Goal: Task Accomplishment & Management: Use online tool/utility

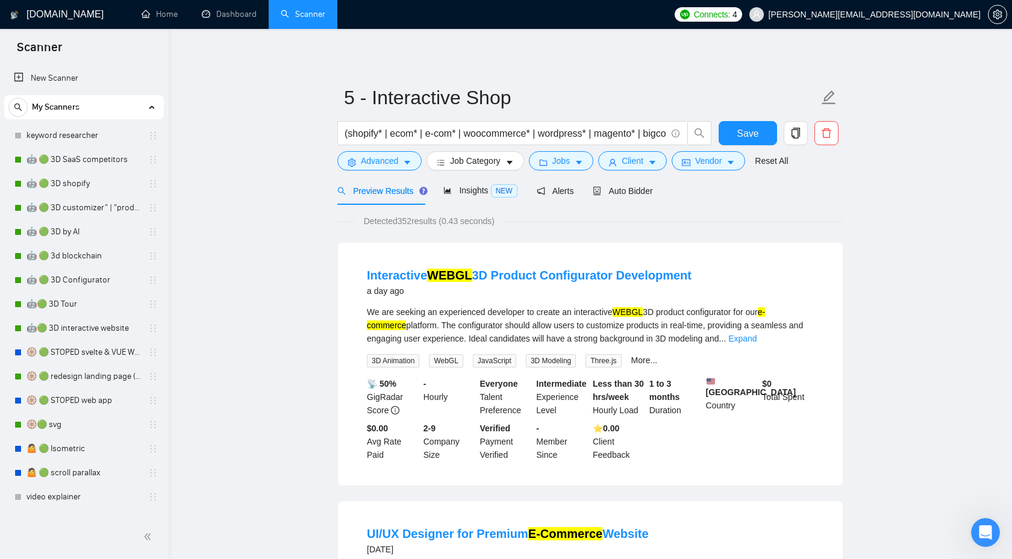
scroll to position [500, 0]
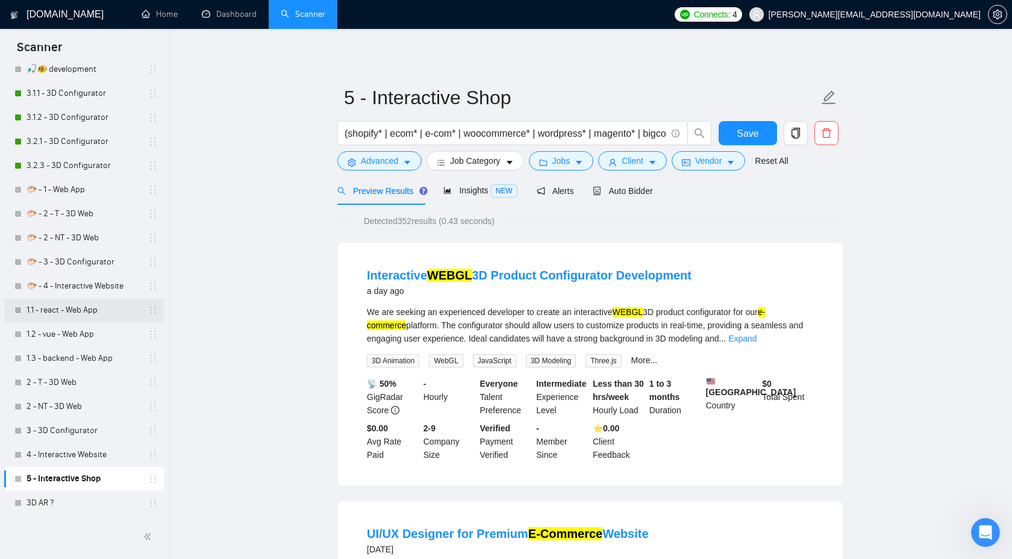
click at [74, 316] on link "1.1 - react - Web App" at bounding box center [84, 310] width 114 height 24
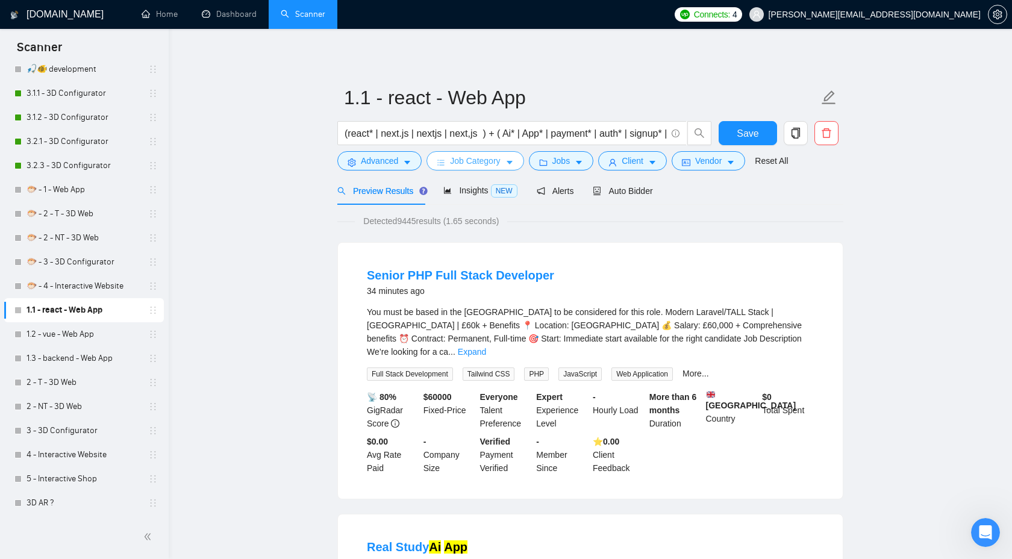
click at [500, 164] on span "Job Category" at bounding box center [475, 160] width 50 height 13
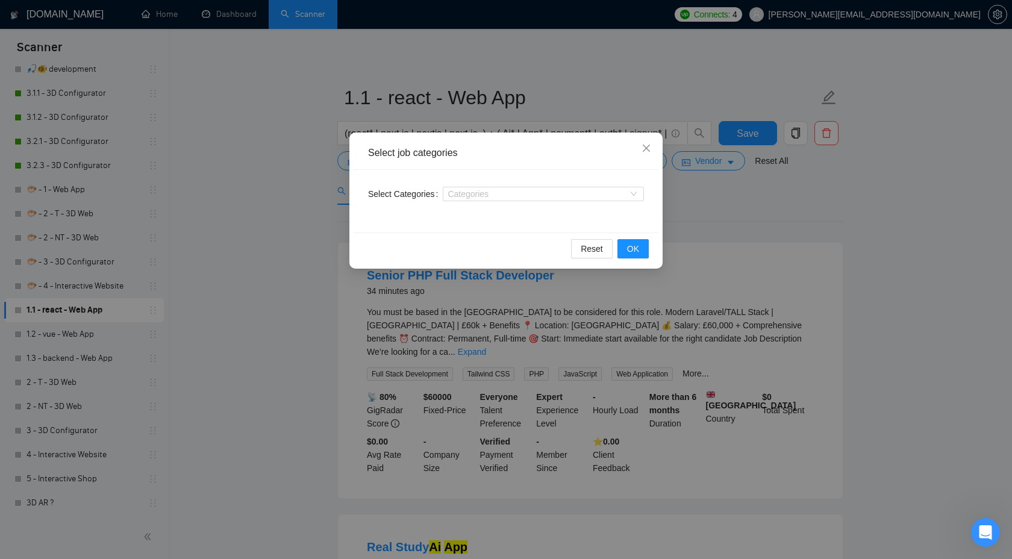
click at [502, 186] on div "Categories" at bounding box center [543, 193] width 201 height 19
click at [500, 193] on div at bounding box center [537, 194] width 183 height 10
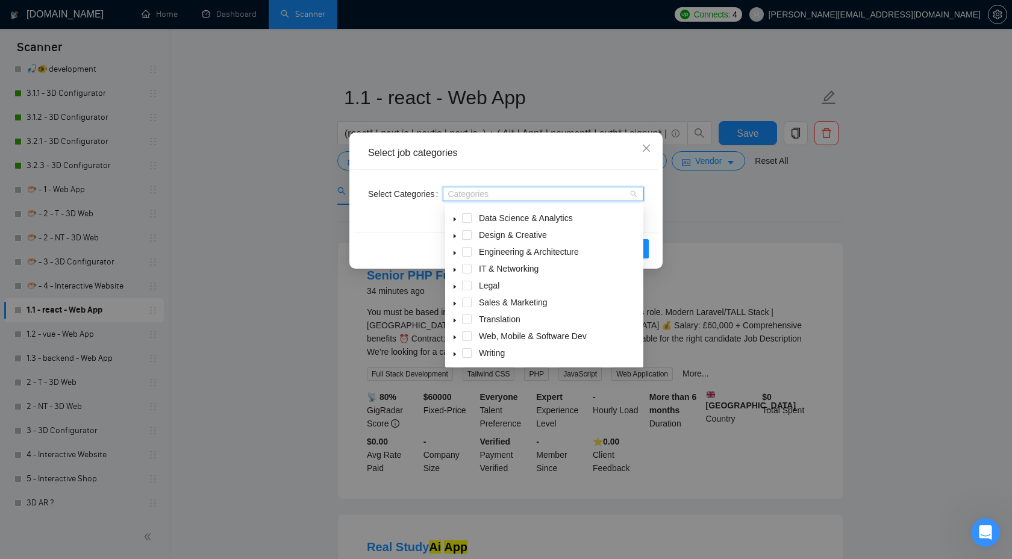
scroll to position [48, 0]
click at [467, 338] on span at bounding box center [467, 337] width 10 height 10
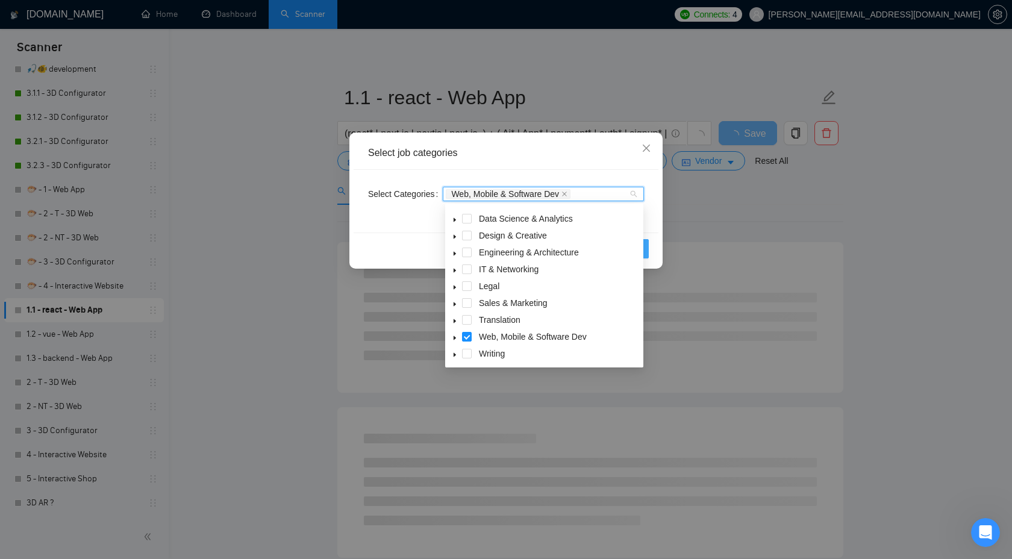
click at [644, 248] on button "OK" at bounding box center [632, 248] width 31 height 19
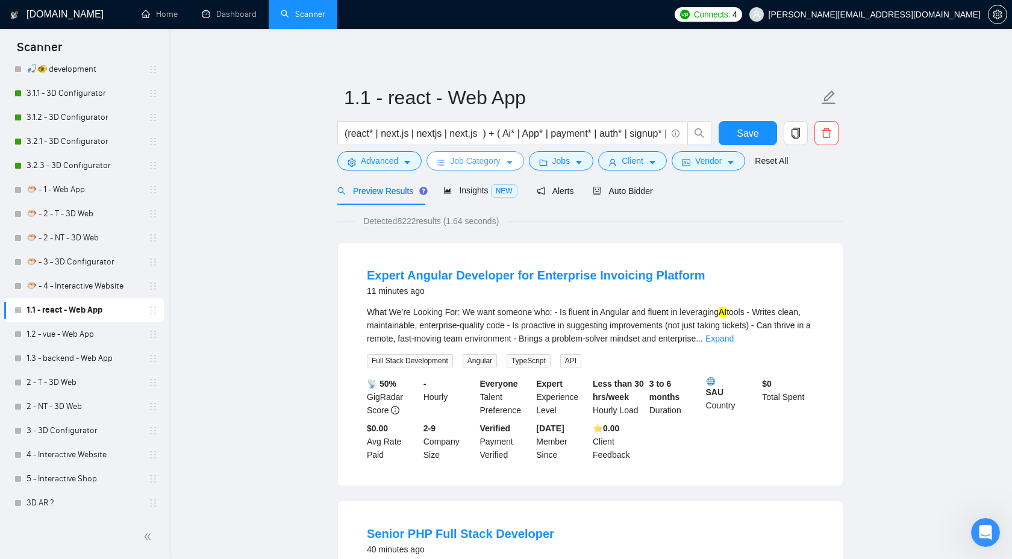
click at [498, 164] on span "Job Category" at bounding box center [475, 160] width 50 height 13
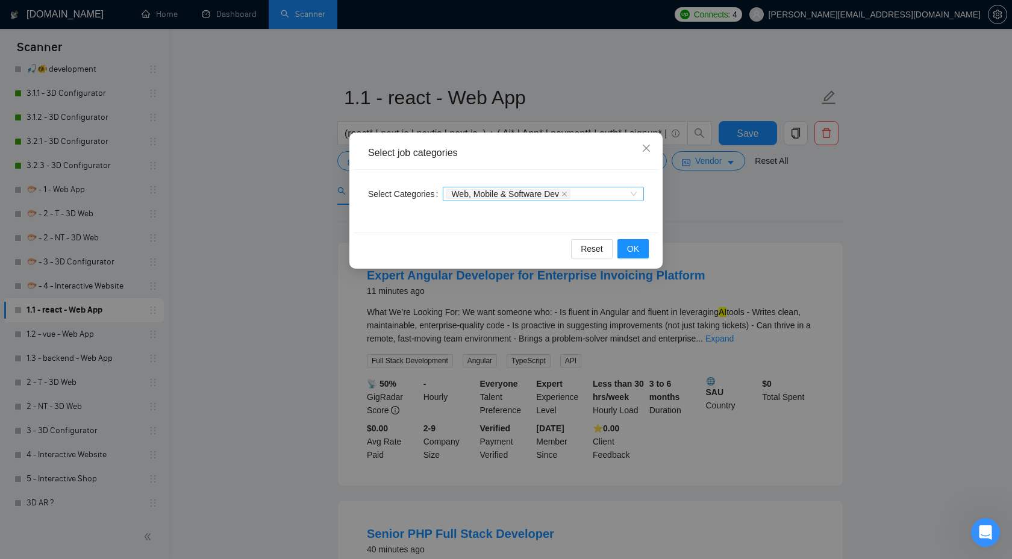
click at [567, 196] on icon "close" at bounding box center [564, 194] width 6 height 6
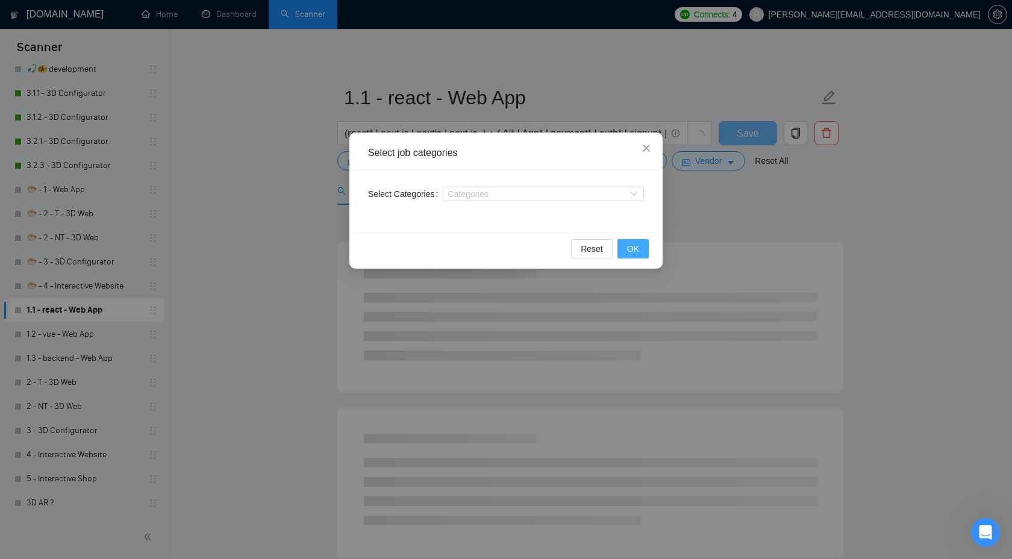
click at [634, 245] on span "OK" at bounding box center [633, 248] width 12 height 13
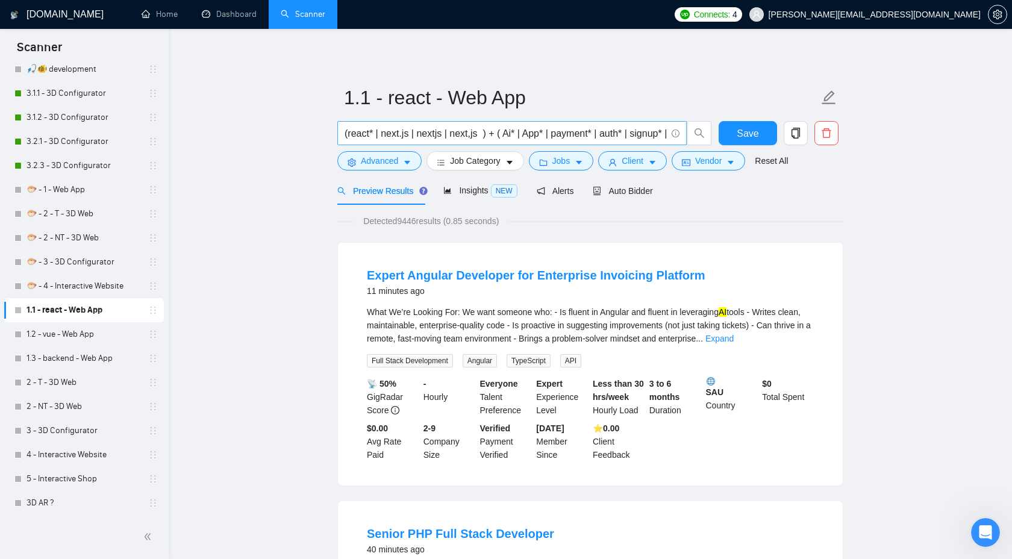
click at [460, 135] on input "(react* | next.js | nextjs | next,js ) + ( Ai* | App* | payment* | auth* | sign…" at bounding box center [506, 133] width 322 height 15
click at [557, 131] on input "(react* | next.js | nextjs | next,js ) + ( Ai* | App* | payment* | auth* | sign…" at bounding box center [506, 133] width 322 height 15
click at [451, 134] on input "(react* | next.js | nextjs | next,js ) + ( Ai* | App* | payment* | auth* | sign…" at bounding box center [506, 133] width 322 height 15
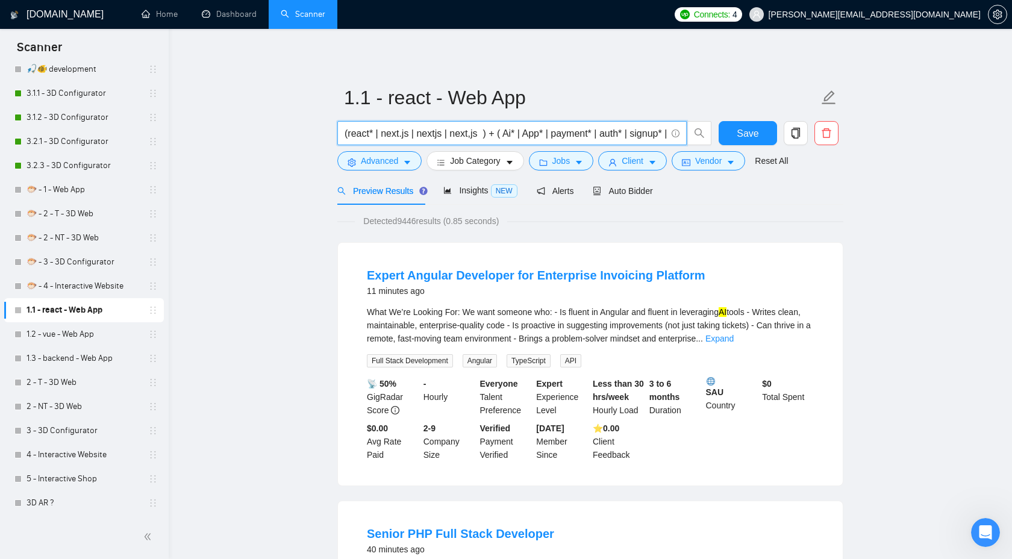
click at [451, 134] on input "(react* | next.js | nextjs | next,js ) + ( Ai* | App* | payment* | auth* | sign…" at bounding box center [506, 133] width 322 height 15
click at [505, 131] on input "(react* | next.js | nextjs | next,js ) + ( Ai* | App* | payment* | auth* | sign…" at bounding box center [506, 133] width 322 height 15
click at [734, 334] on link "Expand" at bounding box center [719, 339] width 28 height 10
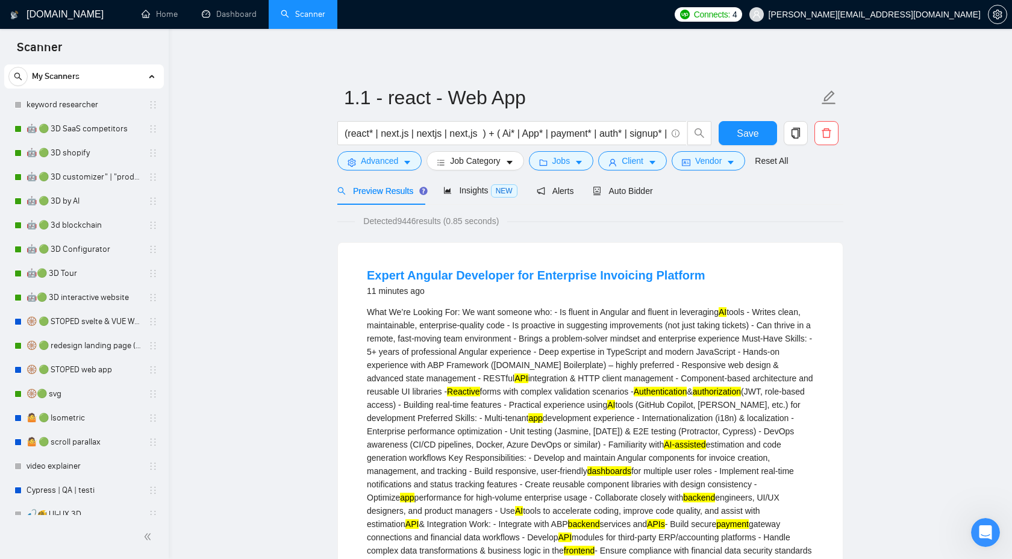
scroll to position [0, 0]
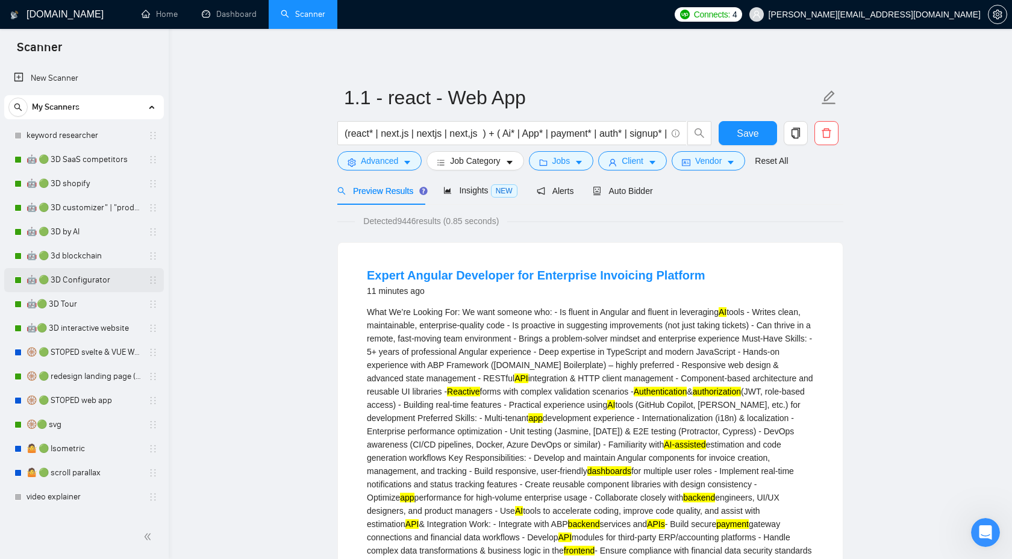
click at [93, 281] on link "🤖 🟢 3D Configurator" at bounding box center [84, 280] width 114 height 24
click at [738, 132] on span "Save" at bounding box center [748, 133] width 22 height 15
click at [92, 282] on link "🤖 🟢 3D Configurator" at bounding box center [84, 280] width 114 height 24
click at [83, 281] on link "🤖 🟢 3D Configurator" at bounding box center [84, 280] width 114 height 24
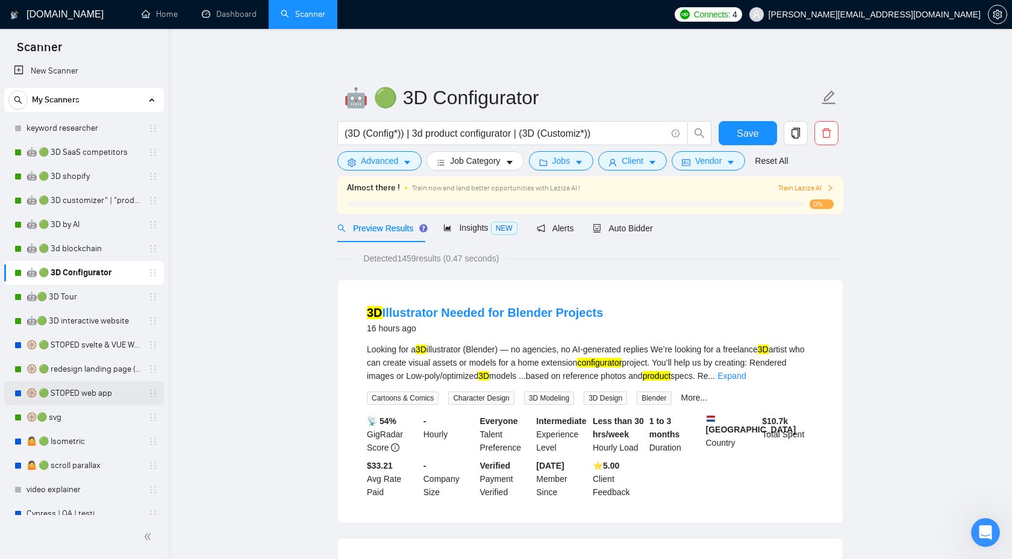
scroll to position [5, 0]
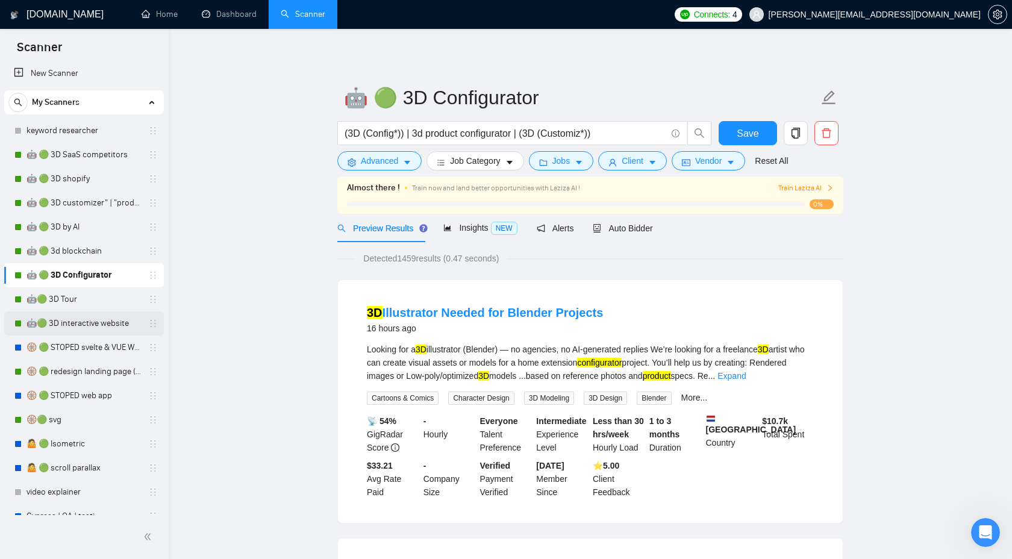
click at [83, 331] on link "🤖🟢 3D interactive website" at bounding box center [84, 323] width 114 height 24
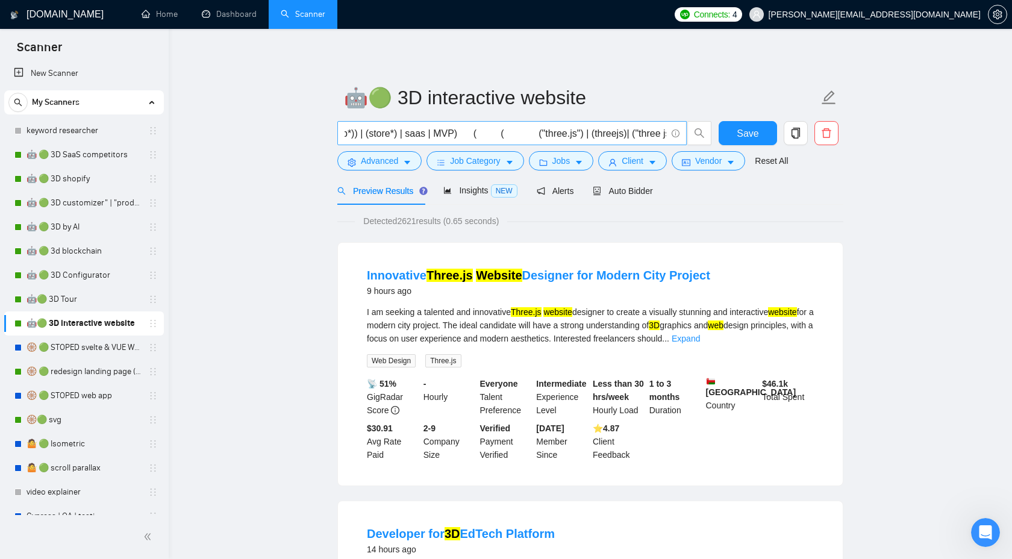
scroll to position [0, 40]
click at [541, 132] on input "( (((web*)) | (store*) | saas | MVP) ( ( ("three.js") | (threejs)| ("three js")…" at bounding box center [506, 133] width 322 height 15
click at [570, 137] on input "( (((web*)) | (store*) | saas | MVP) ( ( ("three.js") | (threejs)| ("three js")…" at bounding box center [506, 133] width 322 height 15
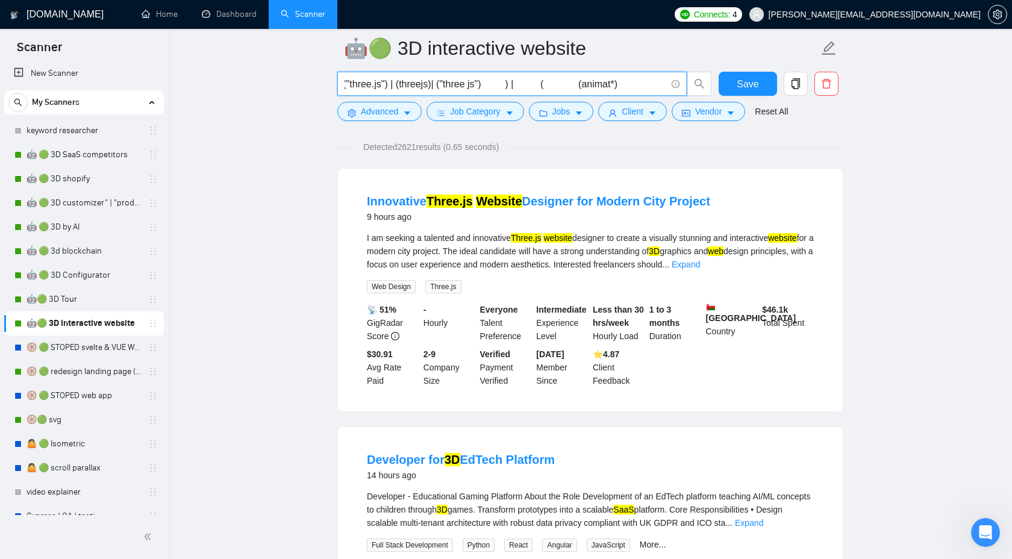
scroll to position [182, 0]
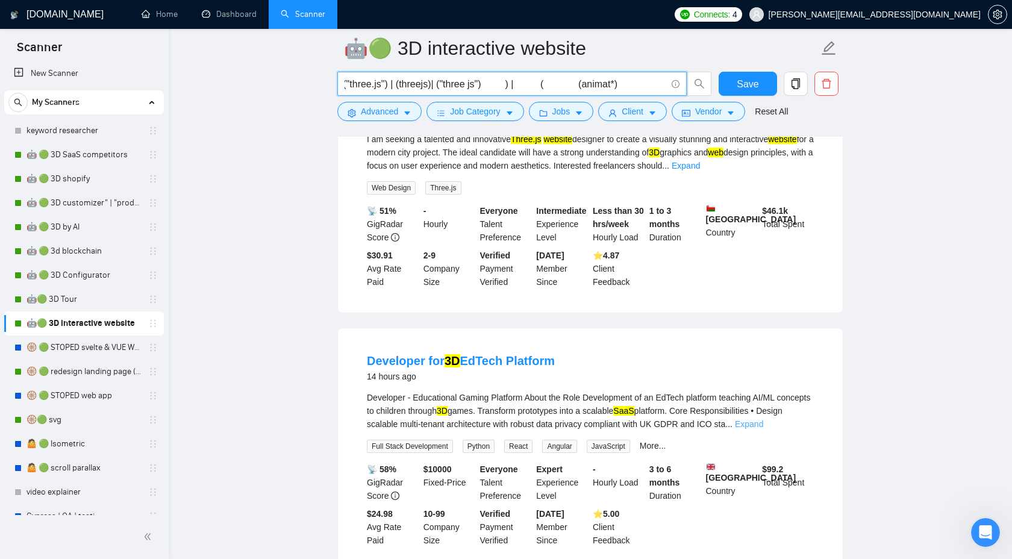
click at [763, 425] on link "Expand" at bounding box center [749, 424] width 28 height 10
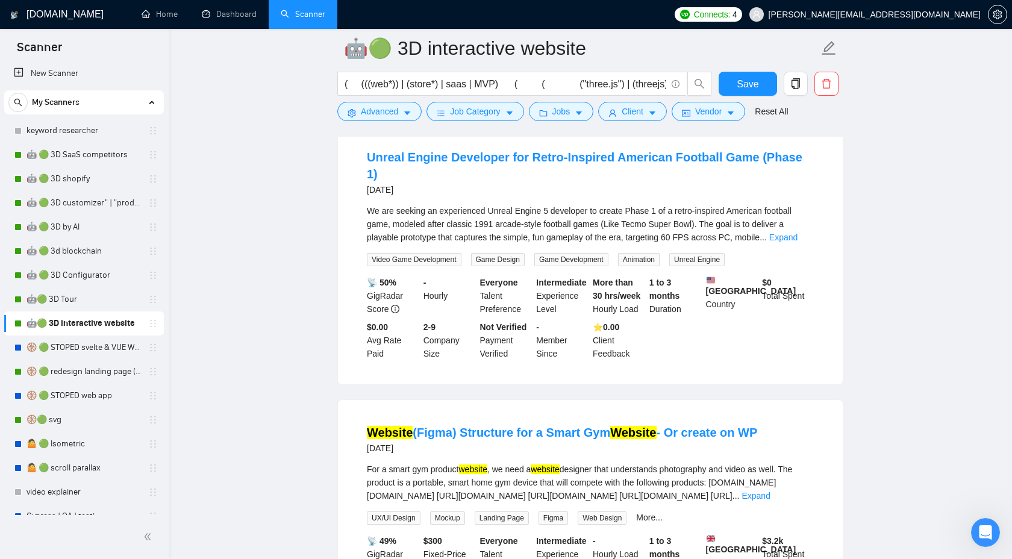
scroll to position [1352, 0]
click at [797, 243] on link "Expand" at bounding box center [783, 238] width 28 height 10
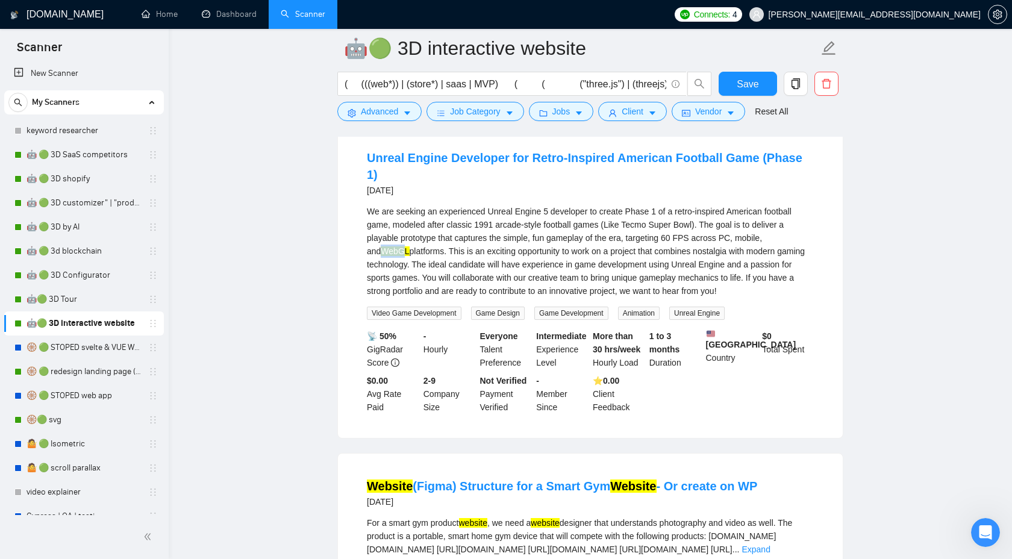
drag, startPoint x: 369, startPoint y: 266, endPoint x: 390, endPoint y: 265, distance: 21.1
click at [390, 256] on mark "WebGL" at bounding box center [395, 251] width 28 height 10
click at [384, 252] on div "We are seeking an experienced Unreal Engine 5 developer to create Phase 1 of a …" at bounding box center [590, 251] width 447 height 93
drag, startPoint x: 366, startPoint y: 263, endPoint x: 394, endPoint y: 263, distance: 28.3
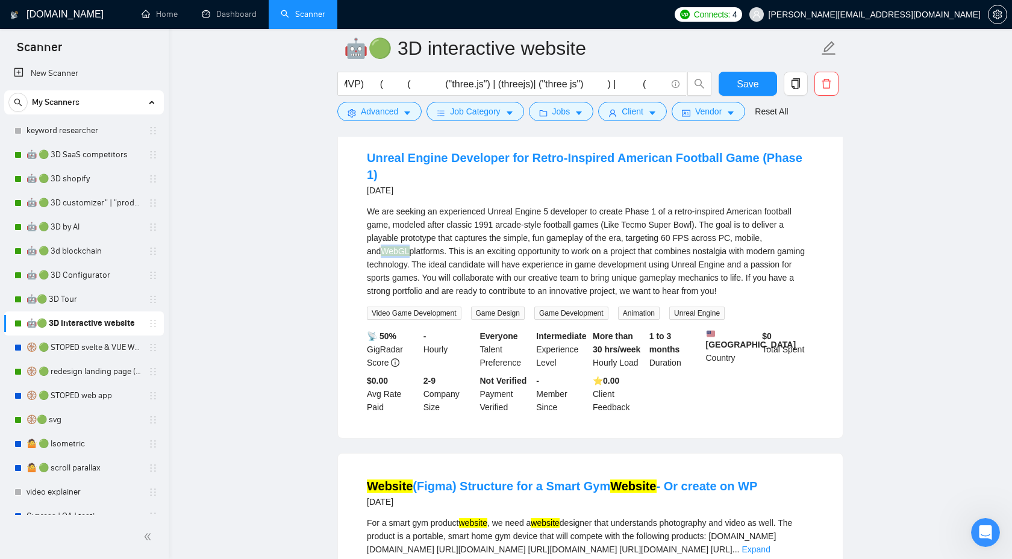
click at [394, 263] on div "We are seeking an experienced Unreal Engine 5 developer to create Phase 1 of a …" at bounding box center [590, 251] width 447 height 93
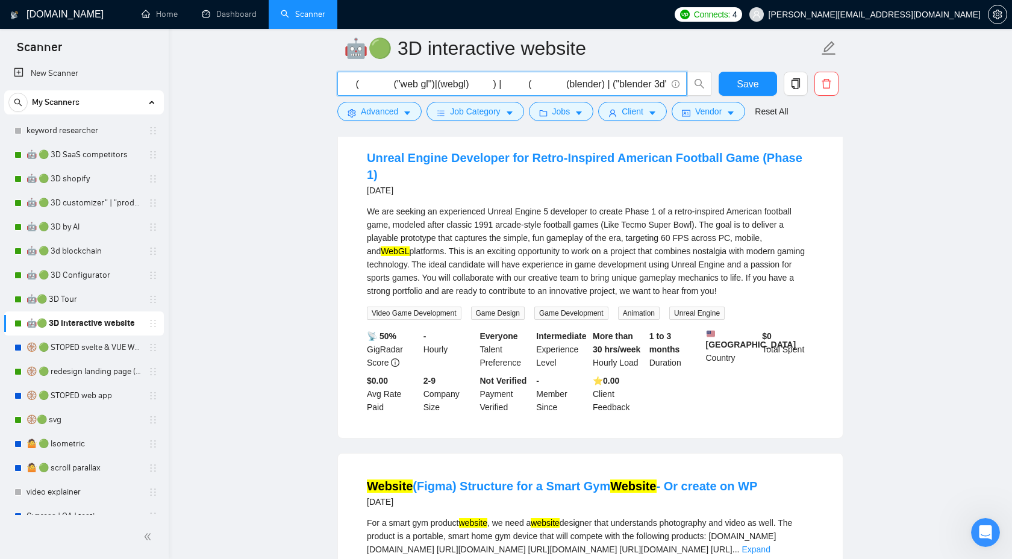
drag, startPoint x: 387, startPoint y: 83, endPoint x: 477, endPoint y: 83, distance: 90.3
click at [477, 83] on input "( (((web*)) | (store*) | saas | MVP) ( ( ("three.js") | (threejs)| ("three js")…" at bounding box center [506, 83] width 322 height 15
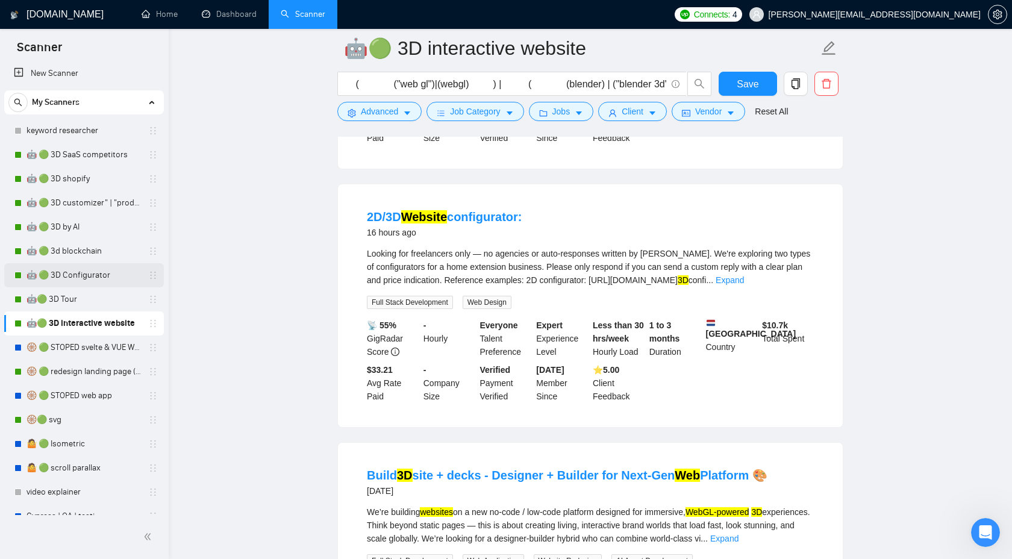
scroll to position [0, 0]
click at [82, 278] on link "🤖 🟢 3D Configurator" at bounding box center [84, 275] width 114 height 24
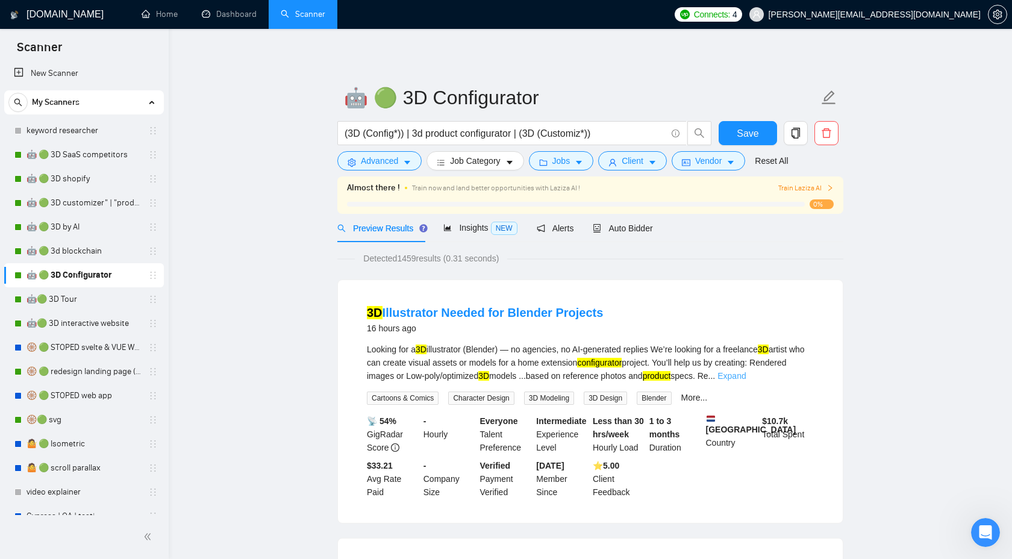
click at [746, 373] on link "Expand" at bounding box center [731, 376] width 28 height 10
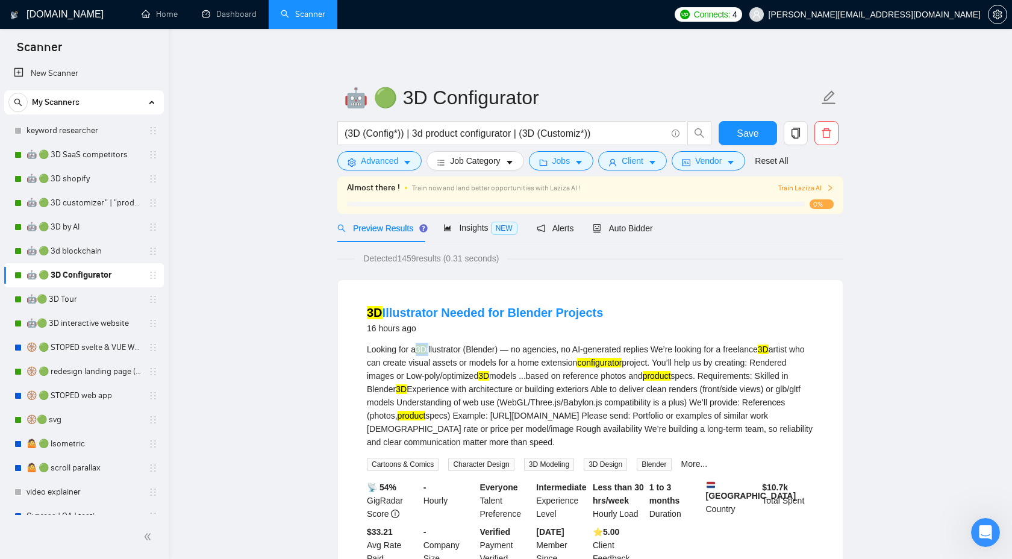
drag, startPoint x: 420, startPoint y: 349, endPoint x: 432, endPoint y: 349, distance: 12.1
click at [432, 349] on div "Looking for a 3D illustrator (Blender) — no agencies, no AI-generated replies W…" at bounding box center [590, 396] width 447 height 106
click at [363, 133] on input "(3D (Config*)) | 3d product configurator | (3D (Customiz*))" at bounding box center [506, 133] width 322 height 15
click at [367, 133] on input "(3D (Config*)) | 3d product configurator | (3D (Customiz*))" at bounding box center [506, 133] width 322 height 15
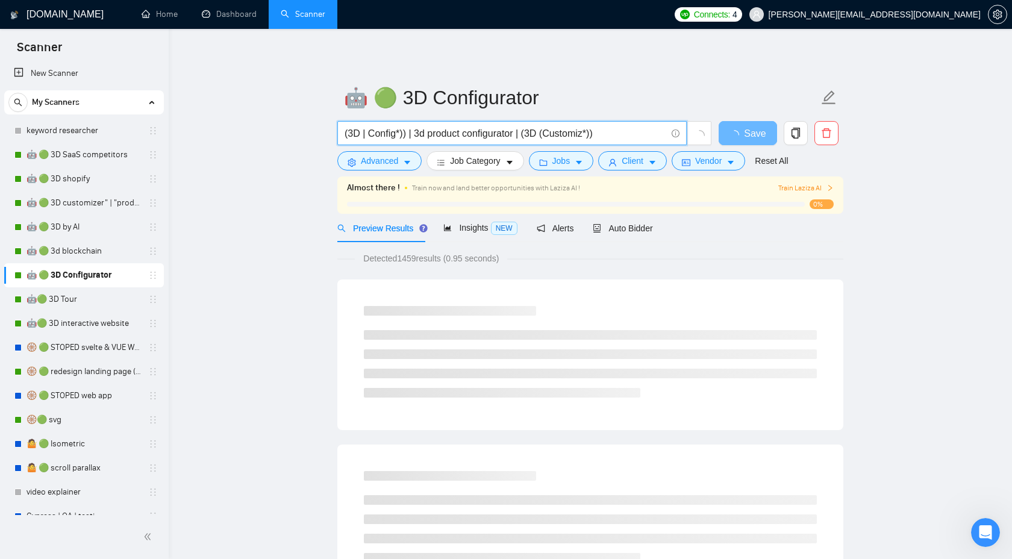
click at [420, 133] on input "(3D | Config*)) | 3d product configurator | (3D (Customiz*))" at bounding box center [506, 133] width 322 height 15
click at [417, 137] on input "(3D | Config*)) | 3d product configurator | (3D (Customiz*))" at bounding box center [506, 133] width 322 height 15
click at [369, 129] on input "(3D | Config*)) | 3d product configurator | (3D (Customiz*))" at bounding box center [506, 133] width 322 height 15
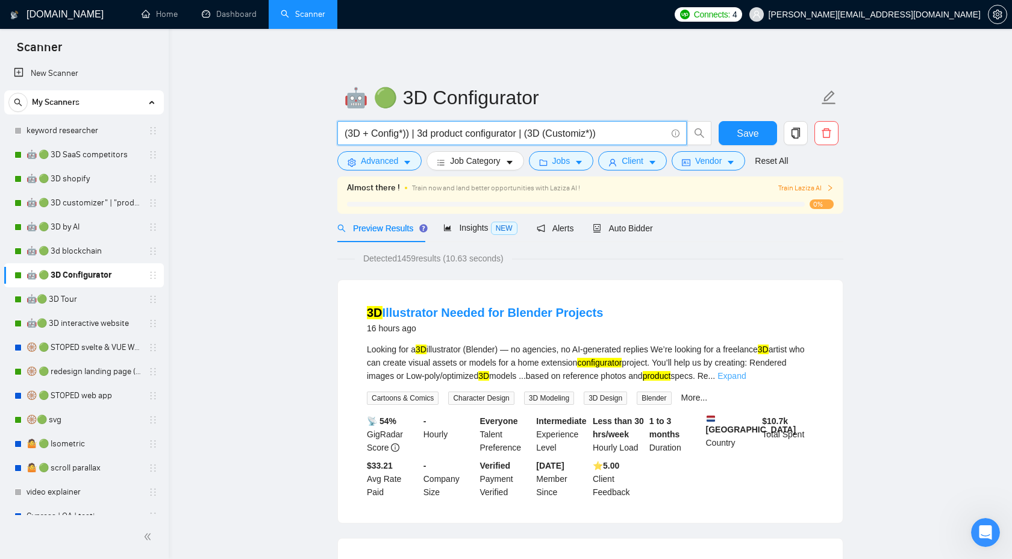
click at [746, 374] on link "Expand" at bounding box center [731, 376] width 28 height 10
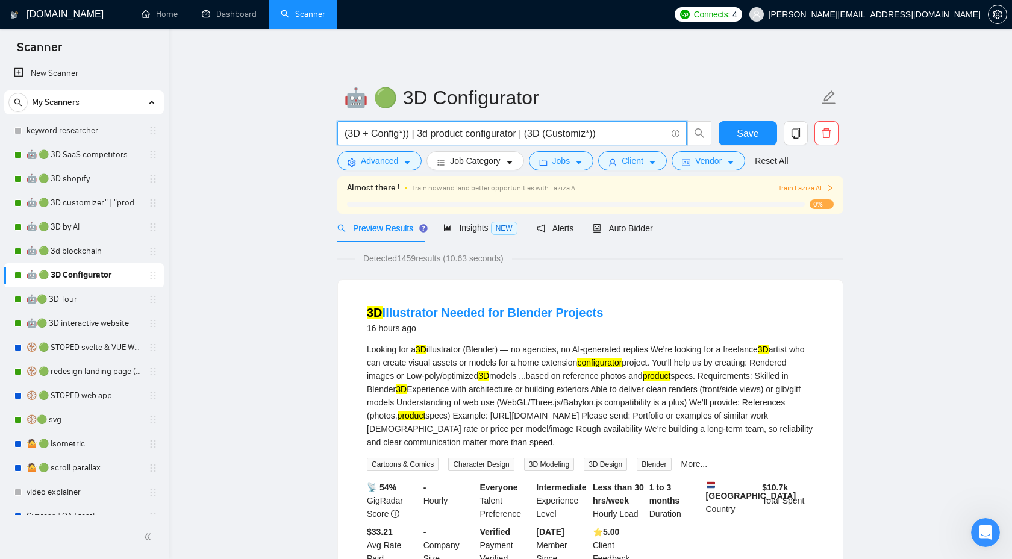
click at [370, 137] on input "(3D + Config*)) | 3d product configurator | (3D (Customiz*))" at bounding box center [506, 133] width 322 height 15
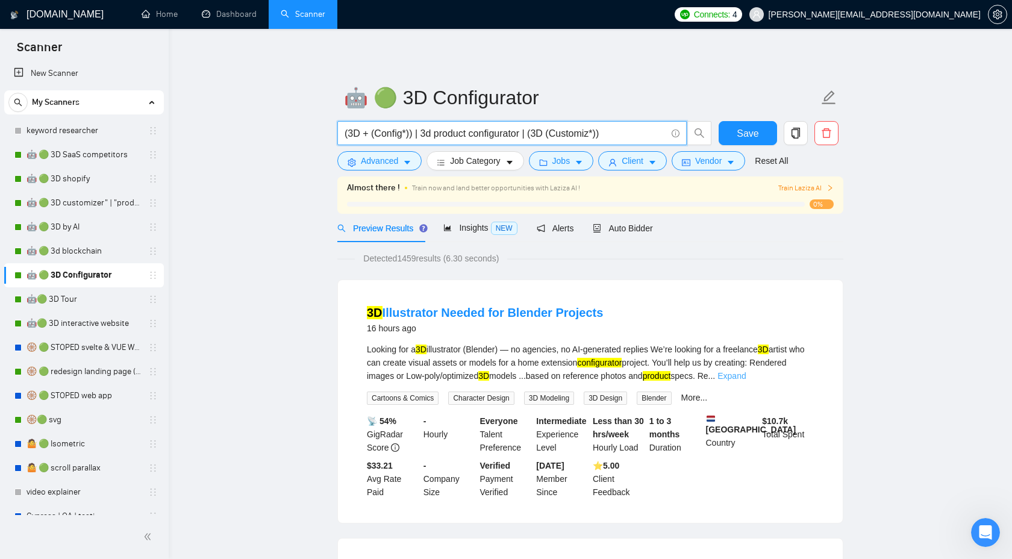
click at [746, 376] on link "Expand" at bounding box center [731, 376] width 28 height 10
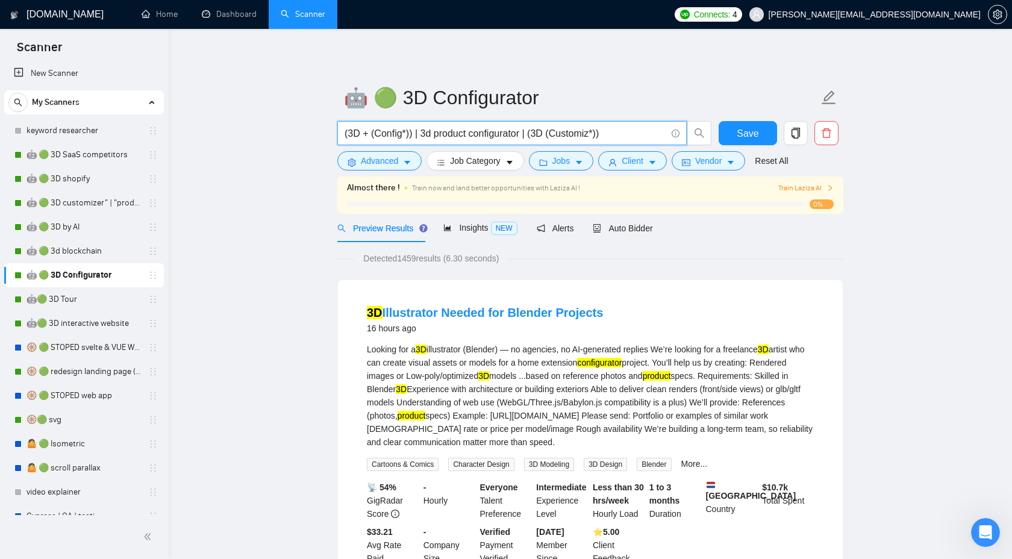
click at [369, 137] on input "(3D + (Config*)) | 3d product configurator | (3D (Customiz*))" at bounding box center [506, 133] width 322 height 15
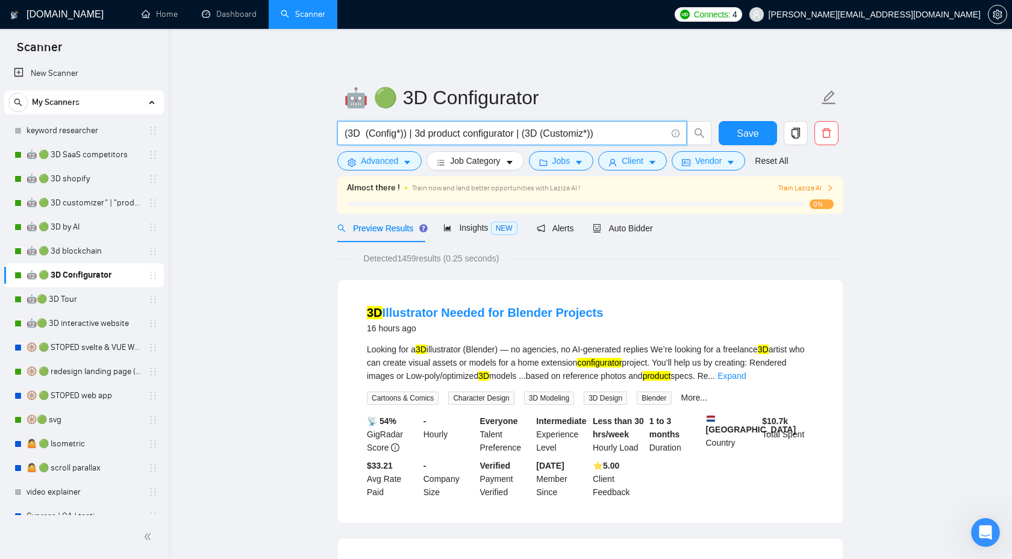
drag, startPoint x: 349, startPoint y: 136, endPoint x: 359, endPoint y: 134, distance: 10.5
click at [360, 134] on input "(3D (Config*)) | 3d product configurator | (3D (Customiz*))" at bounding box center [506, 133] width 322 height 15
click at [746, 373] on link "Expand" at bounding box center [731, 376] width 28 height 10
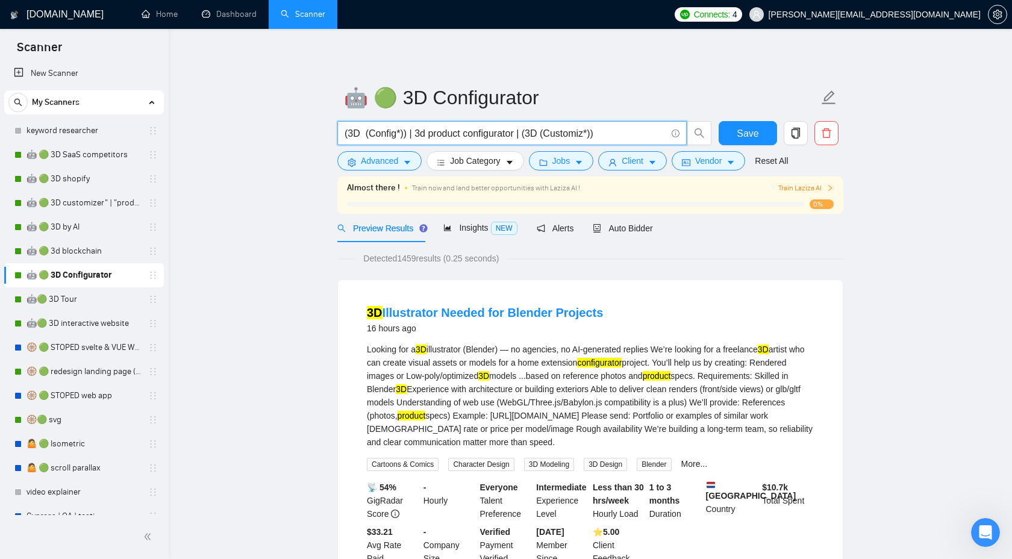
click at [364, 134] on input "(3D (Config*)) | 3d product configurator | (3D (Customiz*))" at bounding box center [506, 133] width 322 height 15
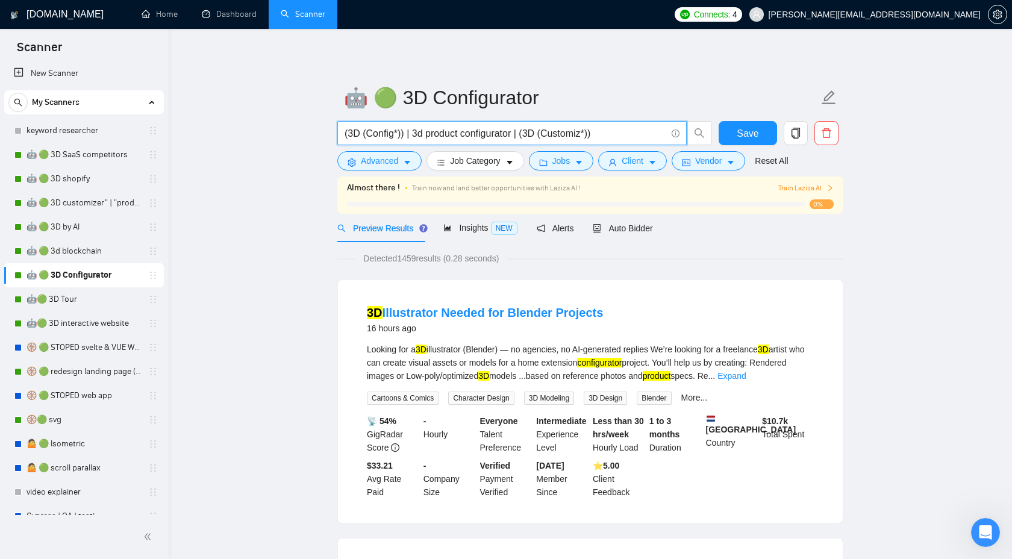
click at [345, 136] on input "(3D (Config*)) | 3d product configurator | (3D (Customiz*))" at bounding box center [506, 133] width 322 height 15
click at [351, 136] on input "(3D (Config*)) | 3d product configurator | (3D (Customiz*))" at bounding box center [506, 133] width 322 height 15
click at [349, 134] on input "(3D (Config*)) | 3d product configurator | (3D (Customiz*))" at bounding box center [506, 133] width 322 height 15
click at [399, 136] on input "(3D (Config*)) | 3d product configurator | (3D (Customiz*))" at bounding box center [506, 133] width 322 height 15
click at [399, 134] on input "(3D (Config*)) | 3d product configurator | (3D (Customiz*))" at bounding box center [506, 133] width 322 height 15
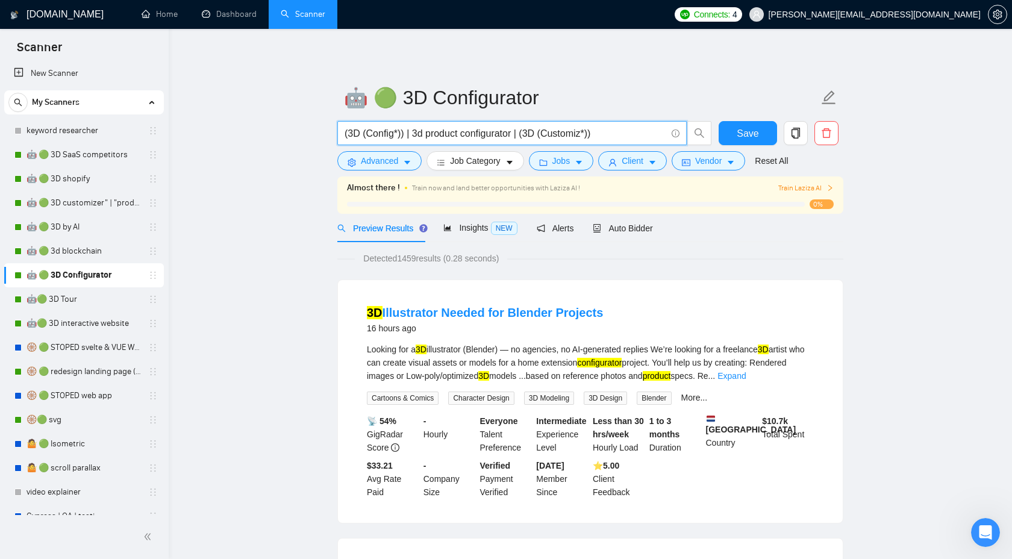
click at [401, 137] on input "(3D (Config*)) | 3d product configurator | (3D (Customiz*))" at bounding box center [506, 133] width 322 height 15
drag, startPoint x: 401, startPoint y: 261, endPoint x: 422, endPoint y: 261, distance: 20.5
click at [422, 261] on span "Detected 1459 results (0.28 seconds)" at bounding box center [431, 258] width 152 height 13
click at [416, 134] on input "(3D (Config*)) | 3d product configurator | (3D (Customiz*))" at bounding box center [506, 133] width 322 height 15
click at [522, 133] on input "(3D (Config*)) | "3d product configurator | (3D (Customiz*))" at bounding box center [506, 133] width 322 height 15
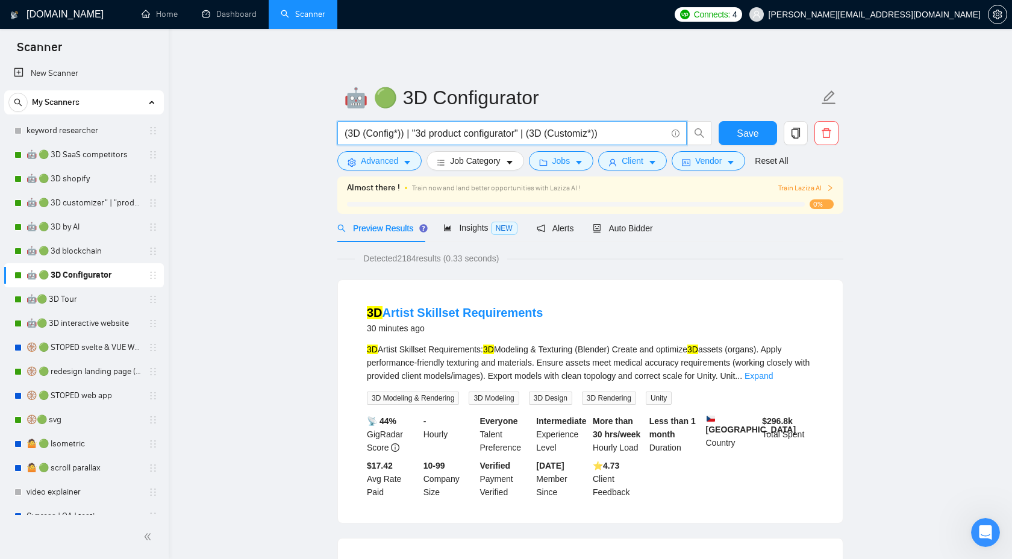
type input "(3D (Config*)) | "3d product configurator" | (3D (Customiz*))"
drag, startPoint x: 400, startPoint y: 260, endPoint x: 423, endPoint y: 260, distance: 22.9
click at [423, 260] on span "Detected 2184 results (0.33 seconds)" at bounding box center [431, 258] width 152 height 13
click at [532, 261] on div "Detected 2184 results (0.33 seconds)" at bounding box center [590, 258] width 506 height 13
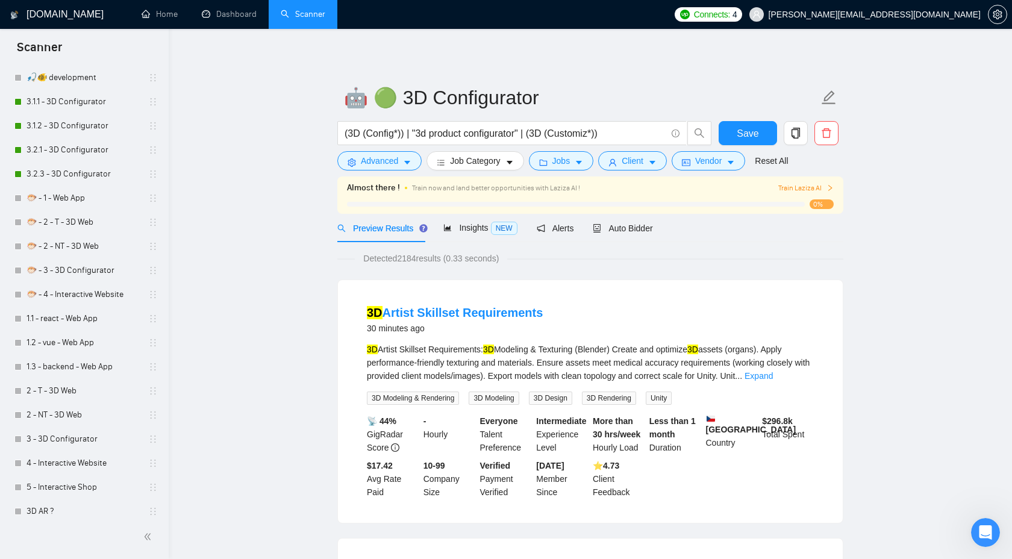
scroll to position [500, 0]
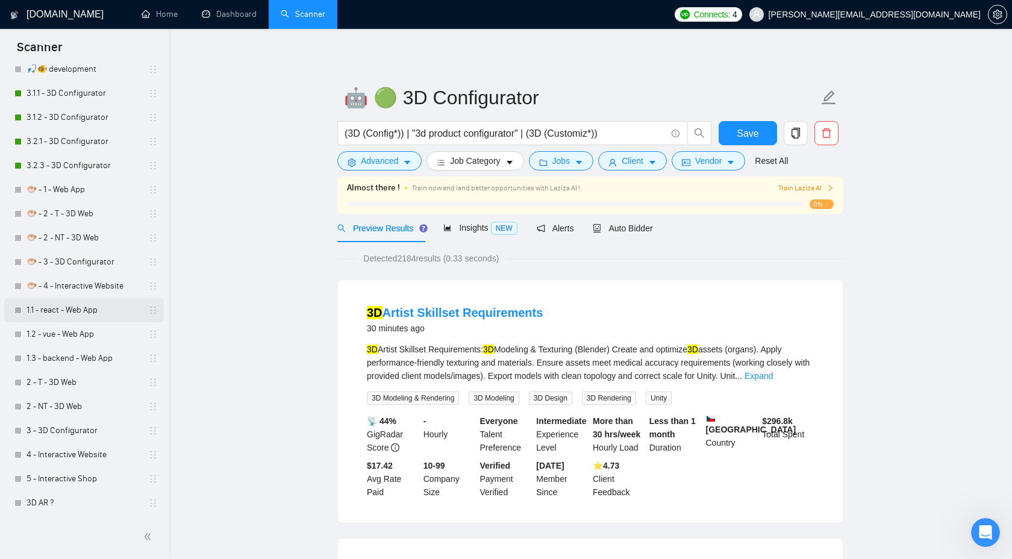
click at [80, 308] on link "1.1 - react - Web App" at bounding box center [84, 310] width 114 height 24
click at [61, 190] on link "🐡 - 1 - Web App" at bounding box center [84, 190] width 114 height 24
click at [80, 187] on link "🐡 - 1 - Web App" at bounding box center [84, 190] width 114 height 24
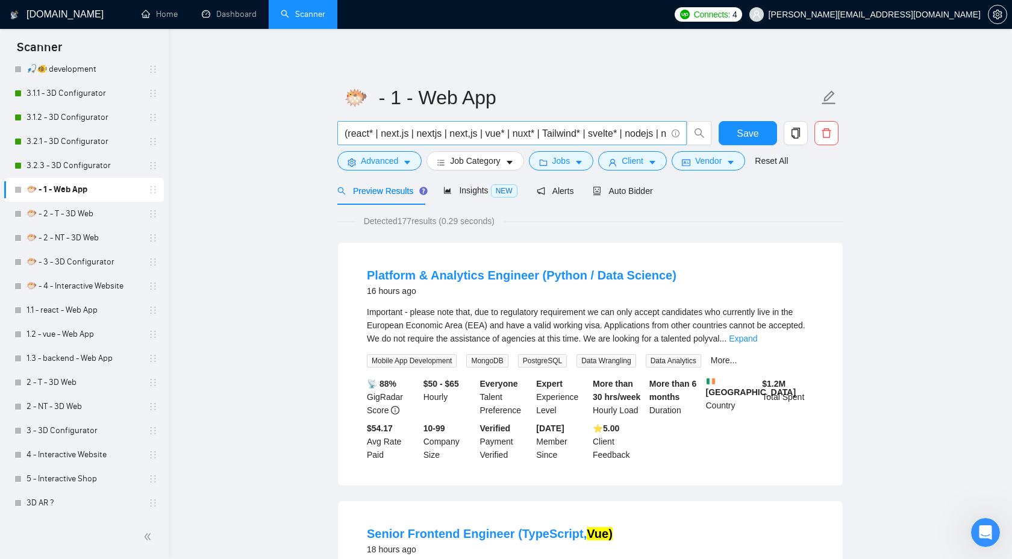
click at [384, 138] on input "(react* | next.js | nextjs | next,js | vue* | nuxt* | Tailwind* | svelte* | nod…" at bounding box center [506, 133] width 322 height 15
click at [414, 136] on input "(react* | "next.js | nextjs | next,js | vue* | nuxt* | Tailwind* | svelte* | no…" at bounding box center [506, 133] width 322 height 15
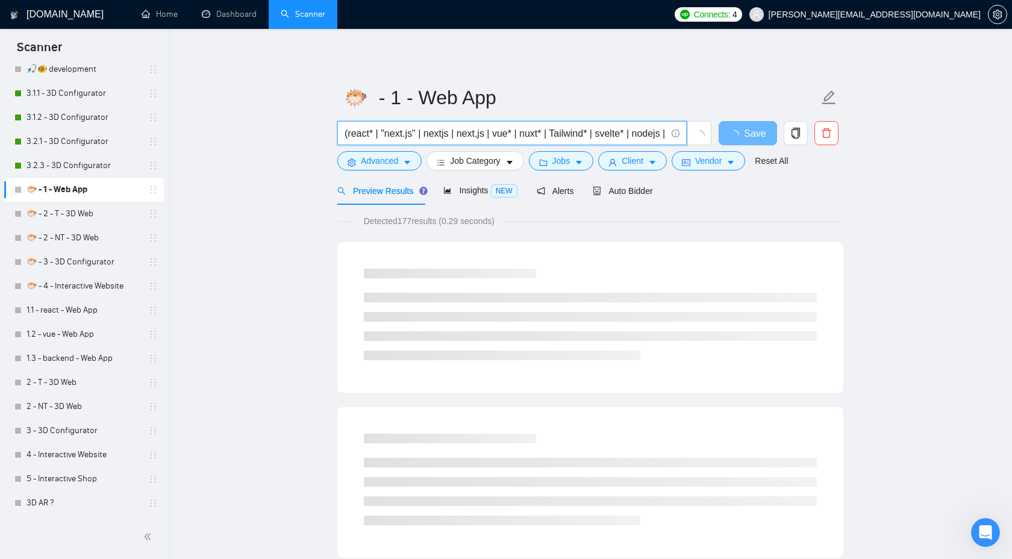
click at [429, 136] on input "(react* | "next.js" | nextjs | next,js | vue* | nuxt* | Tailwind* | svelte* | n…" at bounding box center [506, 133] width 322 height 15
click at [455, 132] on input "(react* | "next.js" | "nextjs | next,js | vue* | nuxt* | Tailwind* | svelte* | …" at bounding box center [506, 133] width 322 height 15
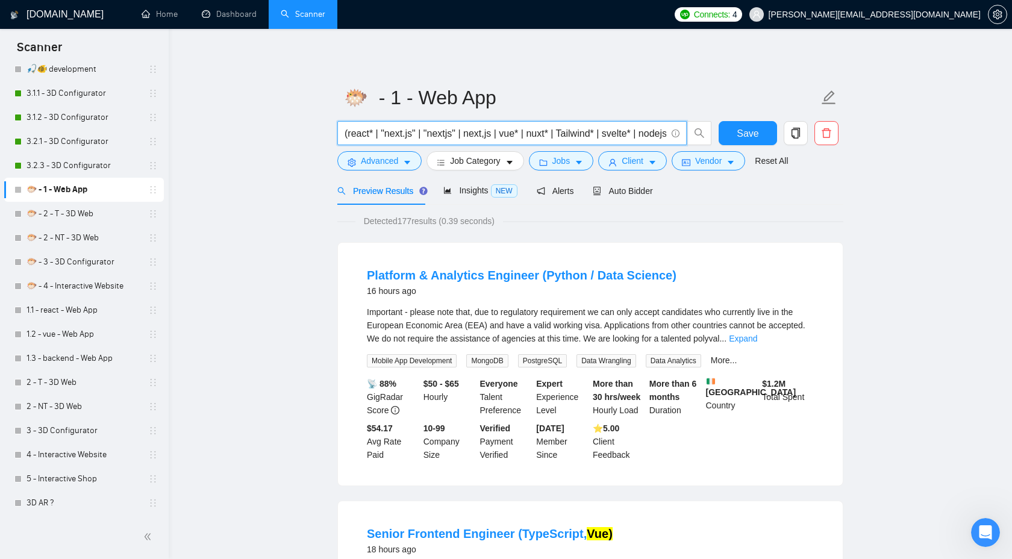
click at [471, 131] on input "(react* | "next.js" | "nextjs" | next,js | vue* | nuxt* | Tailwind* | svelte* |…" at bounding box center [506, 133] width 322 height 15
click at [502, 134] on input "(react* | "next.js" | "nextjs" | "next,js | vue* | nuxt* | Tailwind* | svelte* …" at bounding box center [506, 133] width 322 height 15
drag, startPoint x: 401, startPoint y: 220, endPoint x: 414, endPoint y: 219, distance: 12.7
click at [414, 220] on span "Detected 177 results (0.29 seconds)" at bounding box center [429, 220] width 148 height 13
click at [494, 136] on input "(react* | "next.js" | "nextjs" | "next,js" | vue* | nuxt* | Tailwind* | svelte*…" at bounding box center [506, 133] width 322 height 15
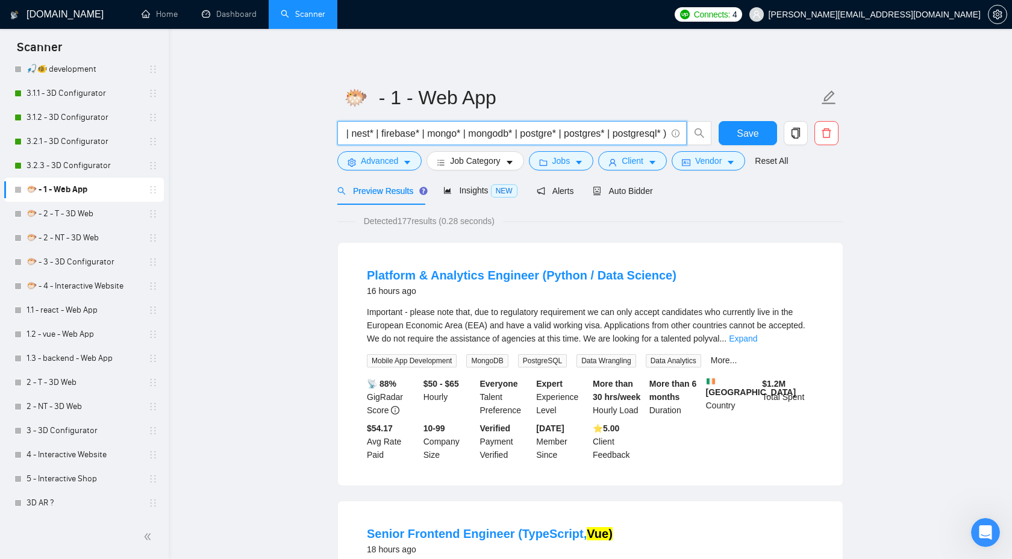
scroll to position [0, 489]
type input "(react* | next.js | nextjs | next,js | vue* | nuxt* | Tailwind* | svelte* | nod…"
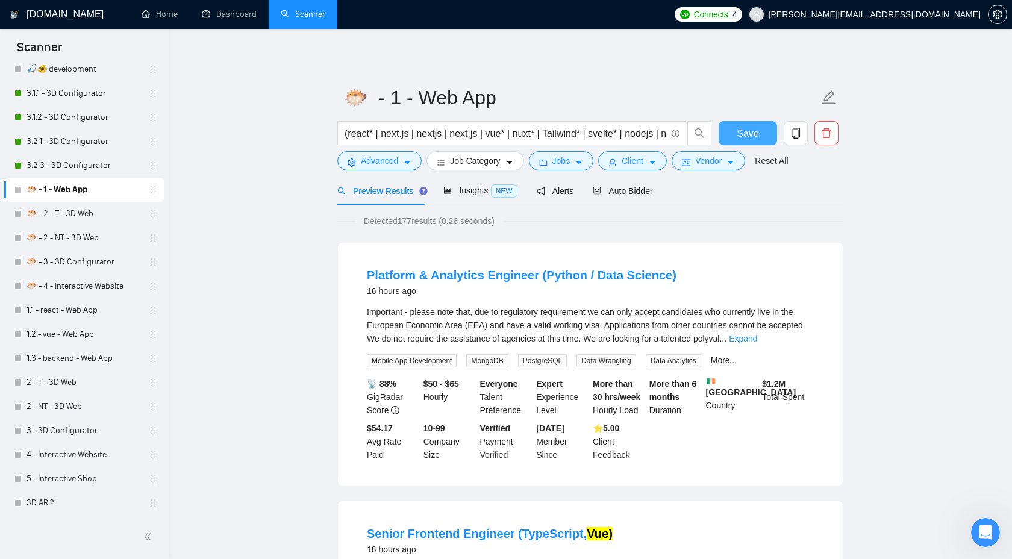
click at [754, 126] on span "Save" at bounding box center [748, 133] width 22 height 15
click at [84, 334] on link "1.2 - vue - Web App" at bounding box center [84, 334] width 114 height 24
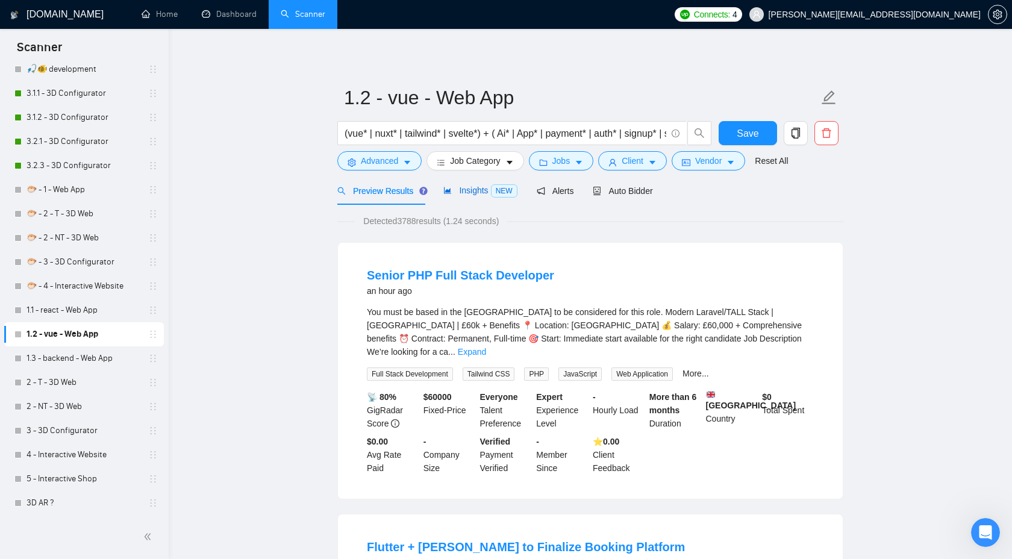
click at [477, 195] on span "Insights NEW" at bounding box center [479, 191] width 73 height 10
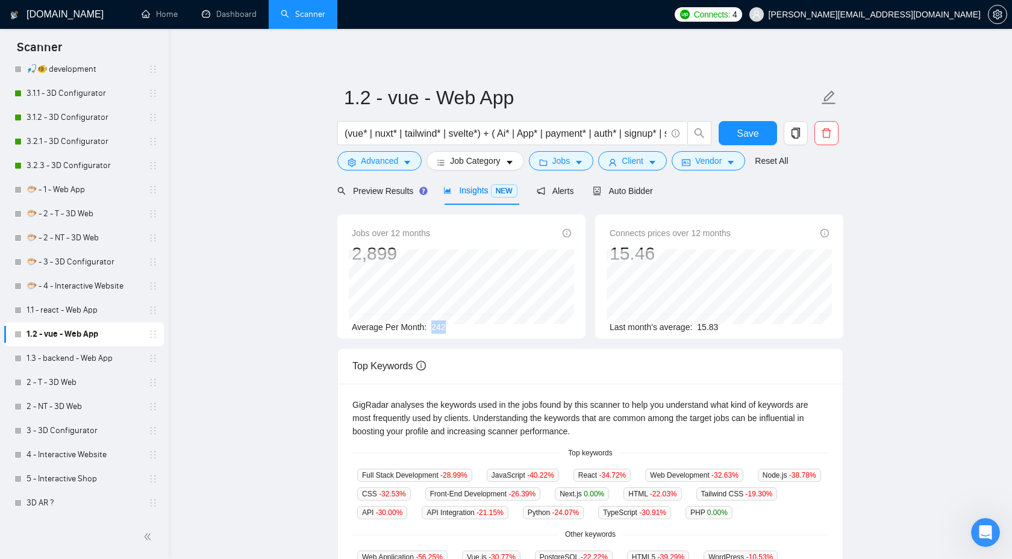
drag, startPoint x: 435, startPoint y: 327, endPoint x: 460, endPoint y: 327, distance: 24.7
click at [460, 327] on div "Average Per Month: 242" at bounding box center [461, 326] width 219 height 13
click at [487, 320] on div "Average Per Month: 242" at bounding box center [461, 326] width 219 height 13
click at [402, 196] on div "Preview Results" at bounding box center [380, 190] width 87 height 13
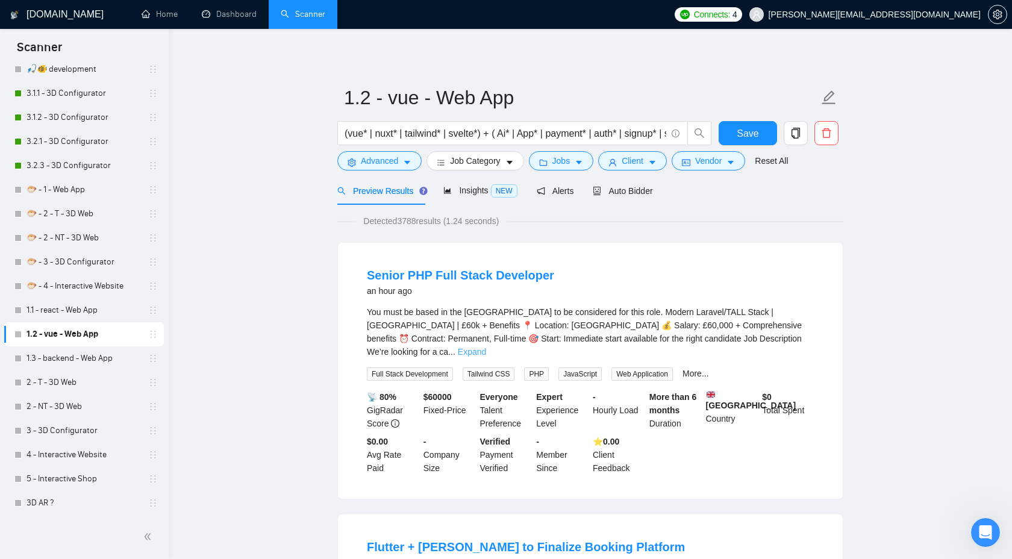
click at [486, 347] on link "Expand" at bounding box center [472, 352] width 28 height 10
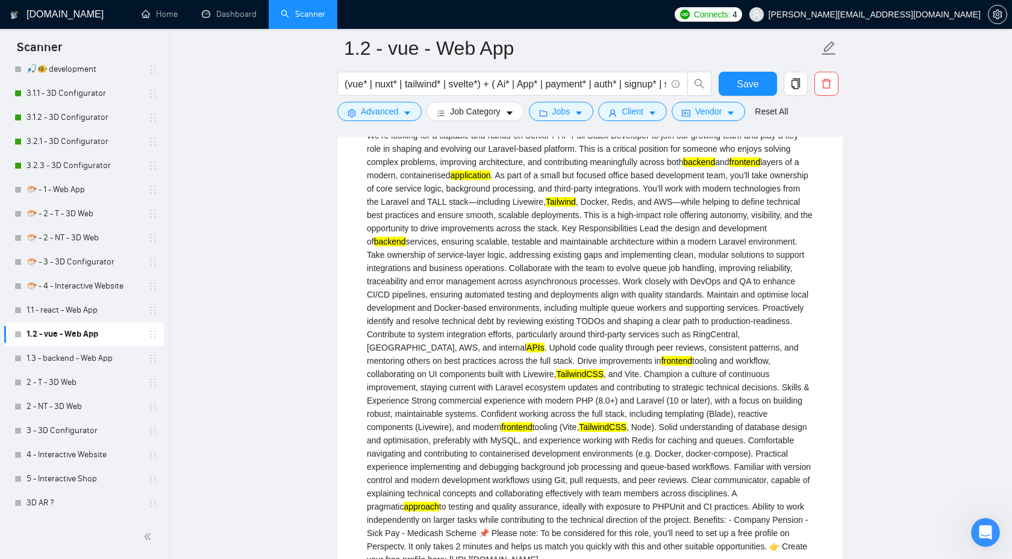
scroll to position [226, 0]
click at [593, 373] on mark "TailwindCSS" at bounding box center [580, 374] width 48 height 10
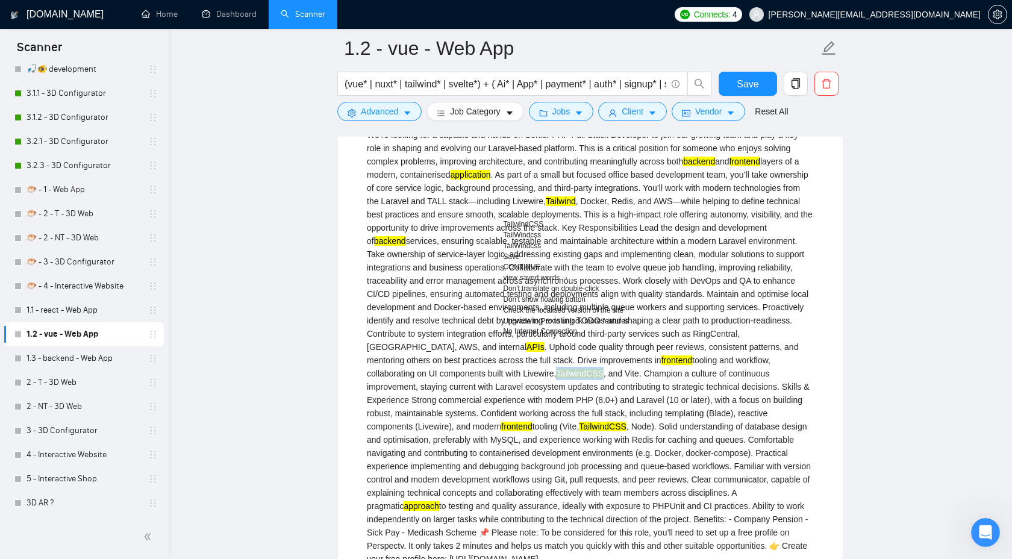
click at [755, 408] on div "You must be based in the [GEOGRAPHIC_DATA] to be considered for this role. Mode…" at bounding box center [590, 327] width 447 height 477
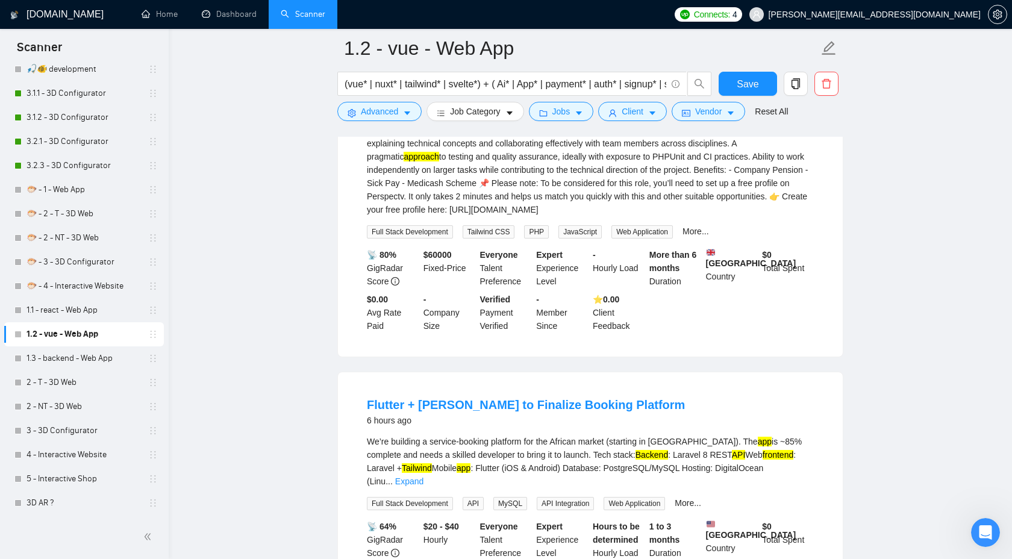
scroll to position [576, 0]
click at [423, 476] on link "Expand" at bounding box center [409, 481] width 28 height 10
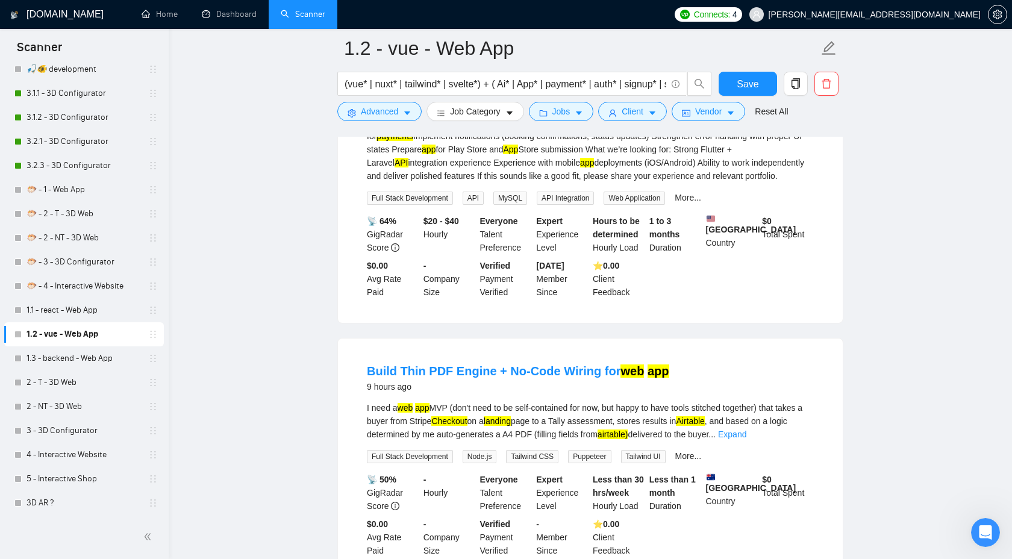
scroll to position [949, 0]
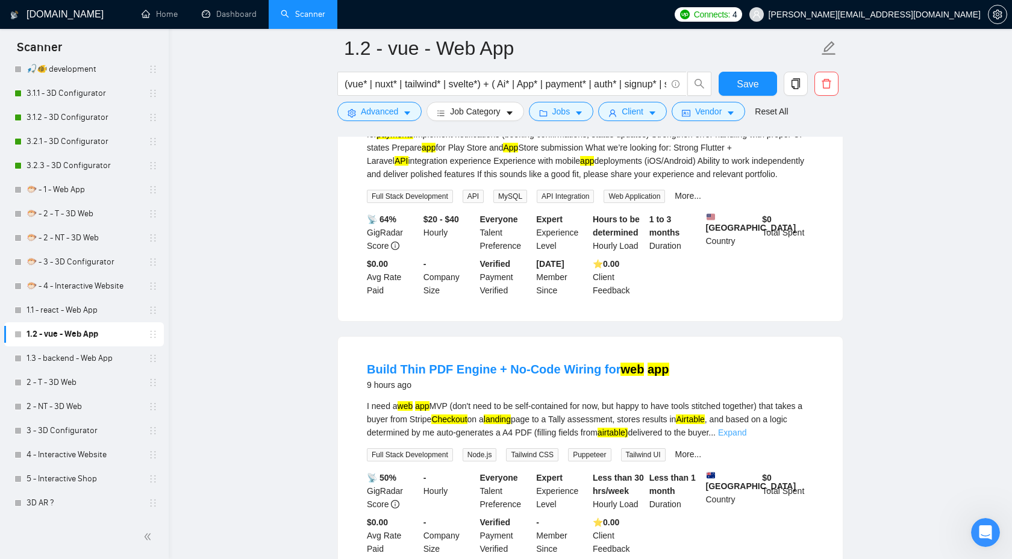
click at [746, 437] on link "Expand" at bounding box center [732, 433] width 28 height 10
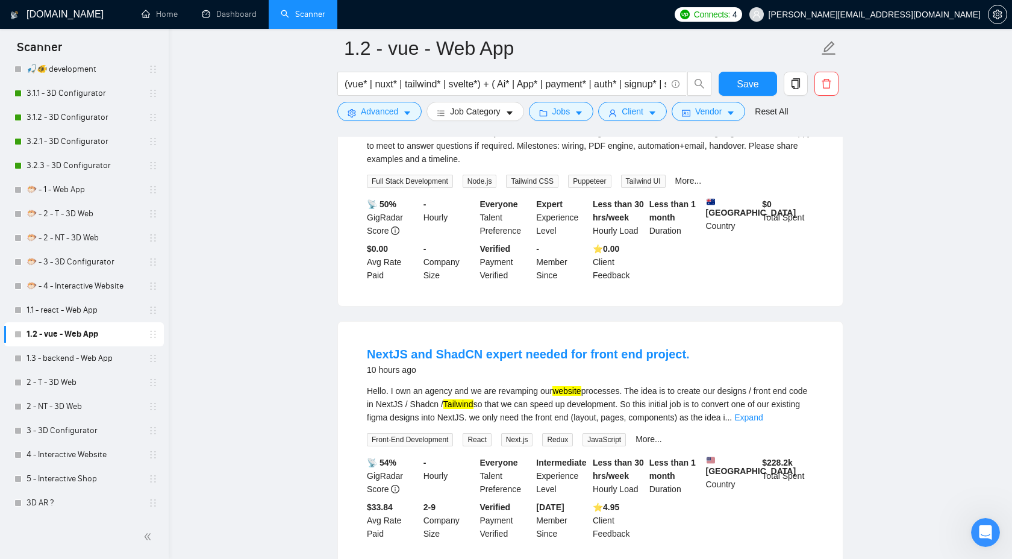
scroll to position [1311, 0]
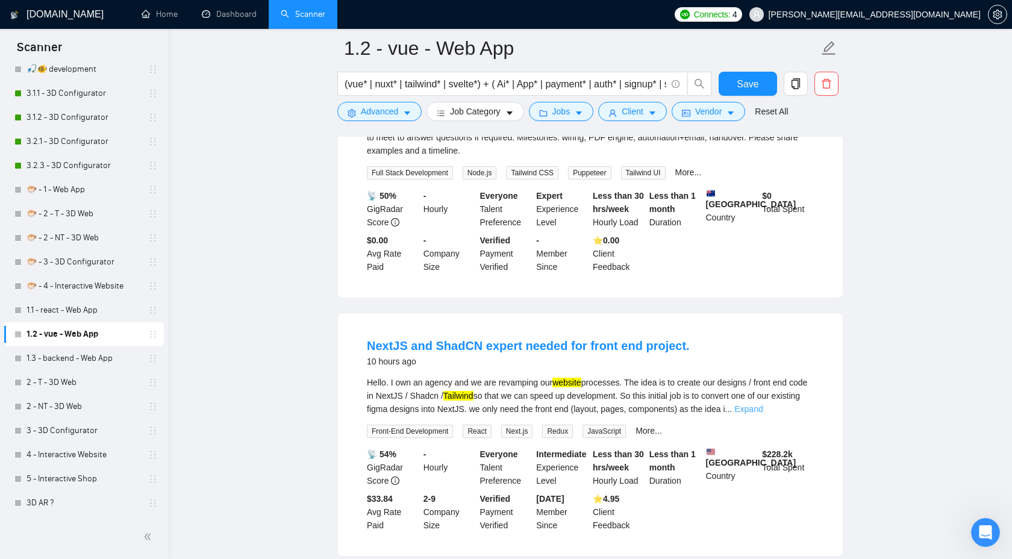
click at [762, 414] on link "Expand" at bounding box center [748, 409] width 28 height 10
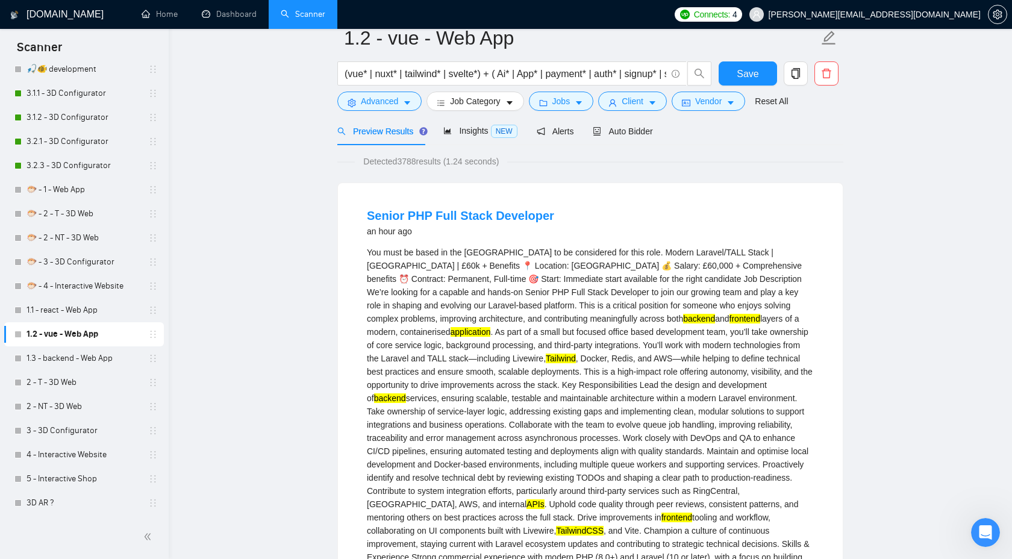
scroll to position [0, 0]
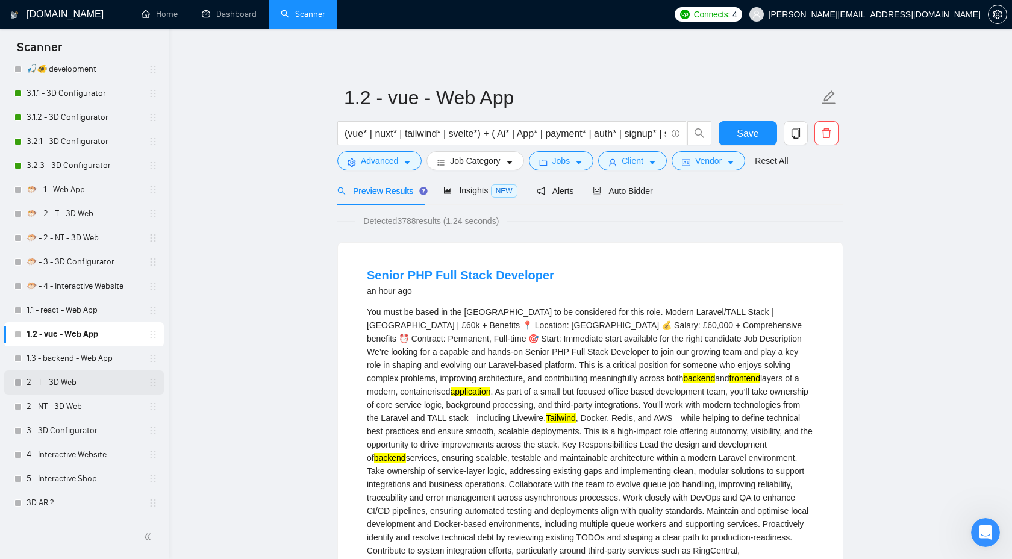
click at [102, 382] on link "2 - T - 3D Web" at bounding box center [84, 382] width 114 height 24
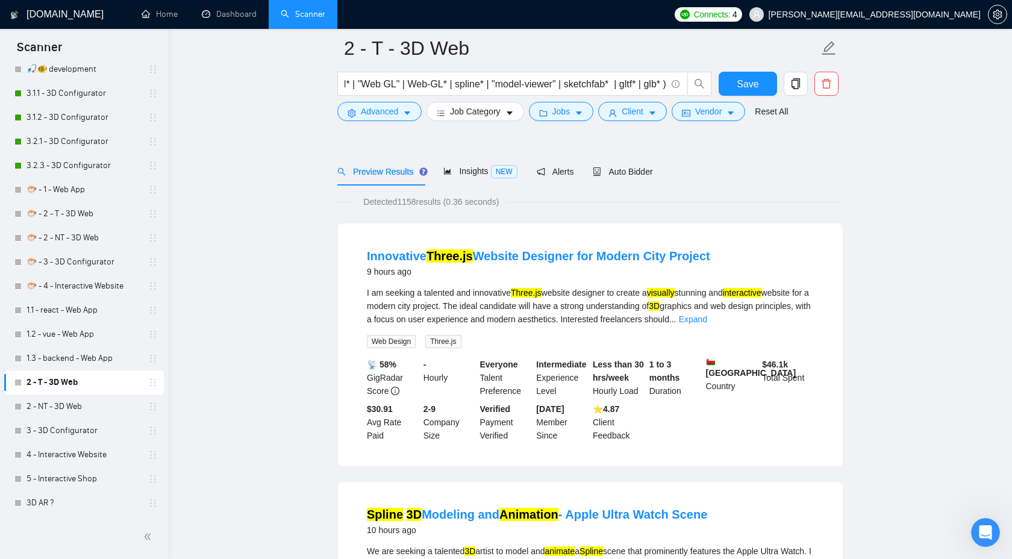
scroll to position [77, 0]
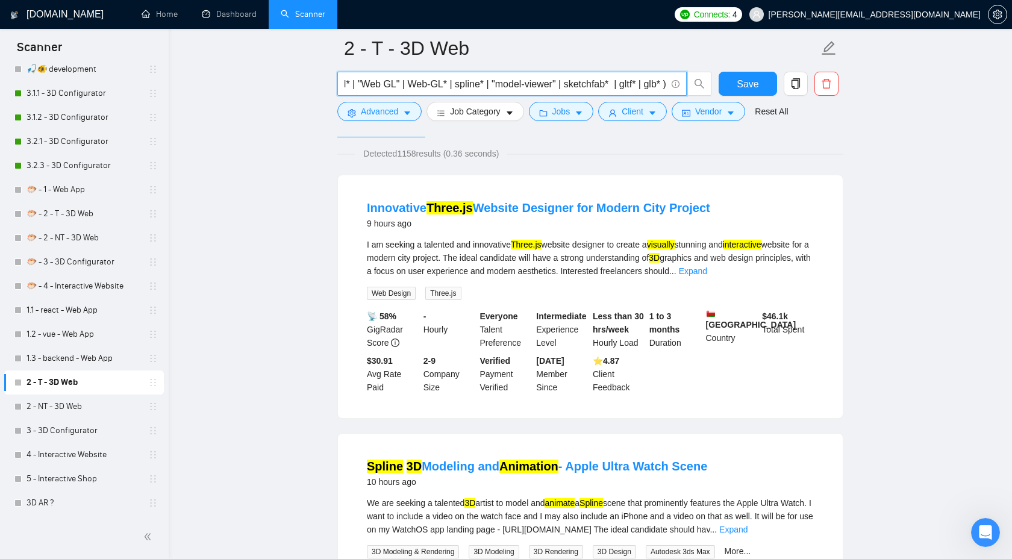
drag, startPoint x: 617, startPoint y: 86, endPoint x: 631, endPoint y: 87, distance: 14.5
click at [631, 87] on input "(3D* | interac* | visual* | anim*)+(threejs* | three.js* | three,js* | three-js…" at bounding box center [506, 83] width 322 height 15
click at [707, 273] on link "Expand" at bounding box center [693, 271] width 28 height 10
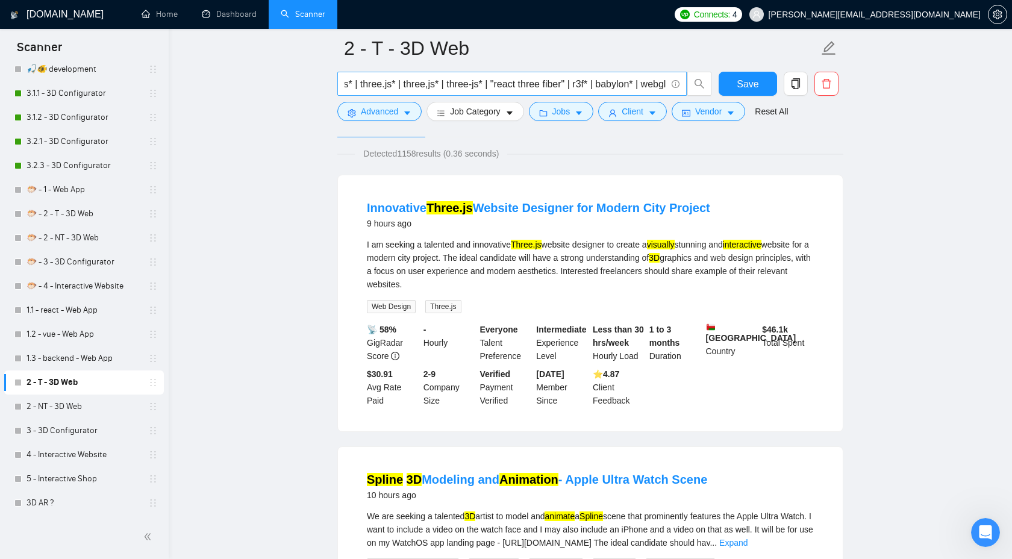
scroll to position [0, 167]
drag, startPoint x: 582, startPoint y: 88, endPoint x: 596, endPoint y: 86, distance: 14.1
click at [596, 86] on input "(3D* | interac* | visual* | anim*)+(threejs* | three.js* | three,js* | three-js…" at bounding box center [506, 83] width 322 height 15
click at [518, 86] on input "(3D* | interac* | visual* | anim*)+(threejs* | three.js* | three,js* | three-js…" at bounding box center [506, 83] width 322 height 15
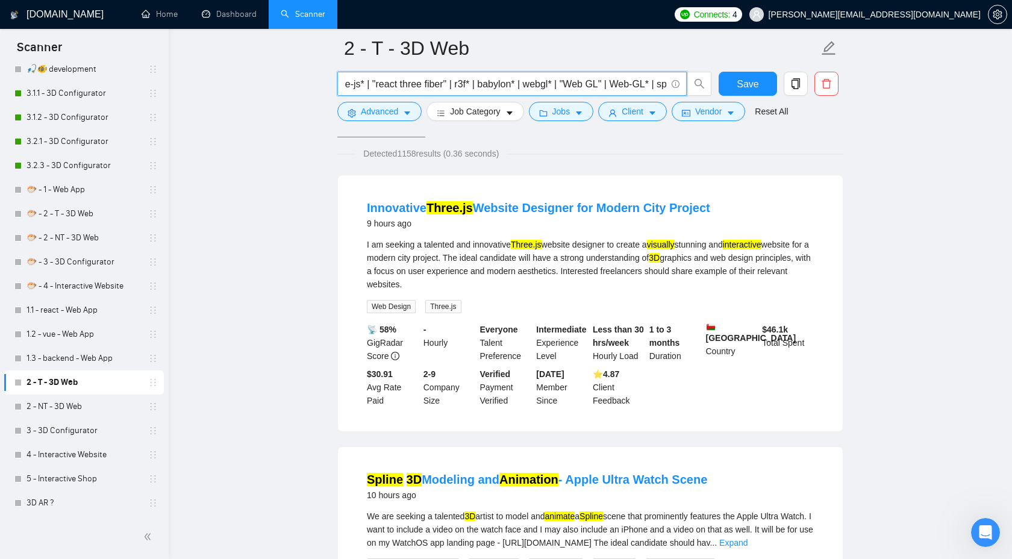
click at [518, 86] on input "(3D* | interac* | visual* | anim*)+(threejs* | three.js* | three,js* | three-js…" at bounding box center [506, 83] width 322 height 15
click at [549, 86] on input "(3D* | interac* | visual* | anim*)+(threejs* | three.js* | three,js* | three-js…" at bounding box center [506, 83] width 322 height 15
click at [632, 82] on input "(3D* | interac* | visual* | anim*)+(threejs* | three.js* | three,js* | three-js…" at bounding box center [506, 83] width 322 height 15
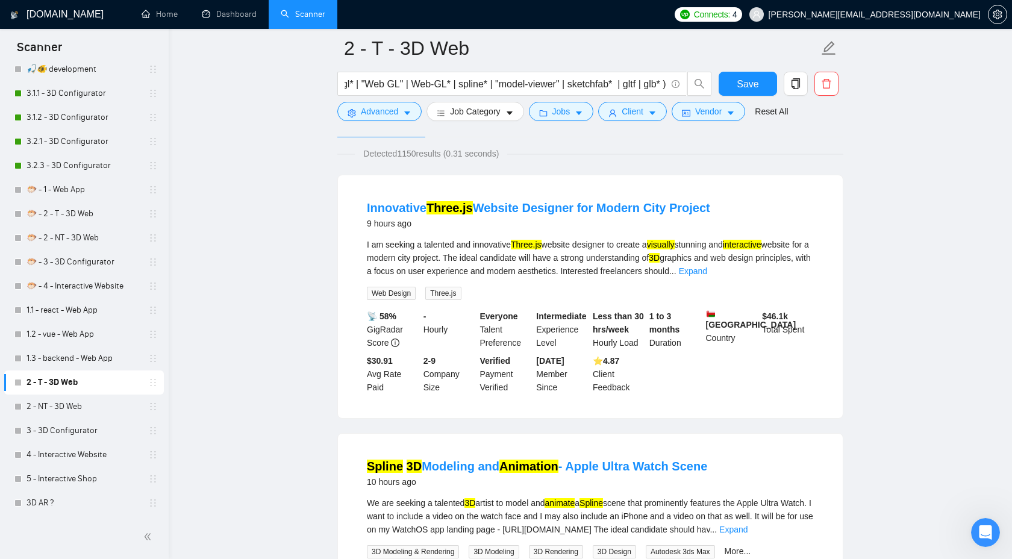
scroll to position [0, 0]
drag, startPoint x: 402, startPoint y: 156, endPoint x: 420, endPoint y: 155, distance: 18.7
click at [420, 155] on span "Detected 1150 results (0.31 seconds)" at bounding box center [431, 153] width 152 height 13
click at [617, 157] on div "Detected 1150 results (0.31 seconds)" at bounding box center [590, 153] width 506 height 13
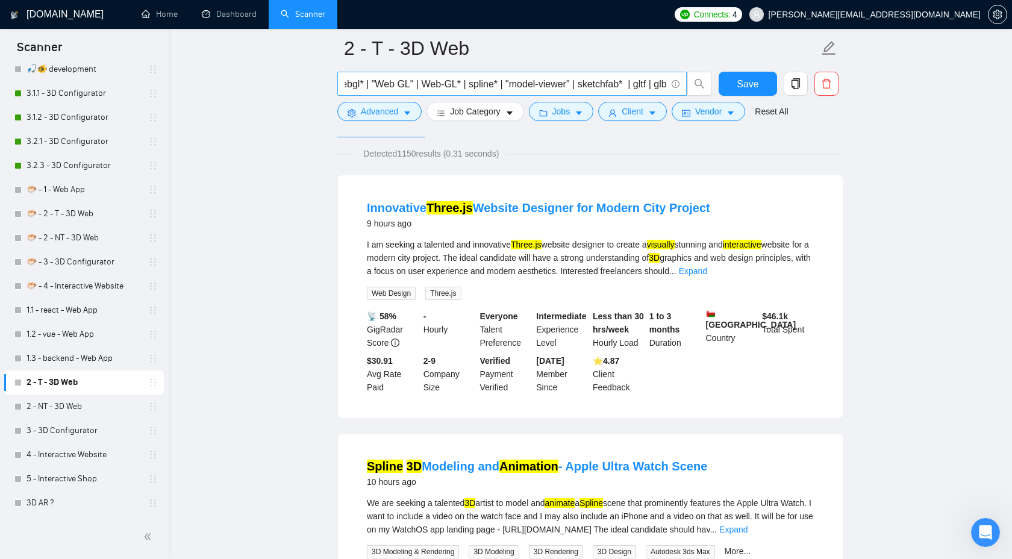
scroll to position [0, 507]
click at [636, 86] on input "(3D* | interac* | visual* | anim*)+(threejs* | three.js* | three,js* | three-js…" at bounding box center [506, 83] width 322 height 15
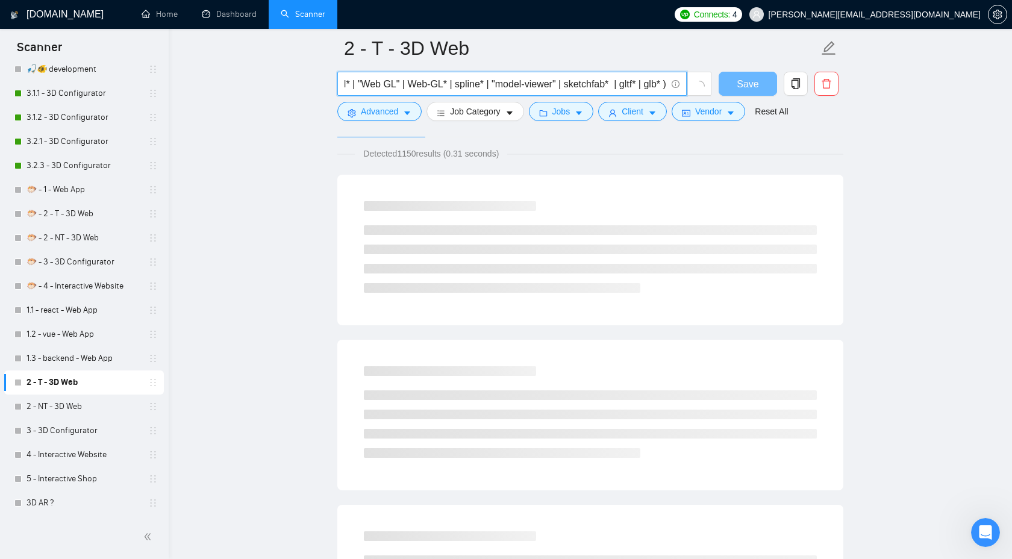
type input "(3D* | interac* | visual* | anim*)+(threejs* | three.js* | three,js* | three-js…"
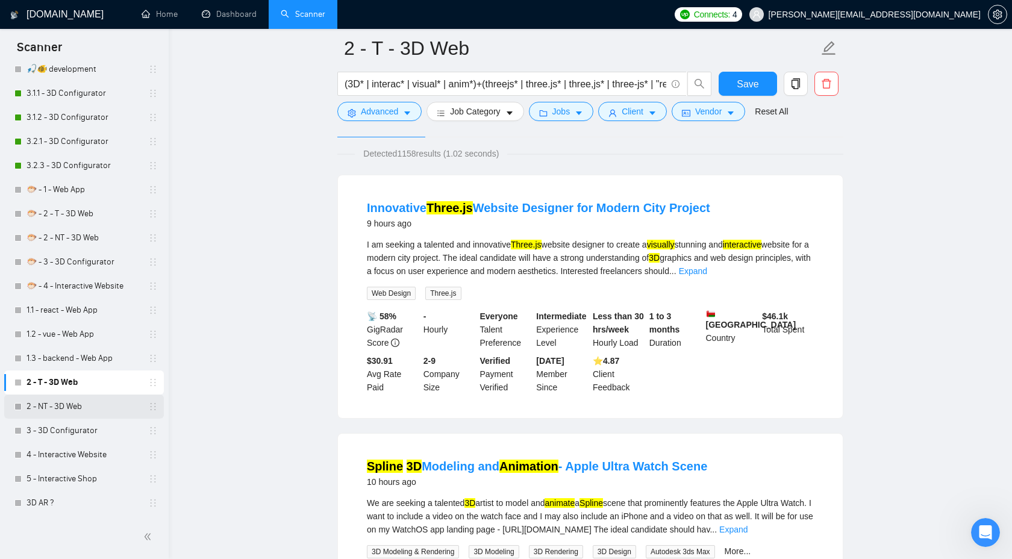
click at [84, 407] on link "2 - NT - 3D Web" at bounding box center [84, 406] width 114 height 24
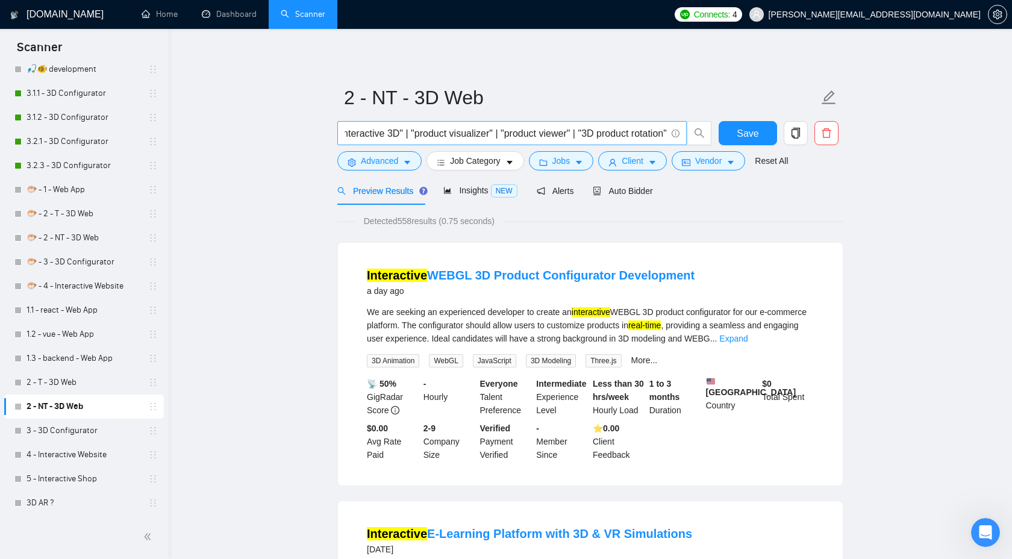
scroll to position [0, 75]
click at [89, 313] on link "1.1 - react - Web App" at bounding box center [84, 310] width 114 height 24
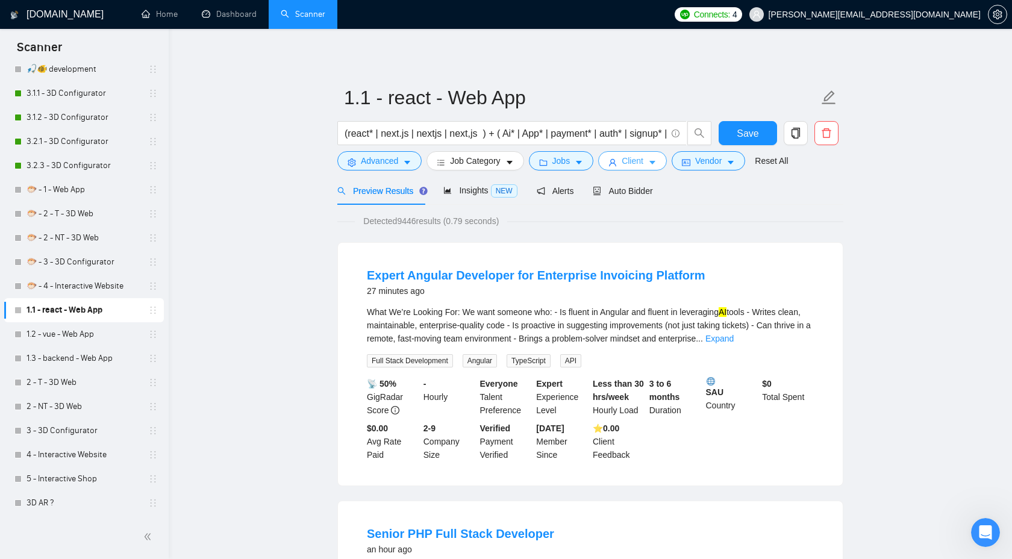
click at [628, 158] on span "Client" at bounding box center [633, 160] width 22 height 13
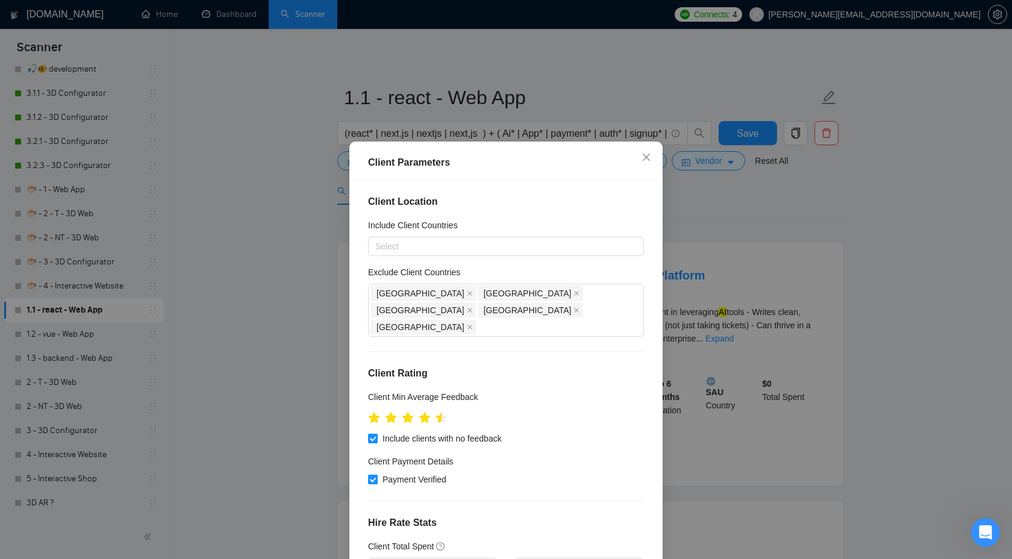
click at [710, 218] on div "Client Parameters Client Location Include Client Countries Select Exclude Clien…" at bounding box center [506, 279] width 1012 height 559
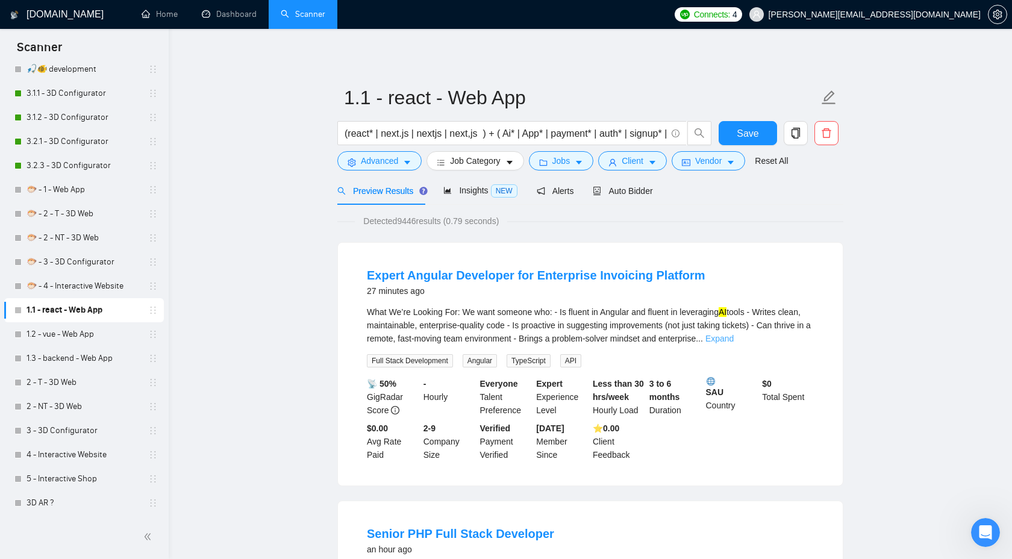
click at [734, 340] on link "Expand" at bounding box center [719, 339] width 28 height 10
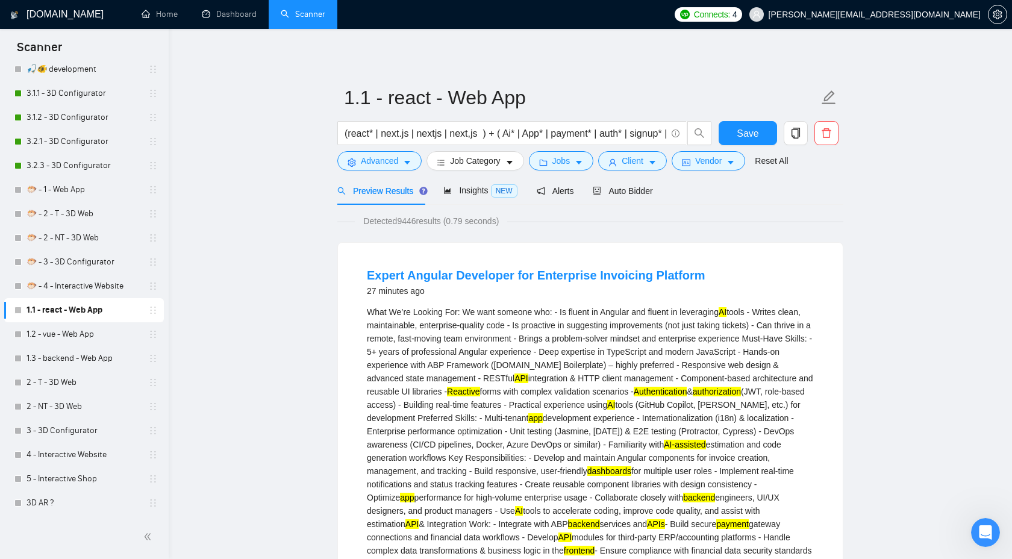
scroll to position [10, 0]
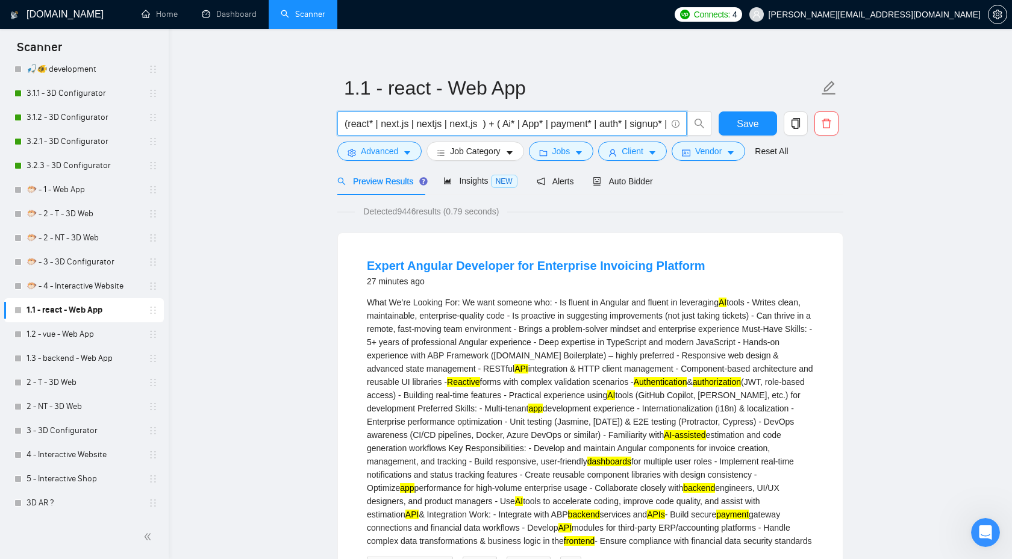
drag, startPoint x: 487, startPoint y: 123, endPoint x: 341, endPoint y: 123, distance: 145.1
click at [341, 123] on span "(react* | next.js | nextjs | next,js ) + ( Ai* | App* | payment* | auth* | sign…" at bounding box center [511, 123] width 349 height 24
click at [442, 118] on input "(react* | next.js | nextjs | next,js ) + ( Ai* | App* | payment* | auth* | sign…" at bounding box center [506, 123] width 322 height 15
click at [449, 120] on input "(react* | next.js | nextjs | next,js ) + ( Ai* | App* | payment* | auth* | sign…" at bounding box center [506, 123] width 322 height 15
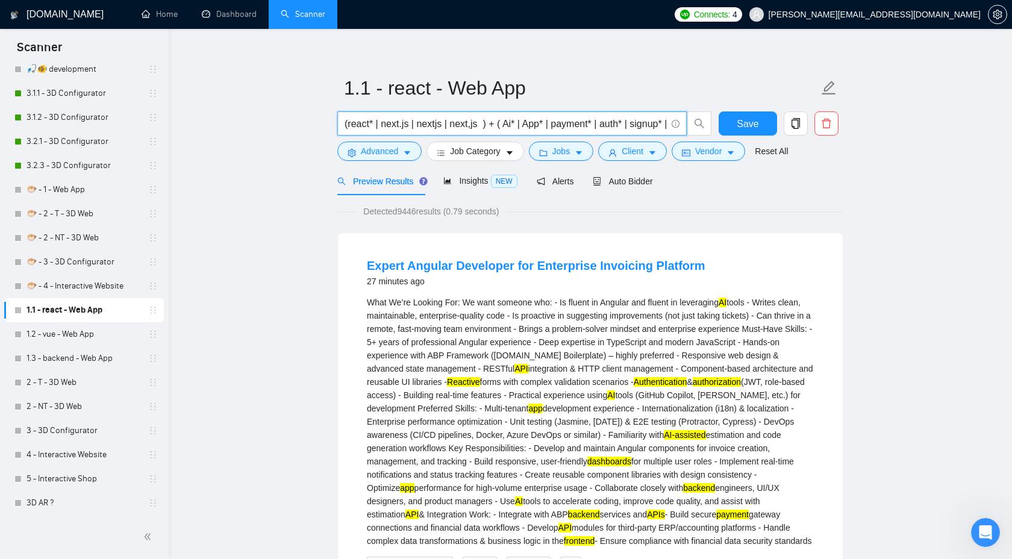
click at [449, 120] on input "(react* | next.js | nextjs | next,js ) + ( Ai* | App* | payment* | auth* | sign…" at bounding box center [506, 123] width 322 height 15
click at [476, 124] on input "(react* | next.js | nextjs | next,js ) + ( Ai* | App* | payment* | auth* | sign…" at bounding box center [506, 123] width 322 height 15
drag, startPoint x: 400, startPoint y: 213, endPoint x: 422, endPoint y: 213, distance: 21.7
click at [422, 213] on span "Detected 9446 results (0.79 seconds)" at bounding box center [431, 211] width 152 height 13
click at [570, 154] on span "Jobs" at bounding box center [561, 151] width 18 height 13
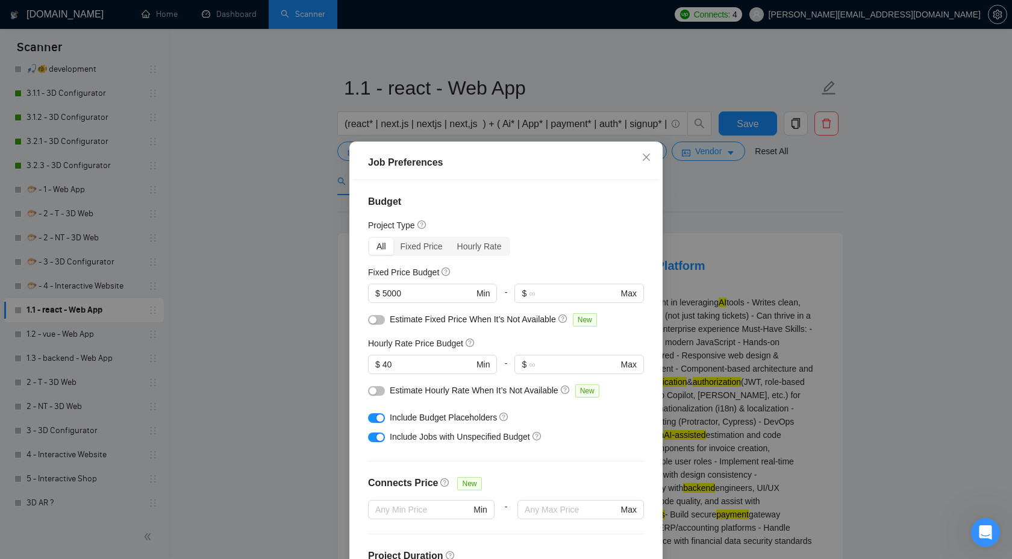
click at [646, 186] on div "Budget Project Type All Fixed Price Hourly Rate Fixed Price Budget $ 5000 Min -…" at bounding box center [506, 375] width 305 height 391
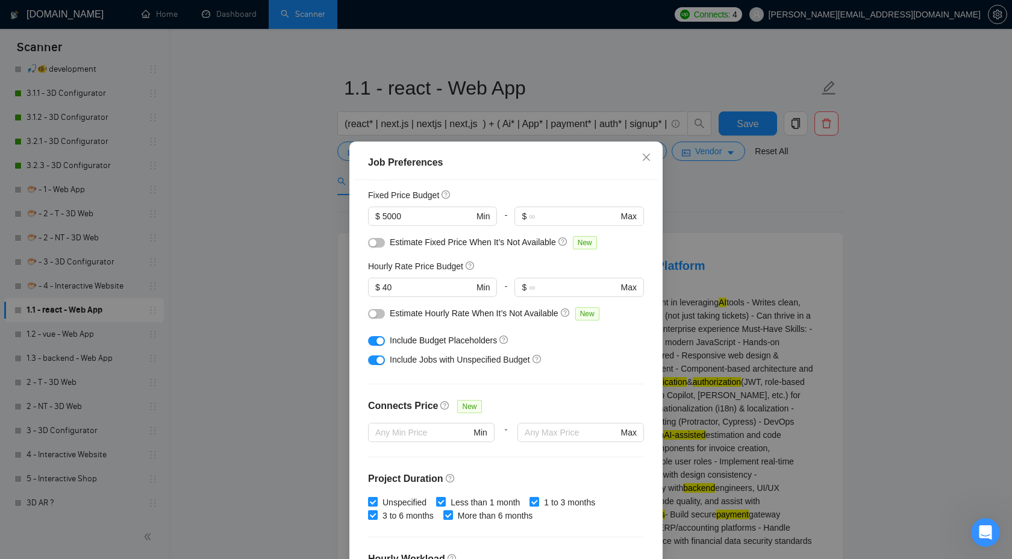
scroll to position [82, 0]
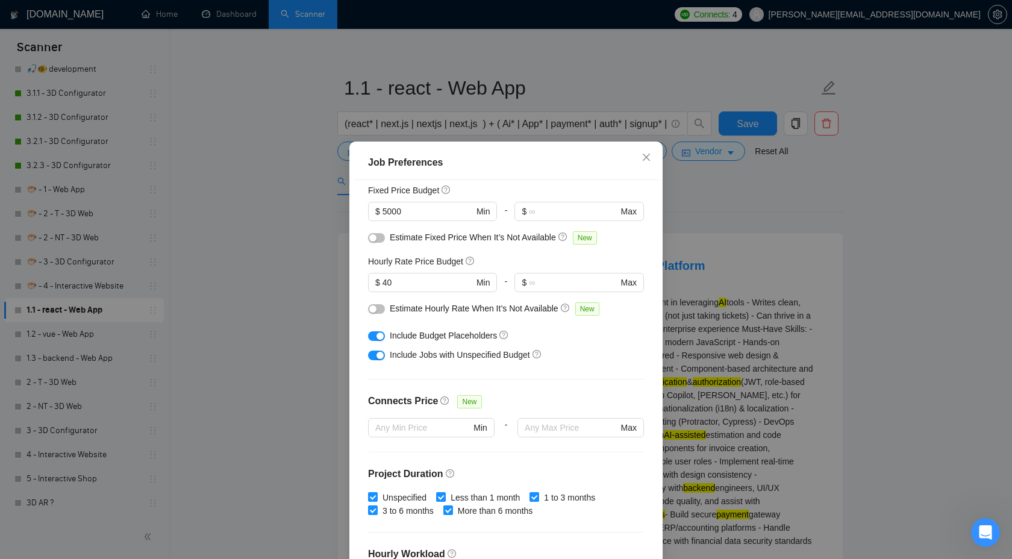
click at [513, 359] on span "Include Jobs with Unspecified Budget" at bounding box center [460, 355] width 140 height 10
click at [732, 219] on div "Job Preferences Budget Project Type All Fixed Price Hourly Rate Fixed Price Bud…" at bounding box center [506, 279] width 1012 height 559
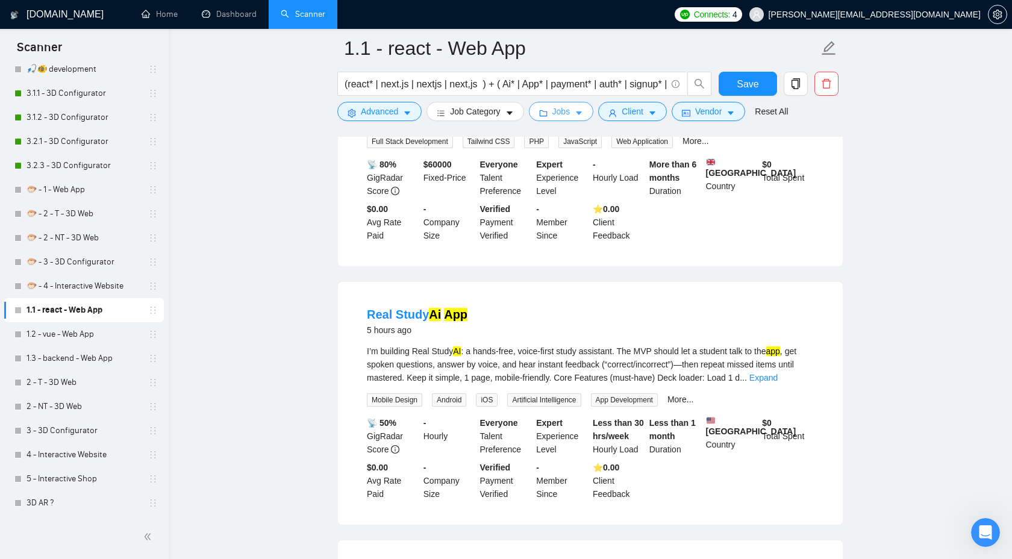
scroll to position [726, 0]
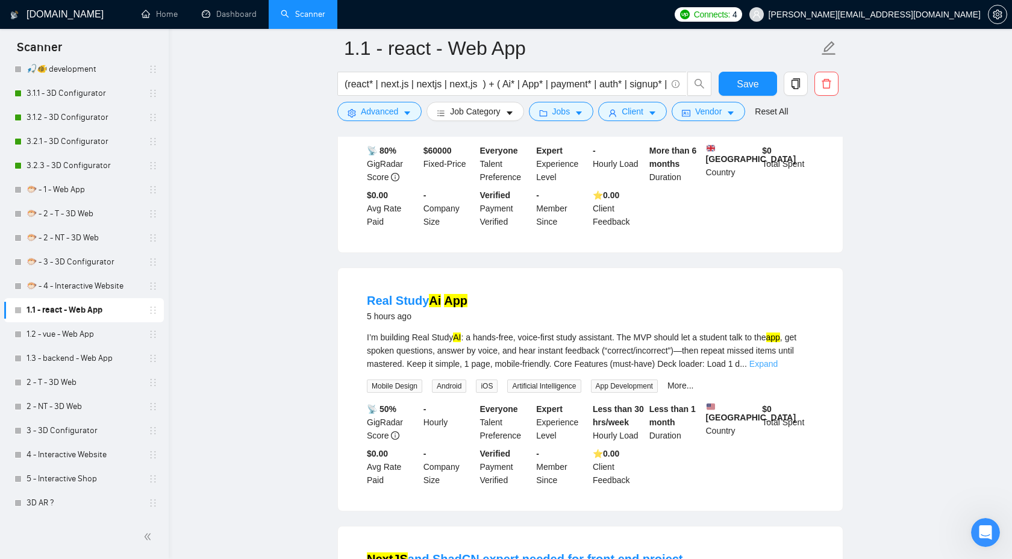
click at [778, 369] on link "Expand" at bounding box center [763, 364] width 28 height 10
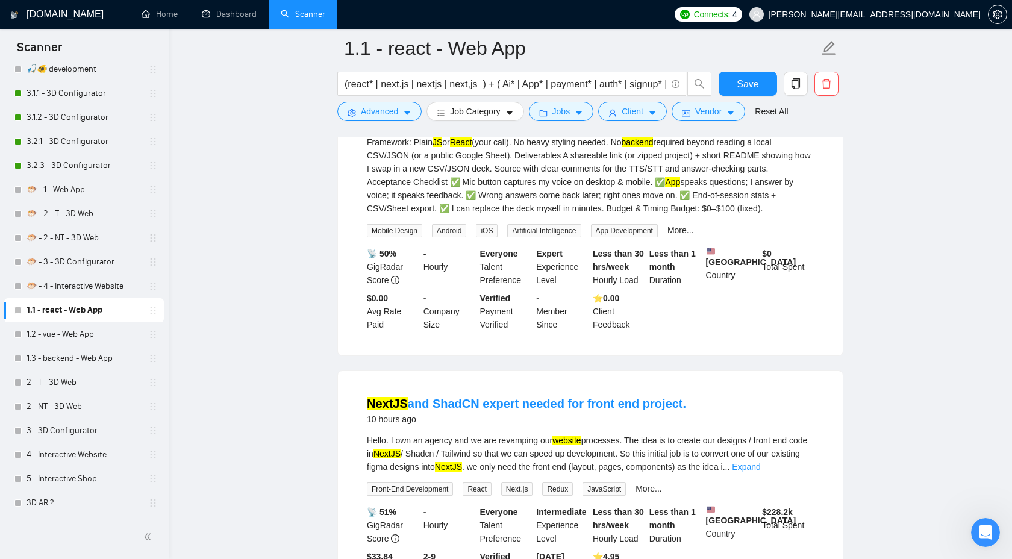
scroll to position [1095, 0]
click at [760, 470] on link "Expand" at bounding box center [746, 466] width 28 height 10
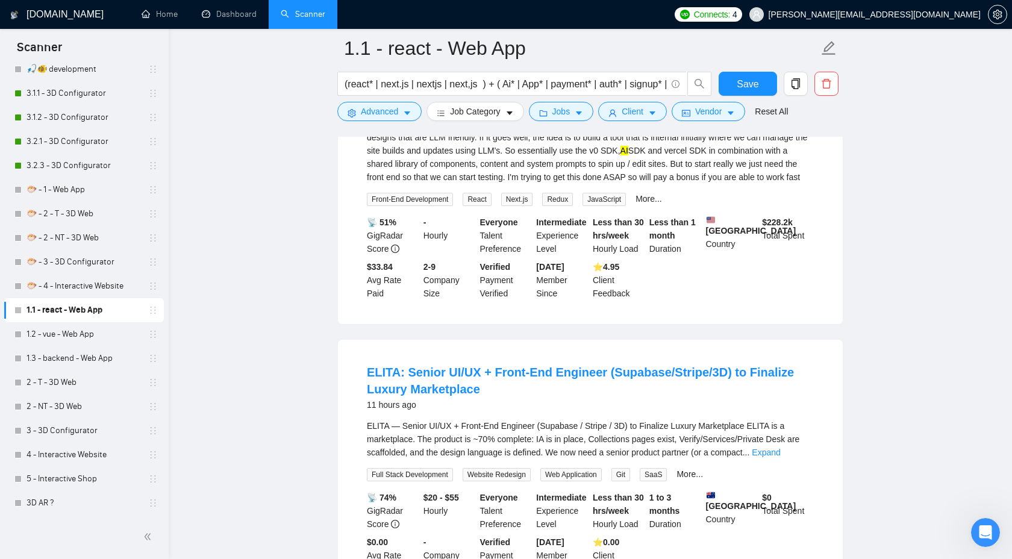
scroll to position [1448, 0]
click at [780, 459] on link "Expand" at bounding box center [766, 454] width 28 height 10
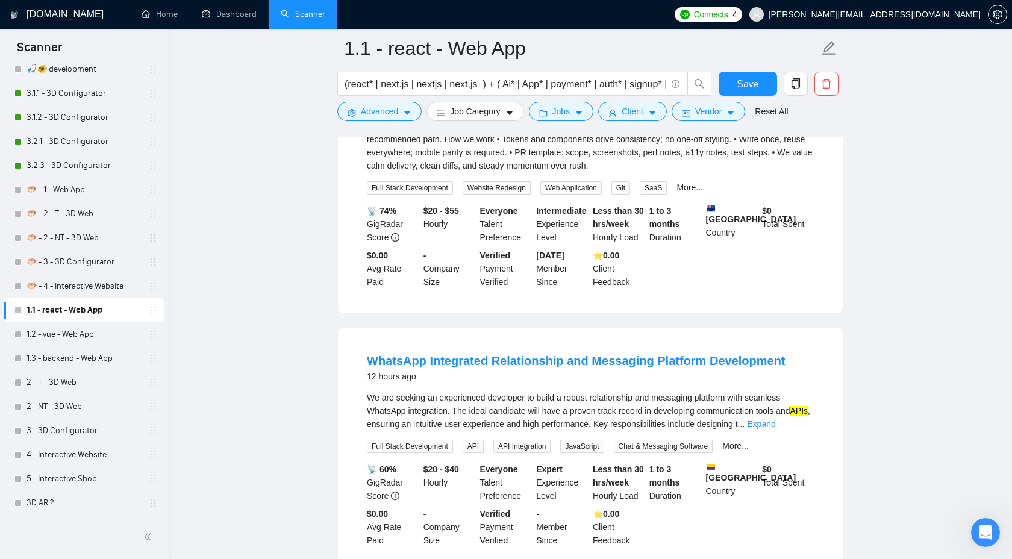
scroll to position [2318, 0]
click at [775, 430] on link "Expand" at bounding box center [761, 425] width 28 height 10
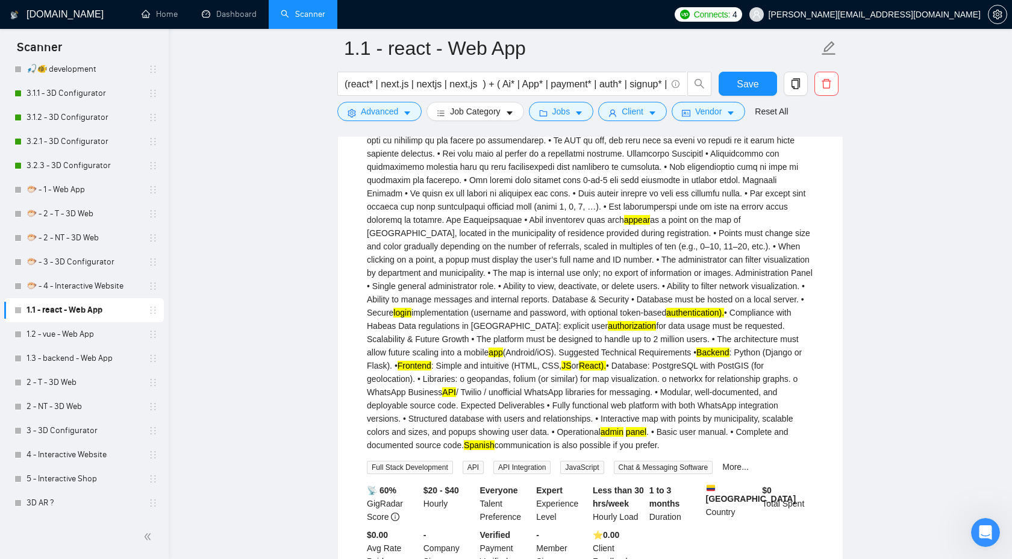
scroll to position [2766, 0]
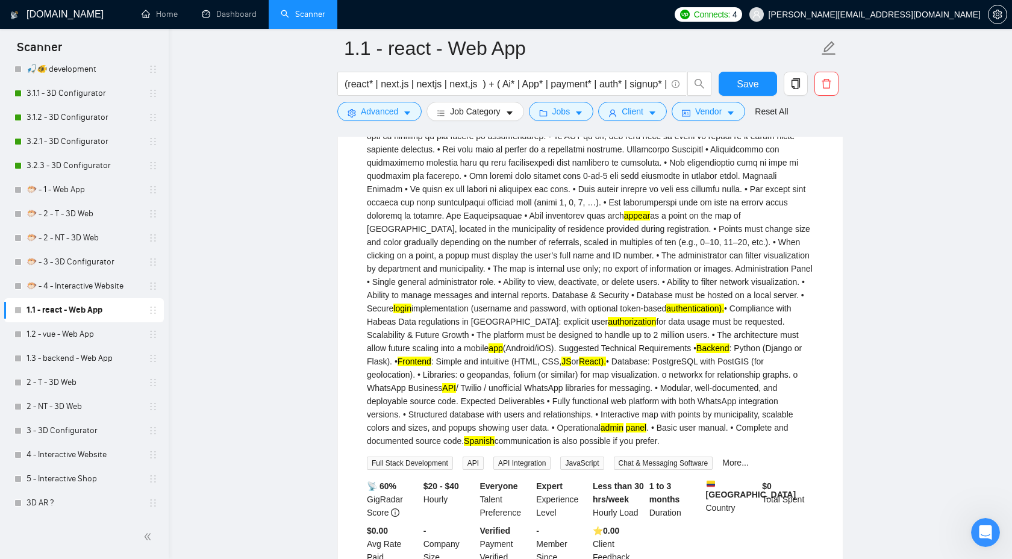
click at [579, 366] on mark "React)." at bounding box center [592, 362] width 27 height 10
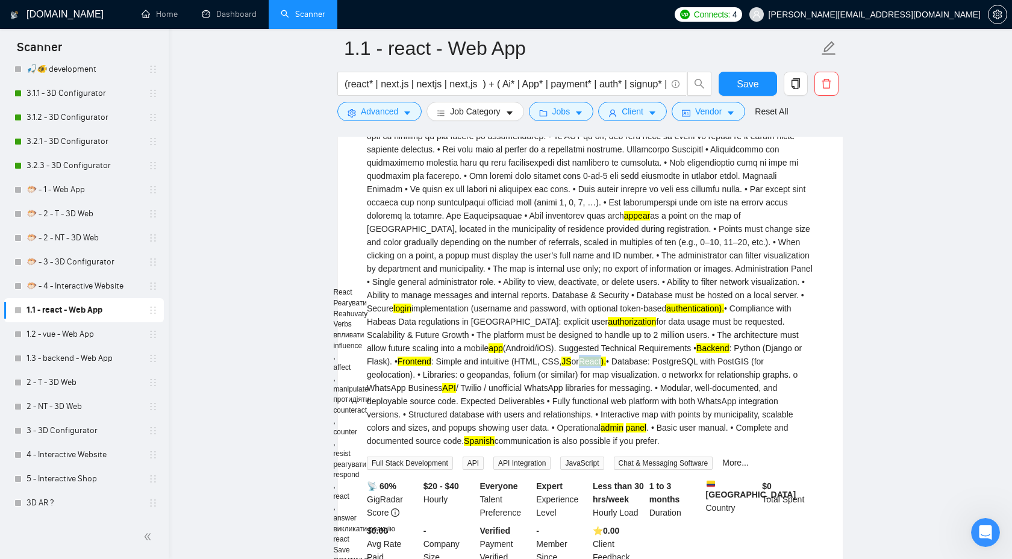
click at [438, 441] on div "We are seeking an experienced developer to build a robust relationship and mess…" at bounding box center [590, 196] width 447 height 504
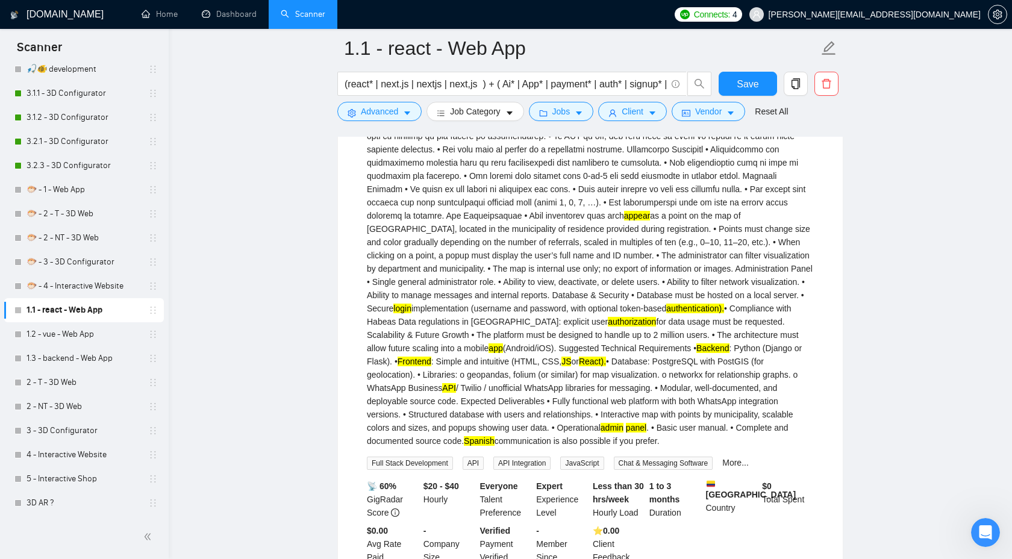
click at [579, 366] on mark "React)." at bounding box center [592, 362] width 27 height 10
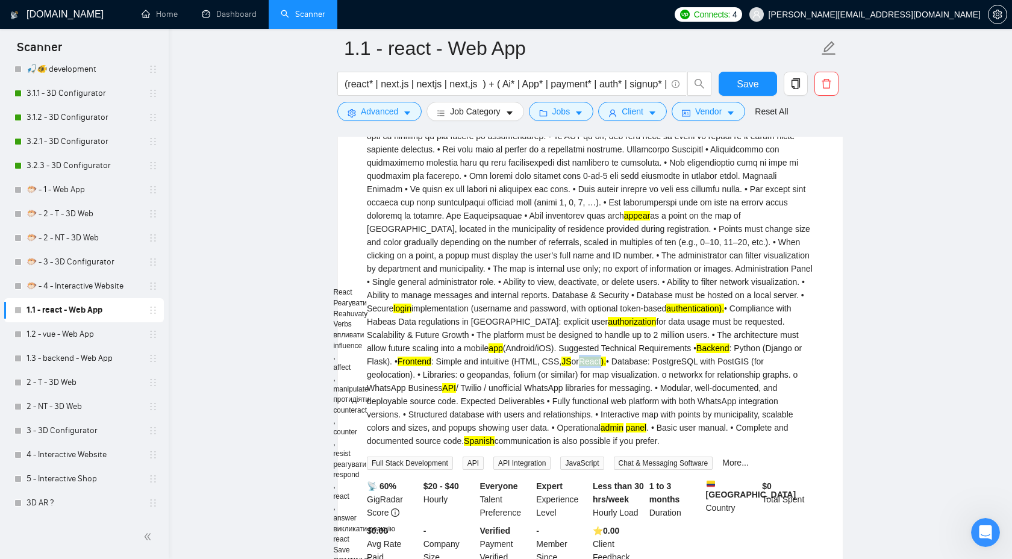
click at [654, 447] on div "We are seeking an experienced developer to build a robust relationship and mess…" at bounding box center [590, 196] width 447 height 504
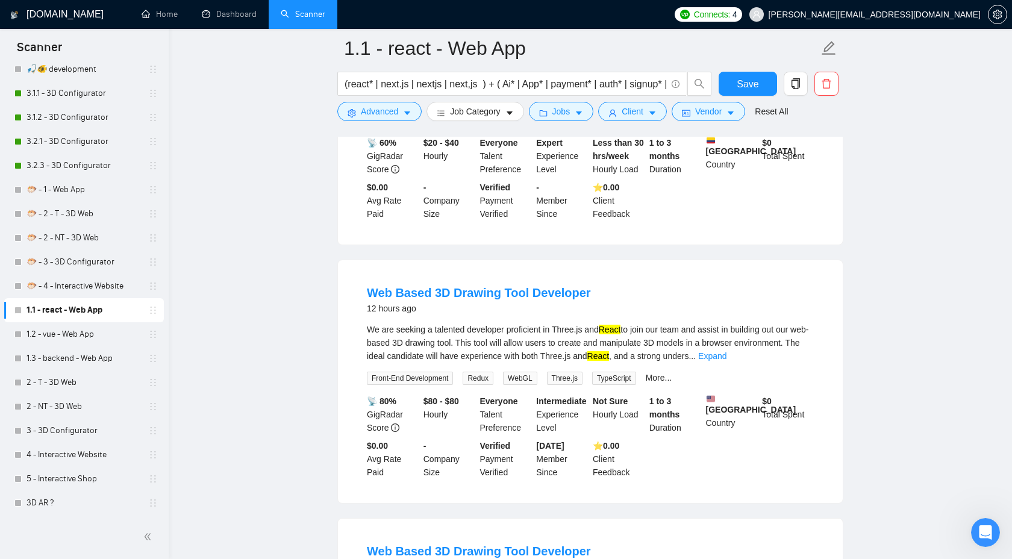
scroll to position [3117, 0]
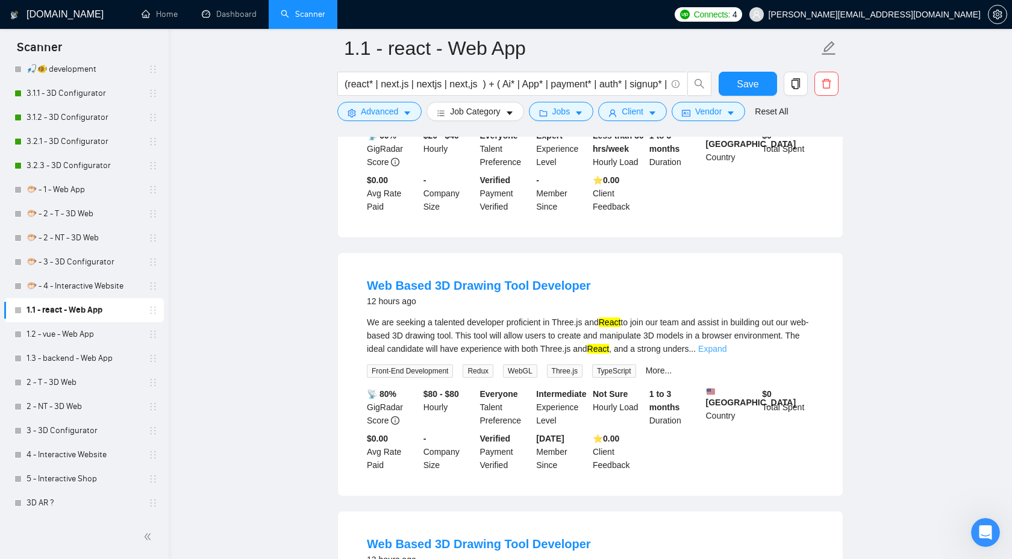
click at [726, 354] on link "Expand" at bounding box center [712, 349] width 28 height 10
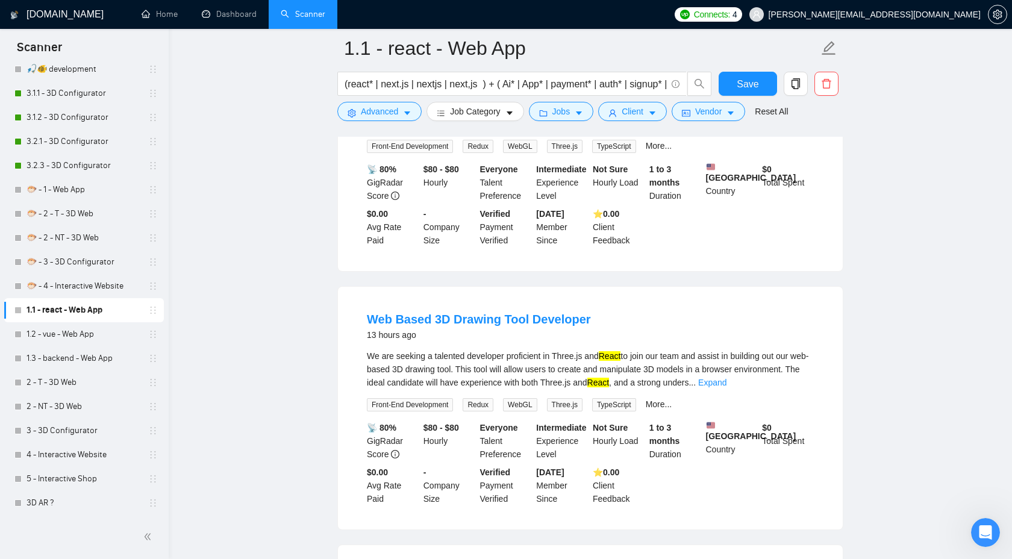
scroll to position [3433, 0]
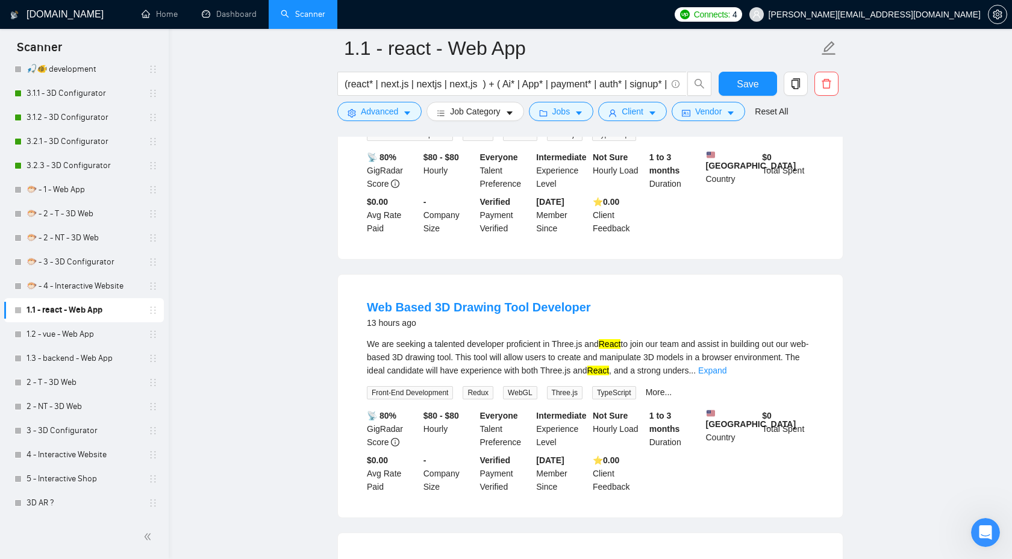
click at [726, 375] on link "Expand" at bounding box center [712, 371] width 28 height 10
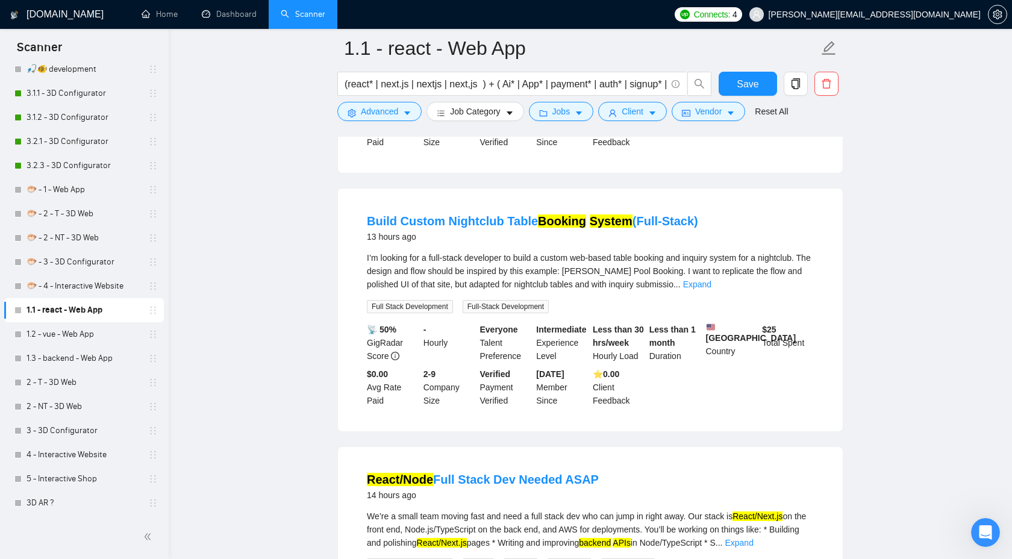
scroll to position [3864, 0]
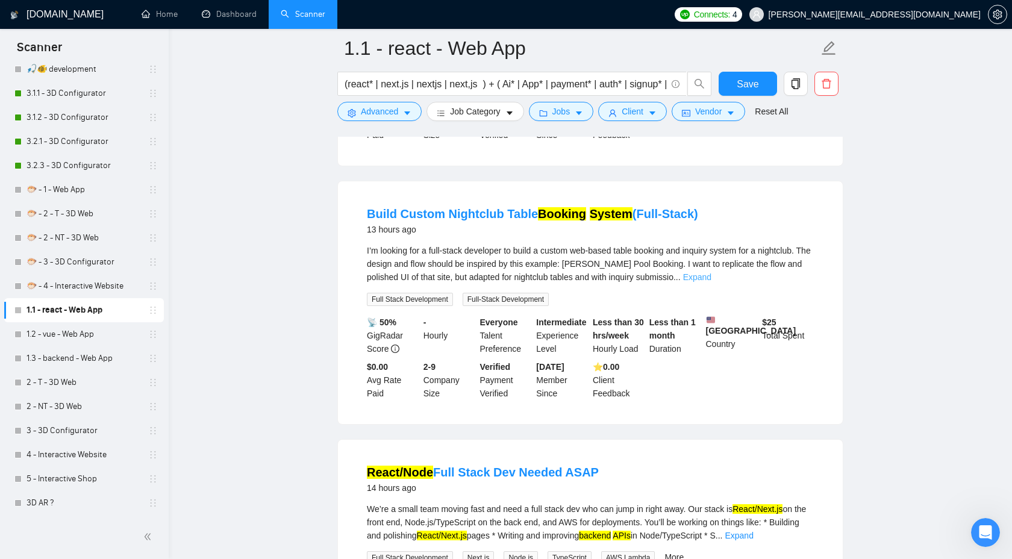
click at [711, 282] on link "Expand" at bounding box center [697, 277] width 28 height 10
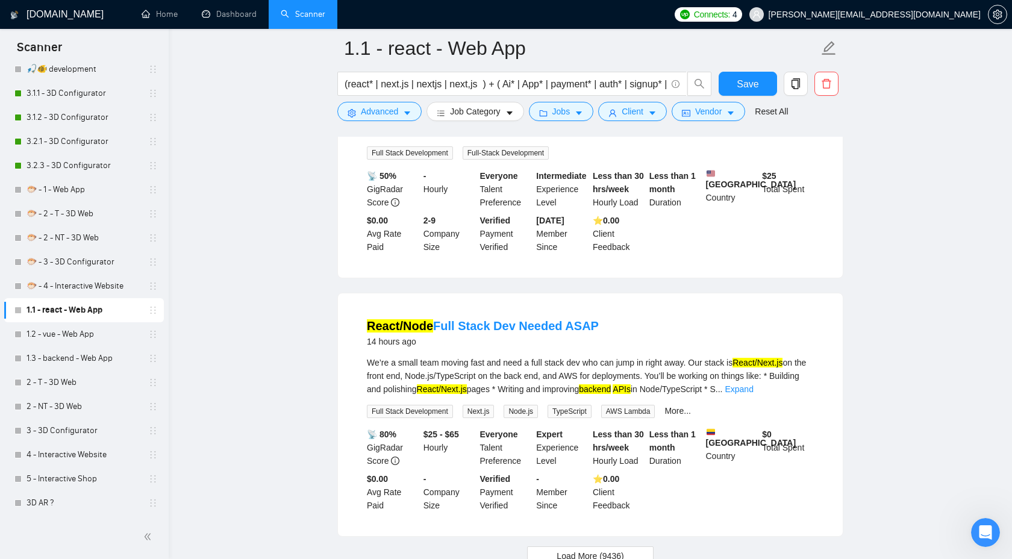
scroll to position [4160, 0]
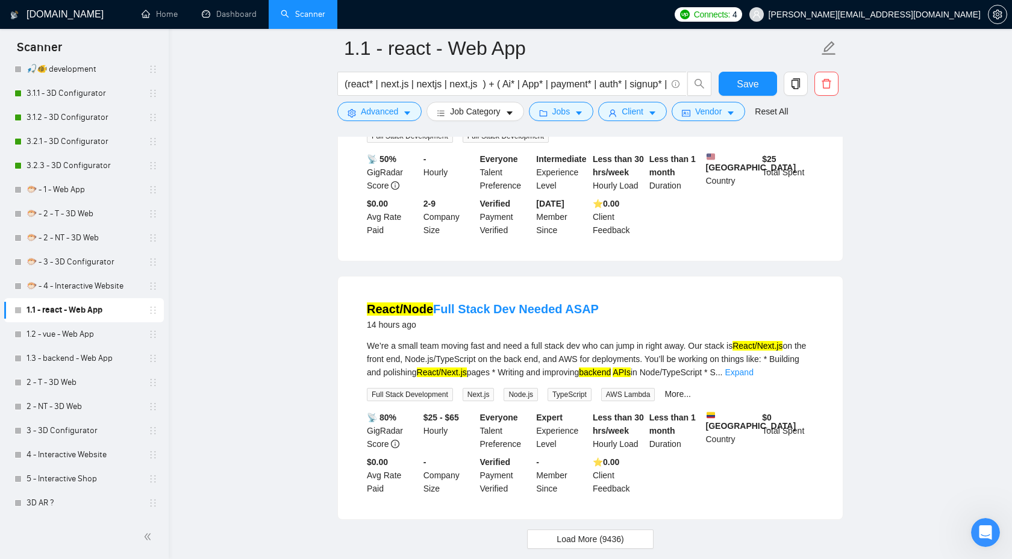
click at [753, 377] on link "Expand" at bounding box center [739, 372] width 28 height 10
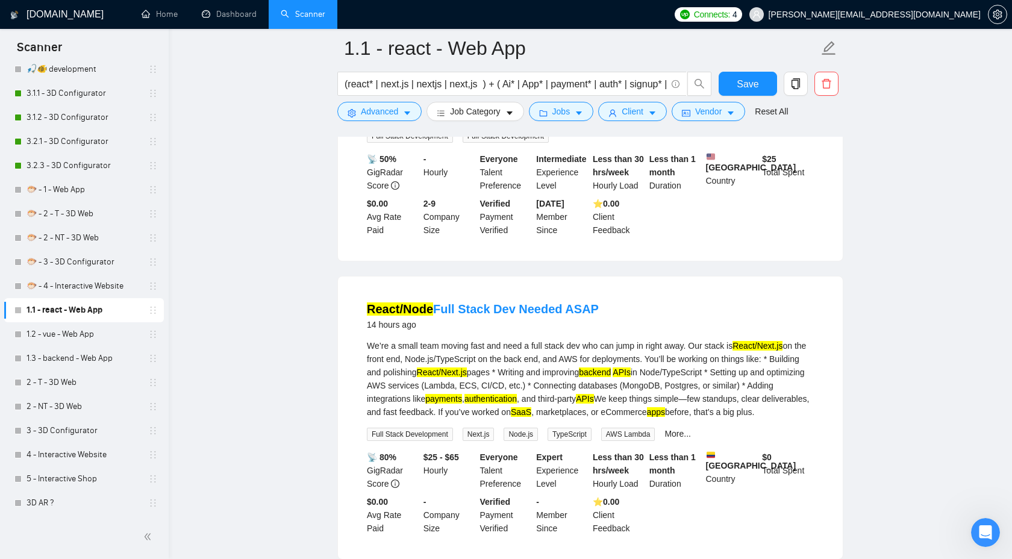
click at [784, 419] on div "We’re a small team moving fast and need a full stack dev who can jump in right …" at bounding box center [590, 379] width 447 height 80
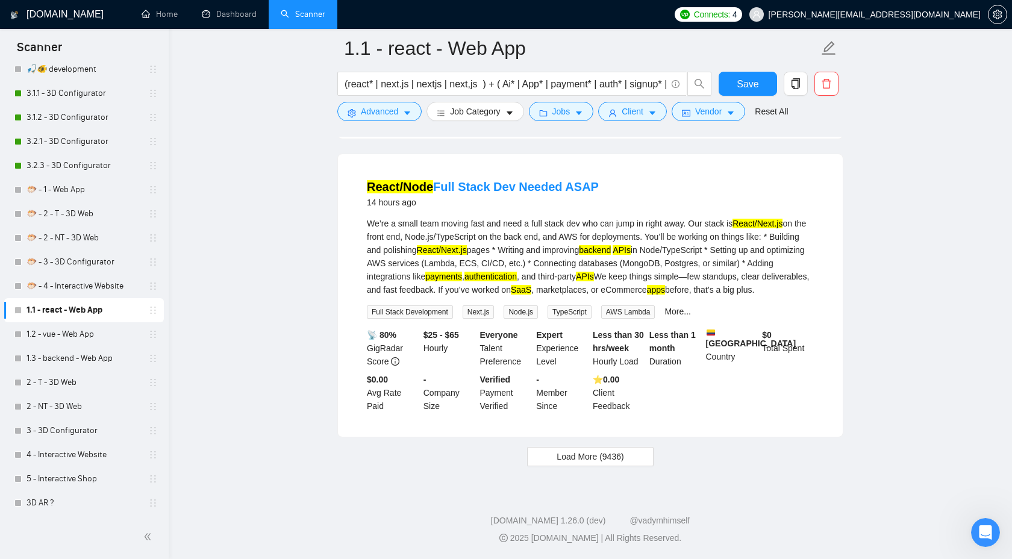
scroll to position [4341, 0]
click at [575, 463] on span "Load More (9436)" at bounding box center [590, 456] width 67 height 13
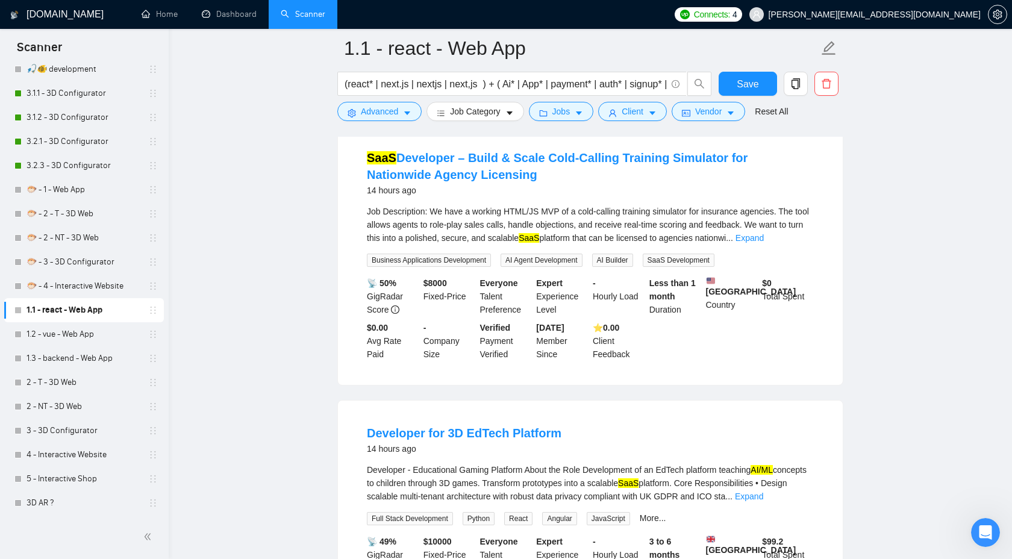
scroll to position [4610, 0]
click at [764, 242] on link "Expand" at bounding box center [749, 237] width 28 height 10
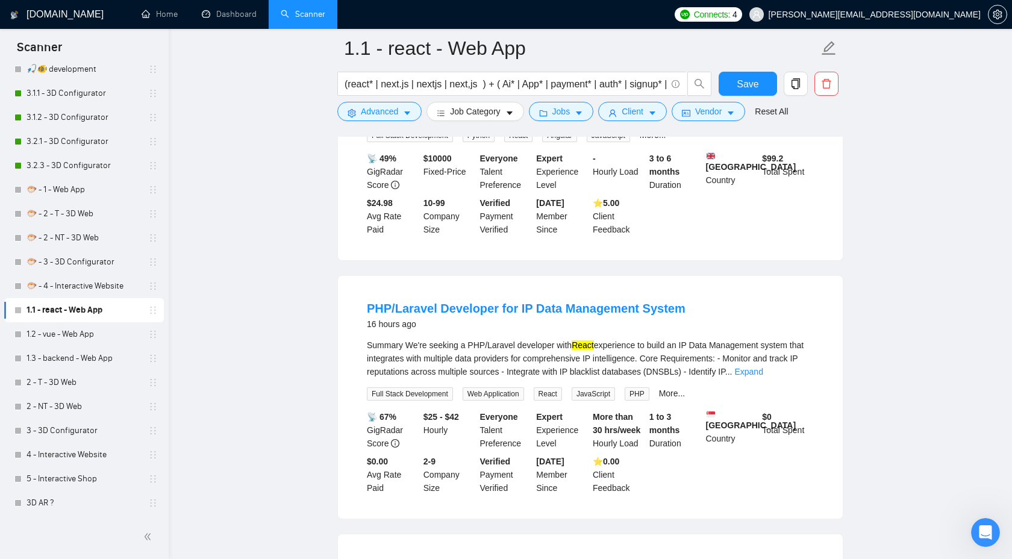
scroll to position [5298, 0]
click at [763, 117] on link "Expand" at bounding box center [749, 113] width 28 height 10
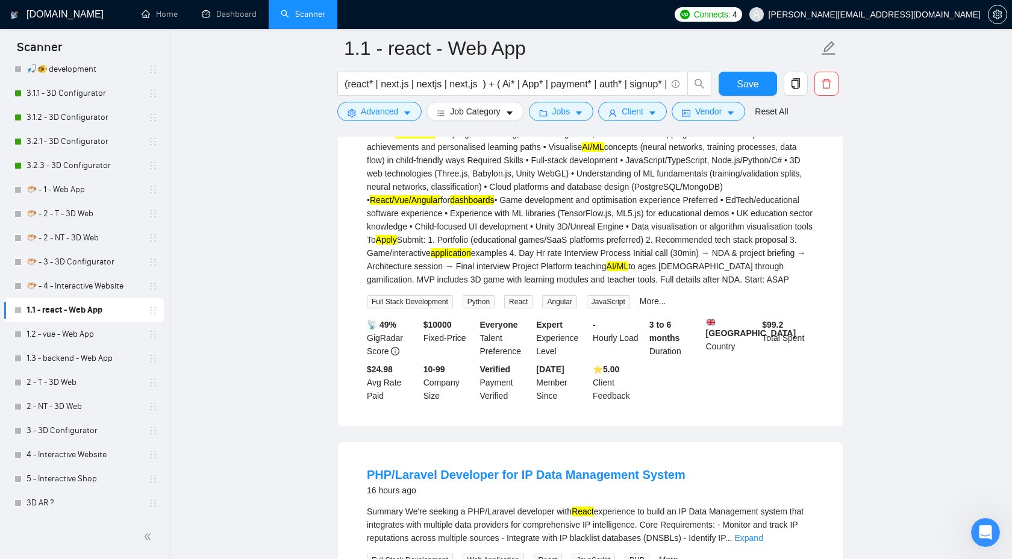
scroll to position [5301, 0]
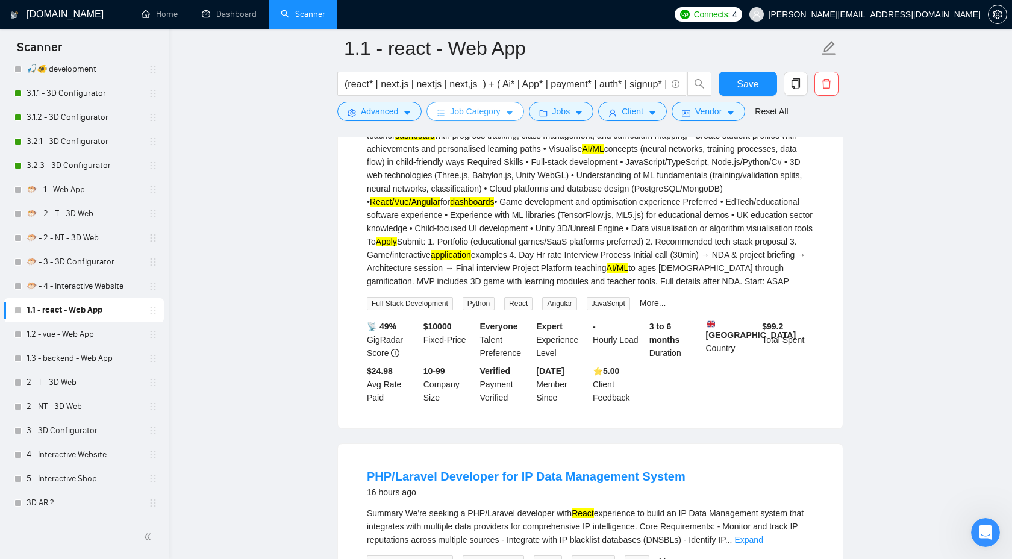
click at [498, 115] on span "Job Category" at bounding box center [475, 111] width 50 height 13
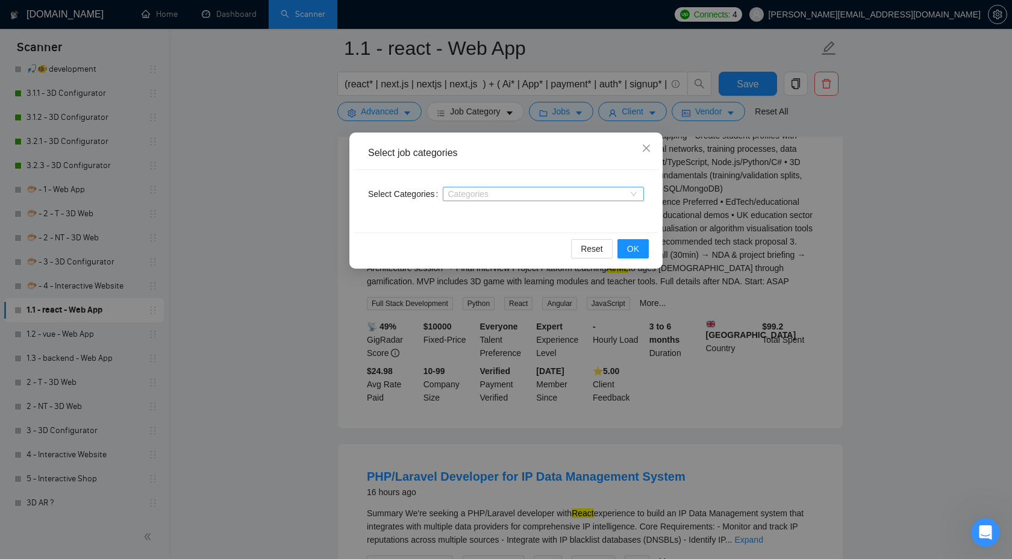
click at [557, 192] on div at bounding box center [537, 194] width 183 height 10
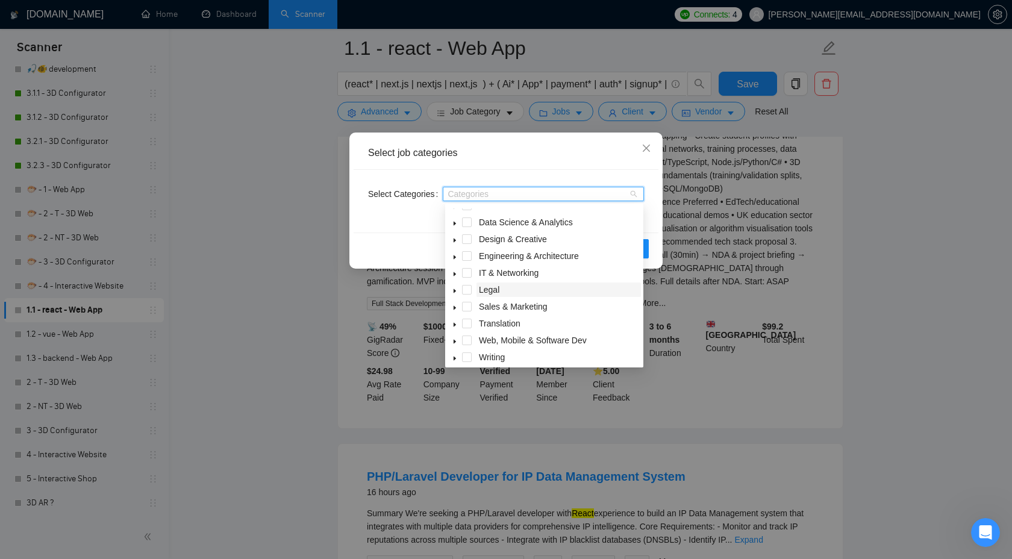
scroll to position [48, 0]
click at [457, 338] on icon "caret-down" at bounding box center [455, 337] width 6 height 6
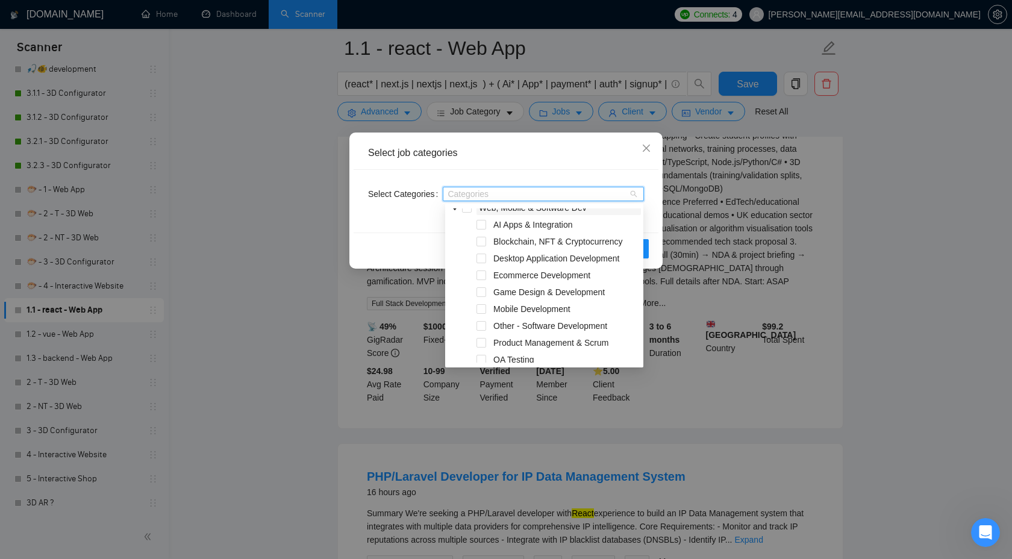
scroll to position [178, 0]
click at [482, 275] on span at bounding box center [481, 274] width 10 height 10
click at [484, 325] on span at bounding box center [481, 325] width 10 height 10
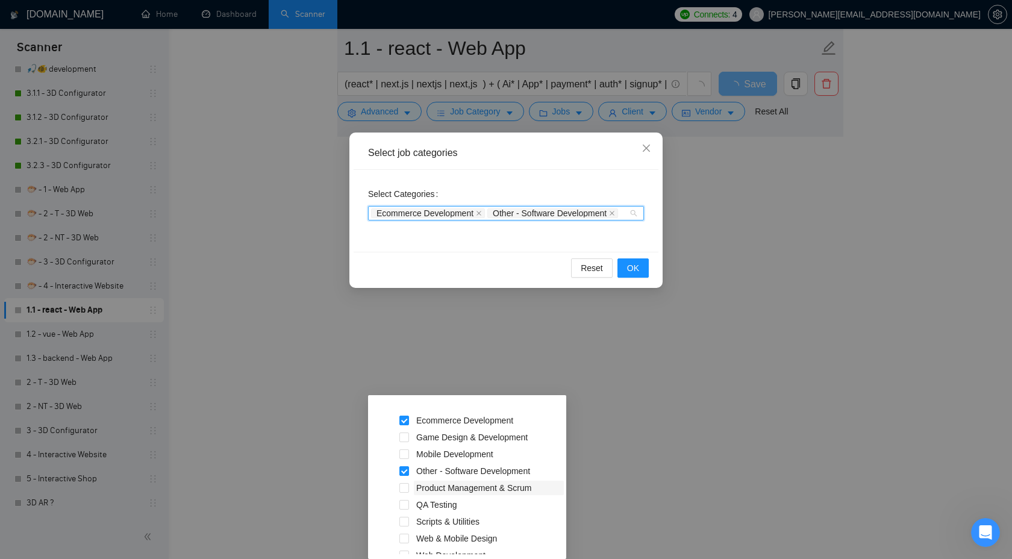
scroll to position [251, 0]
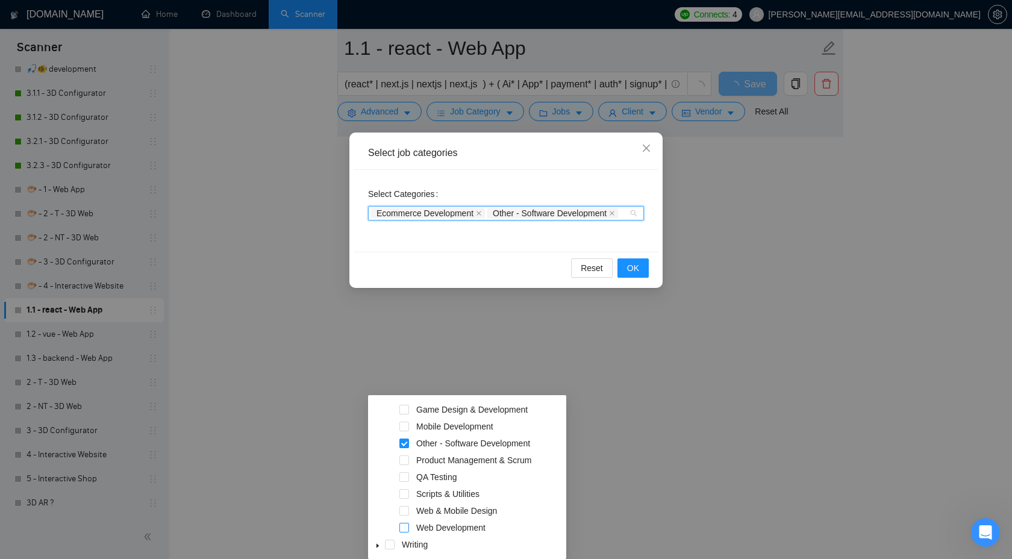
click at [404, 529] on span at bounding box center [404, 528] width 10 height 10
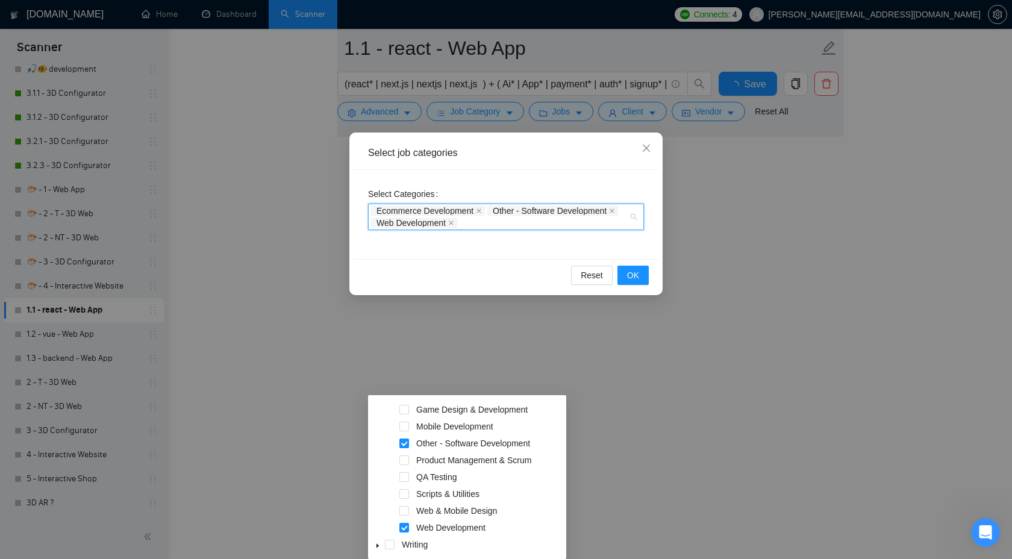
scroll to position [4253, 0]
click at [629, 281] on span "OK" at bounding box center [633, 275] width 12 height 13
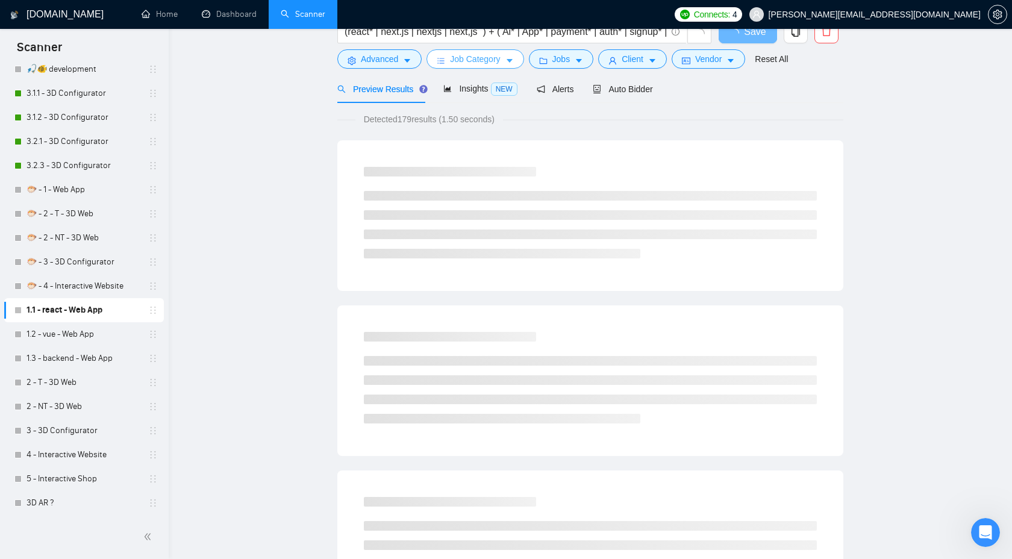
scroll to position [0, 0]
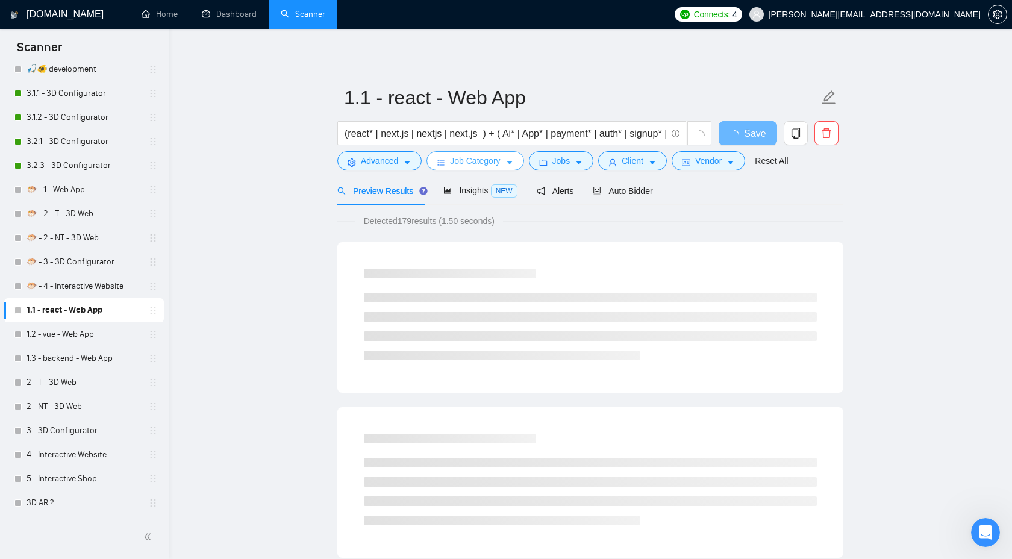
click at [485, 168] on button "Job Category" at bounding box center [474, 160] width 97 height 19
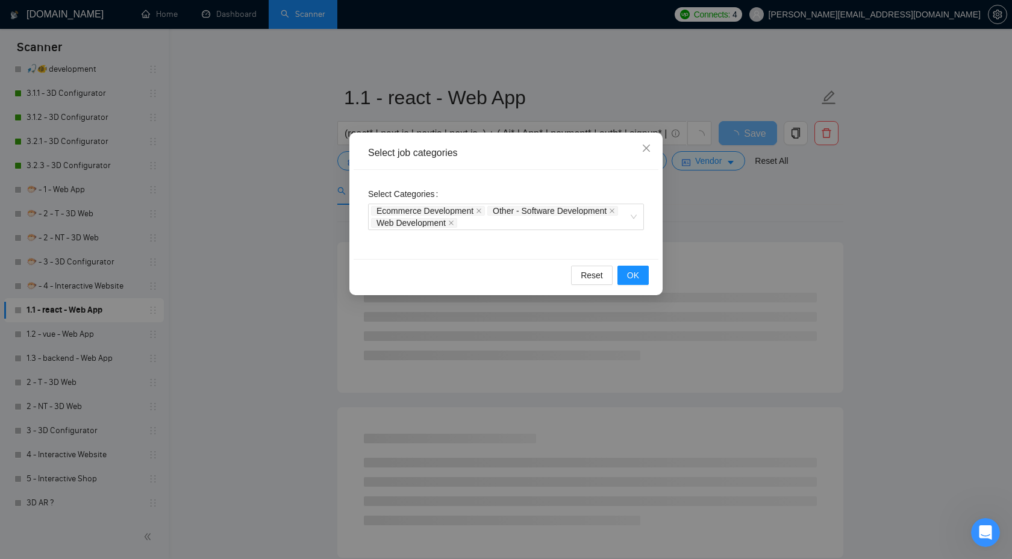
click at [719, 207] on div "Select job categories Select Categories Ecommerce Development Other - Software …" at bounding box center [506, 279] width 1012 height 559
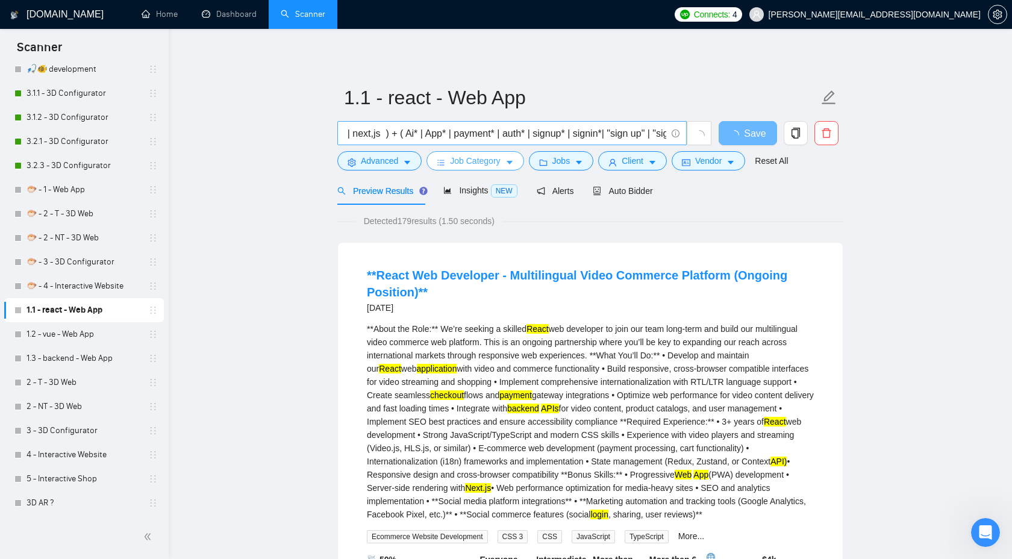
scroll to position [0, 132]
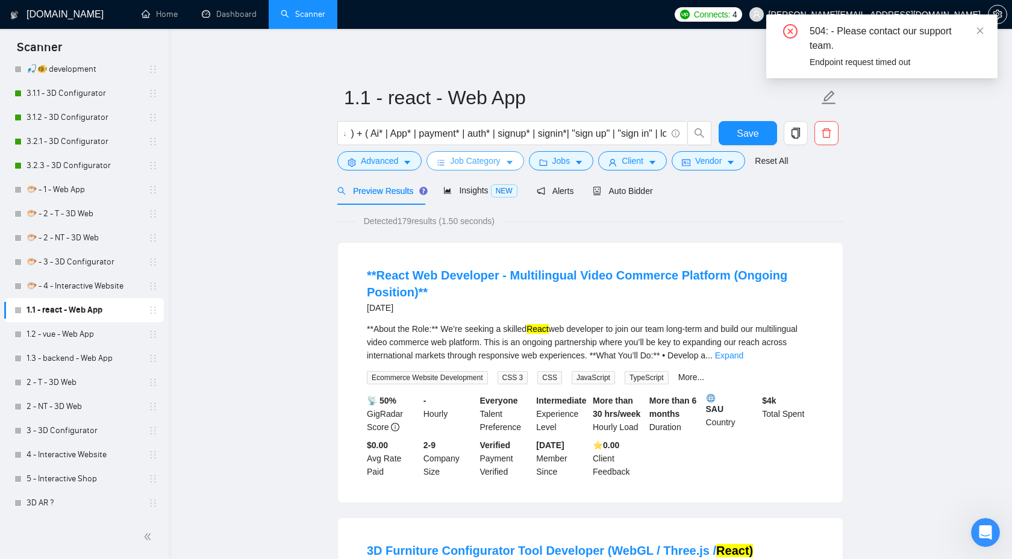
click at [466, 160] on span "Job Category" at bounding box center [475, 160] width 50 height 13
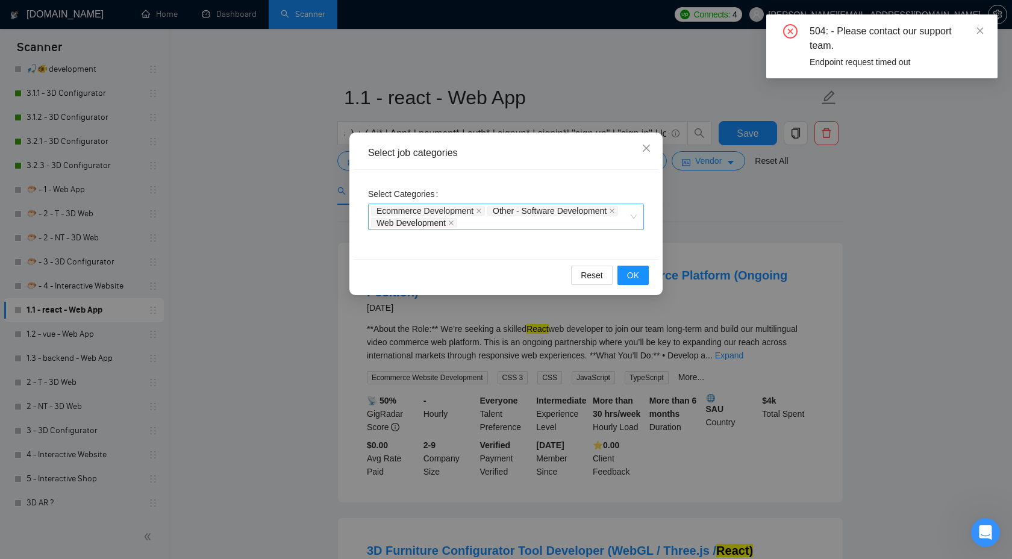
click at [476, 209] on span "Ecommerce Development" at bounding box center [428, 211] width 114 height 10
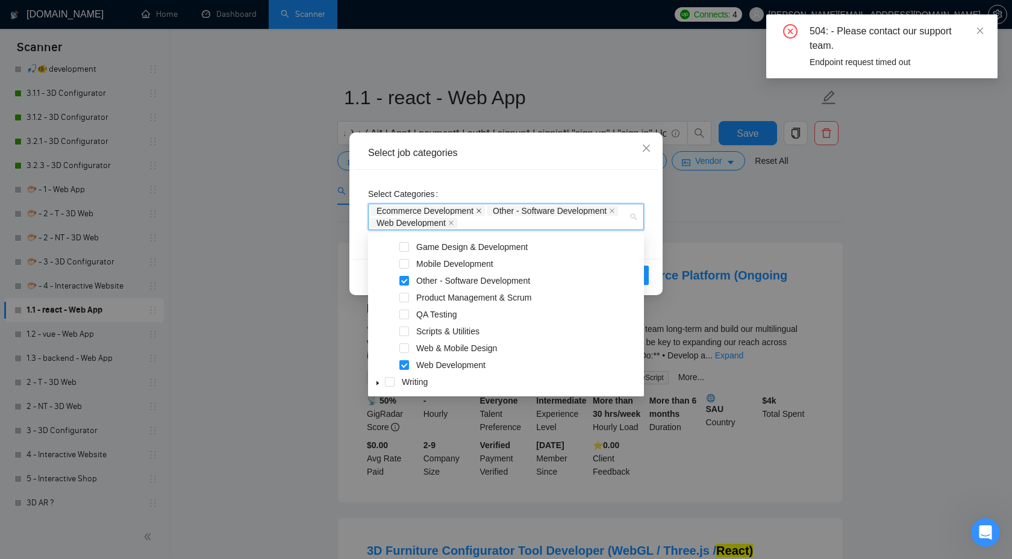
click at [481, 209] on icon "close" at bounding box center [479, 211] width 6 height 6
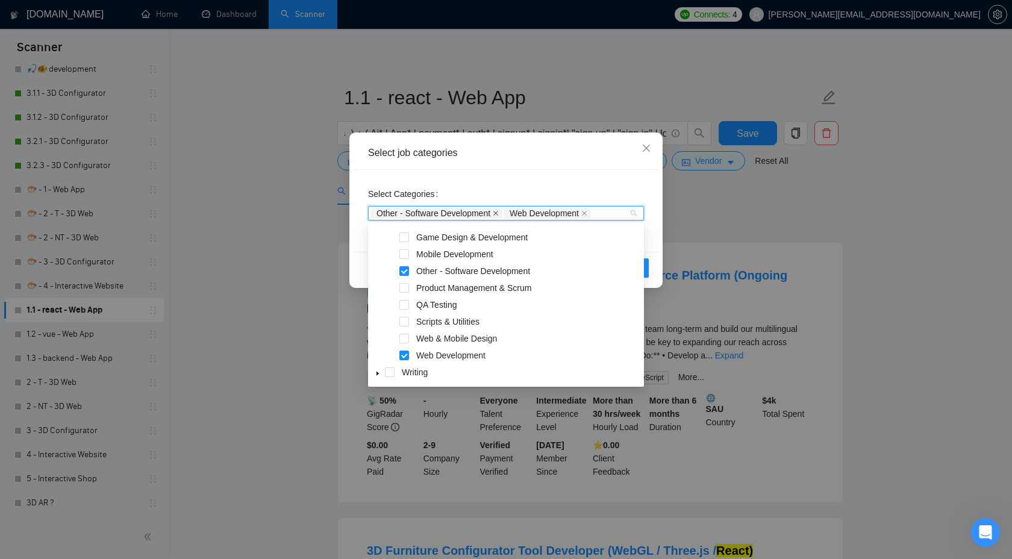
click at [498, 213] on icon "close" at bounding box center [495, 213] width 5 height 5
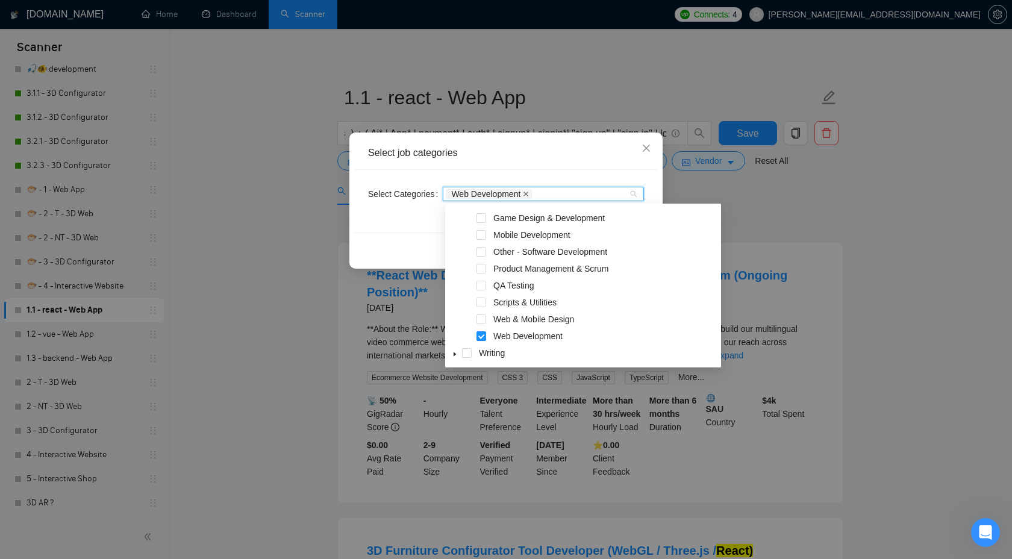
click at [529, 193] on icon "close" at bounding box center [526, 194] width 6 height 6
click at [547, 173] on div "Select Categories Categories" at bounding box center [506, 201] width 305 height 63
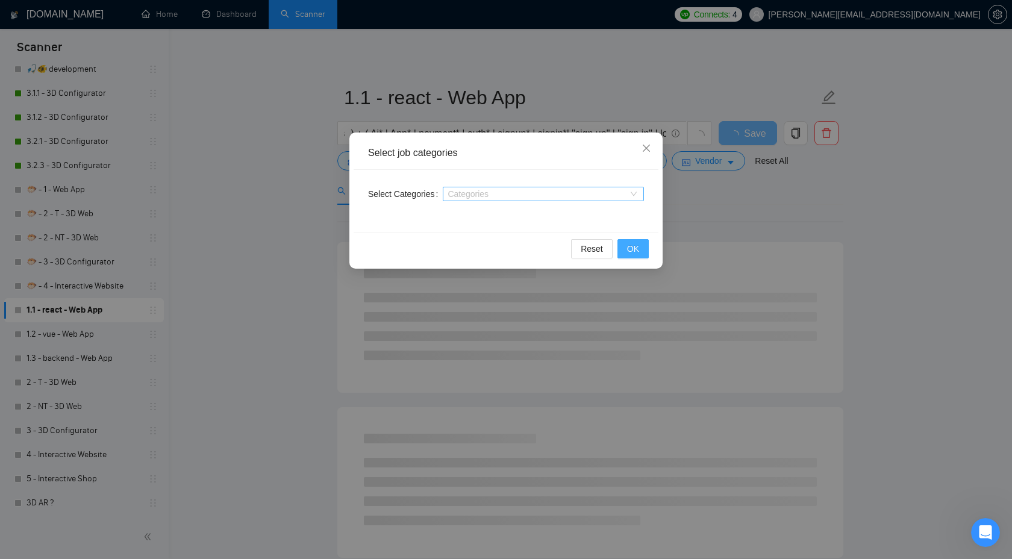
click at [636, 245] on span "OK" at bounding box center [633, 248] width 12 height 13
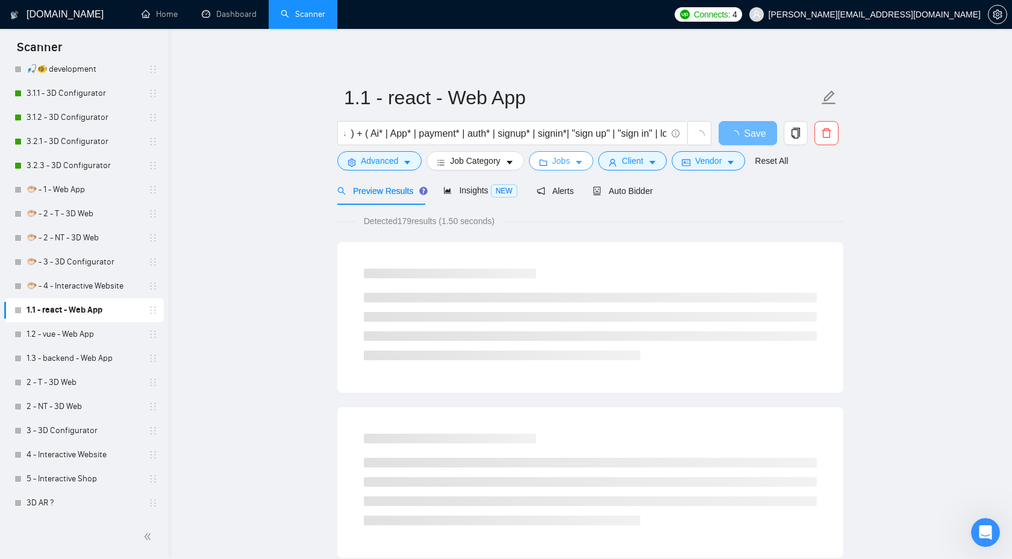
click at [569, 157] on span "Jobs" at bounding box center [561, 160] width 18 height 13
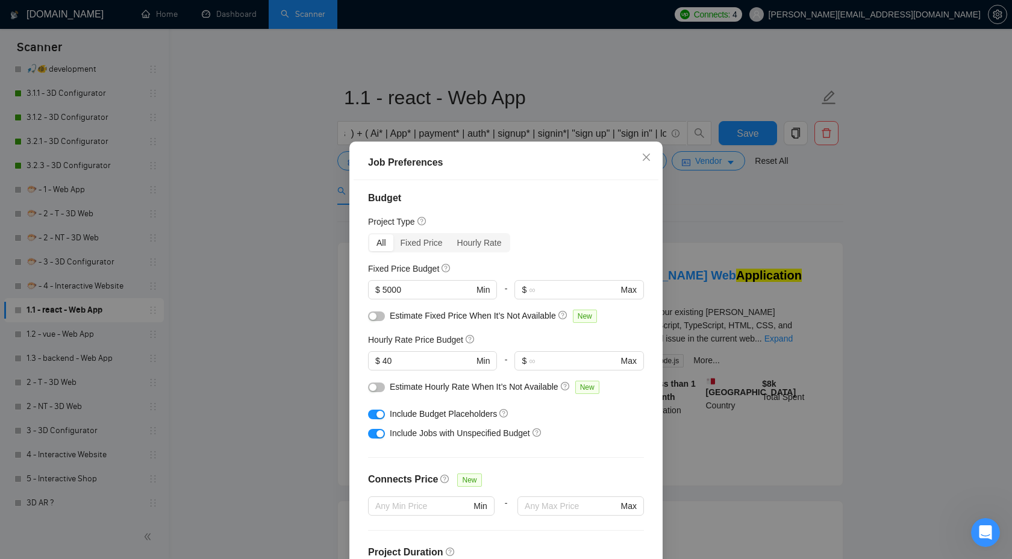
scroll to position [13, 0]
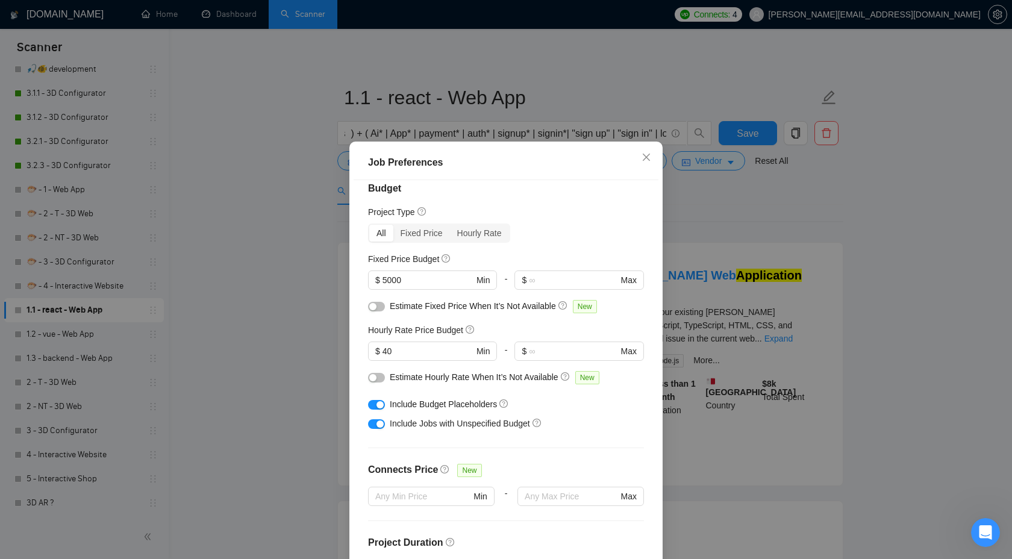
click at [731, 206] on div "Job Preferences Budget Project Type All Fixed Price Hourly Rate Fixed Price Bud…" at bounding box center [506, 279] width 1012 height 559
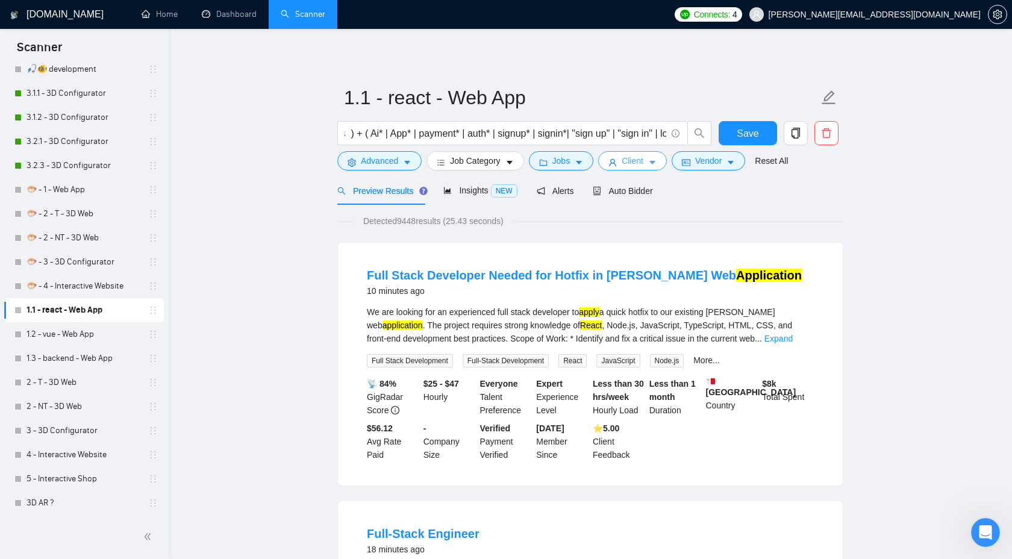
click at [623, 164] on button "Client" at bounding box center [632, 160] width 69 height 19
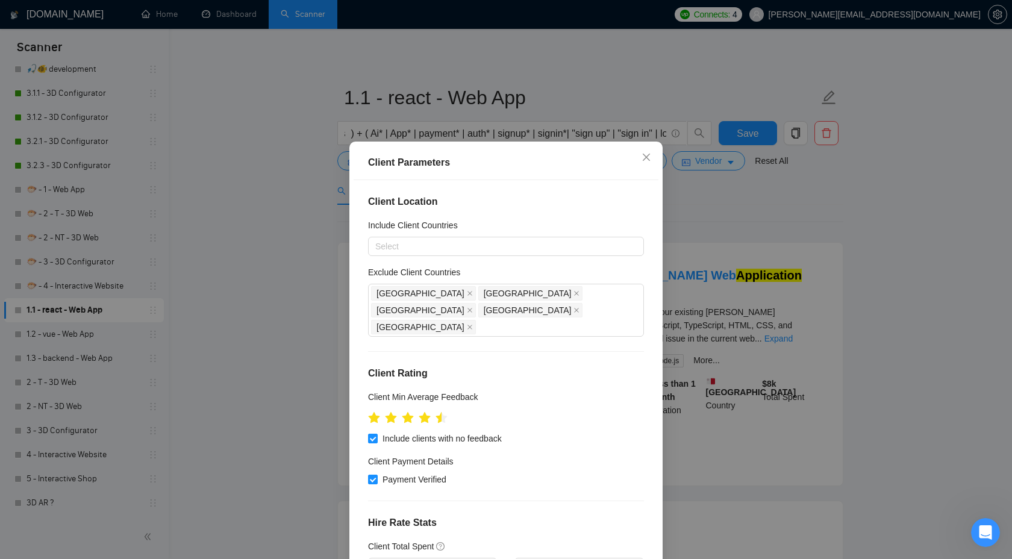
click at [694, 209] on div "Client Parameters Client Location Include Client Countries Select Exclude Clien…" at bounding box center [506, 279] width 1012 height 559
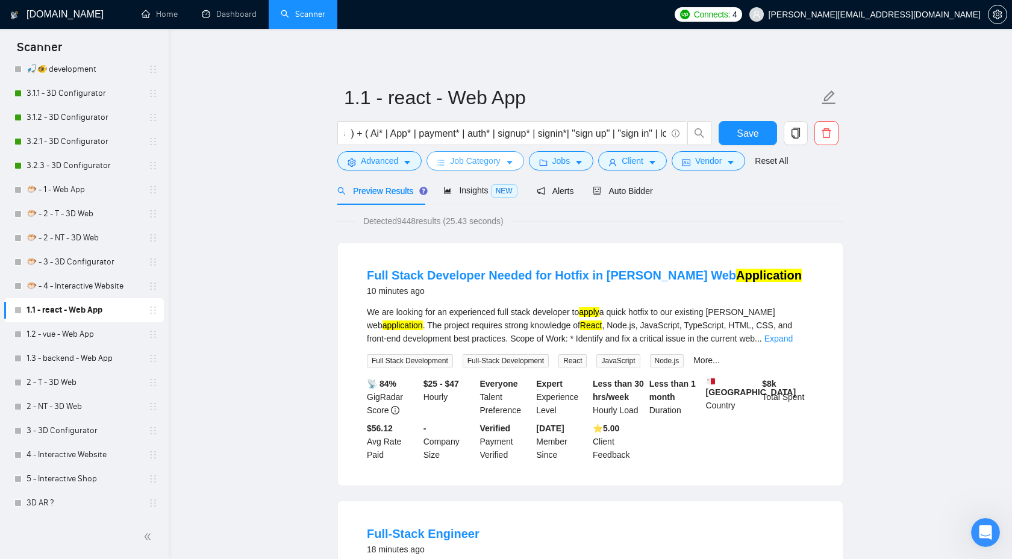
click at [495, 160] on span "Job Category" at bounding box center [475, 160] width 50 height 13
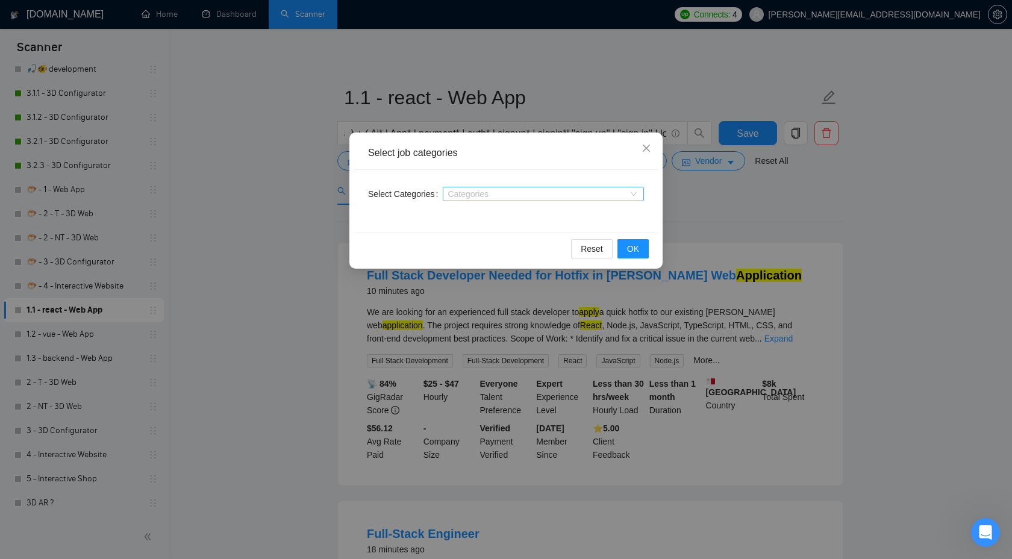
click at [772, 207] on div "Select job categories Select Categories Categories Reset OK" at bounding box center [506, 279] width 1012 height 559
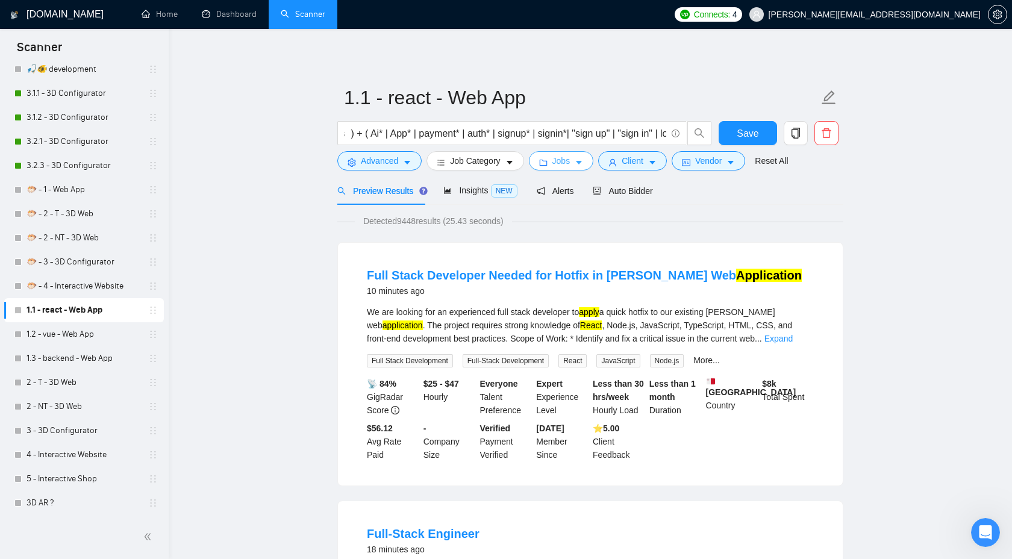
click at [563, 164] on span "Jobs" at bounding box center [561, 160] width 18 height 13
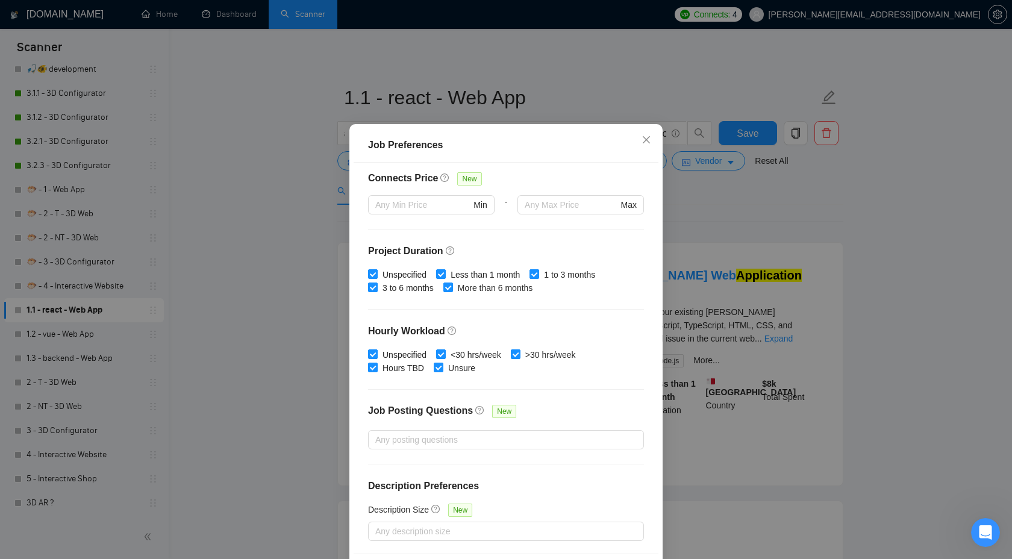
scroll to position [21, 0]
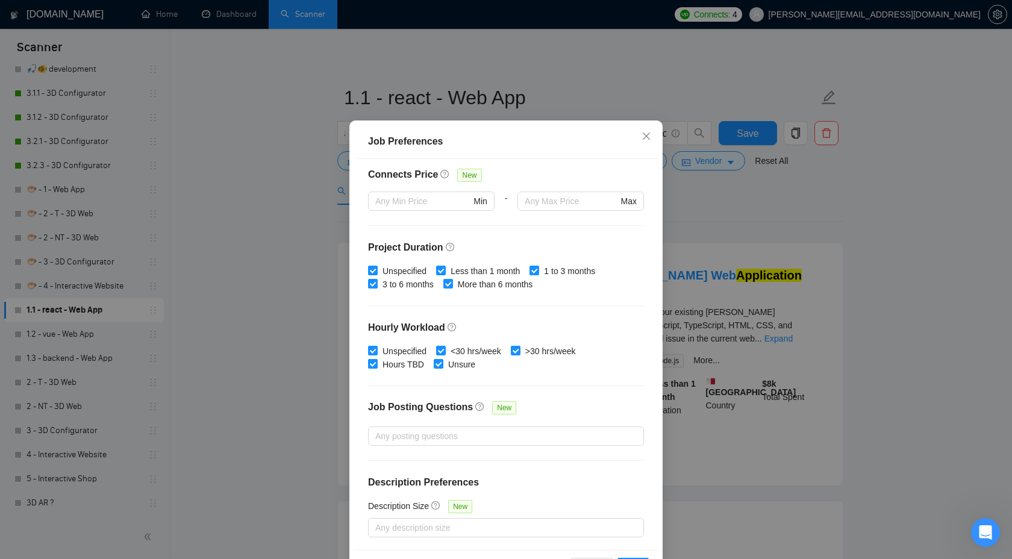
click at [751, 206] on div "Job Preferences Budget Project Type All Fixed Price Hourly Rate Fixed Price Bud…" at bounding box center [506, 279] width 1012 height 559
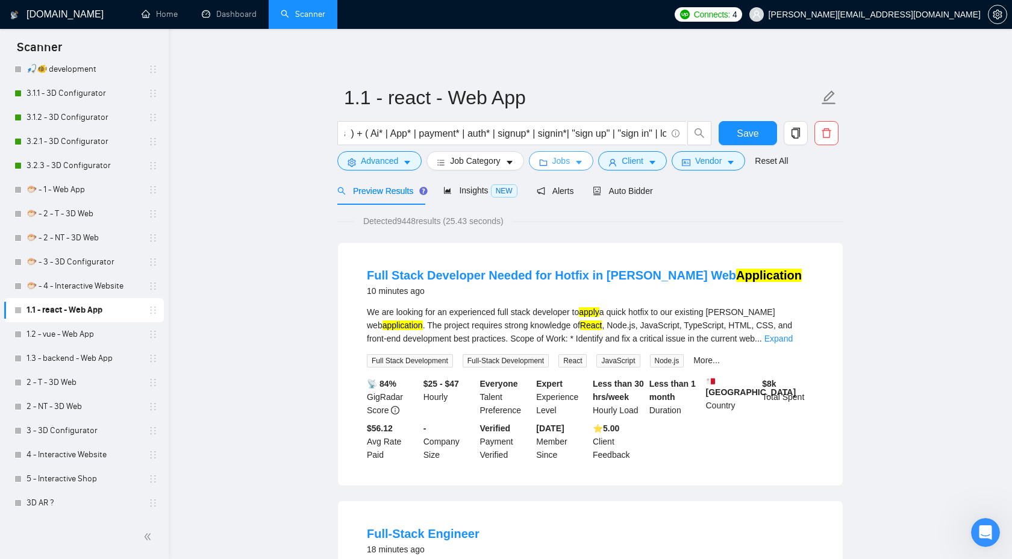
scroll to position [0, 0]
click at [622, 163] on button "Client" at bounding box center [632, 160] width 69 height 19
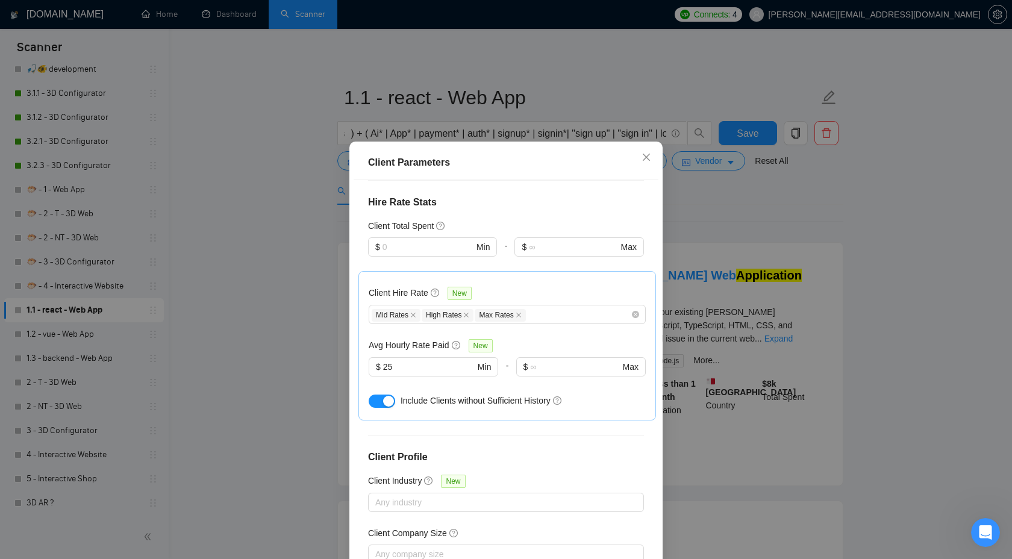
scroll to position [285, 0]
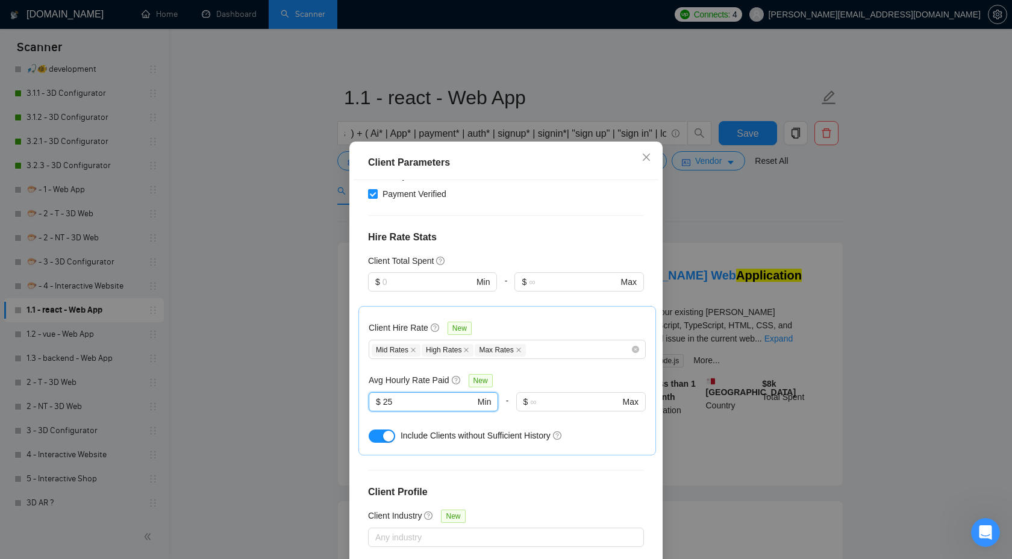
drag, startPoint x: 409, startPoint y: 368, endPoint x: 345, endPoint y: 368, distance: 64.4
click at [345, 368] on div "Client Parameters Client Location Include Client Countries Select Exclude Clien…" at bounding box center [506, 279] width 1012 height 559
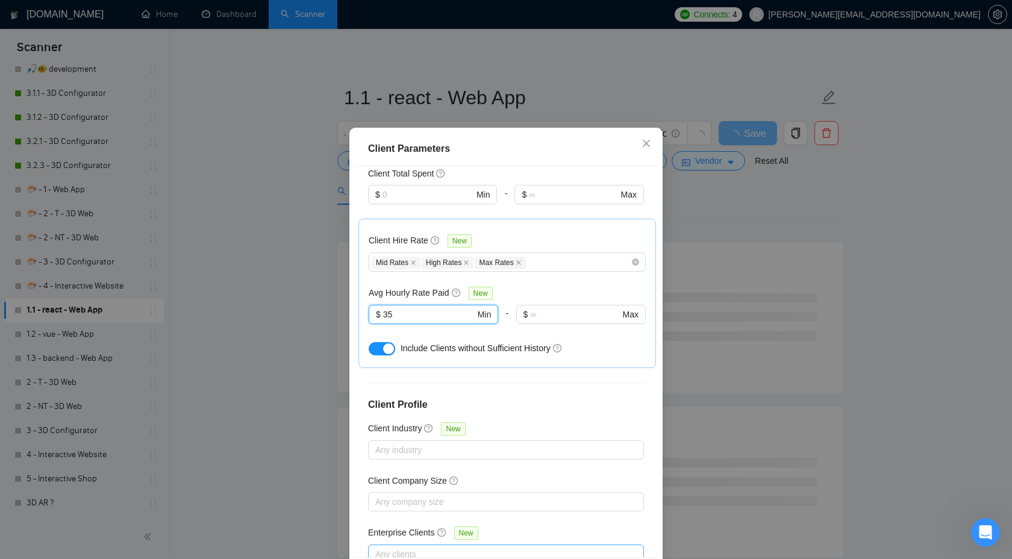
scroll to position [65, 0]
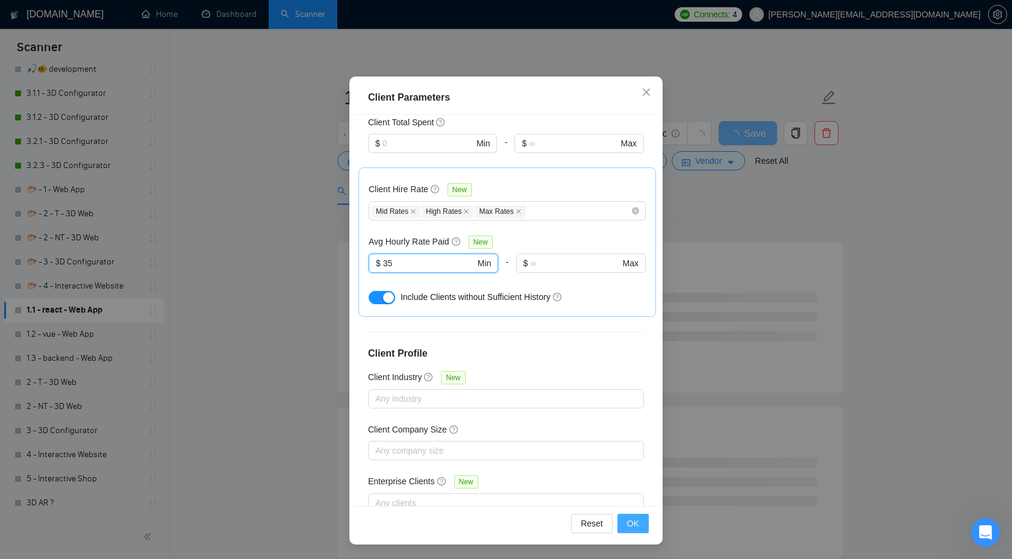
type input "35"
click at [636, 525] on span "OK" at bounding box center [633, 523] width 12 height 13
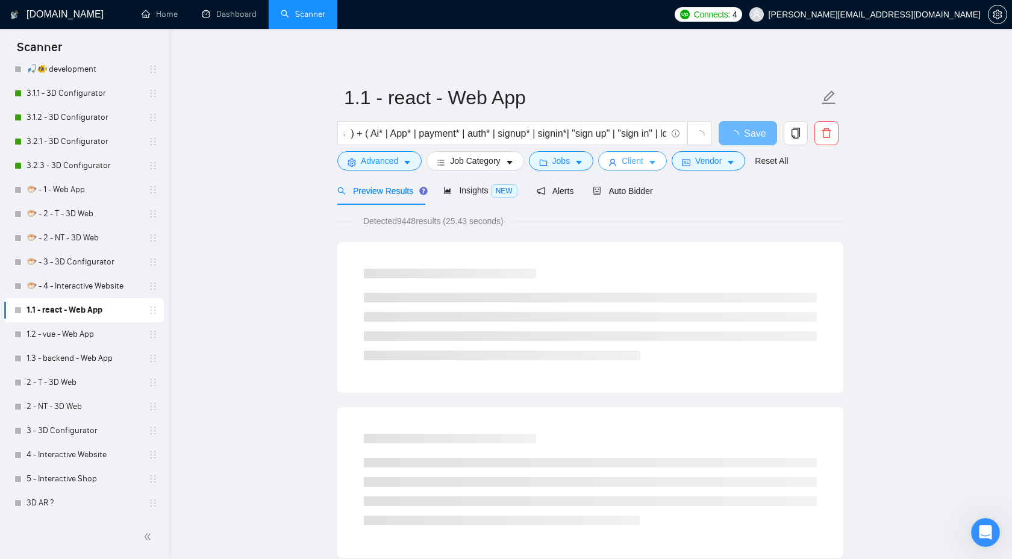
scroll to position [28, 0]
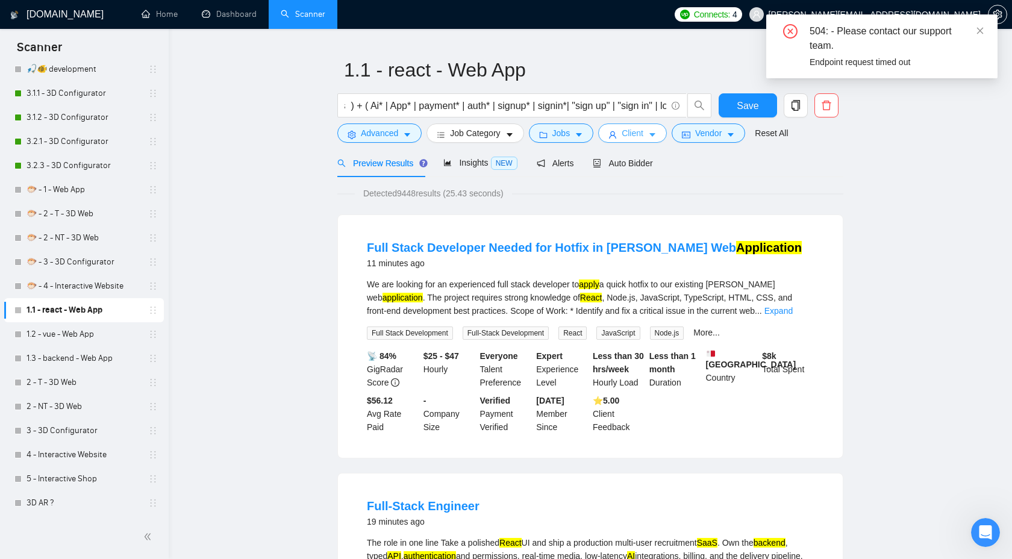
click at [641, 135] on span "Client" at bounding box center [633, 132] width 22 height 13
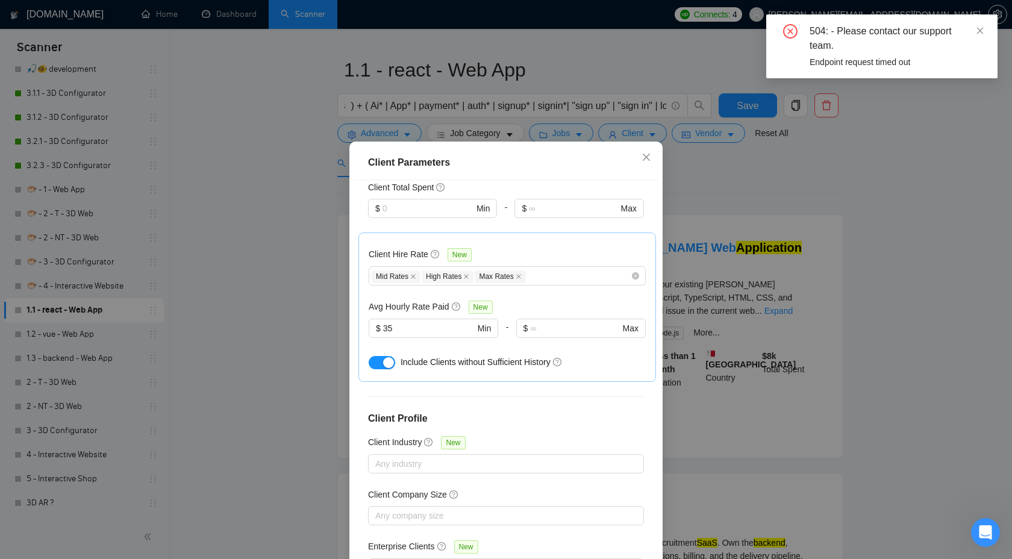
click at [975, 25] on div "504: - Please contact our support team." at bounding box center [895, 38] width 173 height 29
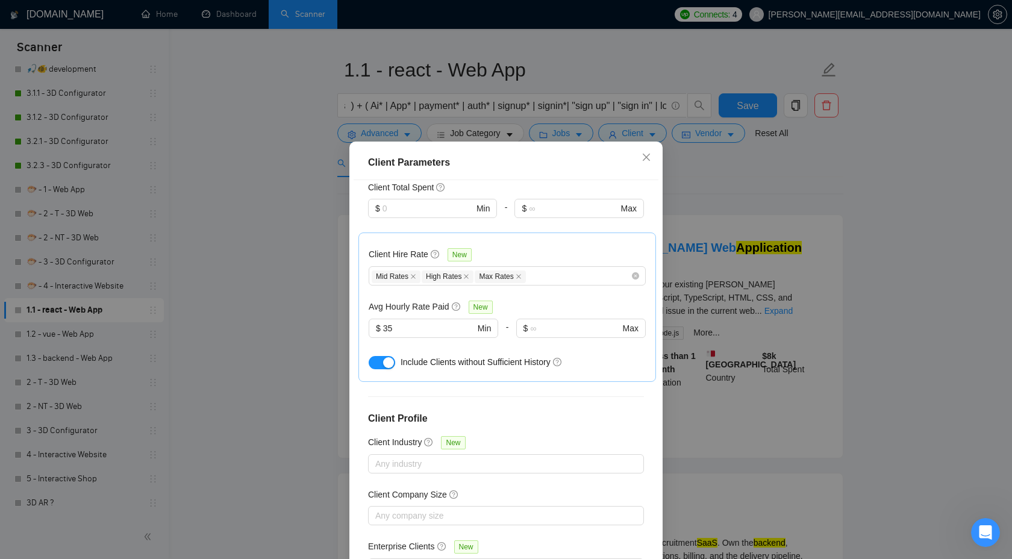
scroll to position [65, 0]
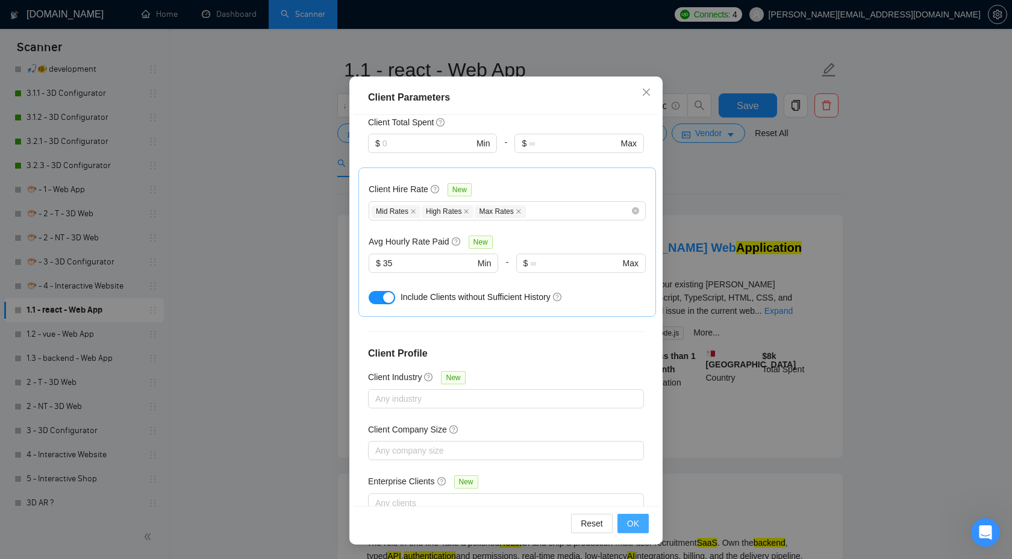
click at [636, 519] on span "OK" at bounding box center [633, 523] width 12 height 13
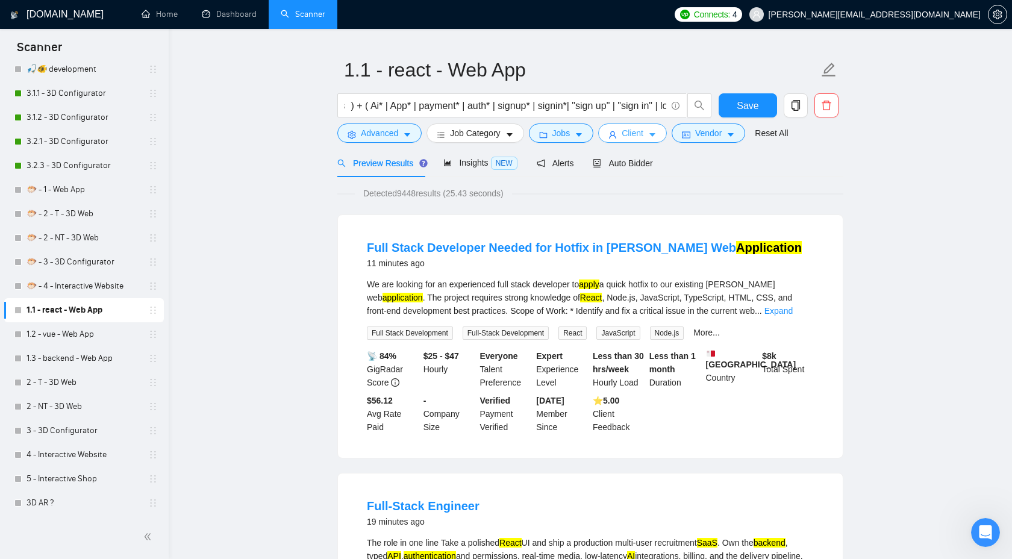
scroll to position [0, 0]
click at [551, 146] on form "1.1 - react - Web App (react* | next.js | nextjs | next,js ) + ( Ai* | App* | p…" at bounding box center [590, 100] width 506 height 98
click at [553, 135] on button "Jobs" at bounding box center [561, 132] width 65 height 19
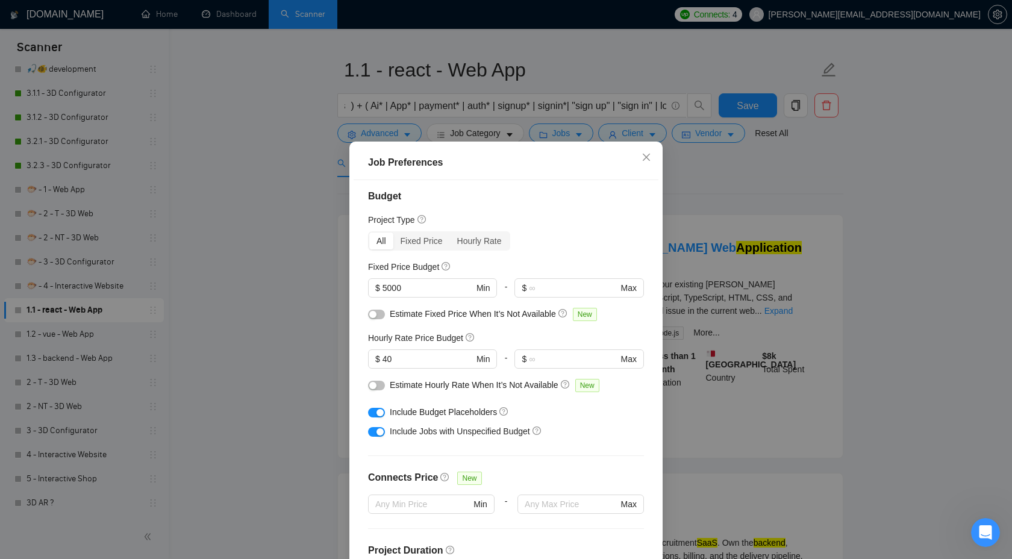
scroll to position [8, 0]
click at [376, 411] on div "button" at bounding box center [379, 410] width 7 height 7
click at [378, 430] on div "button" at bounding box center [379, 429] width 7 height 7
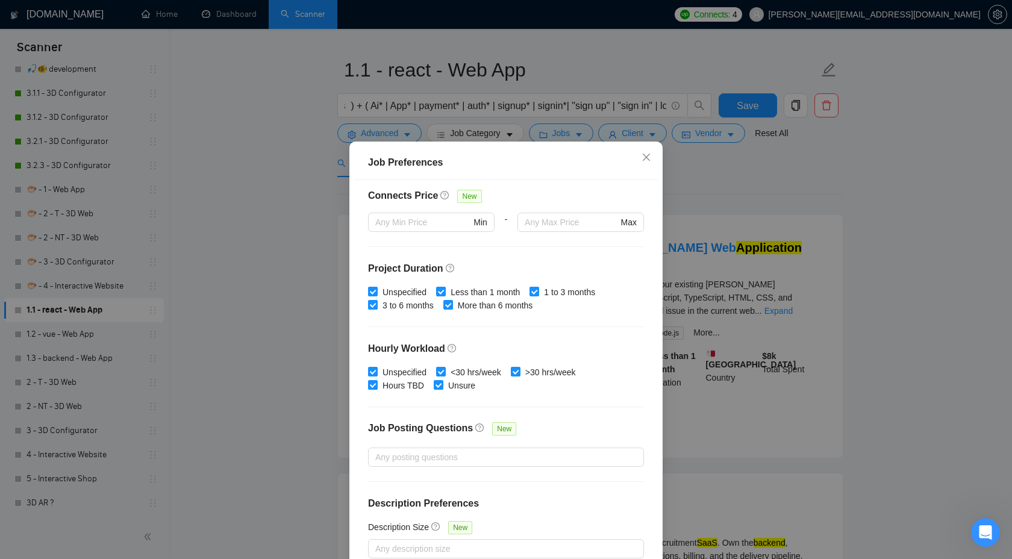
scroll to position [65, 0]
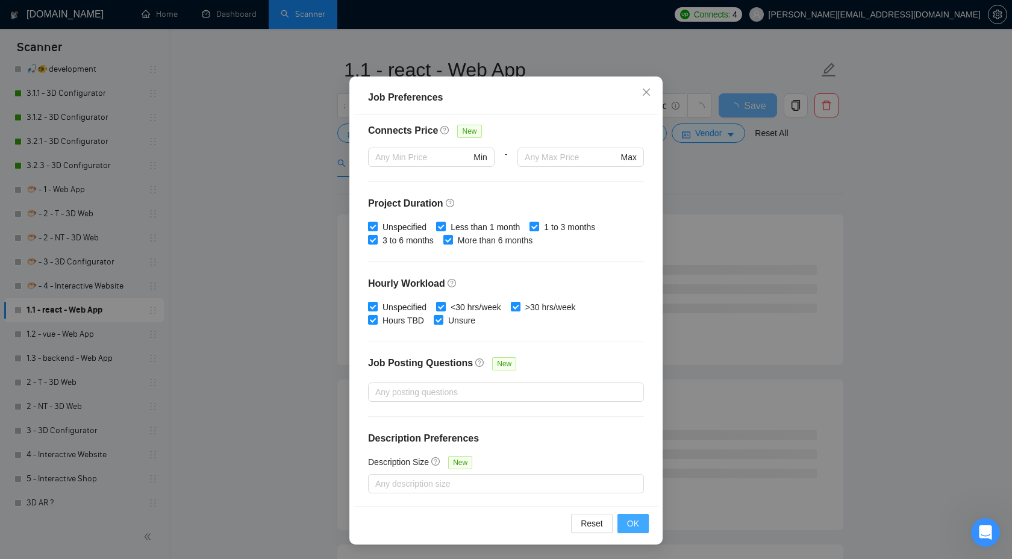
click at [635, 523] on span "OK" at bounding box center [633, 523] width 12 height 13
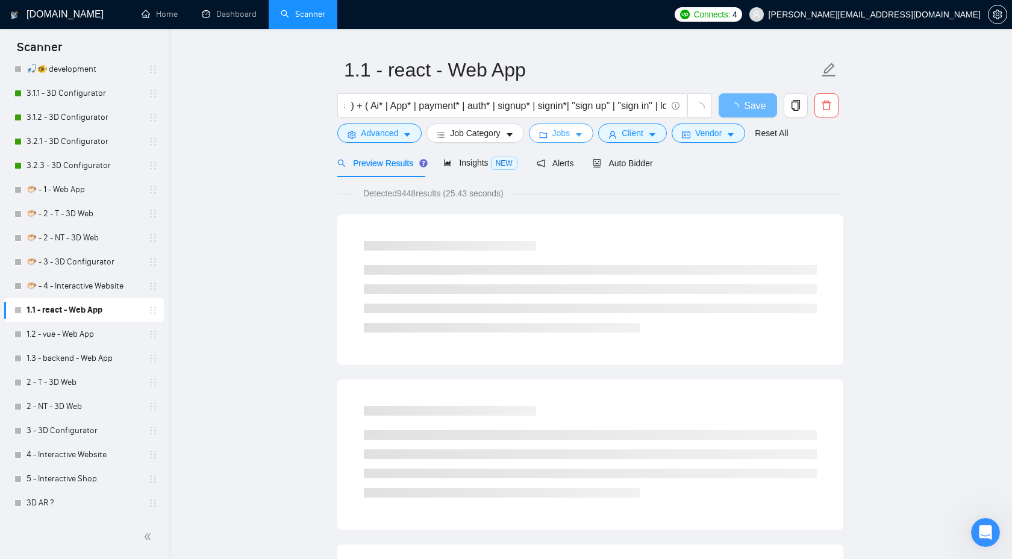
scroll to position [0, 0]
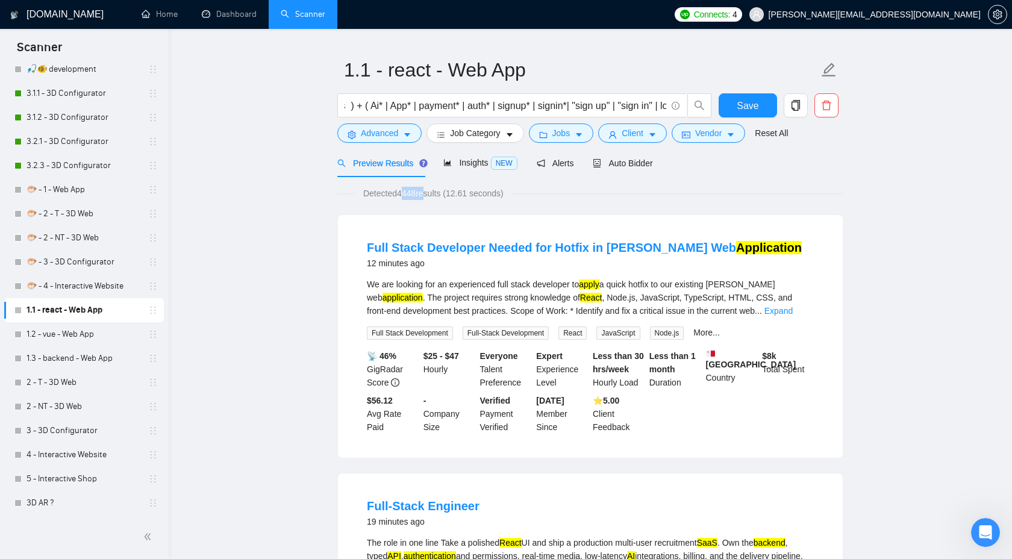
drag, startPoint x: 401, startPoint y: 195, endPoint x: 426, endPoint y: 194, distance: 25.3
click at [426, 194] on span "Detected 4448 results (12.61 seconds)" at bounding box center [433, 193] width 157 height 13
click at [419, 194] on span "Detected 4448 results (12.61 seconds)" at bounding box center [433, 193] width 157 height 13
click at [472, 159] on span "Insights NEW" at bounding box center [479, 163] width 73 height 10
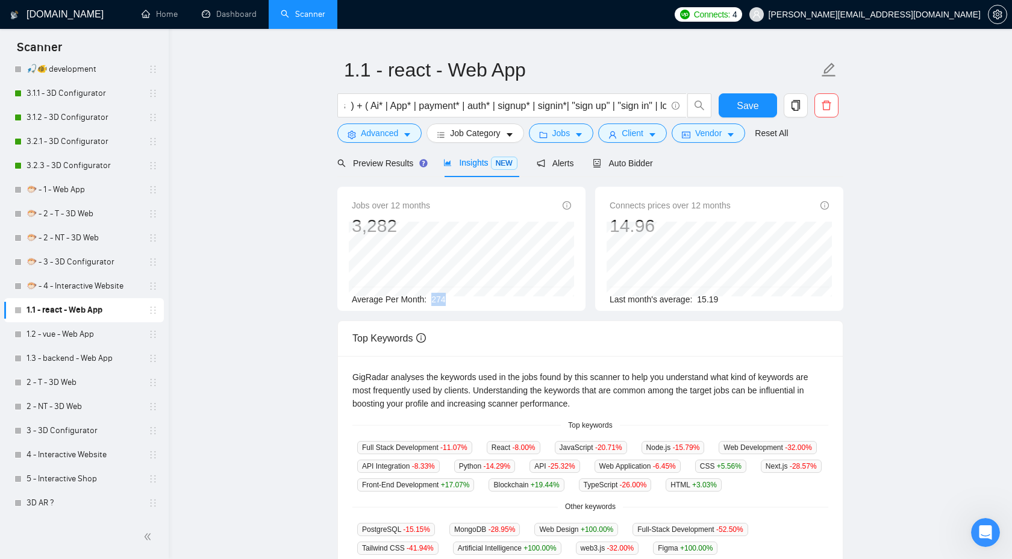
drag, startPoint x: 431, startPoint y: 298, endPoint x: 470, endPoint y: 298, distance: 38.6
click at [470, 298] on div "Average Per Month: 274" at bounding box center [461, 299] width 219 height 13
click at [417, 165] on span "Preview Results" at bounding box center [380, 163] width 87 height 10
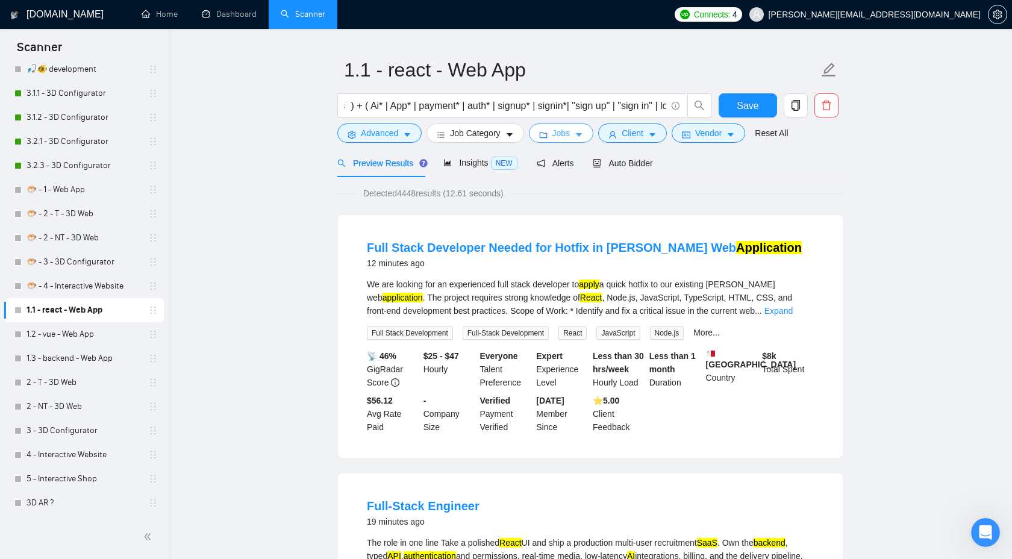
click at [570, 133] on span "Jobs" at bounding box center [561, 132] width 18 height 13
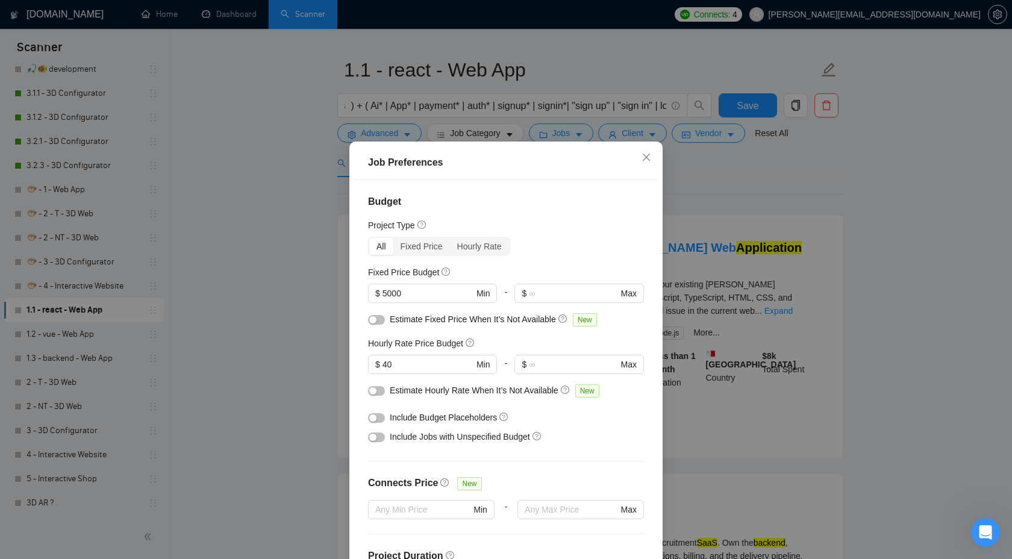
click at [379, 413] on button "button" at bounding box center [376, 418] width 17 height 10
click at [379, 440] on button "button" at bounding box center [376, 437] width 17 height 10
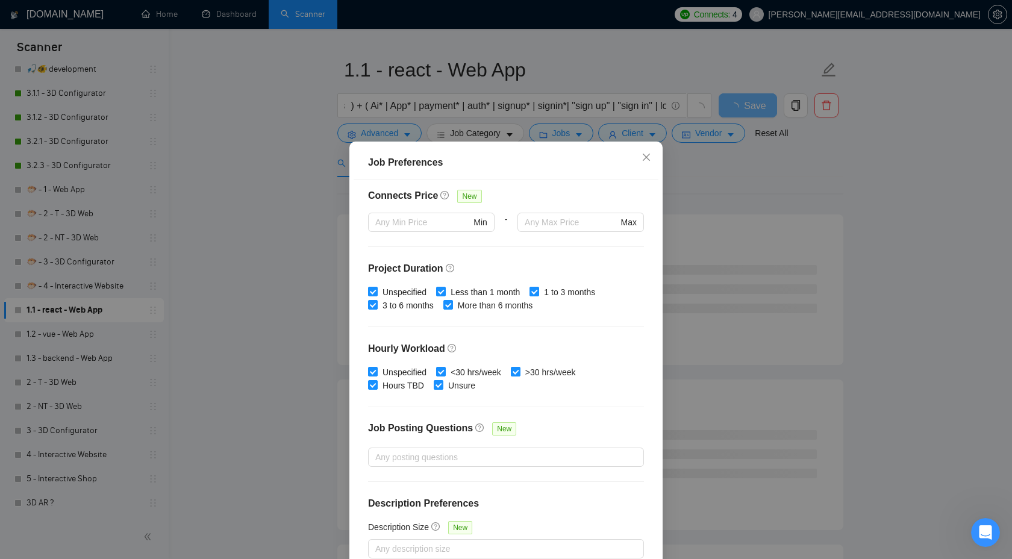
scroll to position [65, 0]
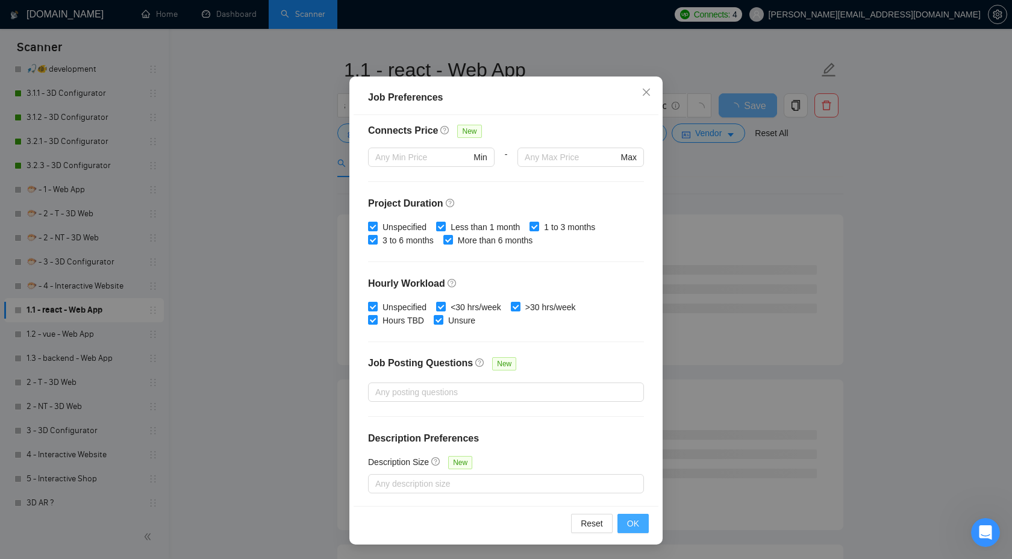
click at [629, 522] on span "OK" at bounding box center [633, 523] width 12 height 13
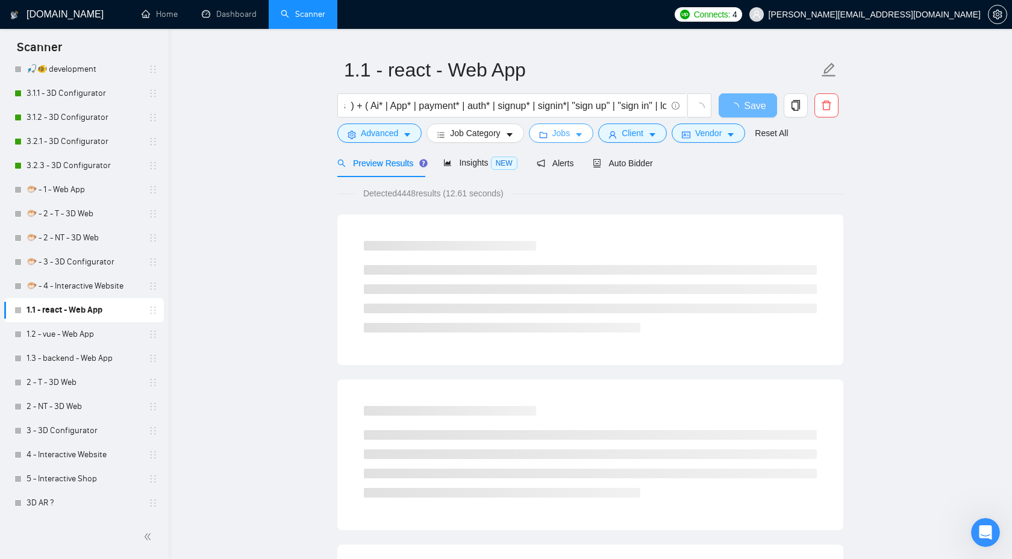
scroll to position [0, 0]
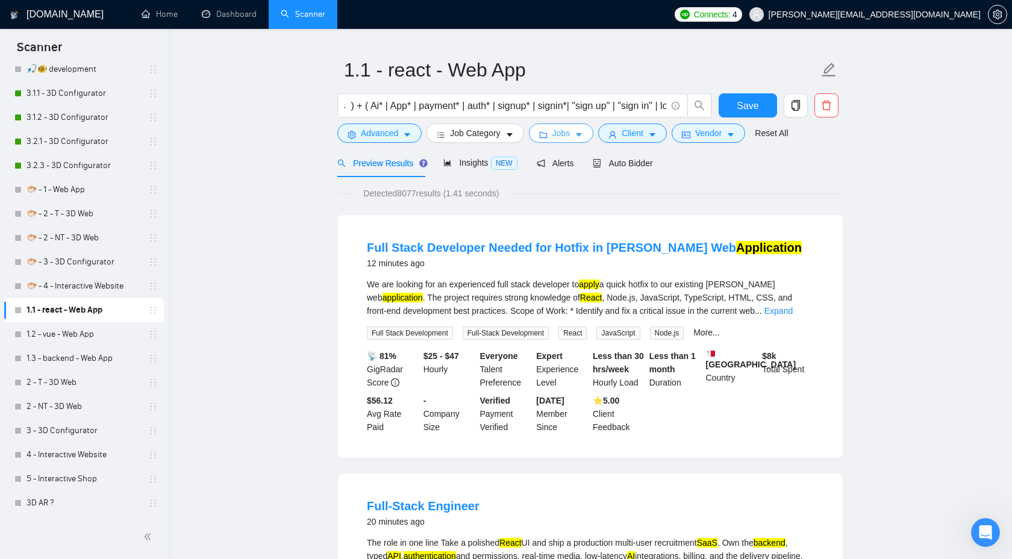
click at [566, 134] on span "Jobs" at bounding box center [561, 132] width 18 height 13
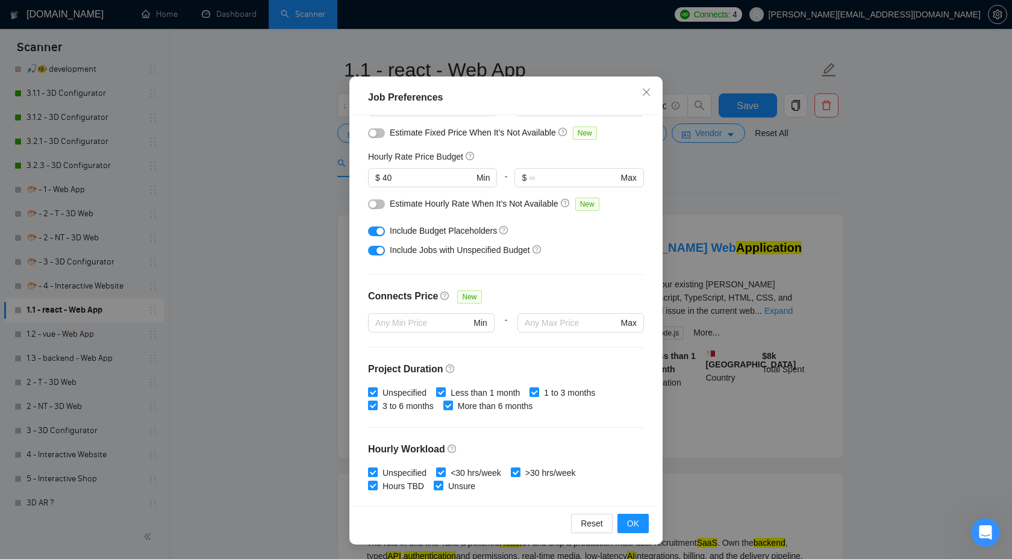
scroll to position [50, 0]
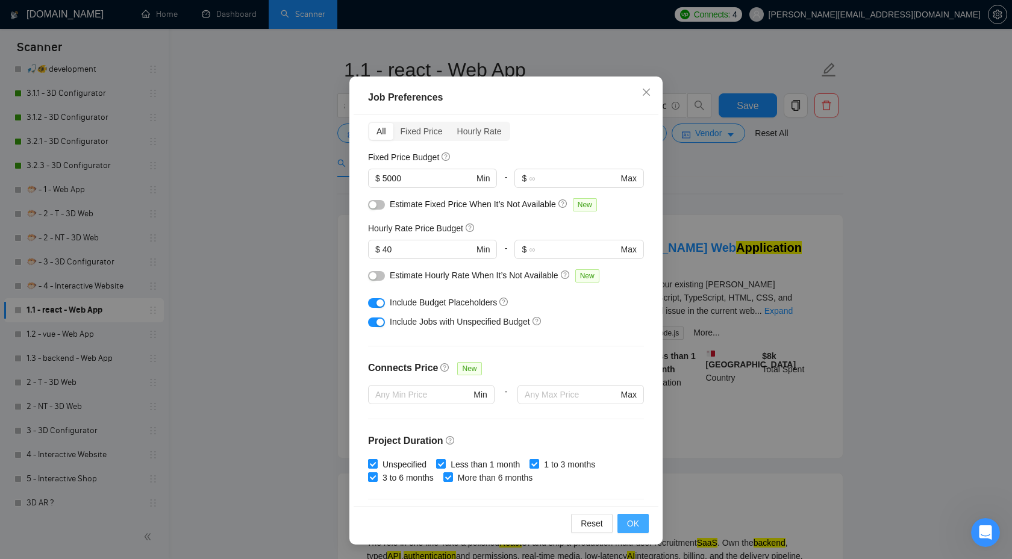
click at [631, 525] on span "OK" at bounding box center [633, 523] width 12 height 13
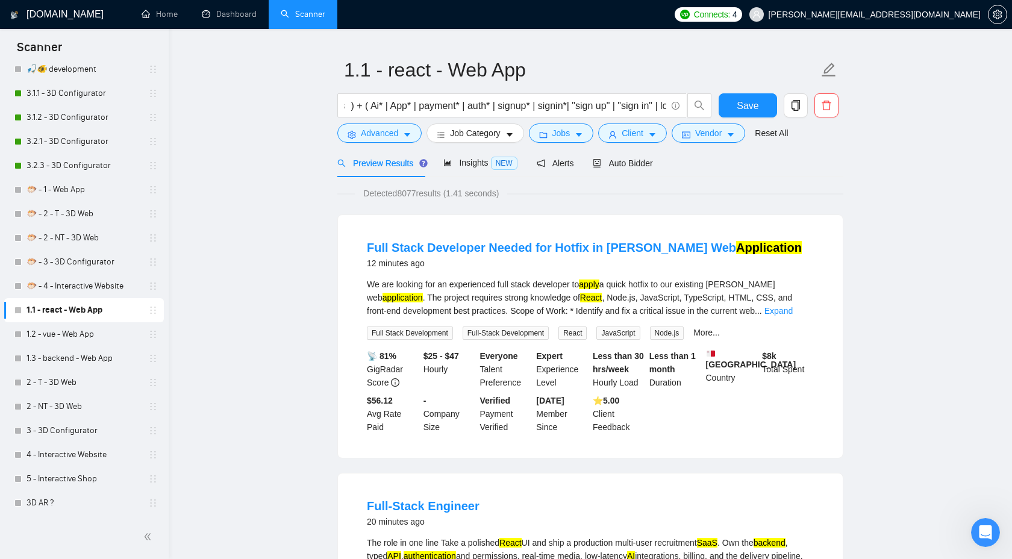
scroll to position [0, 0]
drag, startPoint x: 401, startPoint y: 195, endPoint x: 415, endPoint y: 194, distance: 14.5
click at [415, 194] on span "Detected 8077 results (1.41 seconds)" at bounding box center [431, 193] width 152 height 13
click at [630, 134] on span "Client" at bounding box center [633, 132] width 22 height 13
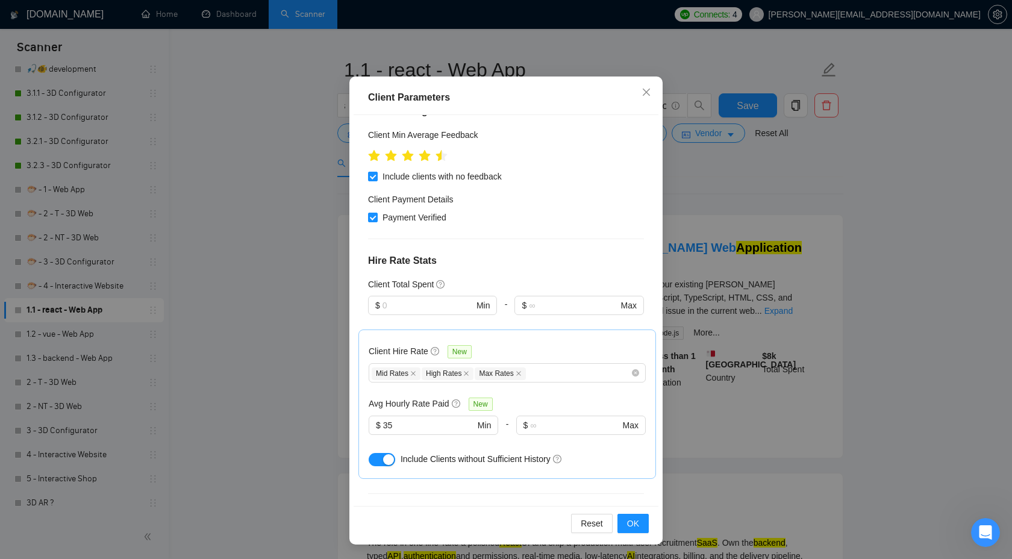
scroll to position [210, 0]
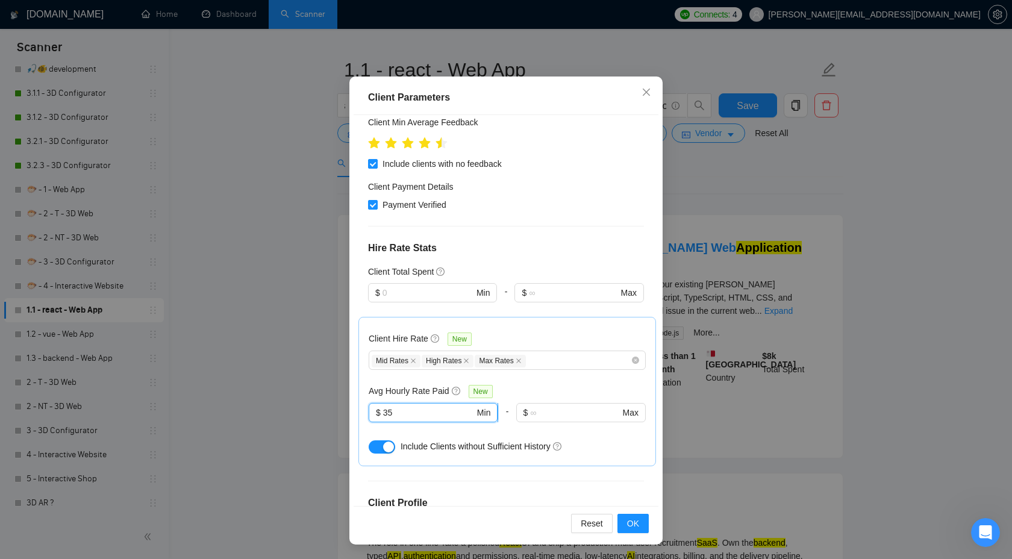
drag, startPoint x: 420, startPoint y: 376, endPoint x: 368, endPoint y: 376, distance: 52.4
click at [369, 403] on span "$ 35 Min" at bounding box center [433, 412] width 129 height 19
click at [420, 283] on span "$ Min" at bounding box center [432, 292] width 128 height 19
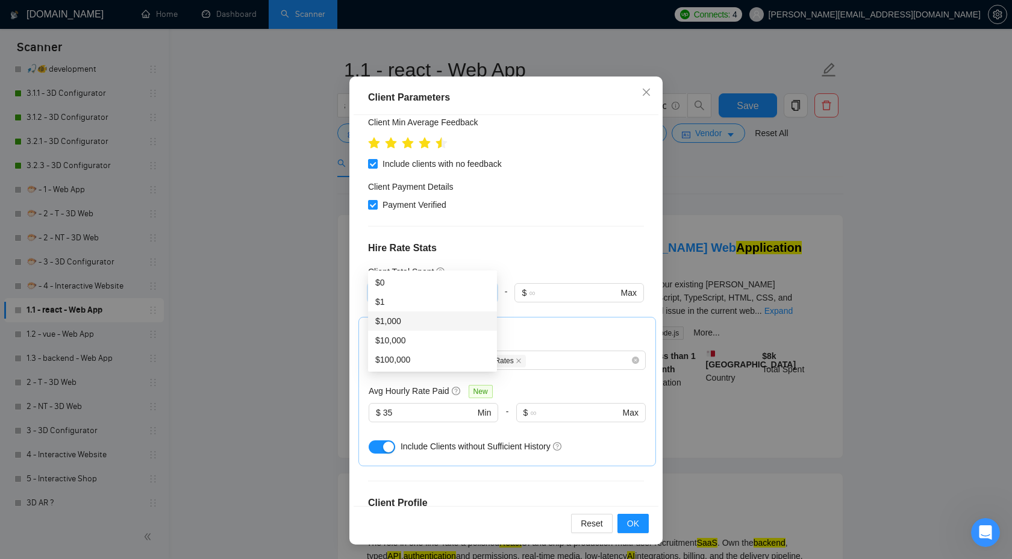
click at [416, 320] on div "$1,000" at bounding box center [432, 320] width 114 height 13
type input "1000"
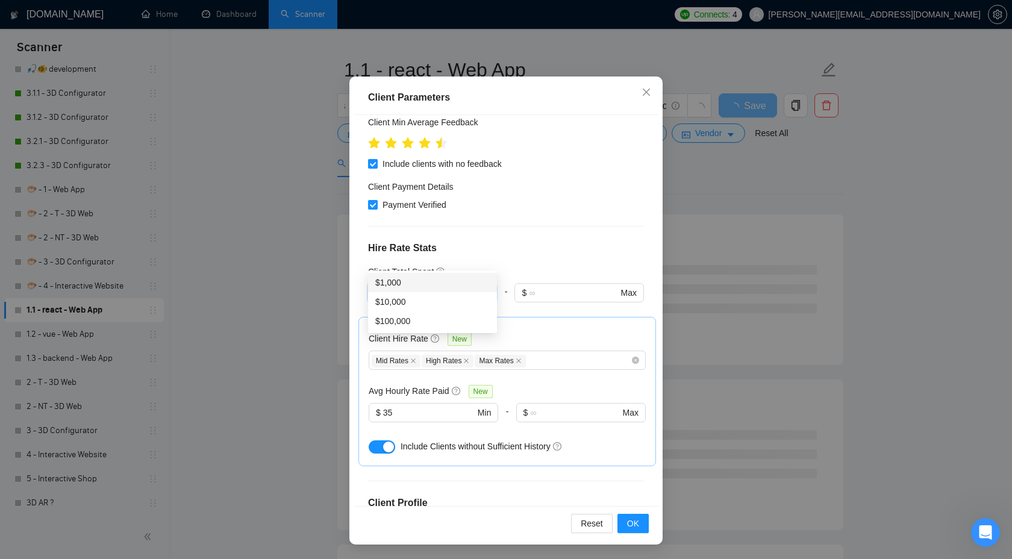
drag, startPoint x: 413, startPoint y: 264, endPoint x: 376, endPoint y: 261, distance: 36.8
click at [376, 283] on span "$ 1000 Min" at bounding box center [432, 292] width 128 height 19
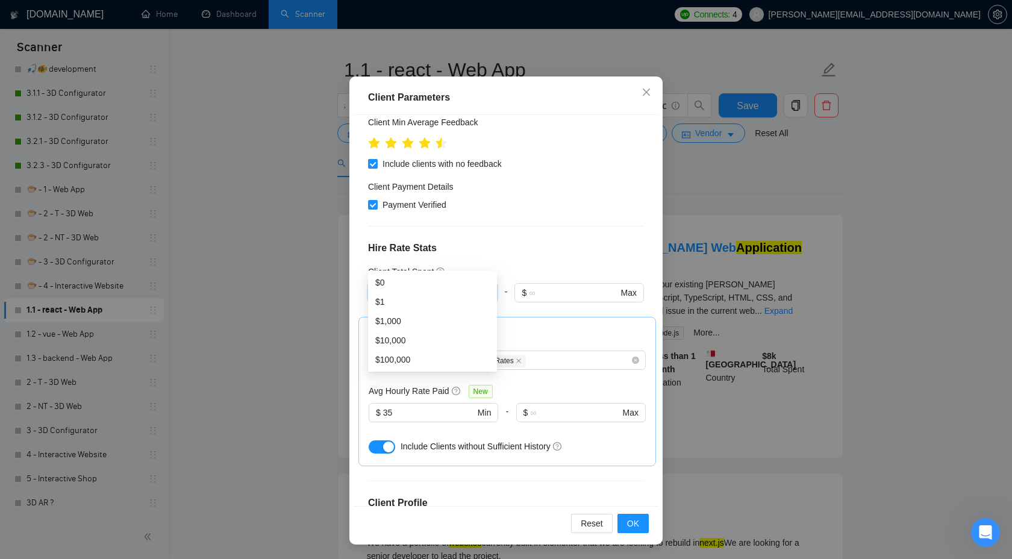
click at [580, 437] on div "Client Location Include Client Countries Select Exclude Client Countries [GEOGR…" at bounding box center [506, 310] width 305 height 391
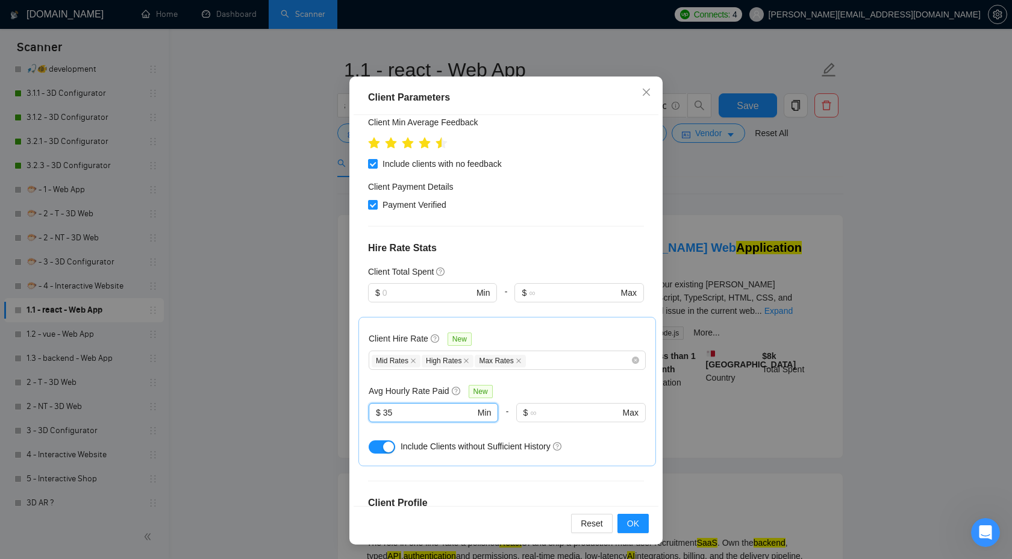
click at [355, 378] on div "Client Location Include Client Countries Select Exclude Client Countries [GEOGR…" at bounding box center [506, 310] width 305 height 391
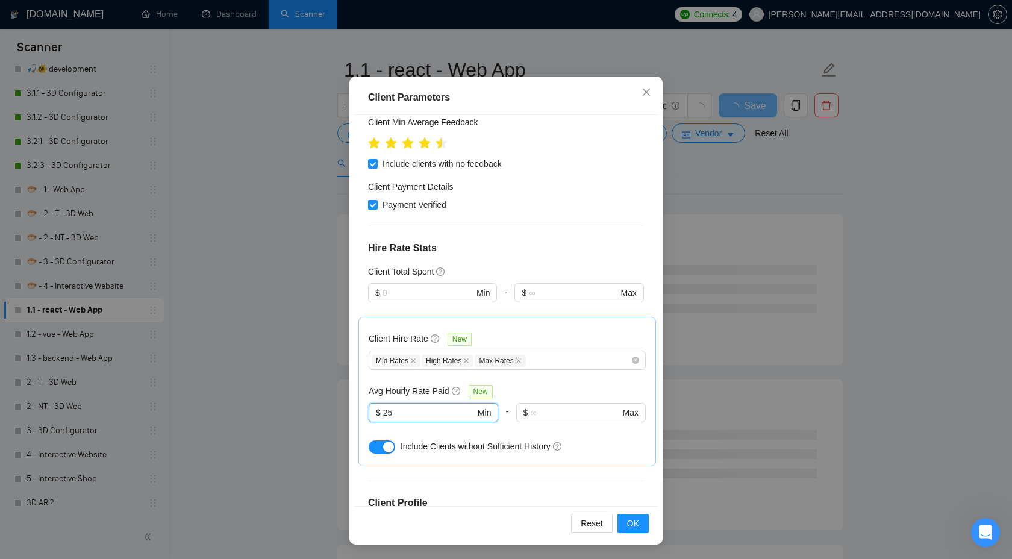
type input "2"
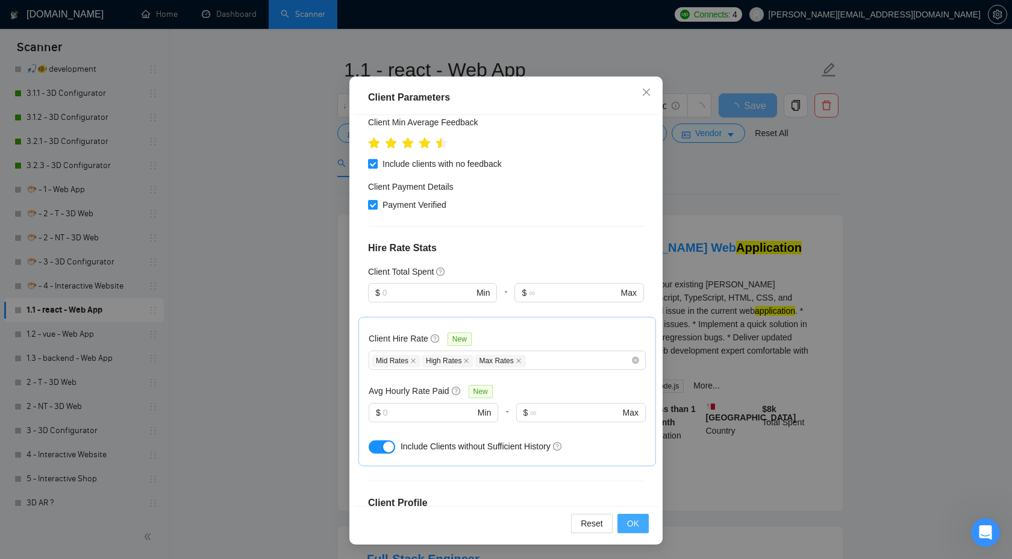
click at [641, 523] on button "OK" at bounding box center [632, 523] width 31 height 19
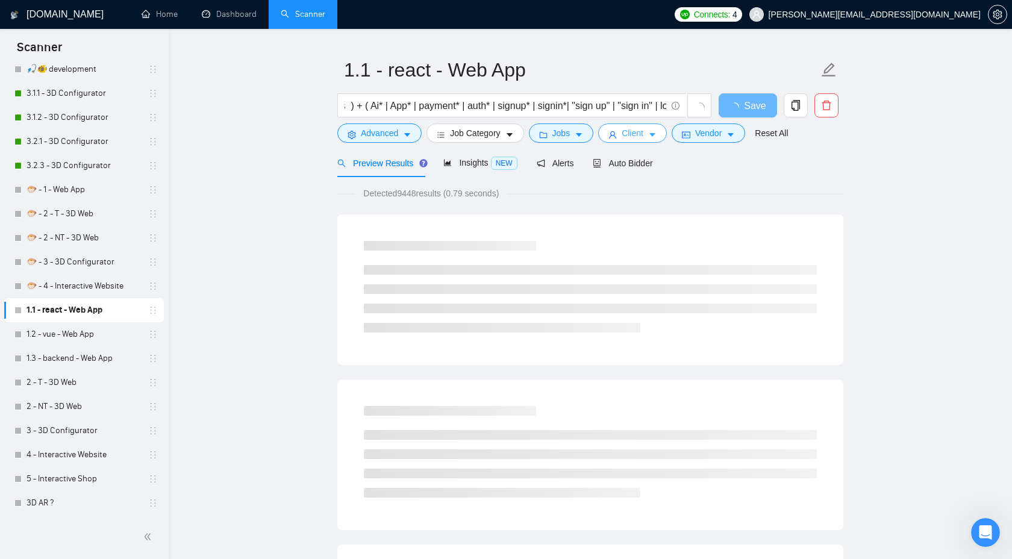
scroll to position [0, 0]
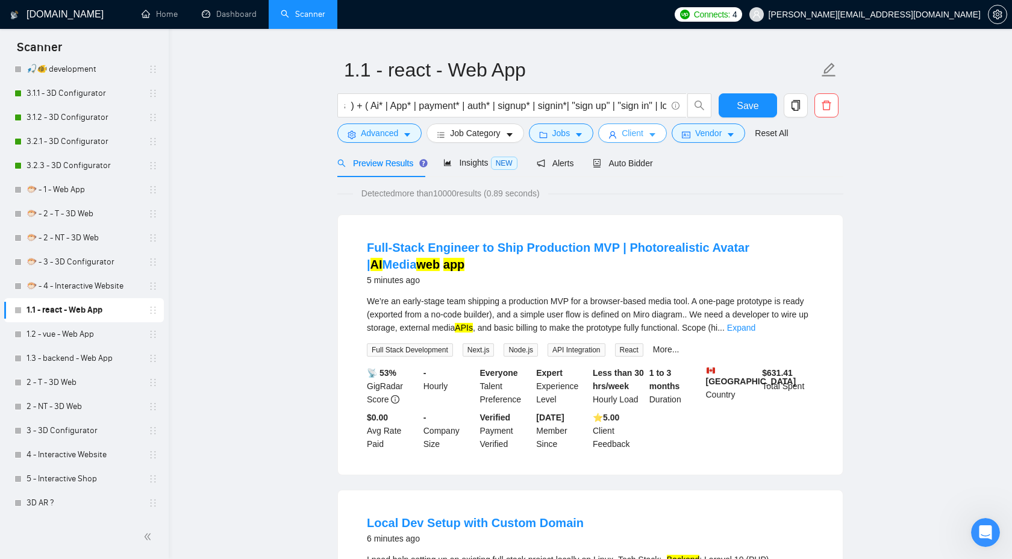
click at [631, 131] on span "Client" at bounding box center [633, 132] width 22 height 13
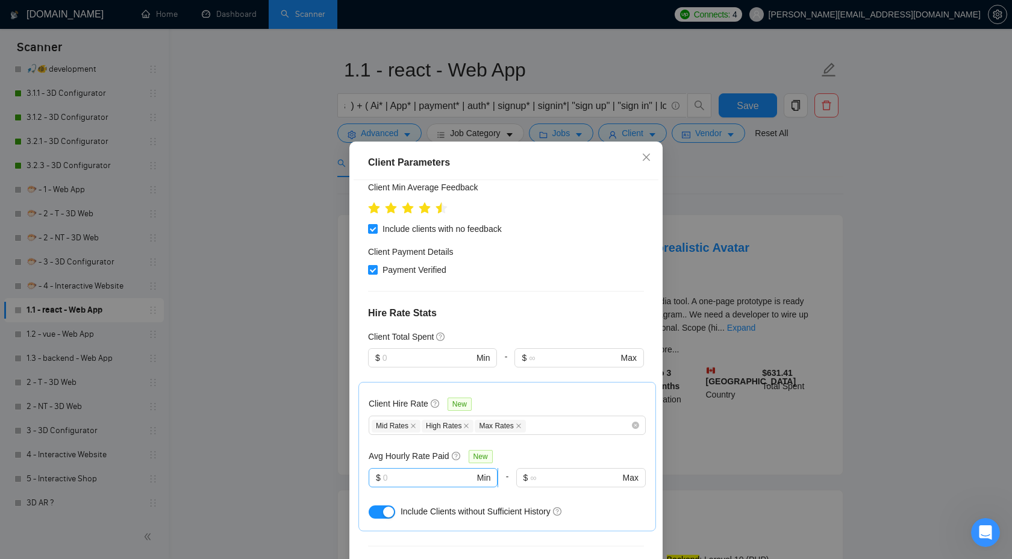
click at [411, 471] on input "text" at bounding box center [429, 477] width 92 height 13
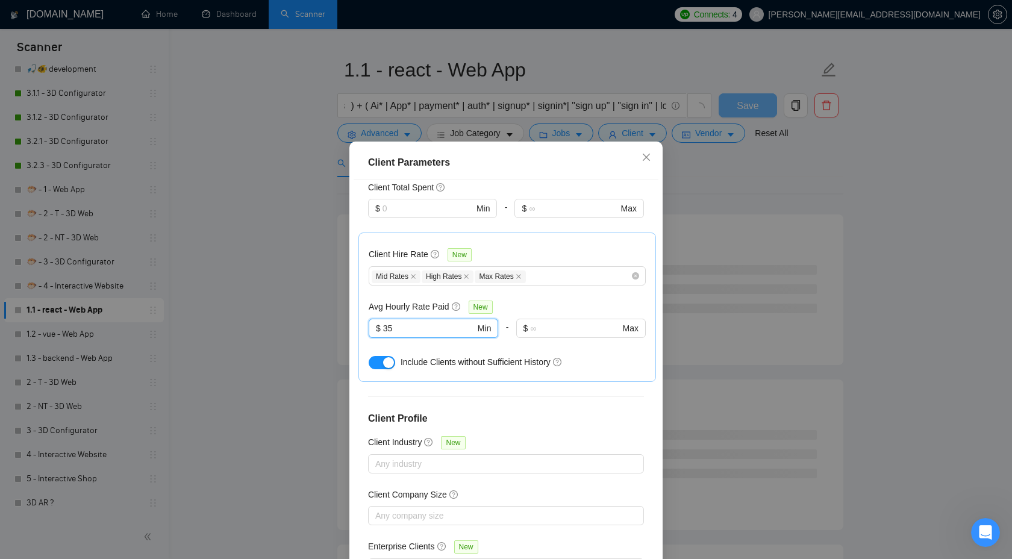
scroll to position [65, 0]
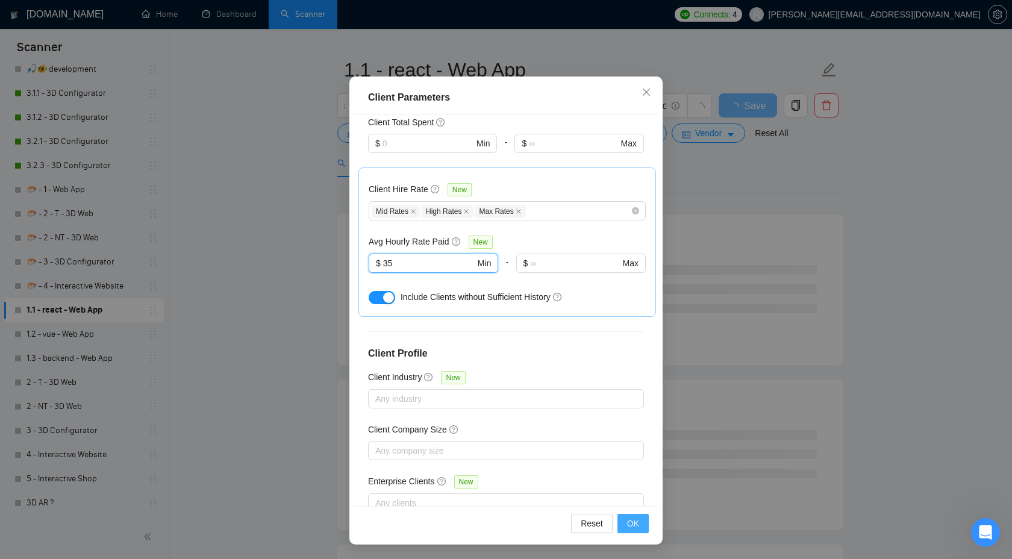
type input "35"
click at [629, 517] on span "OK" at bounding box center [633, 523] width 12 height 13
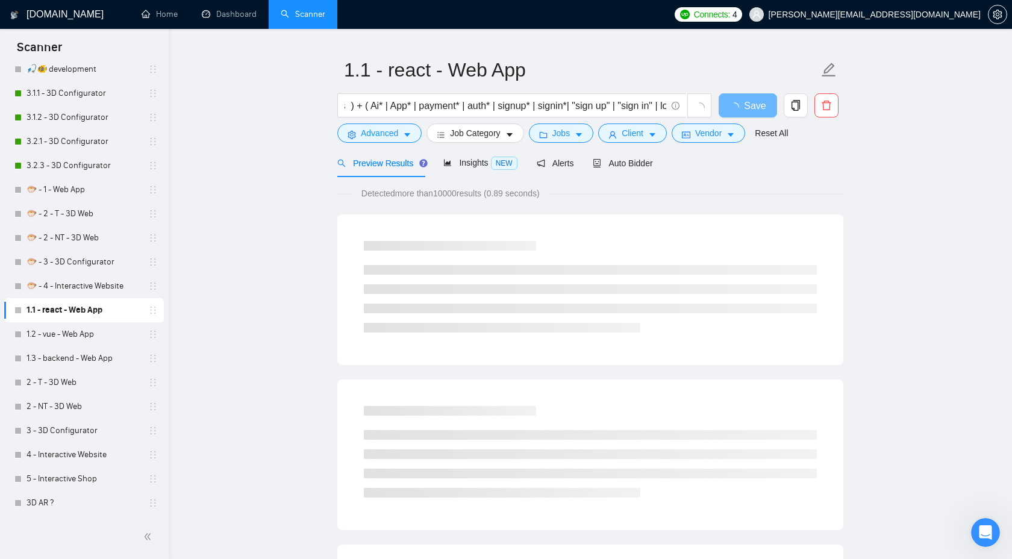
scroll to position [0, 0]
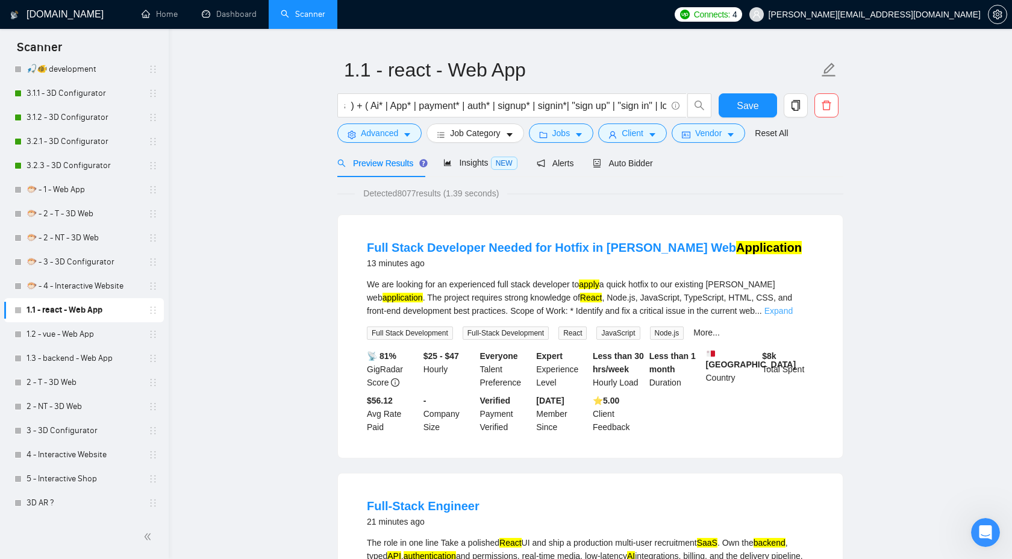
click at [793, 310] on link "Expand" at bounding box center [778, 311] width 28 height 10
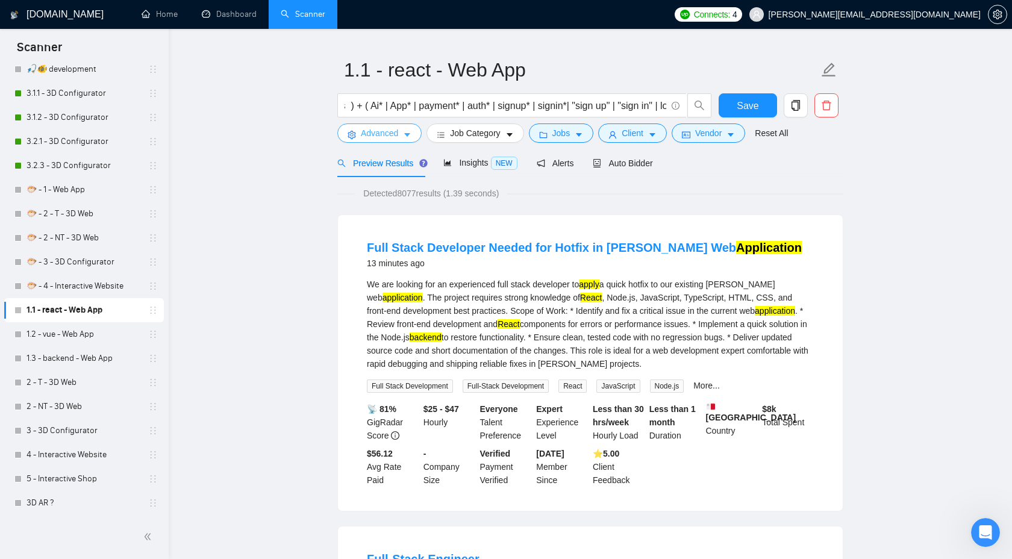
click at [390, 135] on span "Advanced" at bounding box center [379, 132] width 37 height 13
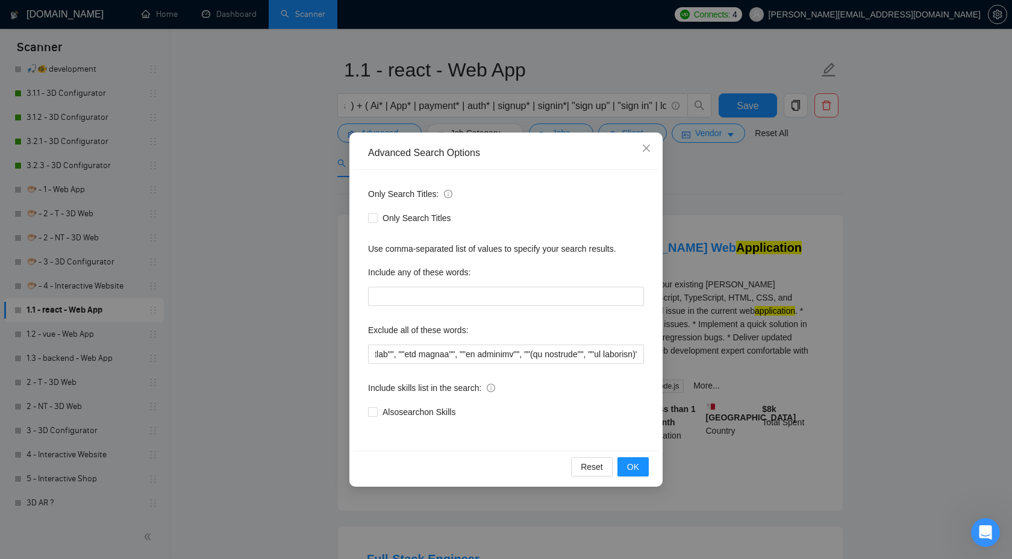
scroll to position [0, 269]
click at [765, 269] on div "Advanced Search Options Only Search Titles: Only Search Titles Use comma-separa…" at bounding box center [506, 279] width 1012 height 559
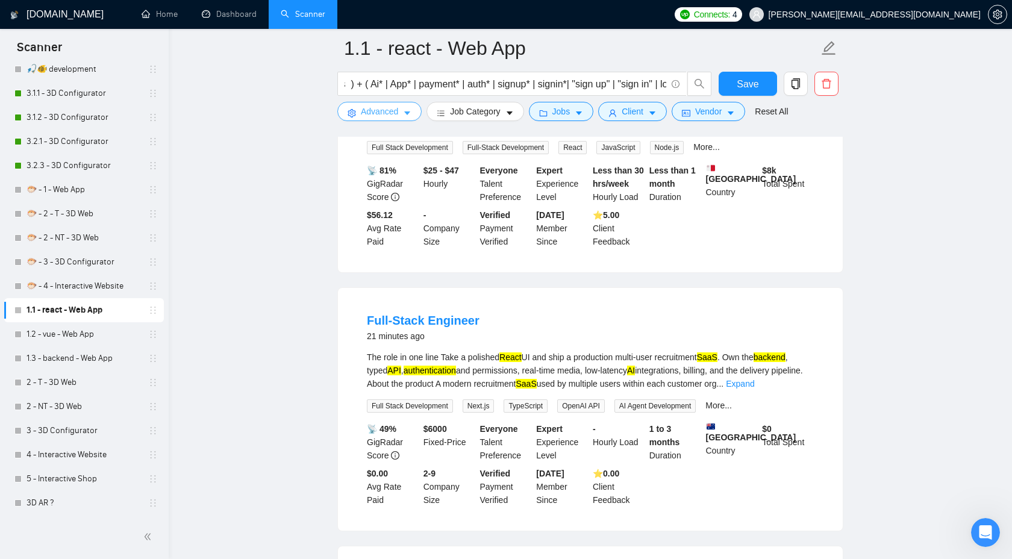
scroll to position [284, 0]
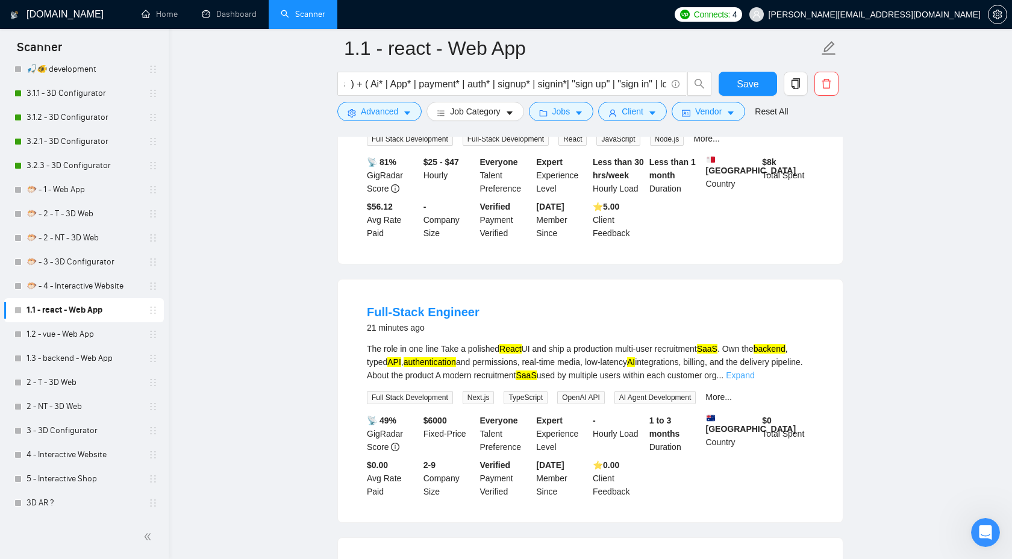
click at [754, 372] on link "Expand" at bounding box center [740, 375] width 28 height 10
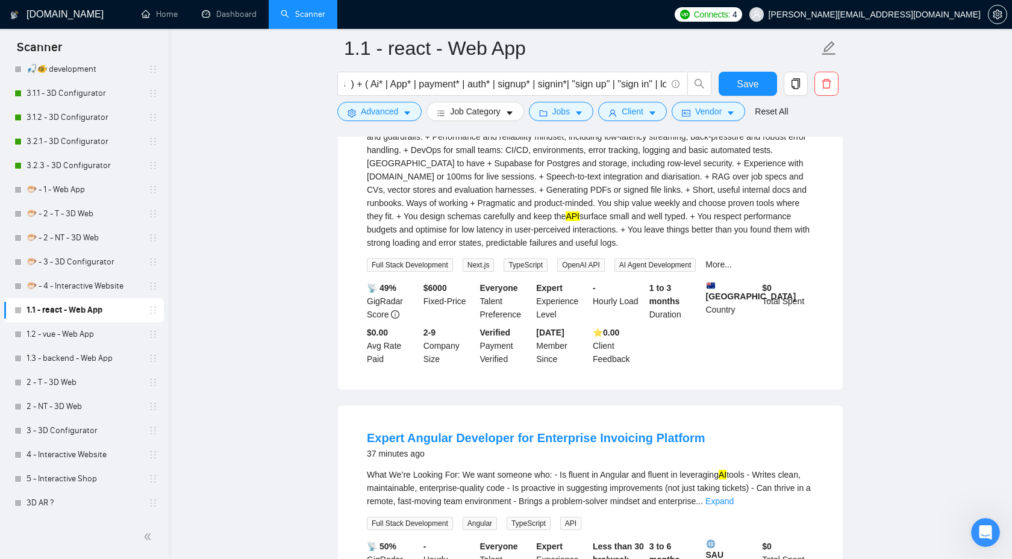
scroll to position [913, 0]
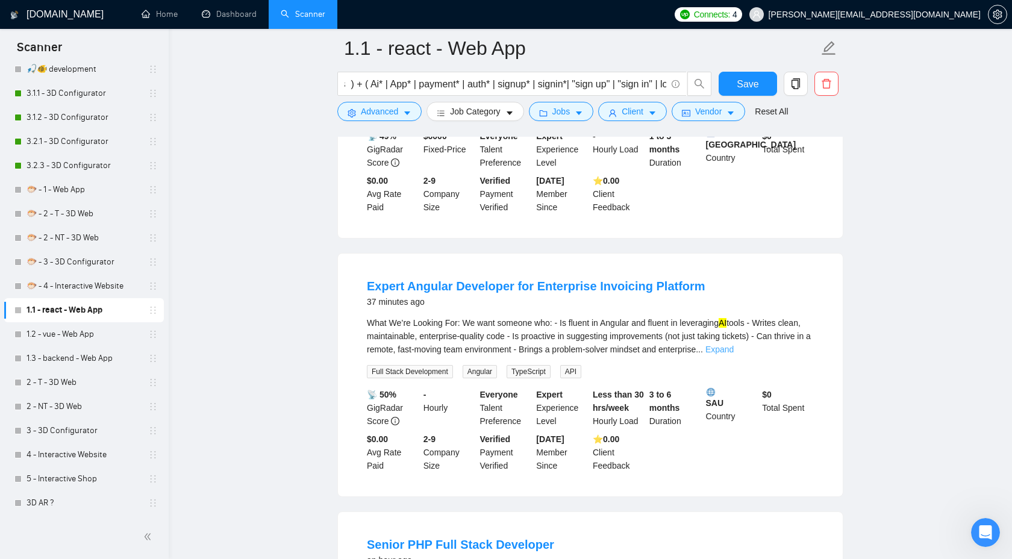
click at [734, 354] on link "Expand" at bounding box center [719, 350] width 28 height 10
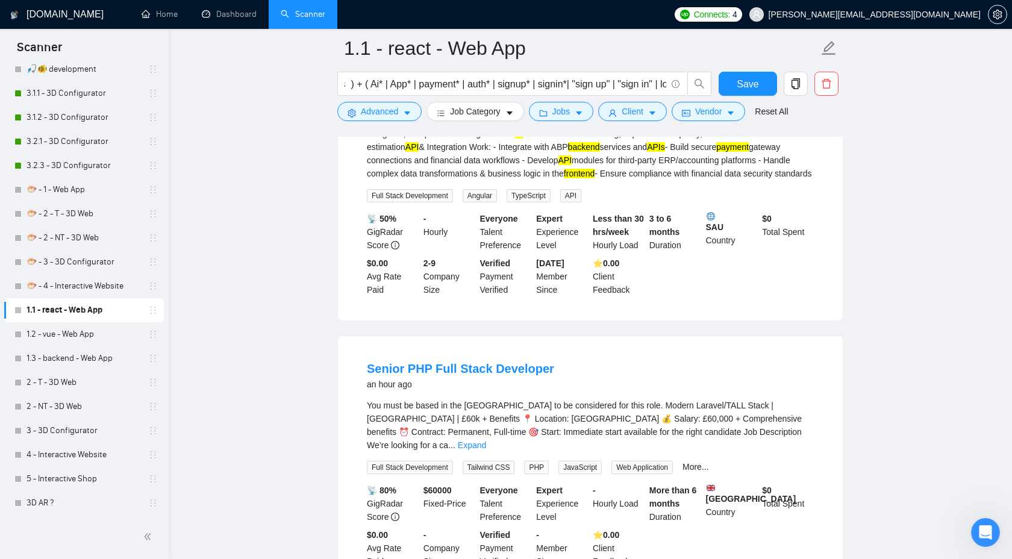
scroll to position [1318, 0]
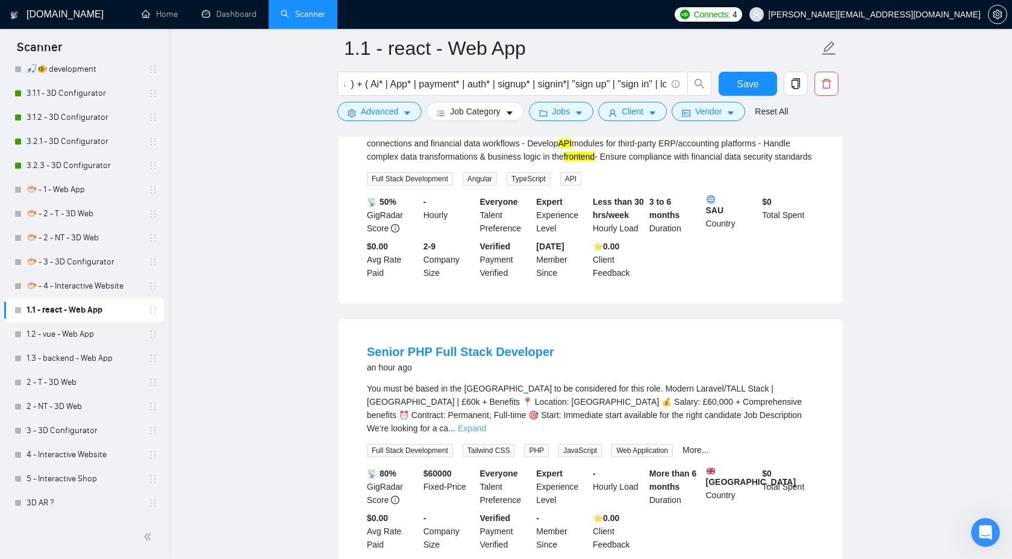
click at [486, 433] on link "Expand" at bounding box center [472, 428] width 28 height 10
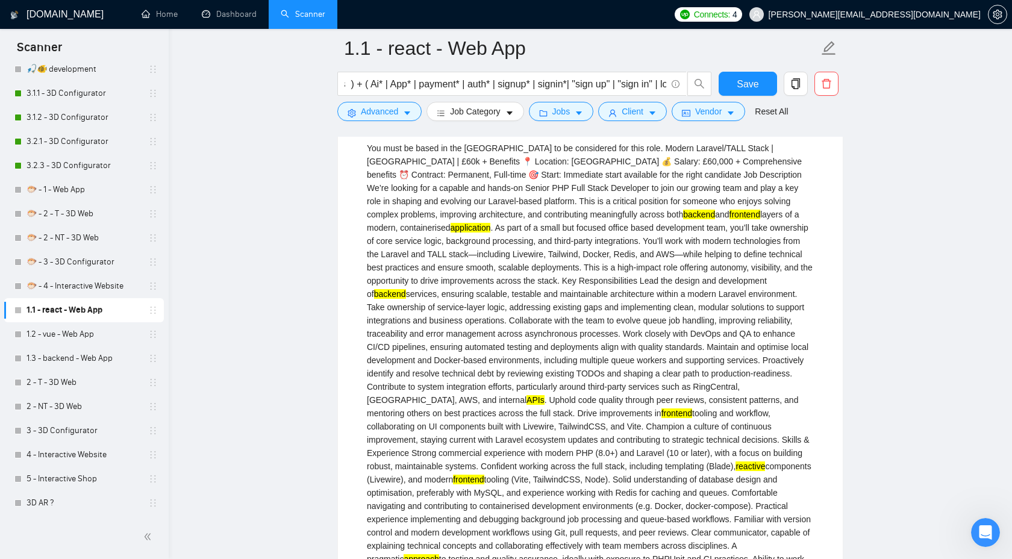
scroll to position [1538, 0]
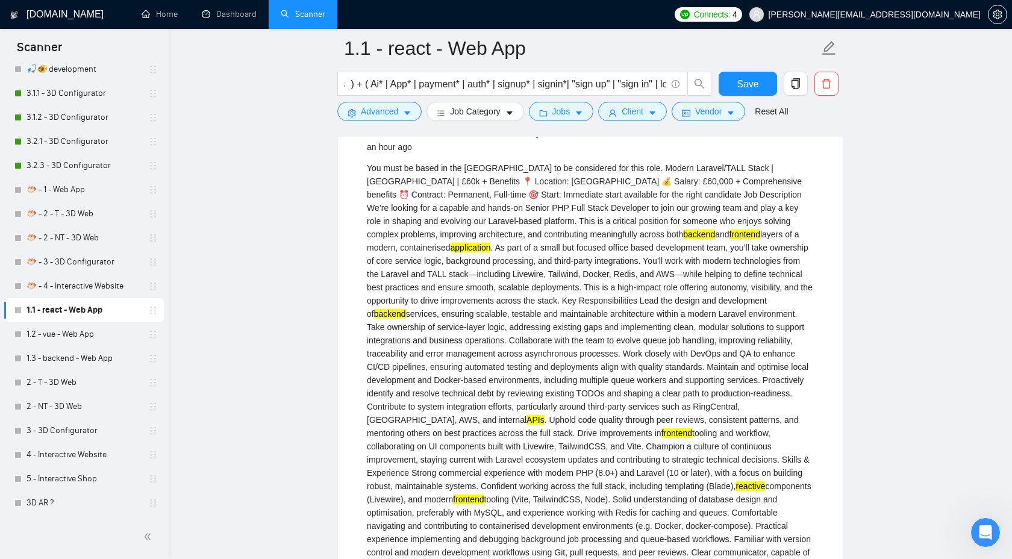
click at [451, 252] on mark "application" at bounding box center [471, 248] width 40 height 10
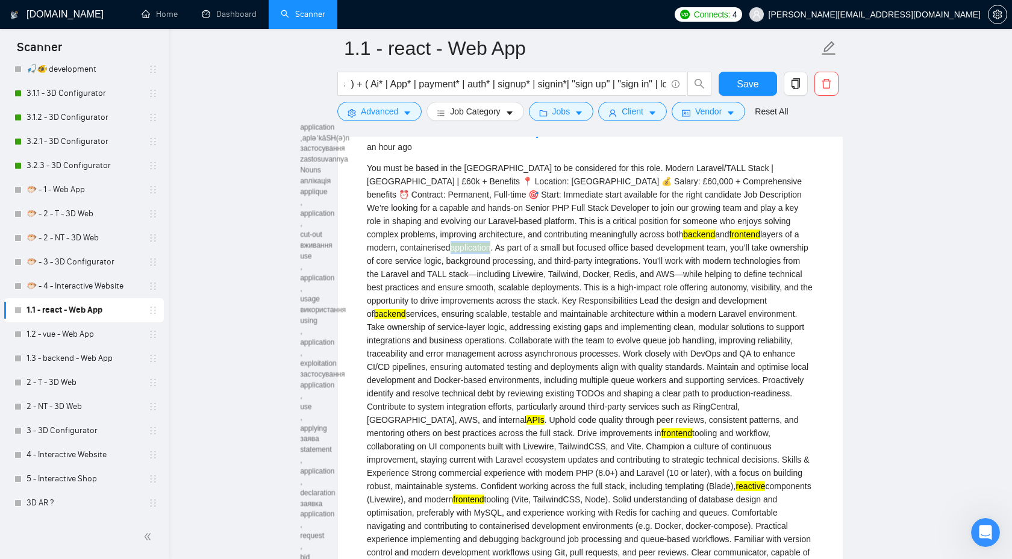
click at [621, 341] on div "You must be based in the [GEOGRAPHIC_DATA] to be considered for this role. Mode…" at bounding box center [590, 399] width 447 height 477
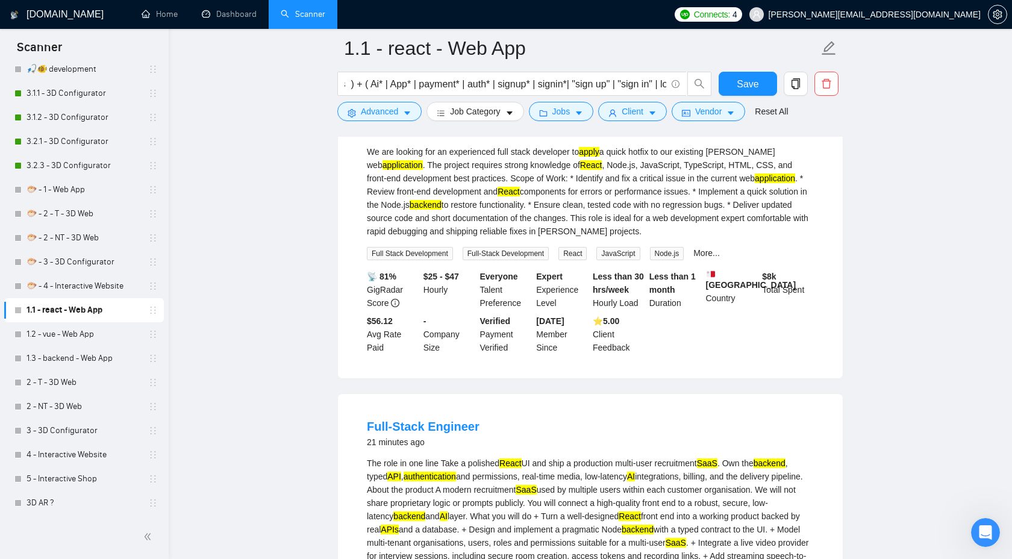
scroll to position [0, 0]
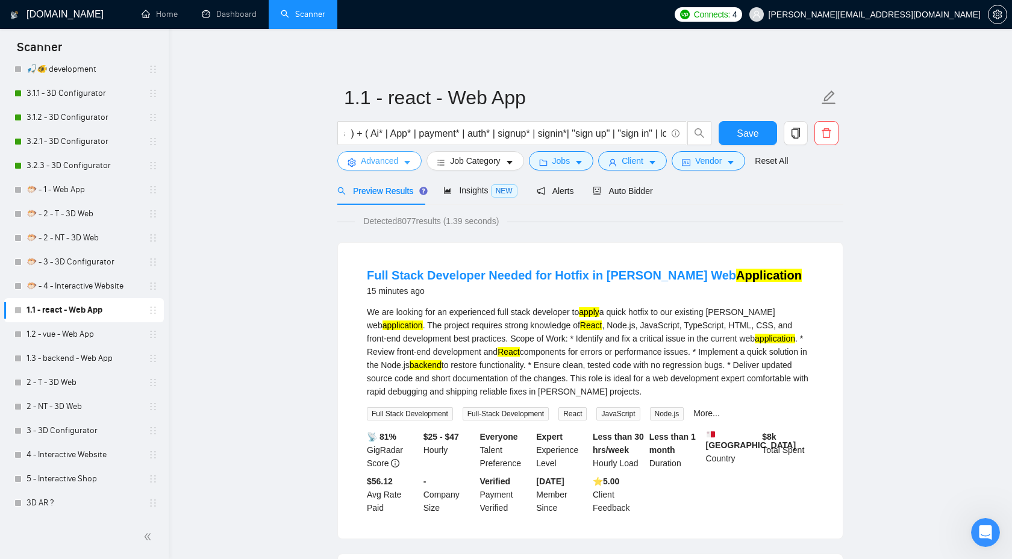
click at [387, 162] on span "Advanced" at bounding box center [379, 160] width 37 height 13
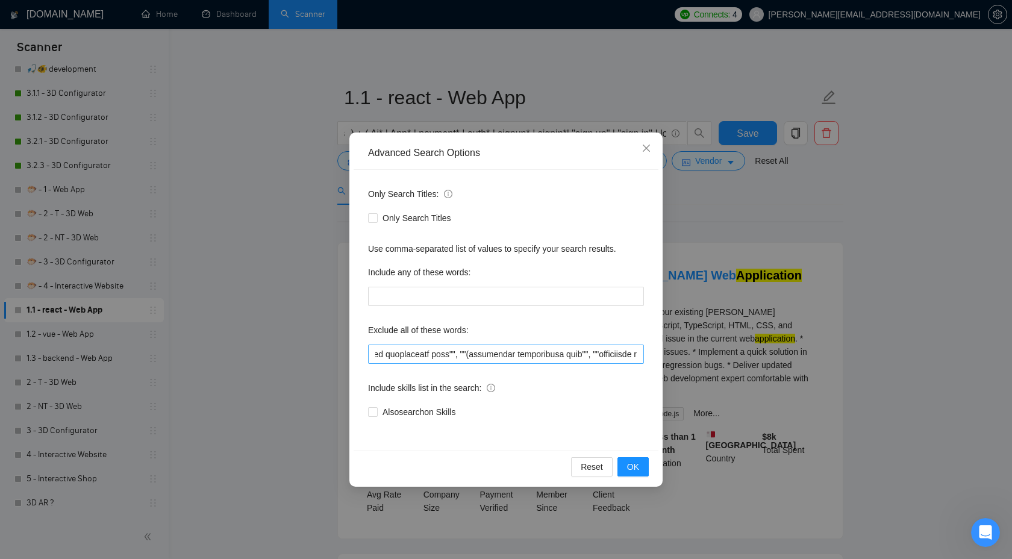
scroll to position [0, 2744]
click at [634, 352] on input "text" at bounding box center [506, 354] width 276 height 19
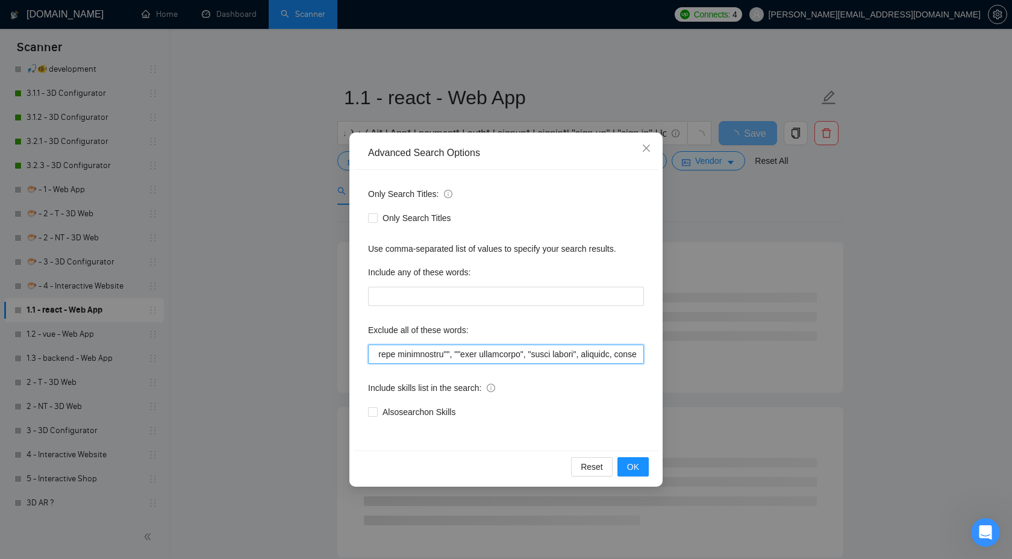
scroll to position [0, 3746]
click at [638, 351] on input "text" at bounding box center [506, 354] width 276 height 19
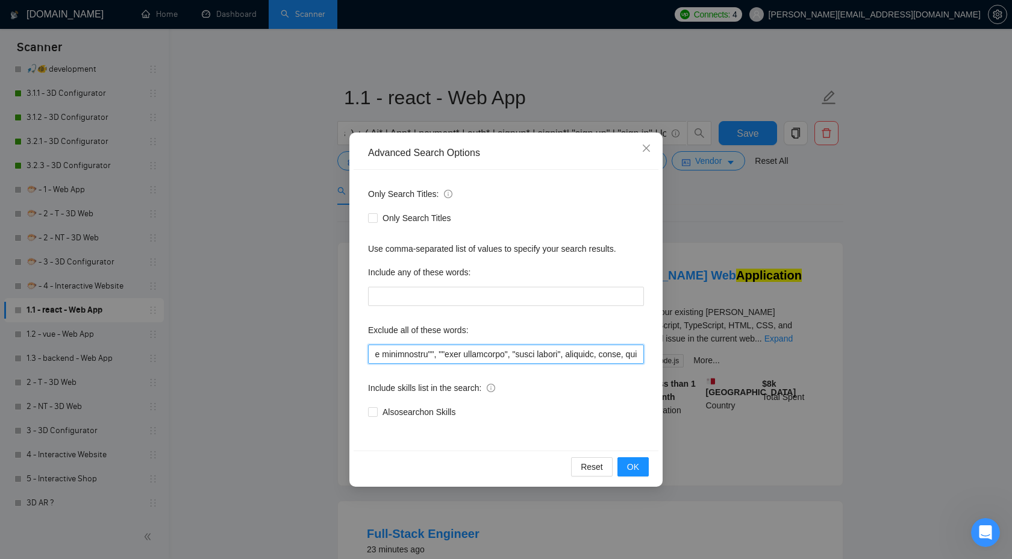
scroll to position [0, 3765]
type input """"low budget"", ""(low budget"", ""low budget)"", ""(low budget)"", ""low buge…"
click at [634, 462] on span "OK" at bounding box center [633, 466] width 12 height 13
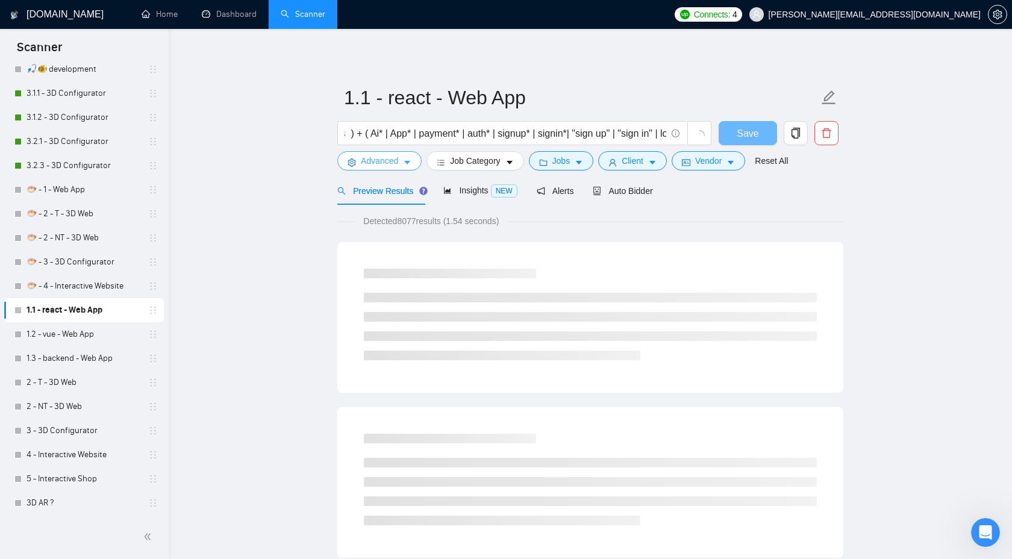
scroll to position [0, 0]
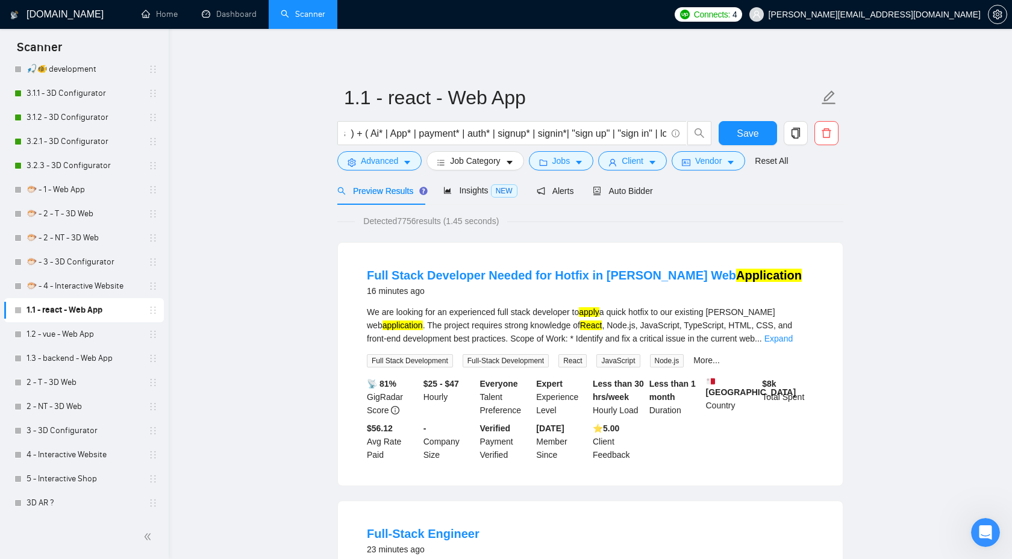
drag, startPoint x: 400, startPoint y: 225, endPoint x: 421, endPoint y: 224, distance: 21.1
click at [421, 224] on span "Detected 7756 results (1.45 seconds)" at bounding box center [431, 220] width 152 height 13
click at [793, 338] on link "Expand" at bounding box center [778, 339] width 28 height 10
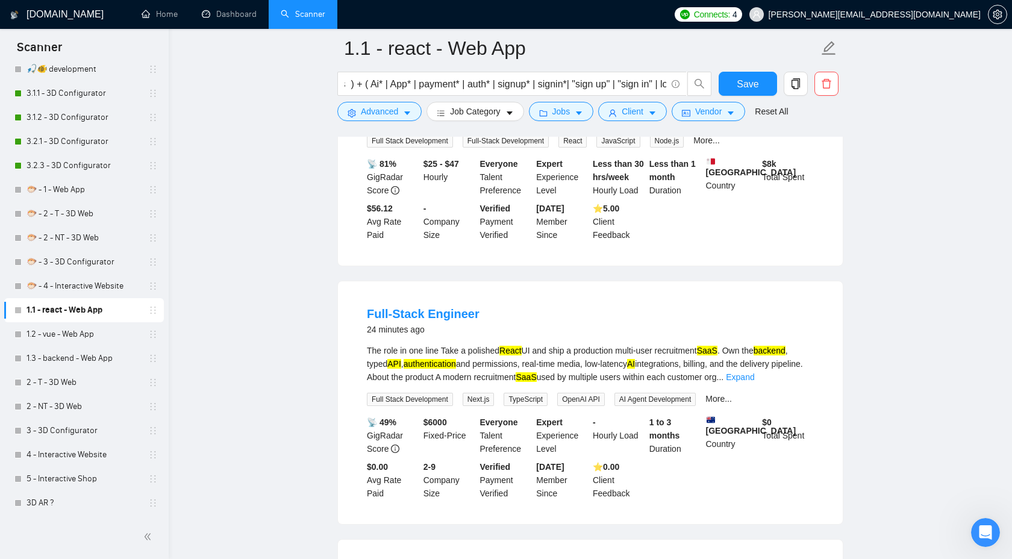
scroll to position [294, 0]
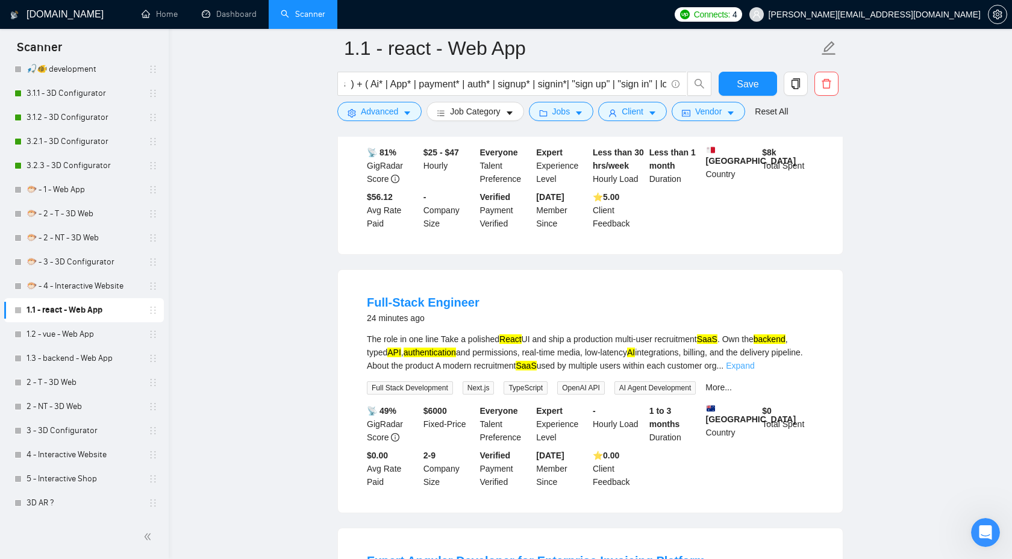
click at [754, 363] on link "Expand" at bounding box center [740, 366] width 28 height 10
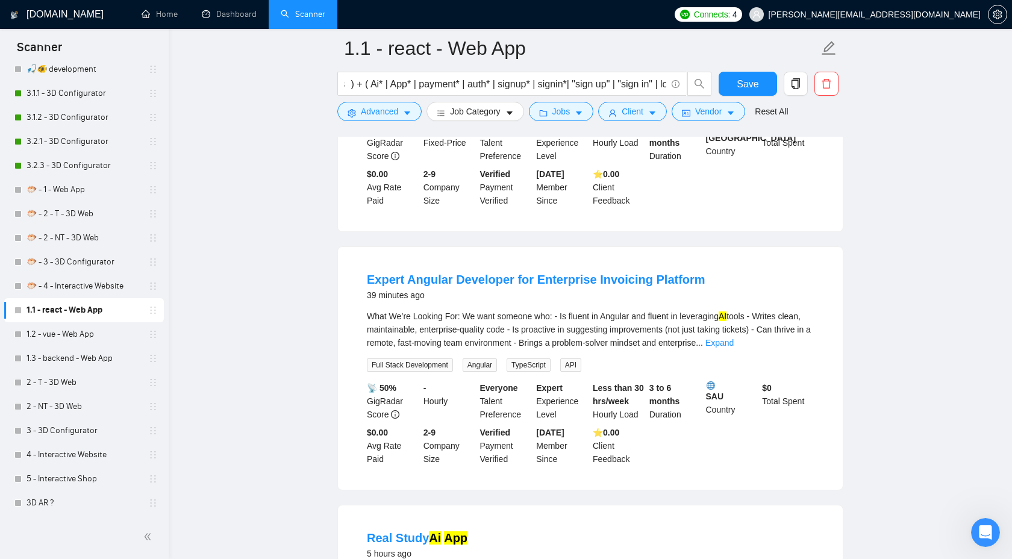
scroll to position [923, 0]
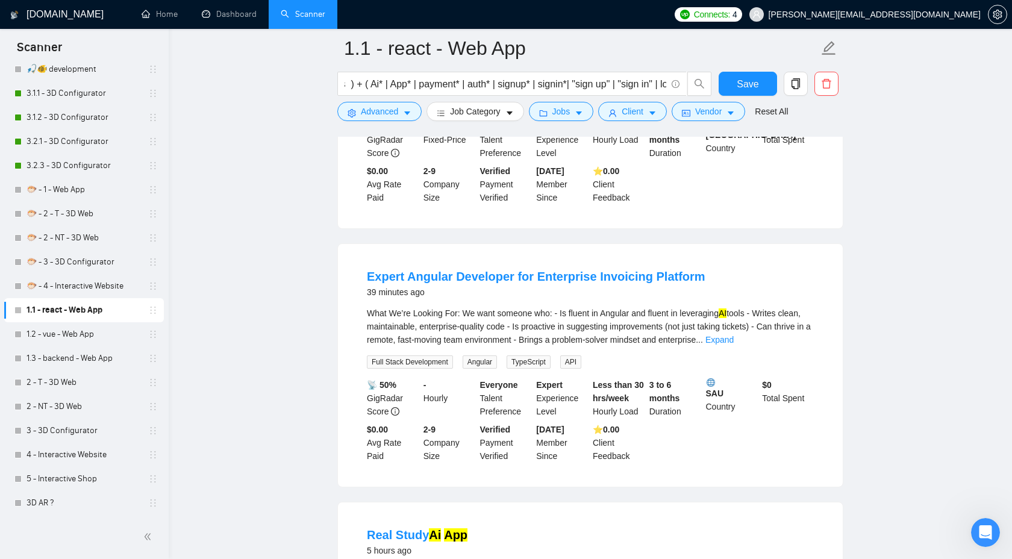
click at [734, 345] on link "Expand" at bounding box center [719, 340] width 28 height 10
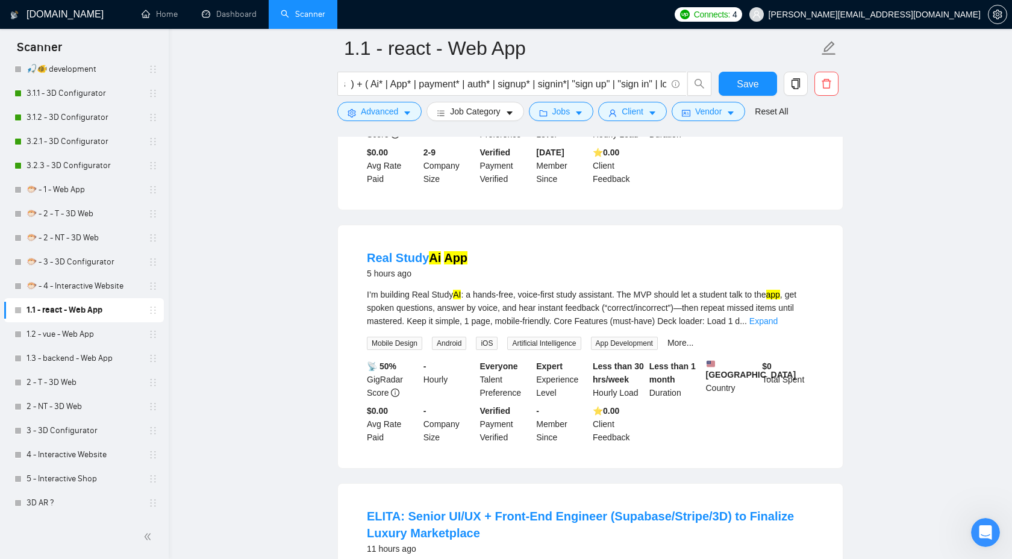
scroll to position [1417, 0]
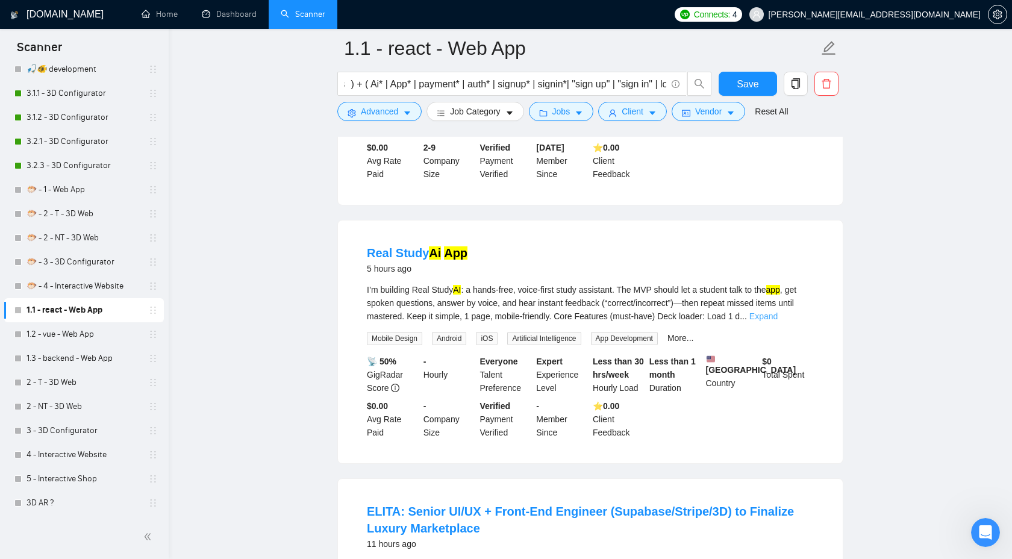
click at [778, 321] on link "Expand" at bounding box center [763, 316] width 28 height 10
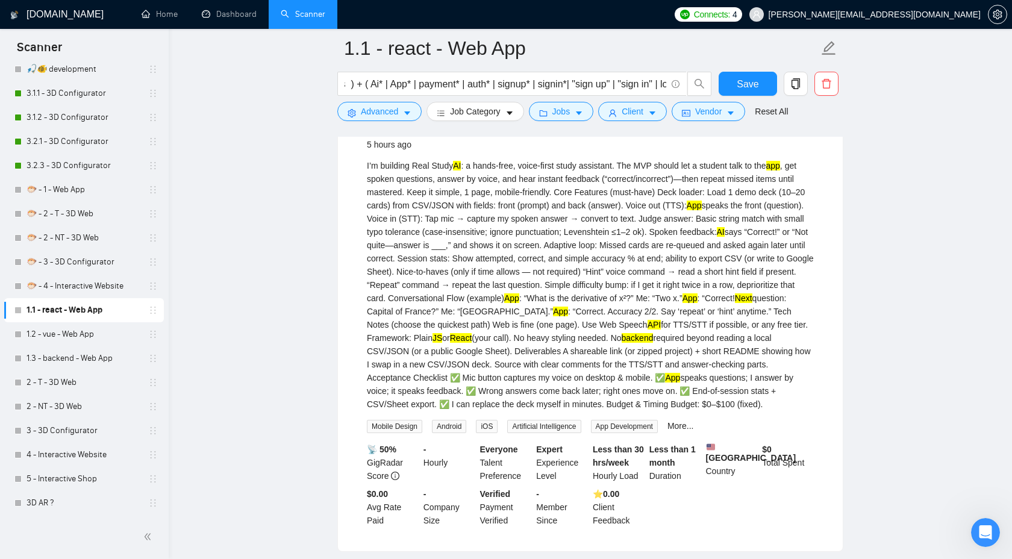
scroll to position [1543, 0]
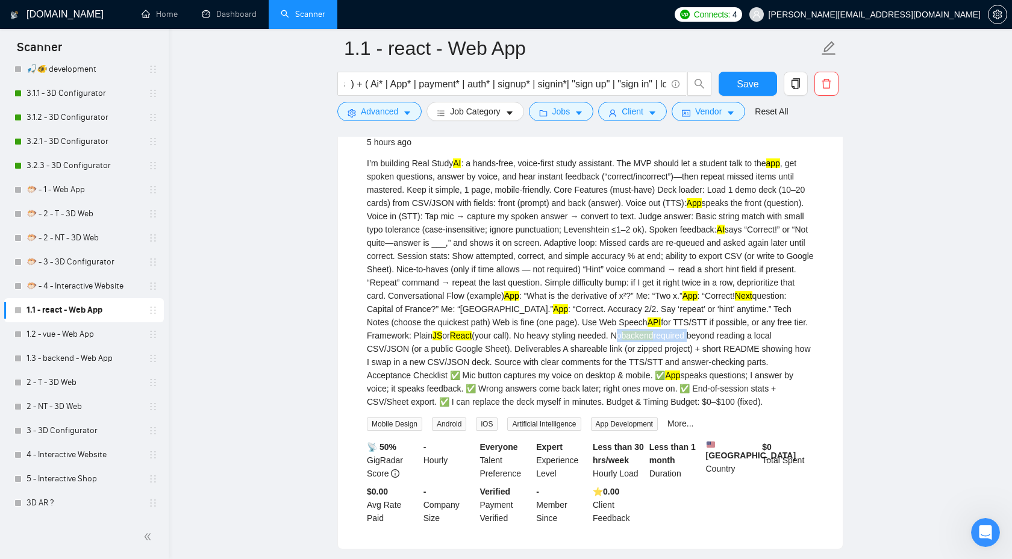
drag, startPoint x: 726, startPoint y: 363, endPoint x: 829, endPoint y: 363, distance: 103.6
click at [831, 363] on div "Real Study Ai App 5 hours ago I’m building Real Study AI : a hands-free, voice-…" at bounding box center [590, 321] width 505 height 455
click at [809, 408] on div "I’m building Real Study AI : a hands-free, voice-first study assistant. The MVP…" at bounding box center [590, 283] width 447 height 252
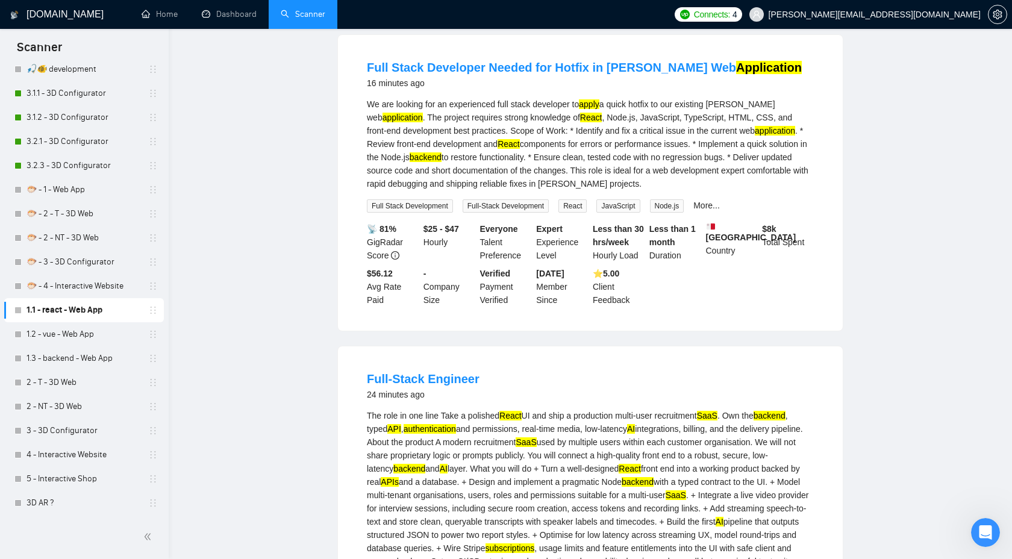
scroll to position [0, 0]
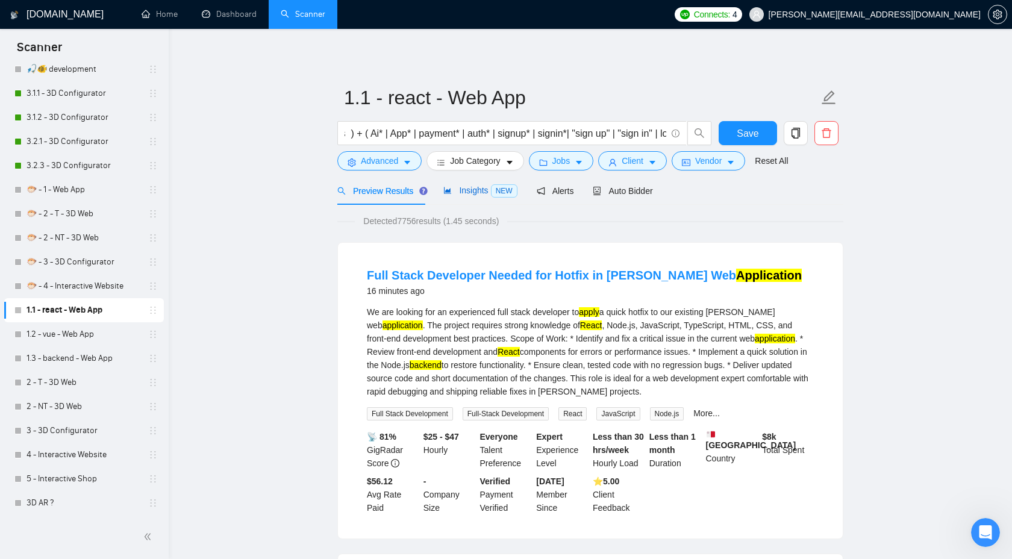
click at [470, 186] on span "Insights NEW" at bounding box center [479, 191] width 73 height 10
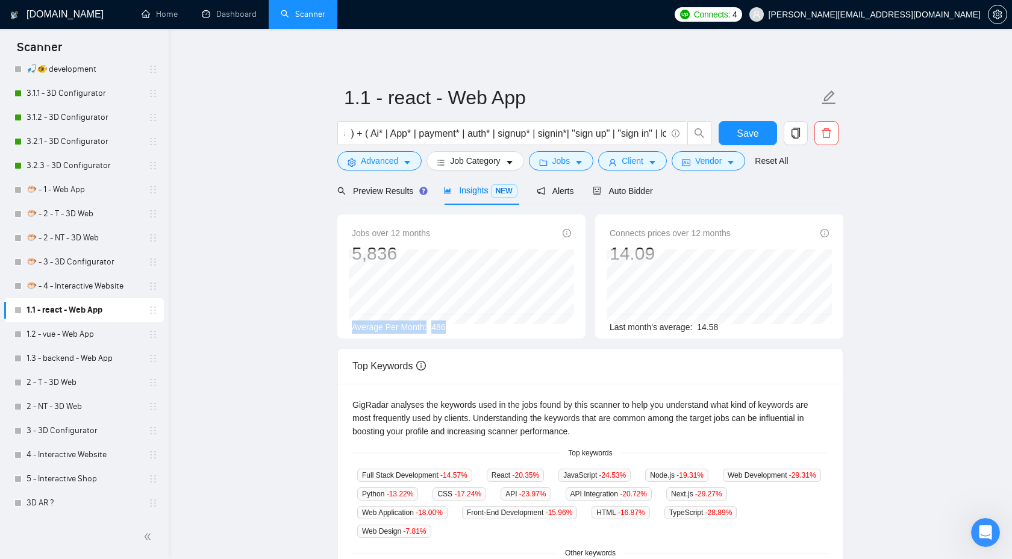
drag, startPoint x: 461, startPoint y: 322, endPoint x: 337, endPoint y: 332, distance: 125.1
click at [337, 332] on div "Jobs over 12 months 5,836 [DATE] 492 Average Per Month: 486" at bounding box center [461, 276] width 248 height 124
click at [401, 193] on span "Preview Results" at bounding box center [380, 191] width 87 height 10
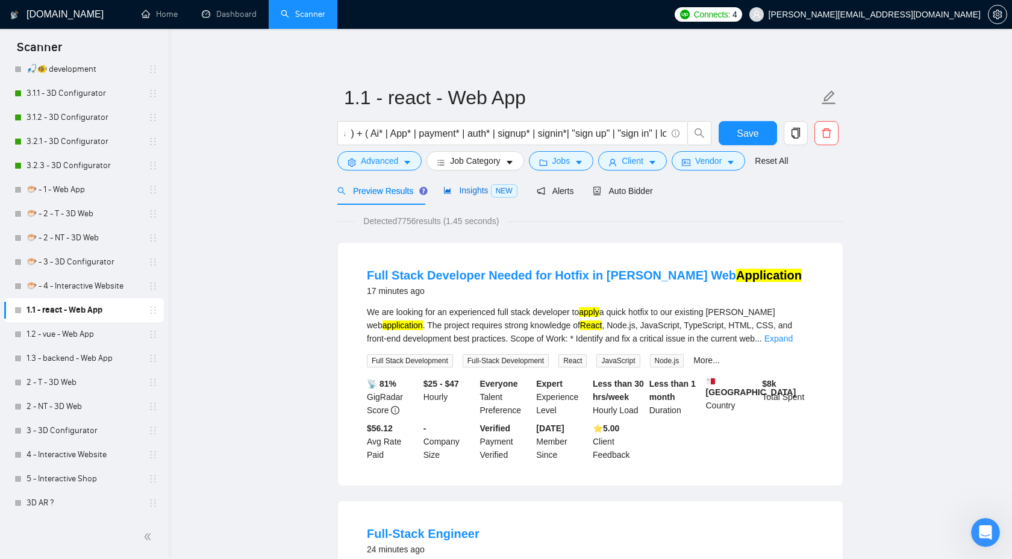
click at [472, 190] on span "Insights NEW" at bounding box center [479, 191] width 73 height 10
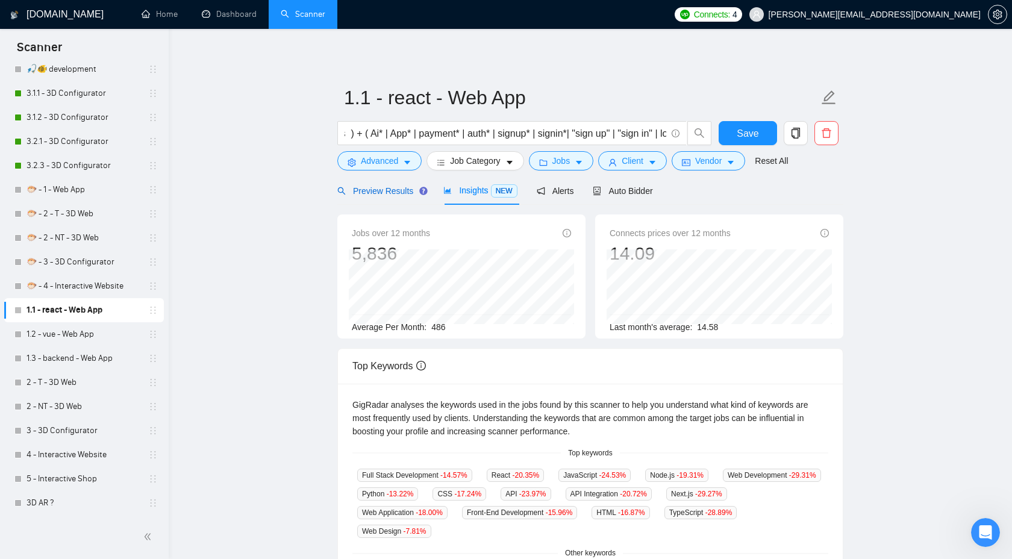
click at [386, 192] on span "Preview Results" at bounding box center [380, 191] width 87 height 10
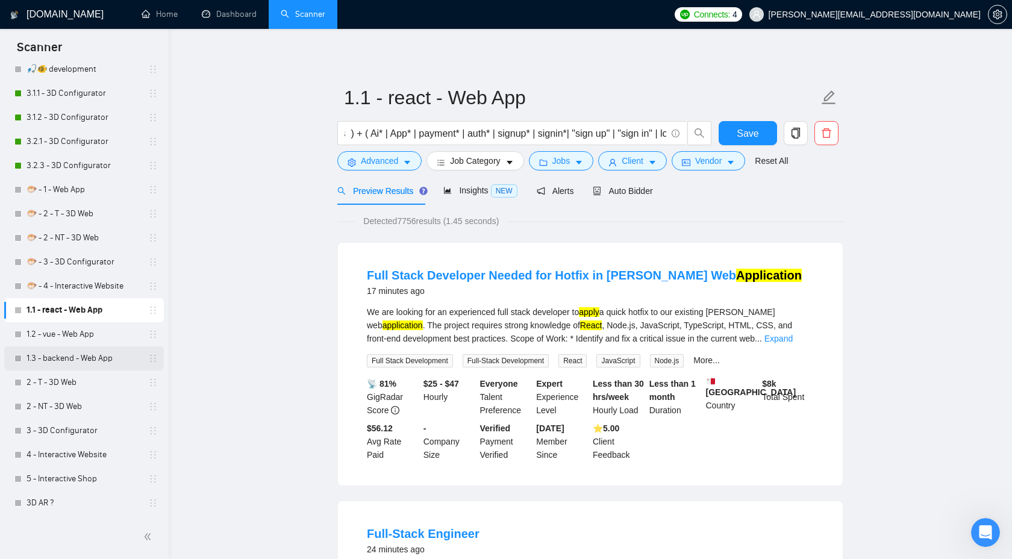
click at [67, 356] on link "1.3 - backend - Web App" at bounding box center [84, 358] width 114 height 24
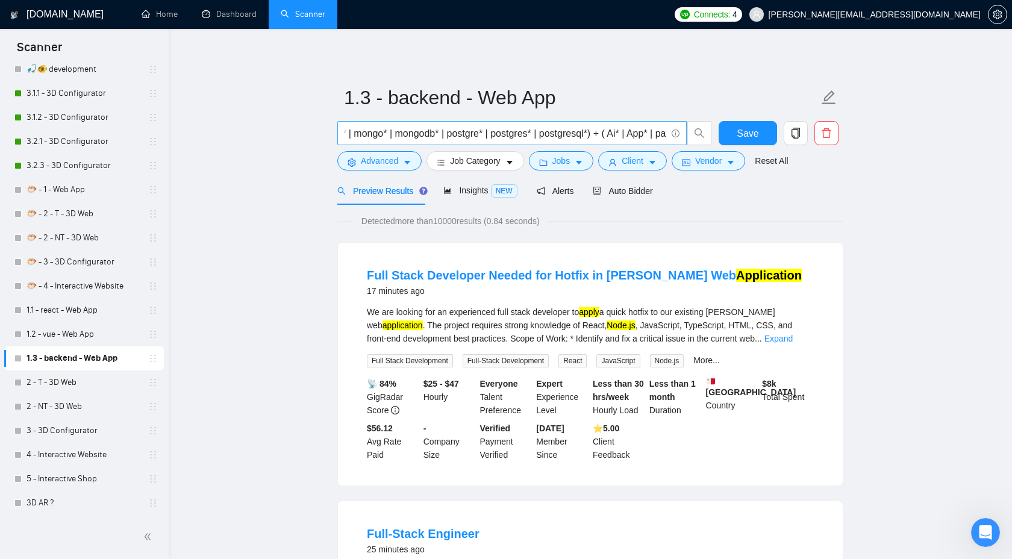
scroll to position [0, 284]
click at [802, 346] on div "We are looking for an experienced full stack developer to apply a quick hotfix …" at bounding box center [590, 336] width 447 height 62
click at [793, 340] on link "Expand" at bounding box center [778, 339] width 28 height 10
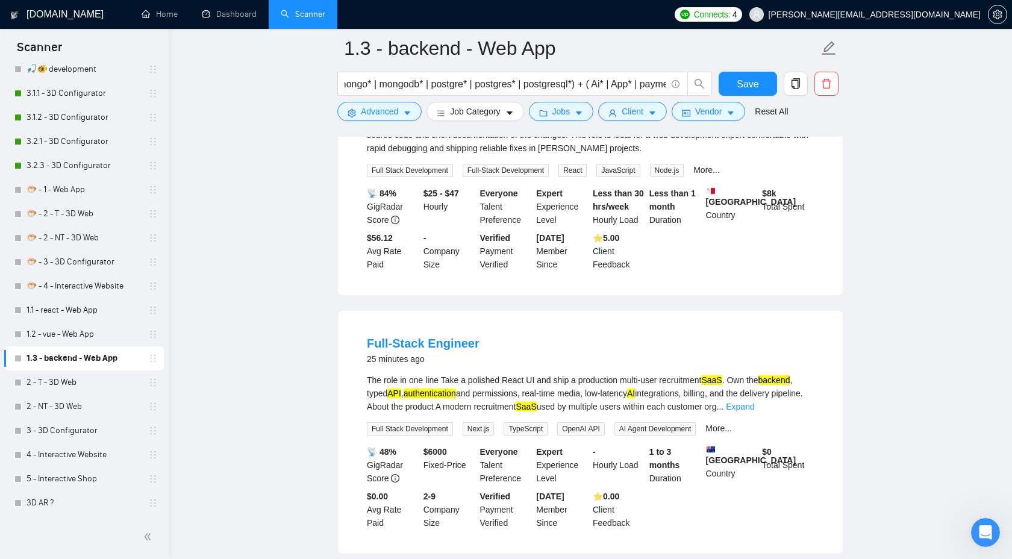
scroll to position [256, 0]
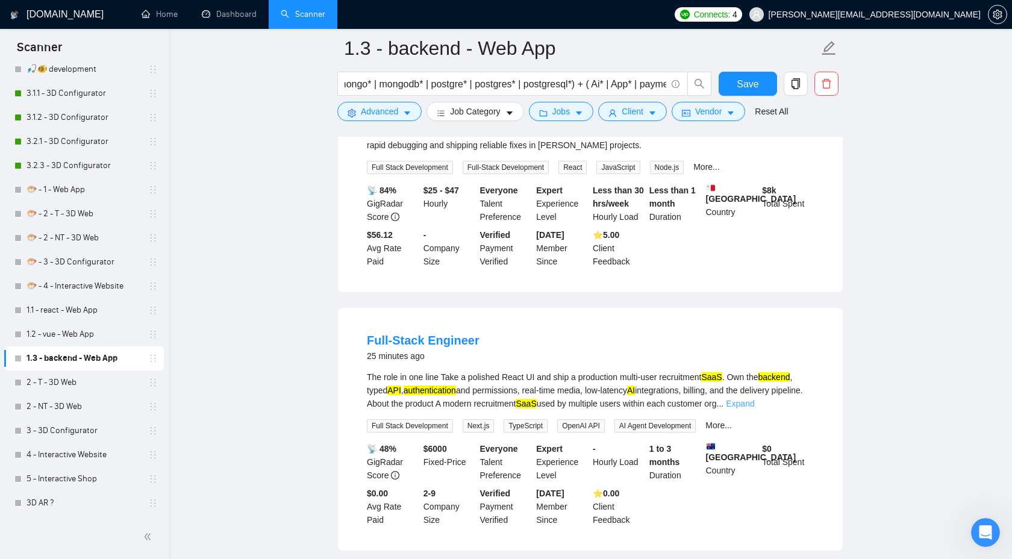
click at [754, 407] on link "Expand" at bounding box center [740, 404] width 28 height 10
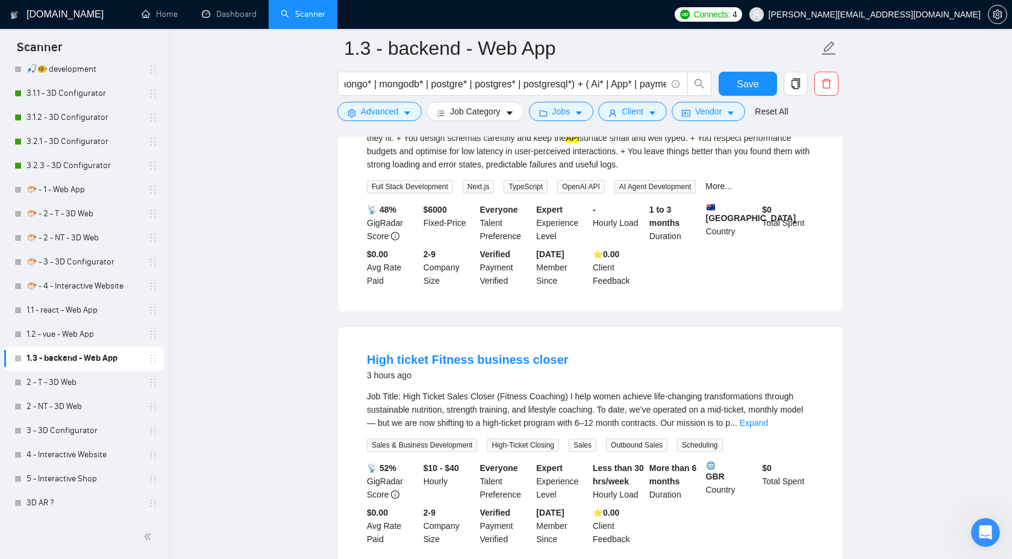
scroll to position [899, 0]
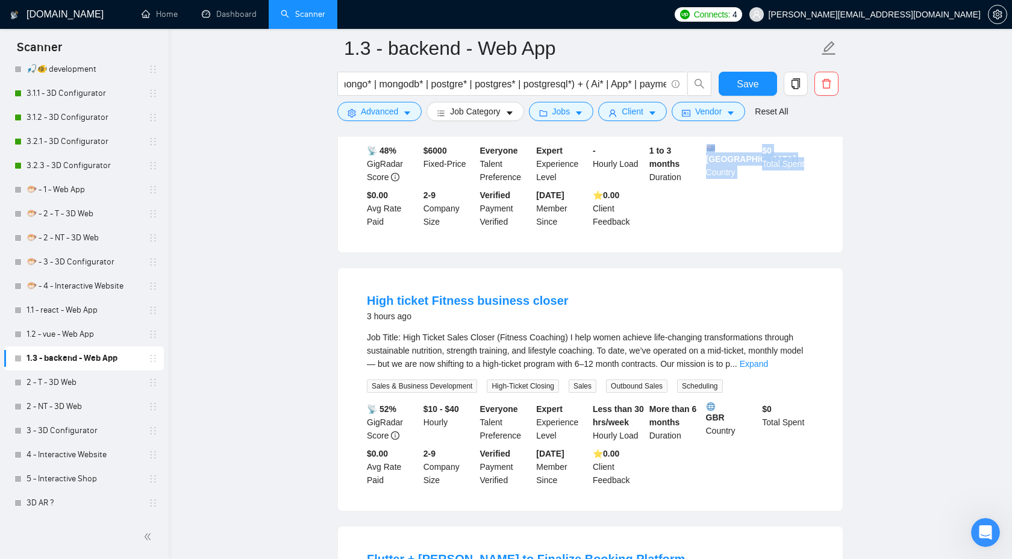
drag, startPoint x: 758, startPoint y: 166, endPoint x: 811, endPoint y: 171, distance: 52.6
click at [811, 171] on div "📡 48% GigRadar Score $ 6000 Fixed-Price Everyone Talent Preference Expert Exper…" at bounding box center [590, 186] width 452 height 84
click at [797, 199] on div "📡 48% GigRadar Score $ 6000 Fixed-Price Everyone Talent Preference Expert Exper…" at bounding box center [590, 186] width 452 height 84
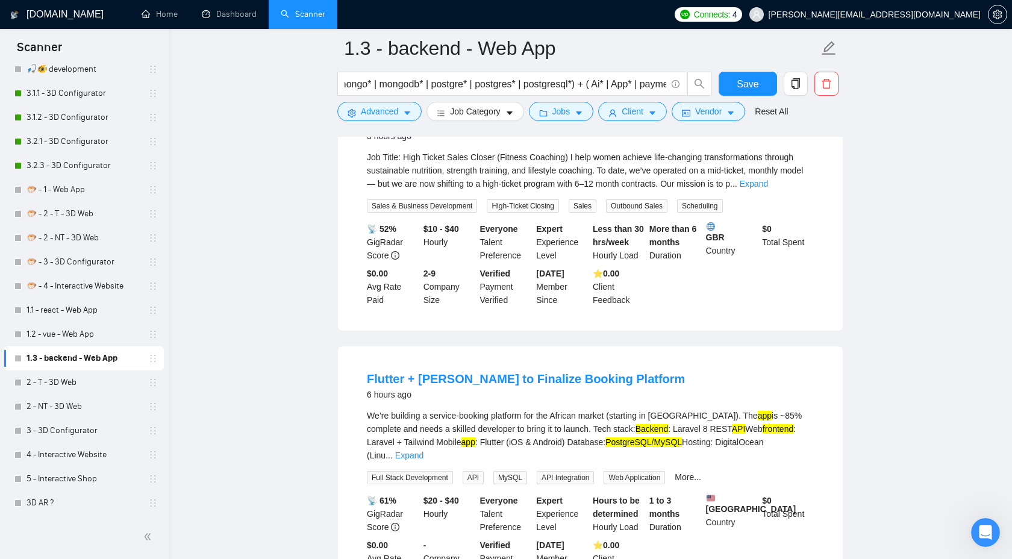
scroll to position [1088, 0]
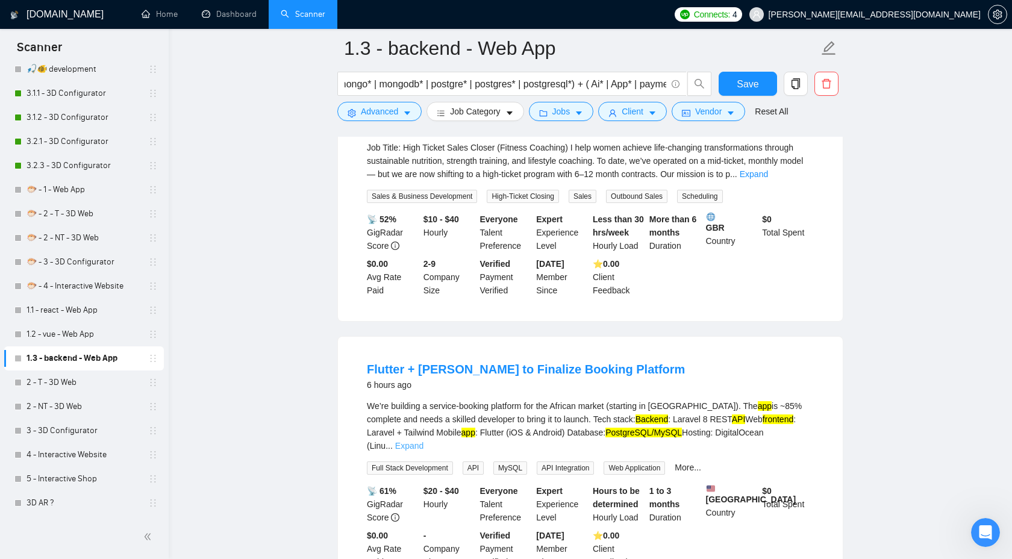
click at [423, 445] on link "Expand" at bounding box center [409, 446] width 28 height 10
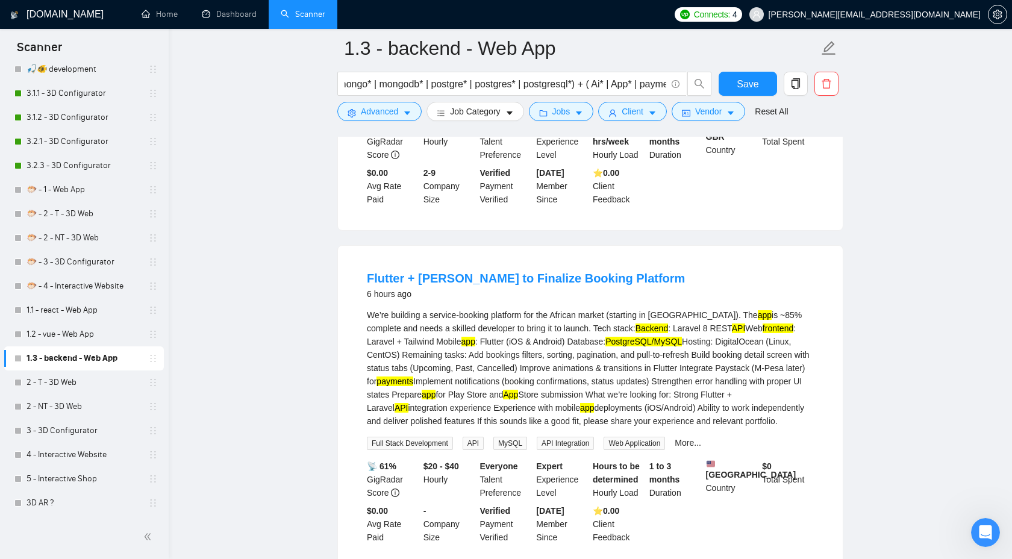
scroll to position [1181, 0]
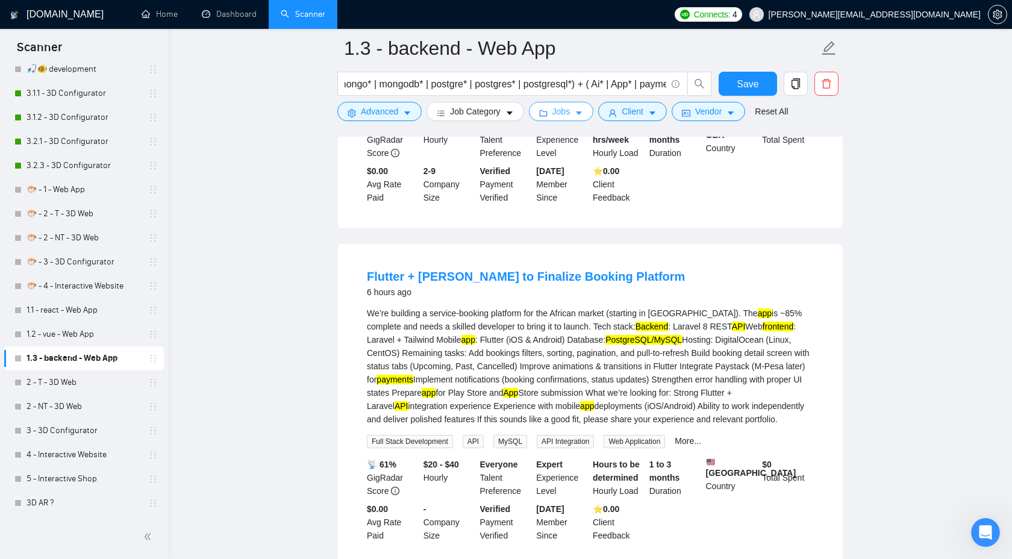
click at [564, 114] on span "Jobs" at bounding box center [561, 111] width 18 height 13
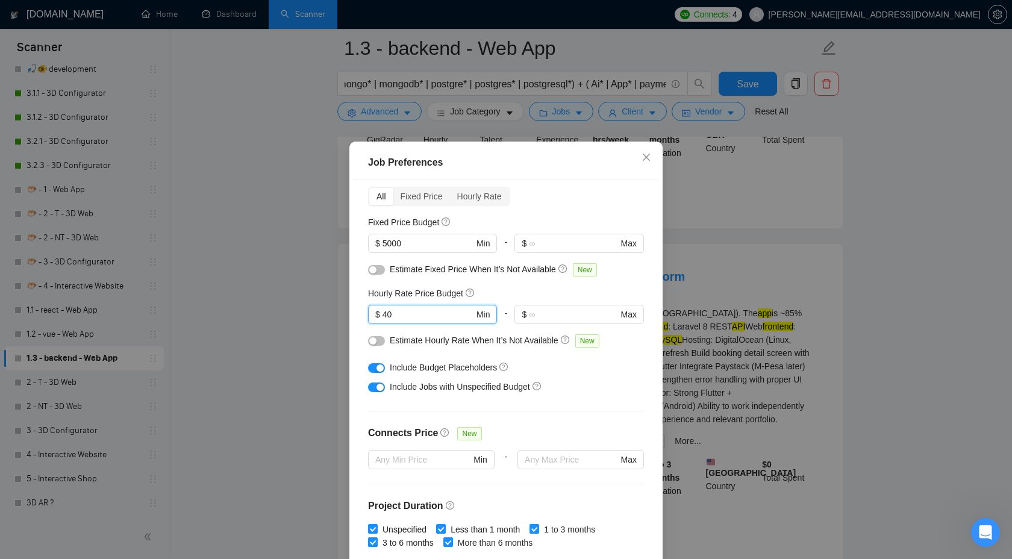
drag, startPoint x: 410, startPoint y: 311, endPoint x: 364, endPoint y: 312, distance: 46.4
click at [362, 312] on div "Budget Project Type All Fixed Price Hourly Rate Fixed Price Budget $ 5000 Min -…" at bounding box center [506, 375] width 305 height 391
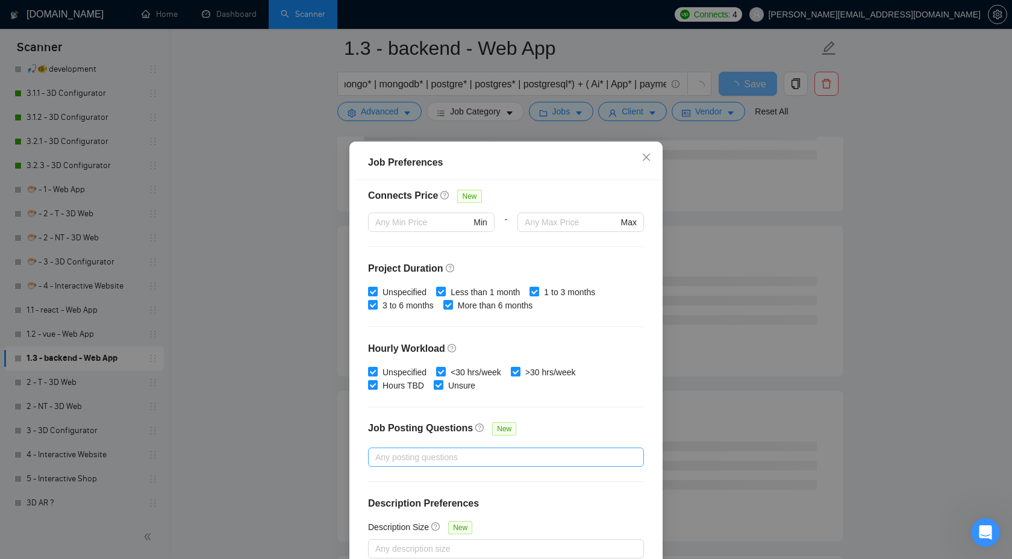
scroll to position [65, 0]
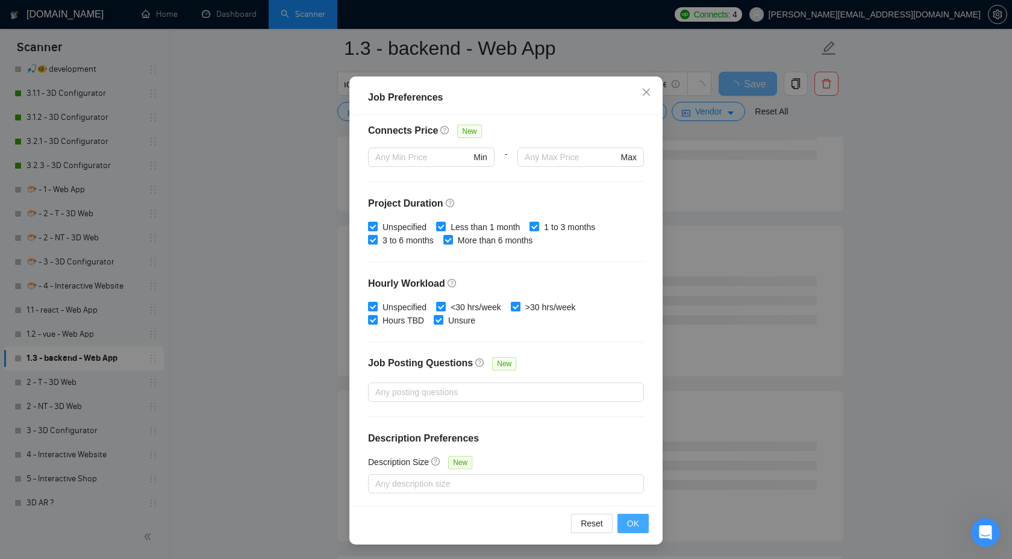
type input "50"
click at [643, 525] on button "OK" at bounding box center [632, 523] width 31 height 19
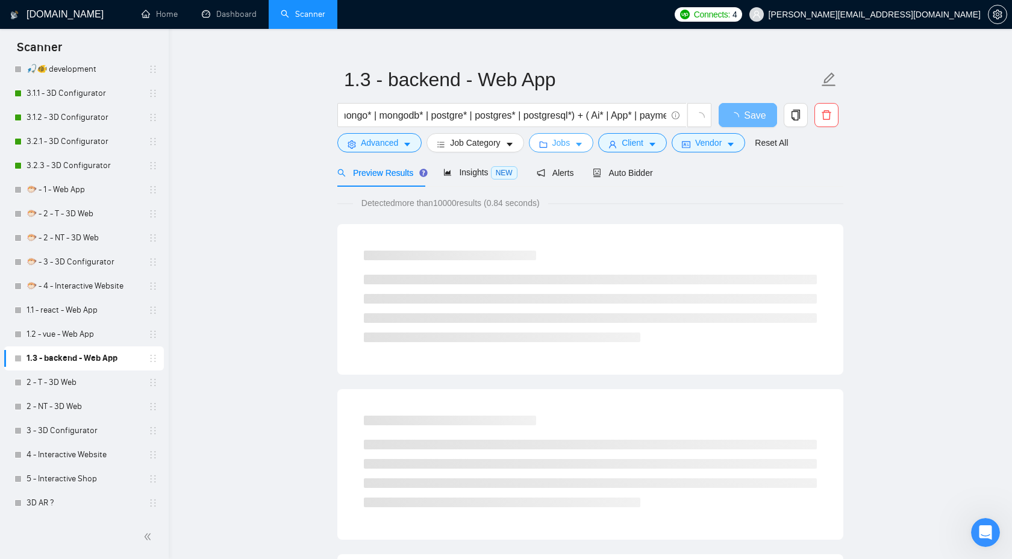
scroll to position [0, 0]
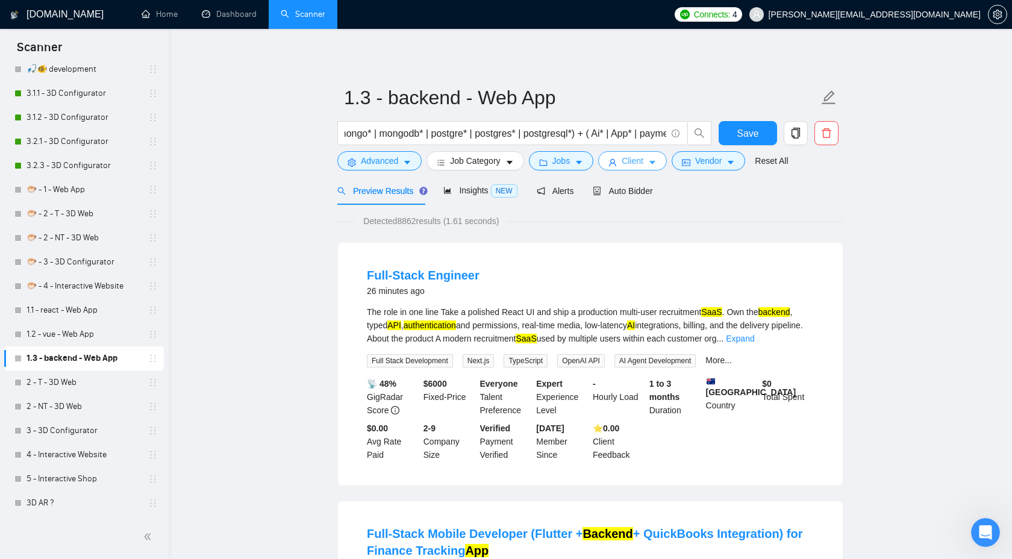
click at [650, 162] on button "Client" at bounding box center [632, 160] width 69 height 19
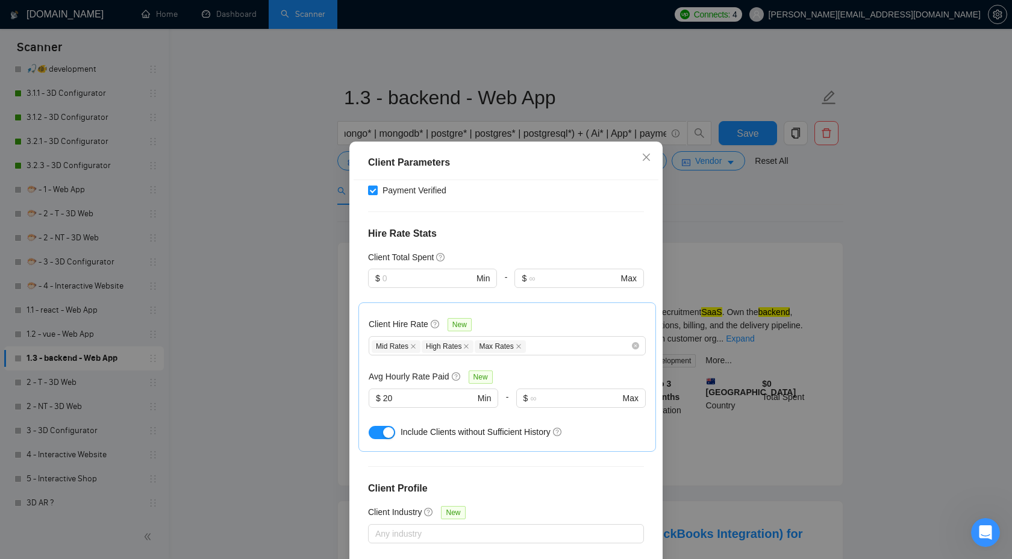
scroll to position [284, 0]
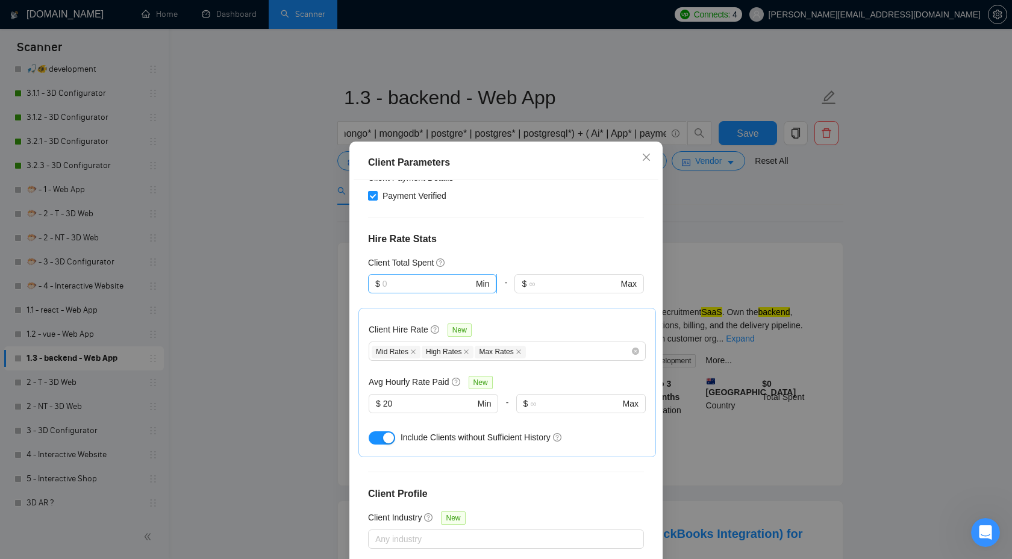
click at [432, 277] on input "text" at bounding box center [427, 283] width 91 height 13
click at [434, 332] on div "$10,000" at bounding box center [432, 331] width 114 height 13
type input "10000"
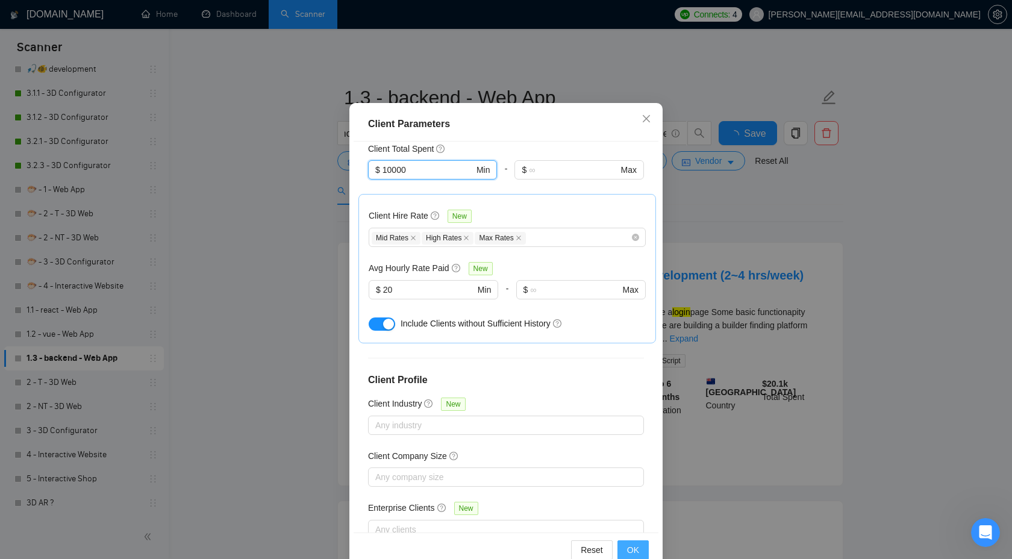
scroll to position [65, 0]
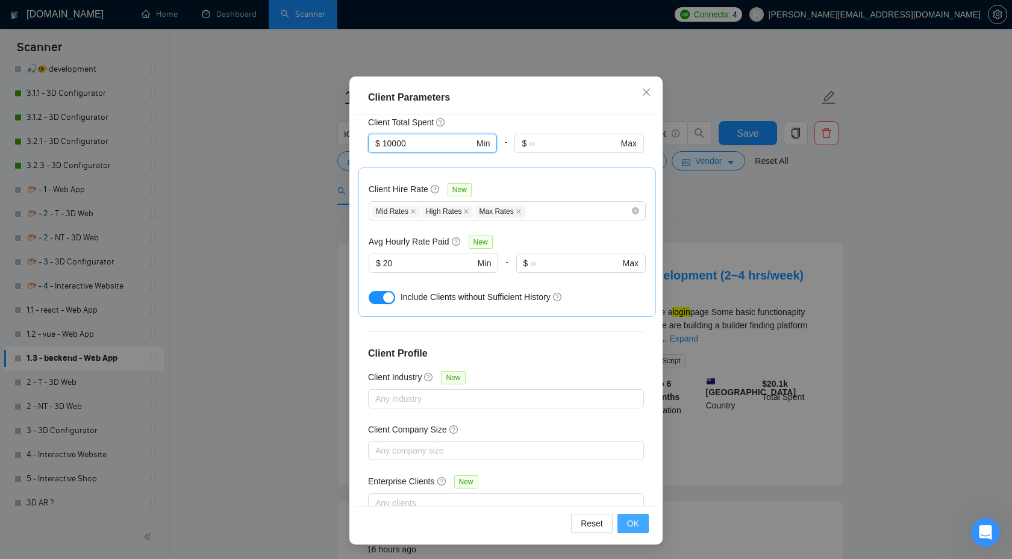
click at [632, 522] on span "OK" at bounding box center [633, 523] width 12 height 13
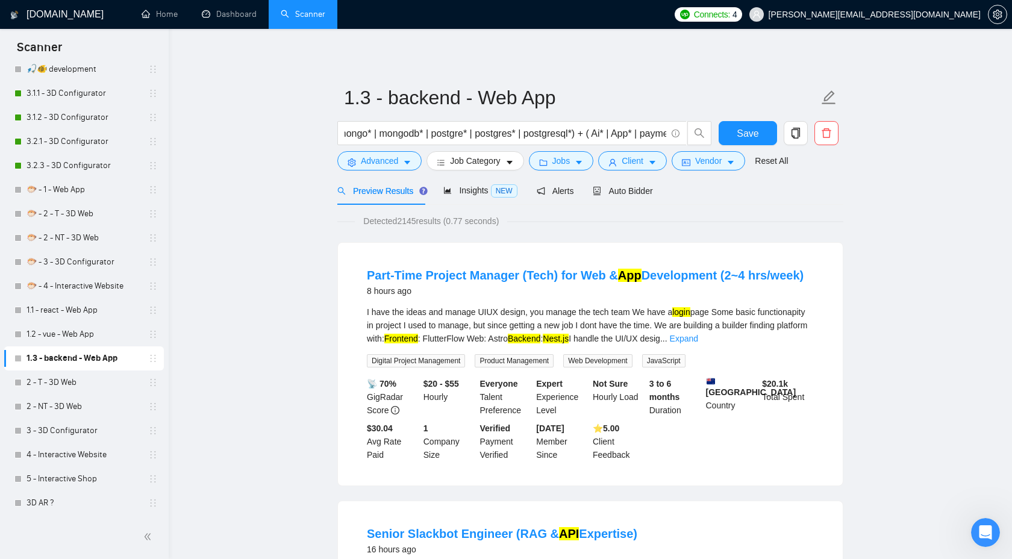
scroll to position [0, 0]
click at [468, 186] on span "Insights NEW" at bounding box center [479, 191] width 73 height 10
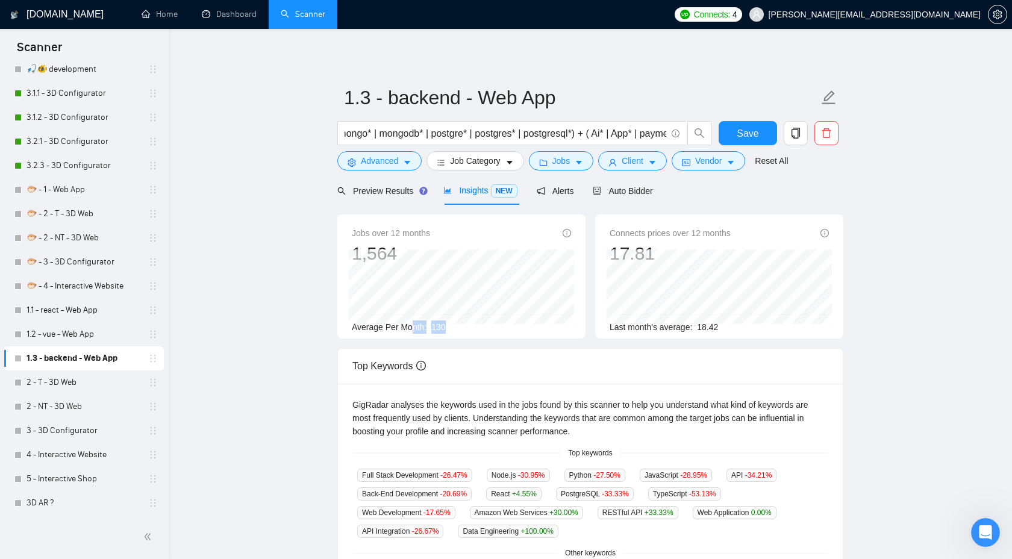
drag, startPoint x: 454, startPoint y: 328, endPoint x: 413, endPoint y: 327, distance: 41.0
click at [410, 327] on div "Average Per Month: 130" at bounding box center [461, 326] width 219 height 13
click at [401, 197] on div "Preview Results" at bounding box center [380, 190] width 87 height 28
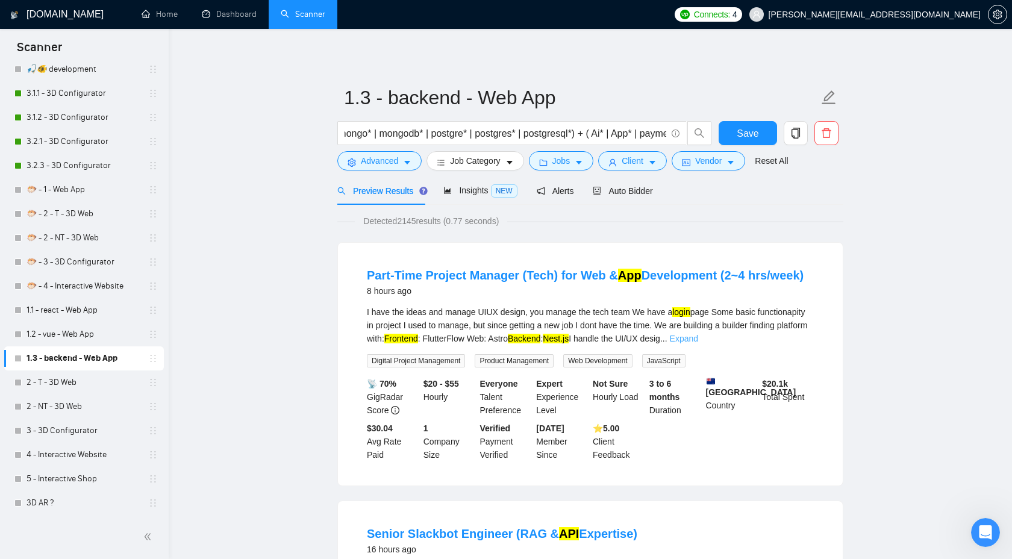
click at [698, 343] on link "Expand" at bounding box center [684, 339] width 28 height 10
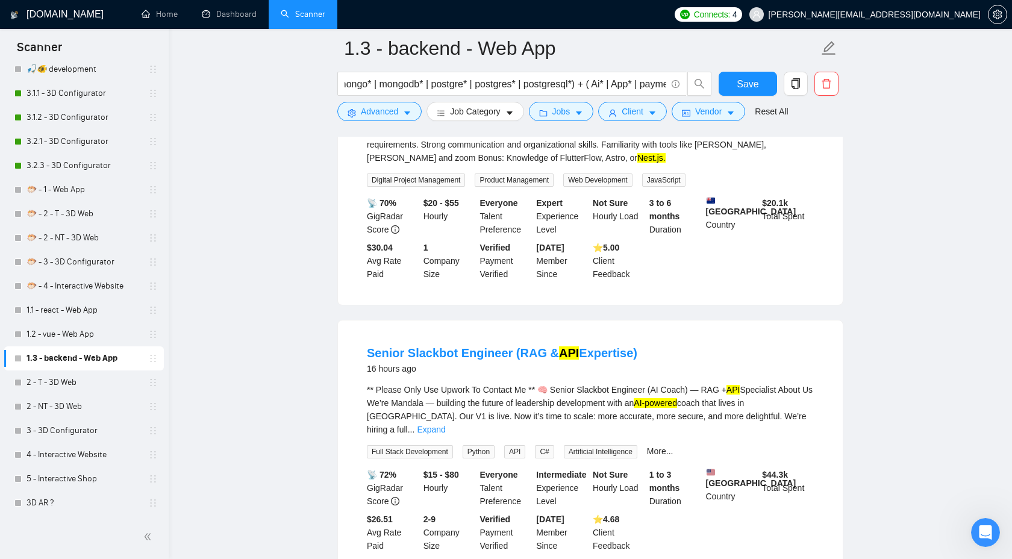
scroll to position [272, 0]
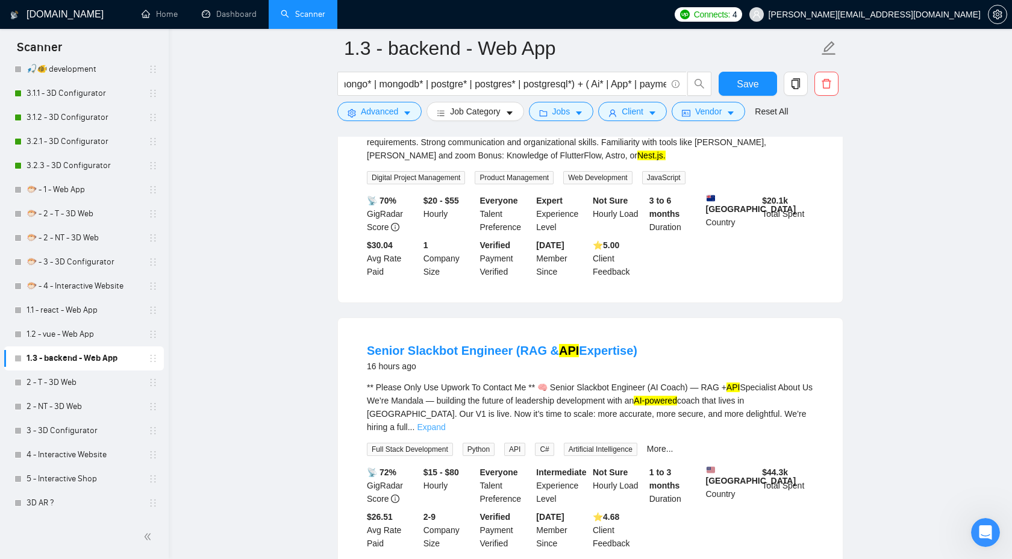
click at [445, 422] on link "Expand" at bounding box center [431, 427] width 28 height 10
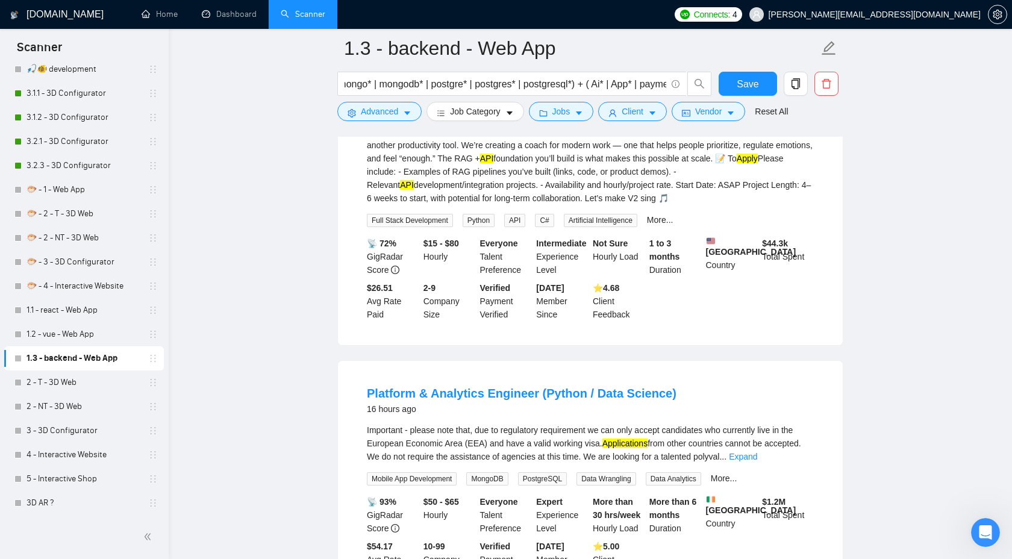
scroll to position [742, 0]
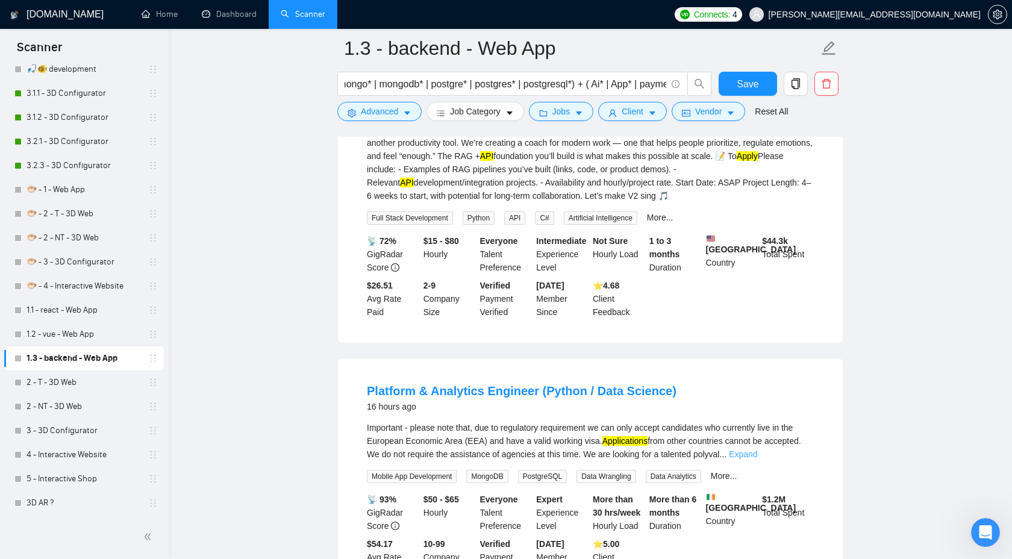
click at [757, 459] on link "Expand" at bounding box center [743, 454] width 28 height 10
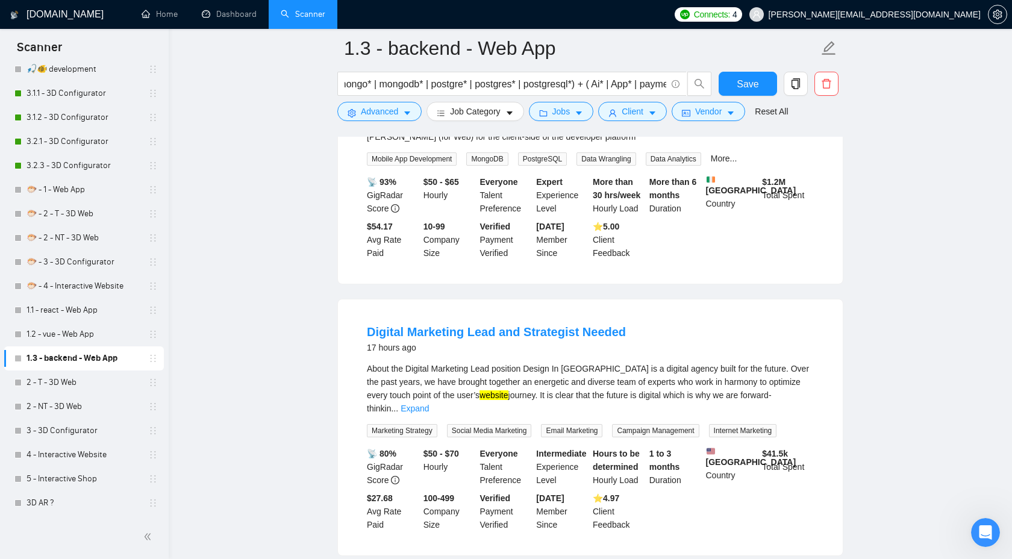
scroll to position [1259, 0]
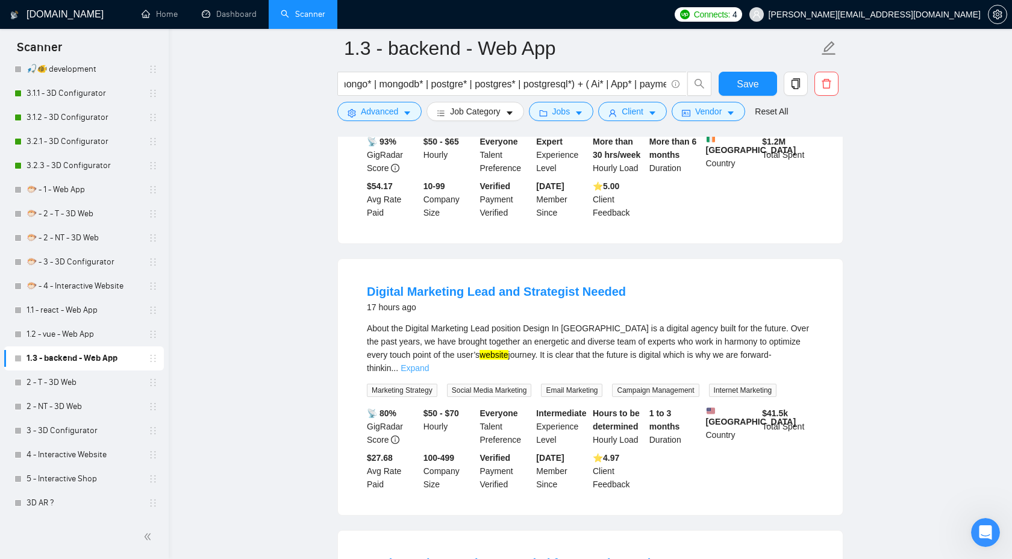
click at [429, 373] on link "Expand" at bounding box center [415, 368] width 28 height 10
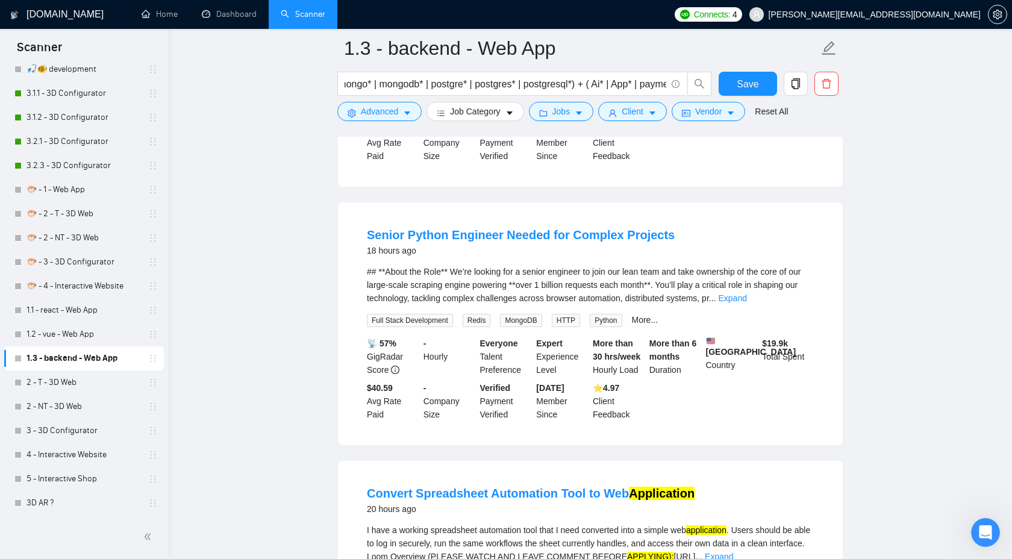
scroll to position [1922, 0]
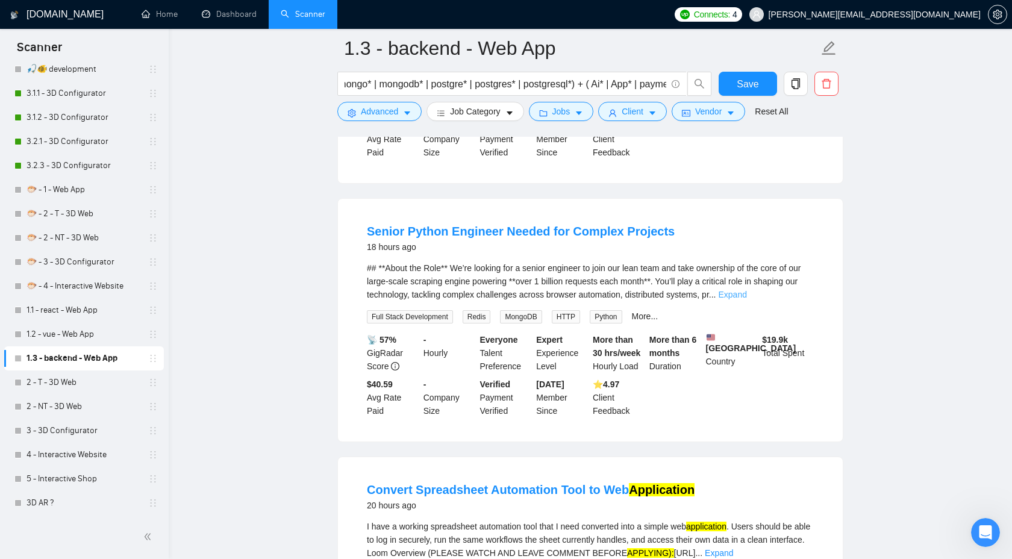
click at [746, 299] on link "Expand" at bounding box center [732, 295] width 28 height 10
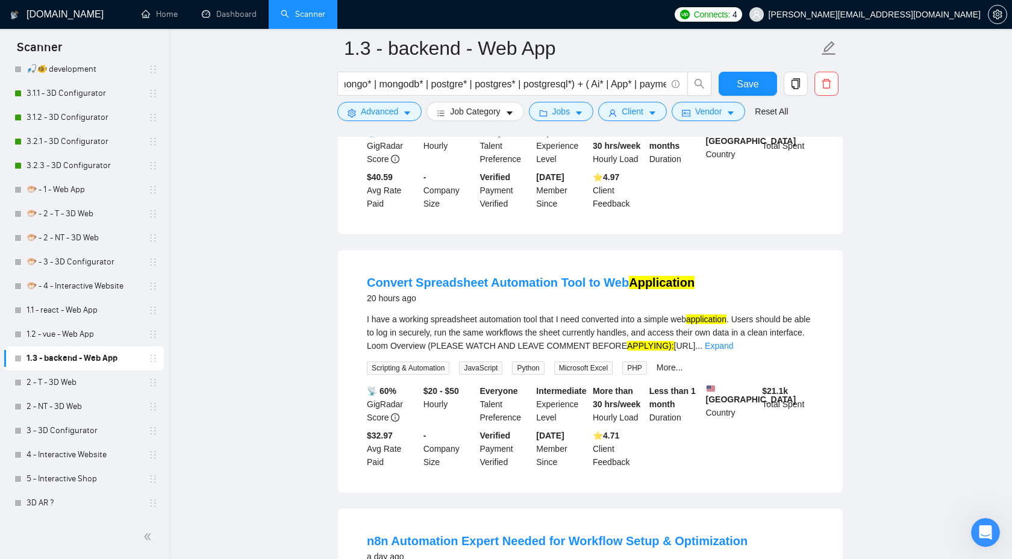
scroll to position [2462, 0]
click at [733, 349] on link "Expand" at bounding box center [719, 345] width 28 height 10
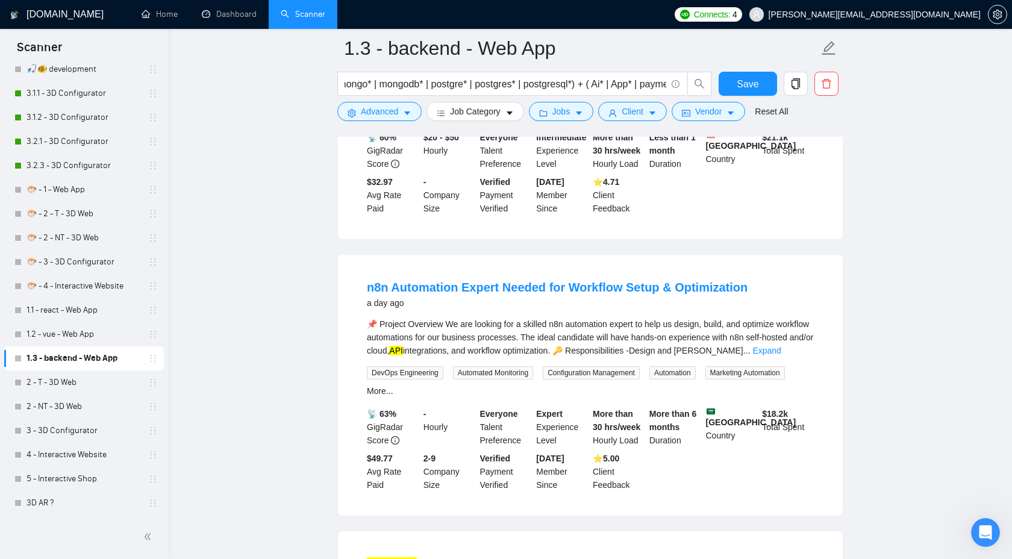
scroll to position [2768, 0]
click at [781, 354] on link "Expand" at bounding box center [766, 350] width 28 height 10
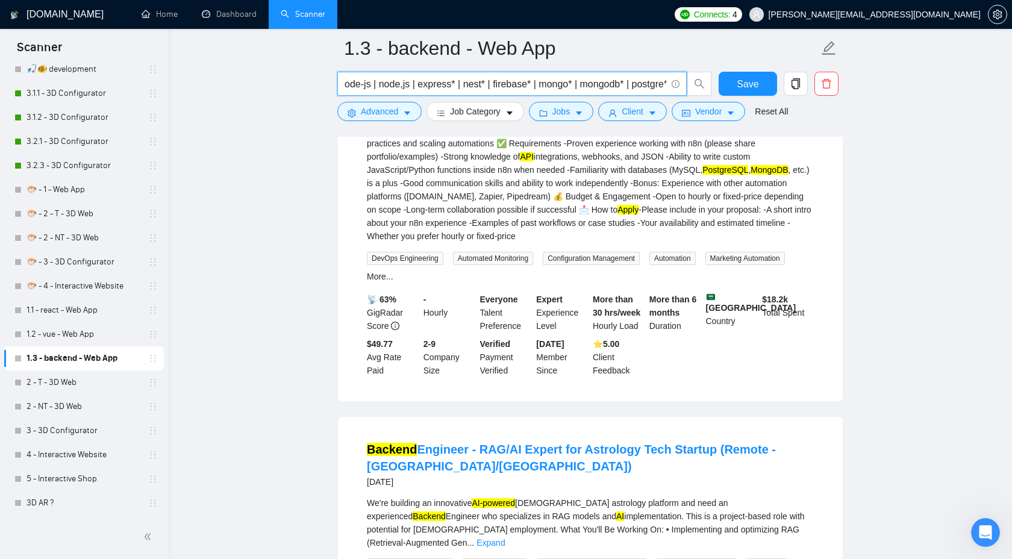
scroll to position [0, 43]
drag, startPoint x: 582, startPoint y: 85, endPoint x: 535, endPoint y: 79, distance: 47.4
click at [536, 79] on input "(nodejs | node.js | node-js | node,js | express* | nest* | firebase* | mongo* |…" at bounding box center [506, 83] width 322 height 15
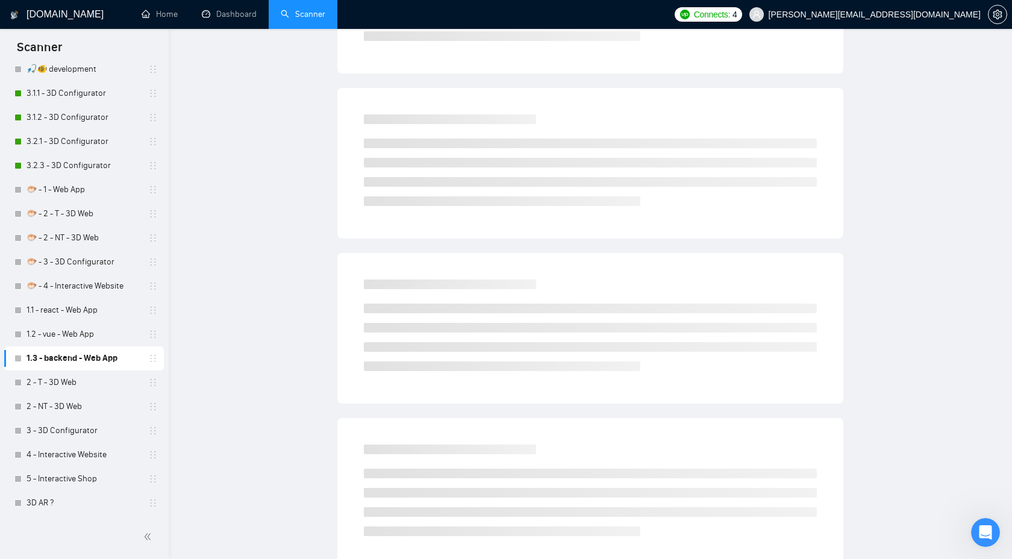
scroll to position [0, 0]
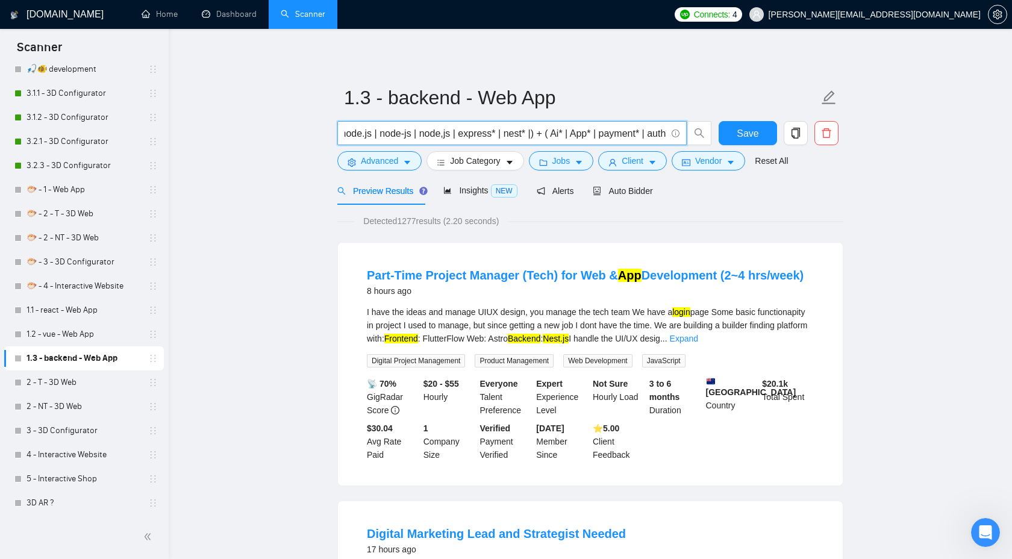
type input "(nodejs | node.js | node-js | node,js | express* | nest* |) + ( Ai* | App* | pa…"
drag, startPoint x: 402, startPoint y: 223, endPoint x: 423, endPoint y: 222, distance: 21.1
click at [423, 222] on span "Detected 1277 results (2.20 seconds)" at bounding box center [431, 220] width 152 height 13
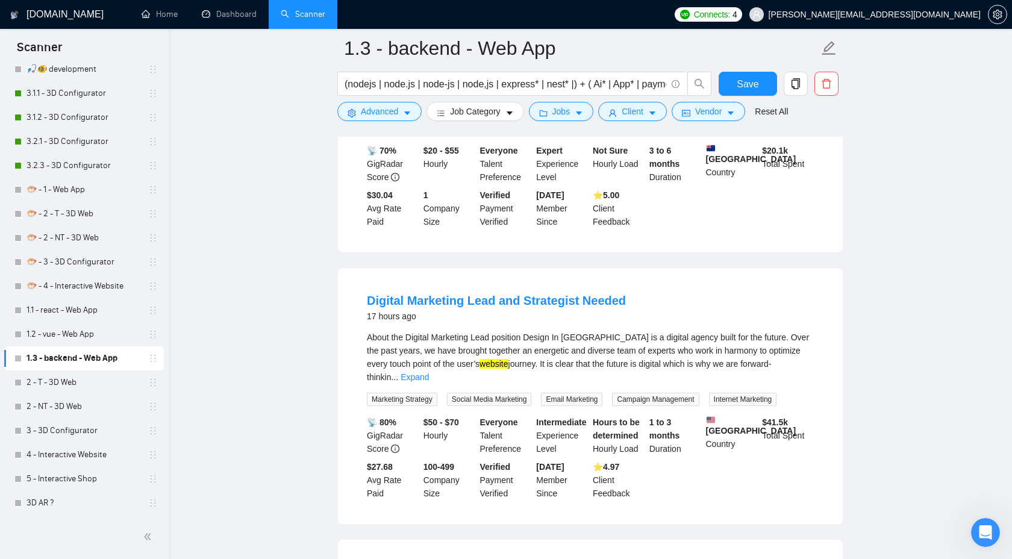
scroll to position [242, 0]
click at [429, 373] on link "Expand" at bounding box center [415, 378] width 28 height 10
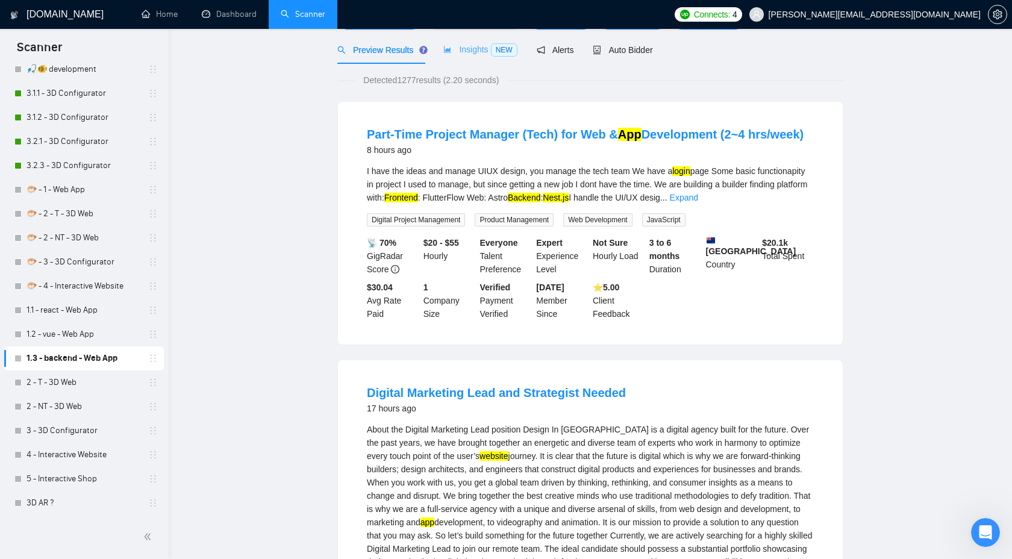
scroll to position [0, 0]
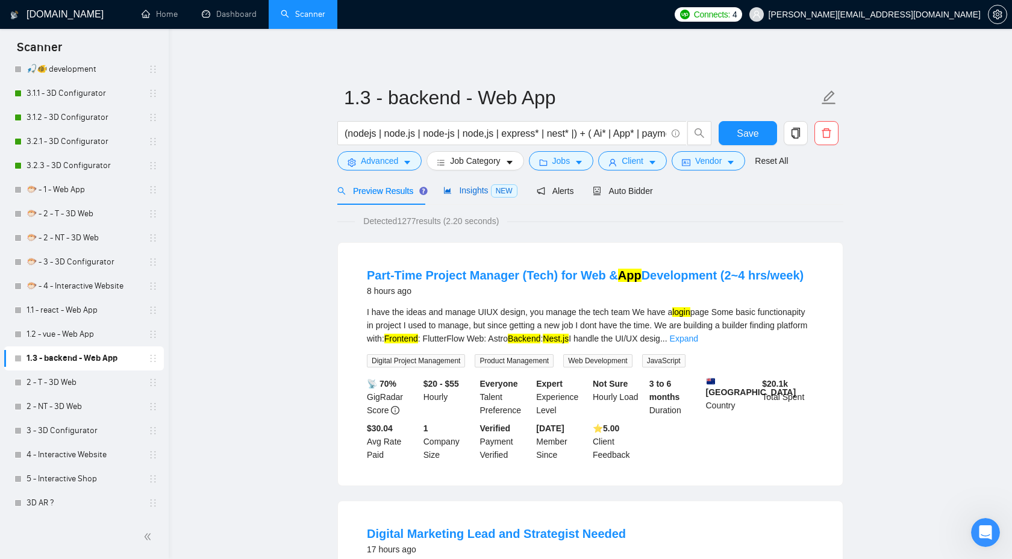
click at [473, 195] on span "Insights NEW" at bounding box center [479, 191] width 73 height 10
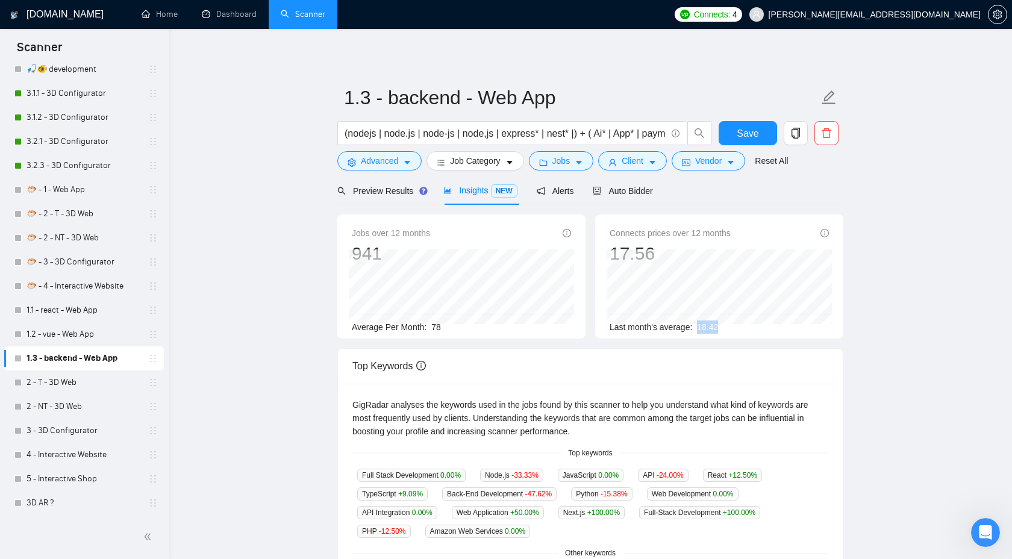
drag, startPoint x: 702, startPoint y: 329, endPoint x: 731, endPoint y: 329, distance: 29.5
click at [731, 329] on div "Last month's average: 18.42" at bounding box center [719, 326] width 219 height 13
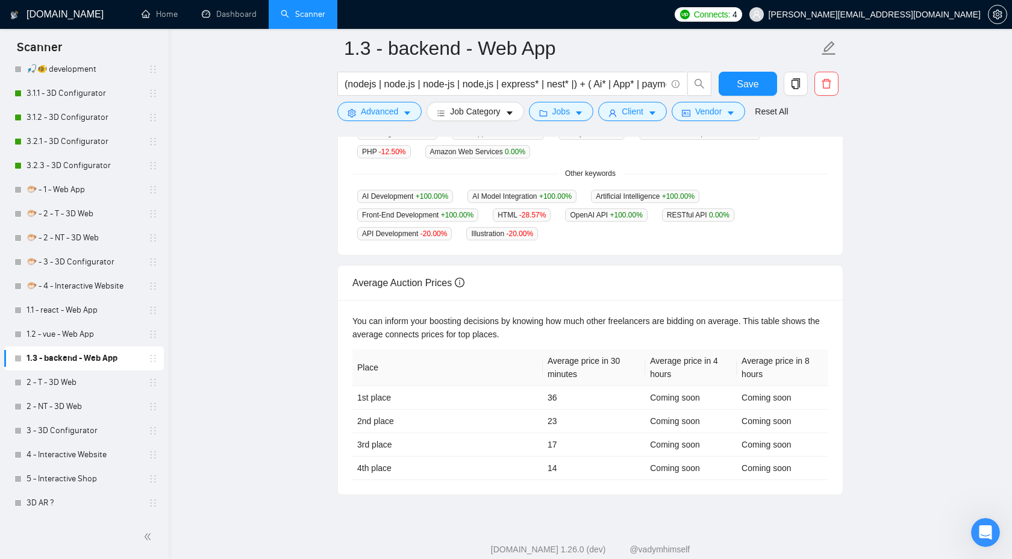
scroll to position [390, 0]
drag, startPoint x: 540, startPoint y: 391, endPoint x: 566, endPoint y: 390, distance: 25.9
click at [567, 390] on tr "1st place 36 Coming soon Coming soon" at bounding box center [590, 396] width 476 height 23
click at [652, 246] on div "GigRadar analyses the keywords used in the jobs found by this scanner to help y…" at bounding box center [590, 128] width 505 height 251
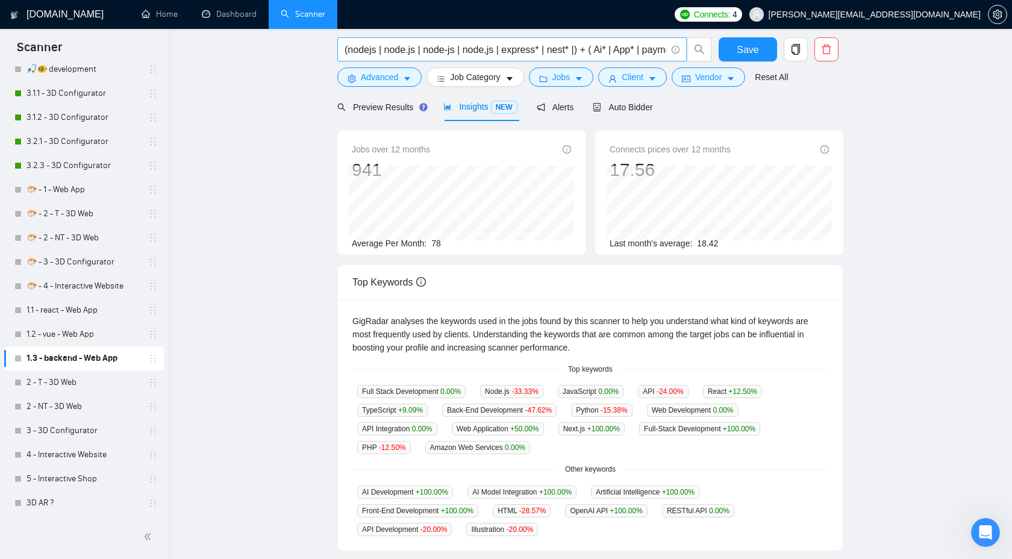
scroll to position [0, 0]
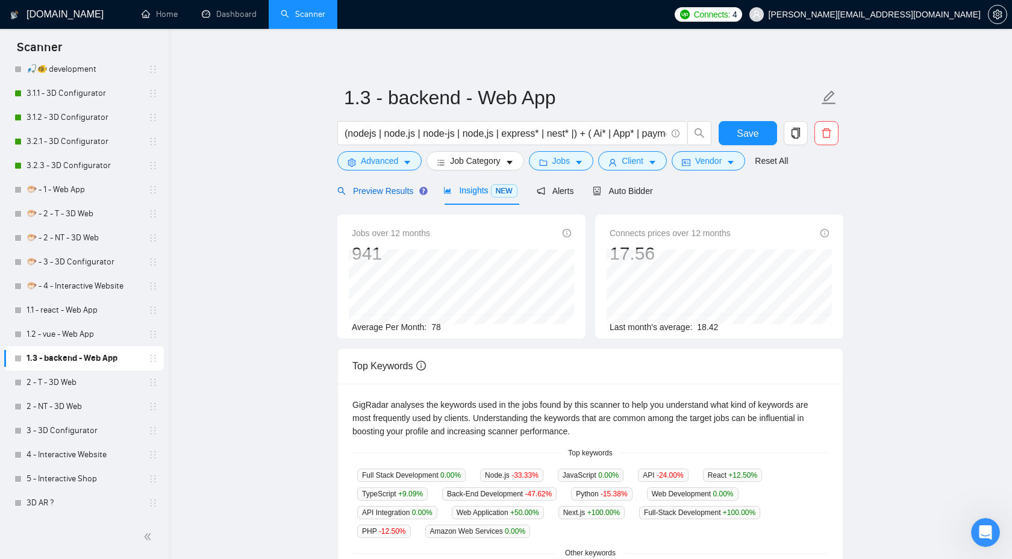
click at [402, 192] on span "Preview Results" at bounding box center [380, 191] width 87 height 10
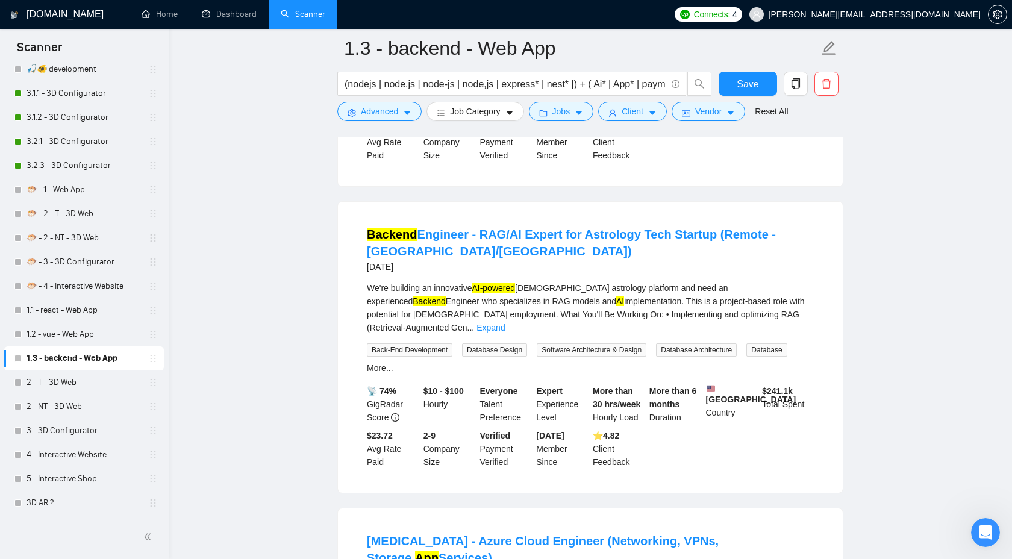
scroll to position [841, 0]
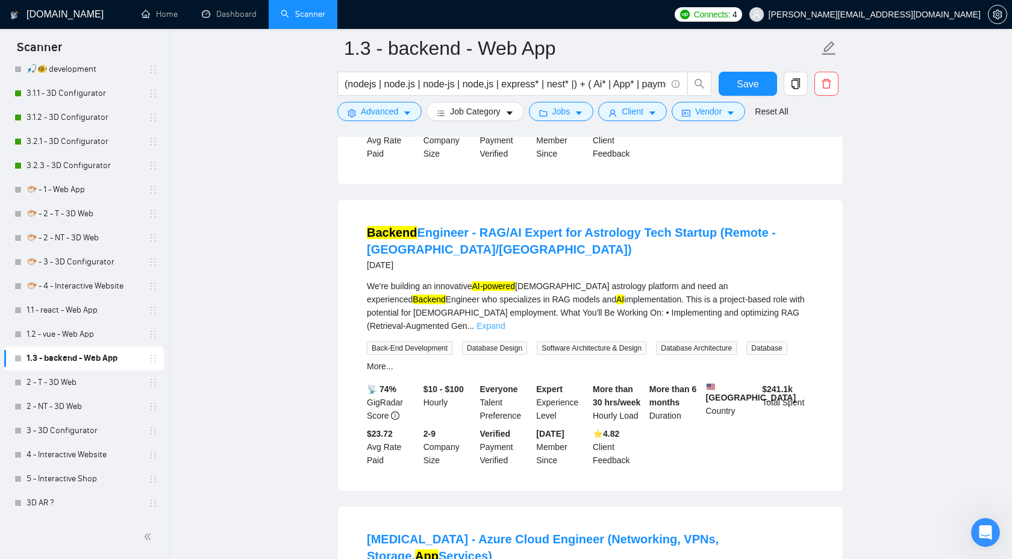
click at [505, 322] on link "Expand" at bounding box center [490, 326] width 28 height 10
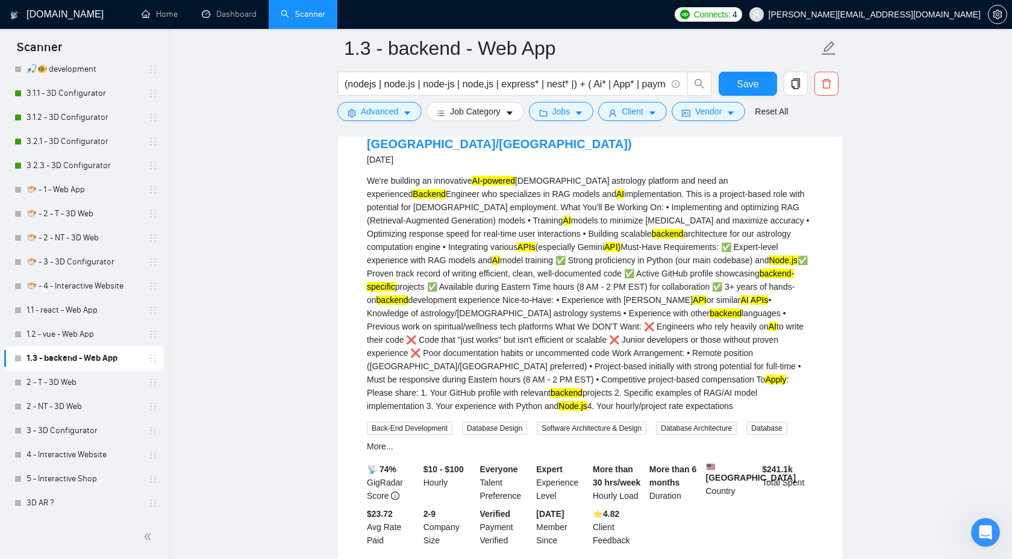
scroll to position [946, 0]
click at [566, 118] on span "Jobs" at bounding box center [561, 111] width 18 height 13
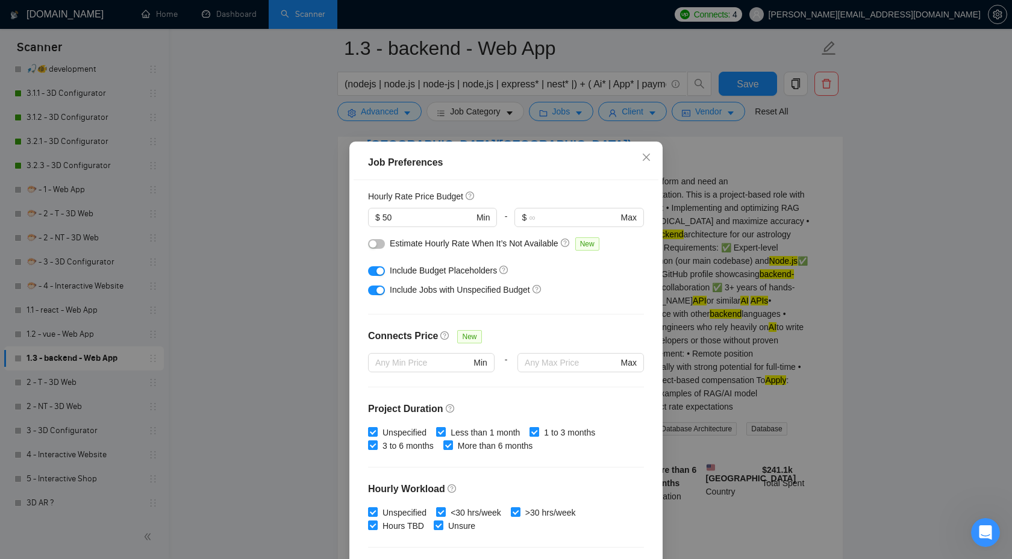
scroll to position [0, 0]
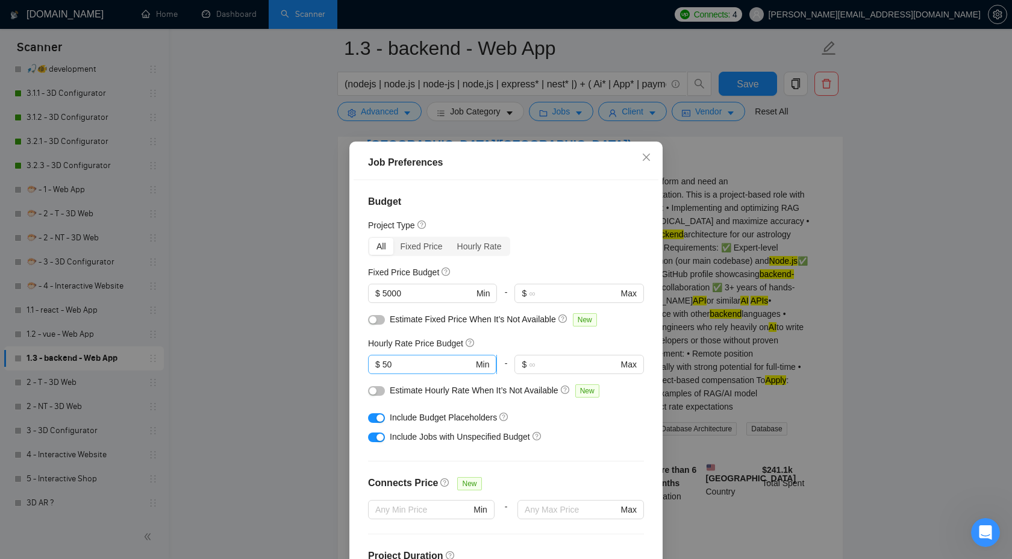
click at [397, 368] on input "50" at bounding box center [427, 364] width 91 height 13
drag, startPoint x: 404, startPoint y: 363, endPoint x: 366, endPoint y: 363, distance: 38.5
click at [366, 363] on div "Budget Project Type All Fixed Price Hourly Rate Fixed Price Budget $ 5000 Min -…" at bounding box center [506, 375] width 305 height 391
click at [405, 363] on input "50" at bounding box center [427, 364] width 91 height 13
drag, startPoint x: 405, startPoint y: 367, endPoint x: 375, endPoint y: 367, distance: 30.1
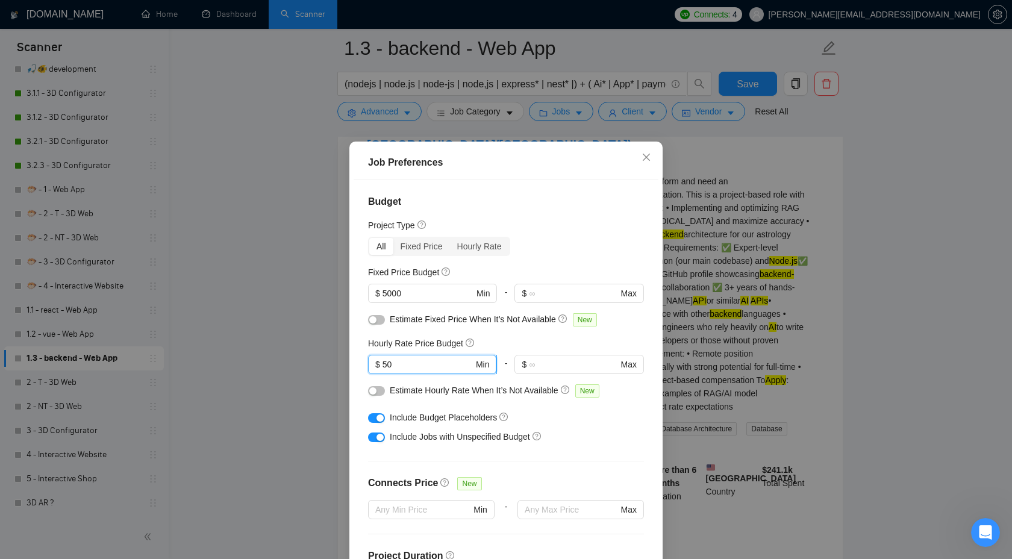
click at [374, 367] on span "$ 50 Min" at bounding box center [432, 364] width 128 height 19
click at [405, 367] on input "50" at bounding box center [427, 364] width 91 height 13
drag, startPoint x: 421, startPoint y: 362, endPoint x: 352, endPoint y: 361, distance: 69.3
click at [352, 361] on div "Job Preferences Budget Project Type All Fixed Price Hourly Rate Fixed Price Bud…" at bounding box center [505, 376] width 313 height 469
click at [430, 359] on input "50" at bounding box center [427, 364] width 91 height 13
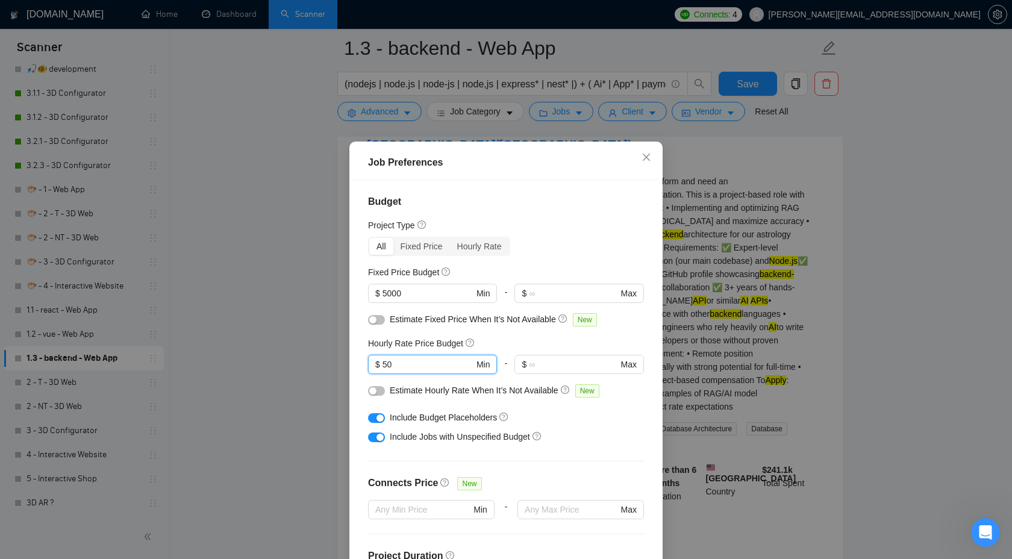
drag, startPoint x: 404, startPoint y: 363, endPoint x: 366, endPoint y: 363, distance: 37.3
click at [366, 363] on div "Budget Project Type All Fixed Price Hourly Rate Fixed Price Budget $ 5000 Min -…" at bounding box center [506, 375] width 305 height 391
drag, startPoint x: 406, startPoint y: 367, endPoint x: 364, endPoint y: 367, distance: 42.2
click at [364, 367] on div "Budget Project Type All Fixed Price Hourly Rate Fixed Price Budget $ 5000 Min -…" at bounding box center [506, 375] width 305 height 391
click at [529, 346] on div "Hourly Rate Price Budget" at bounding box center [506, 343] width 276 height 13
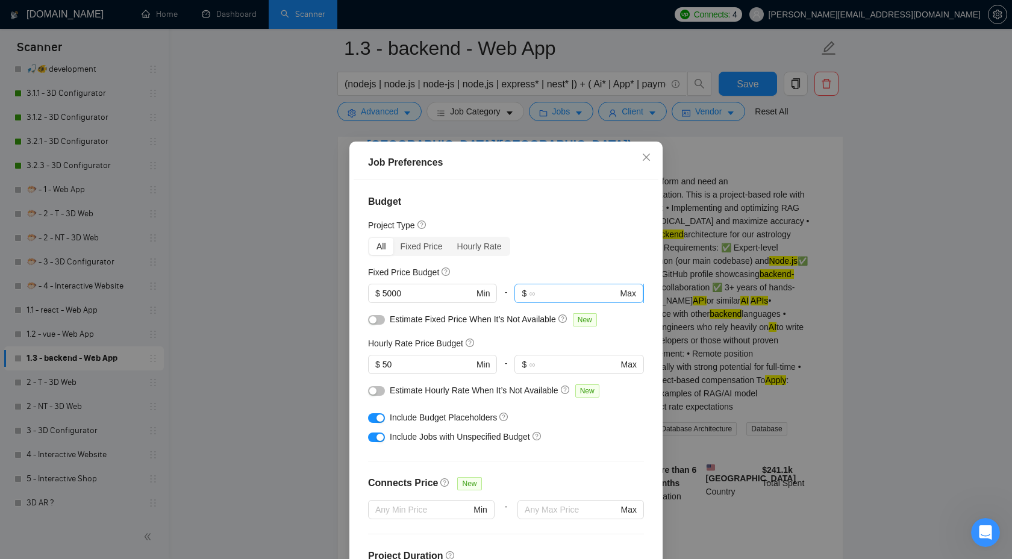
scroll to position [81, 0]
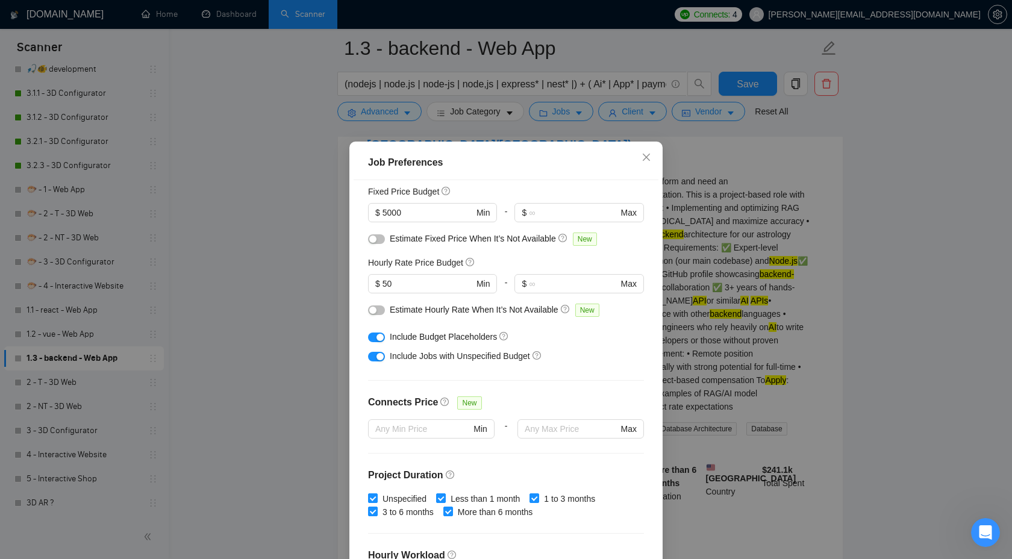
click at [633, 110] on div "Job Preferences Budget Project Type All Fixed Price Hourly Rate Fixed Price Bud…" at bounding box center [506, 279] width 1012 height 559
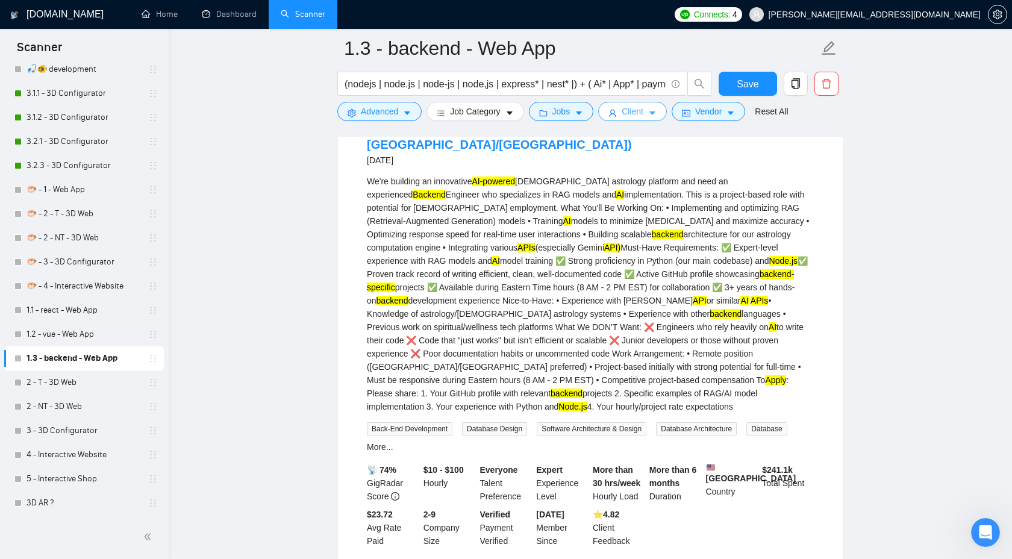
click at [635, 116] on span "Client" at bounding box center [633, 111] width 22 height 13
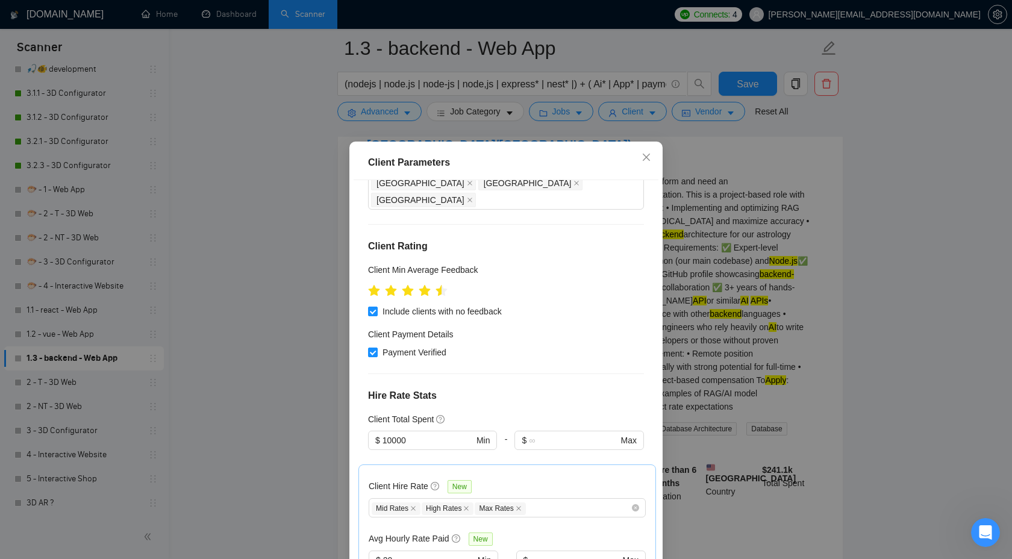
scroll to position [126, 0]
drag, startPoint x: 420, startPoint y: 409, endPoint x: 364, endPoint y: 408, distance: 56.0
click at [364, 408] on div "Client Location Include Client Countries Select Exclude Client Countries [GEOGR…" at bounding box center [506, 375] width 305 height 391
click at [485, 377] on div "Client Location Include Client Countries Select Exclude Client Countries [GEOGR…" at bounding box center [506, 375] width 305 height 391
drag, startPoint x: 414, startPoint y: 410, endPoint x: 383, endPoint y: 410, distance: 31.3
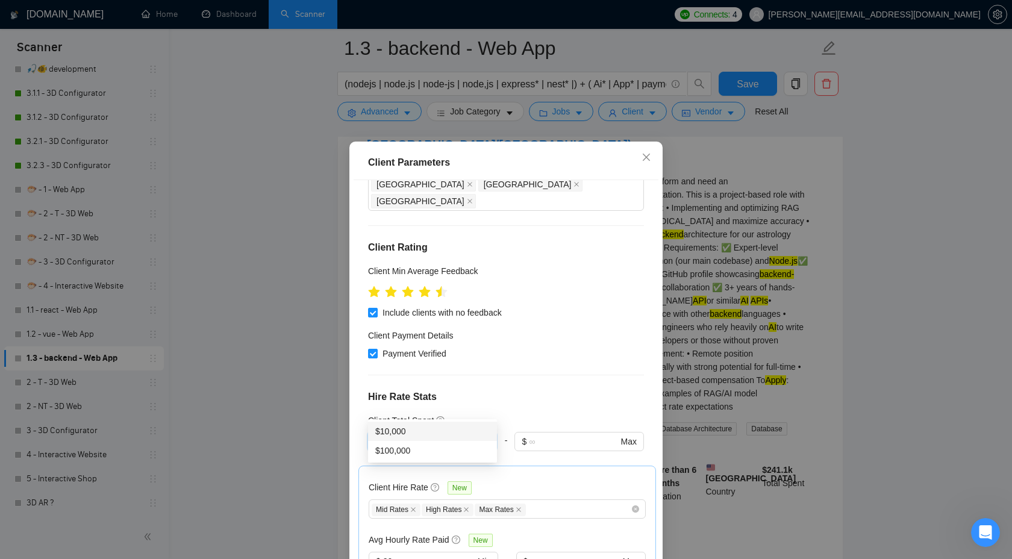
click at [383, 435] on input "10000" at bounding box center [427, 441] width 91 height 13
click at [523, 390] on h4 "Hire Rate Stats" at bounding box center [506, 397] width 276 height 14
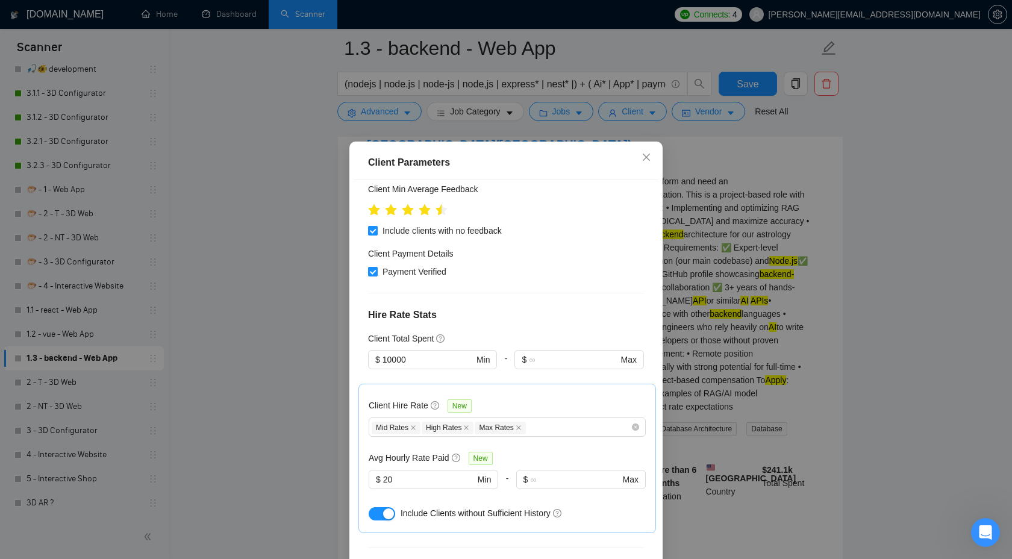
scroll to position [215, 0]
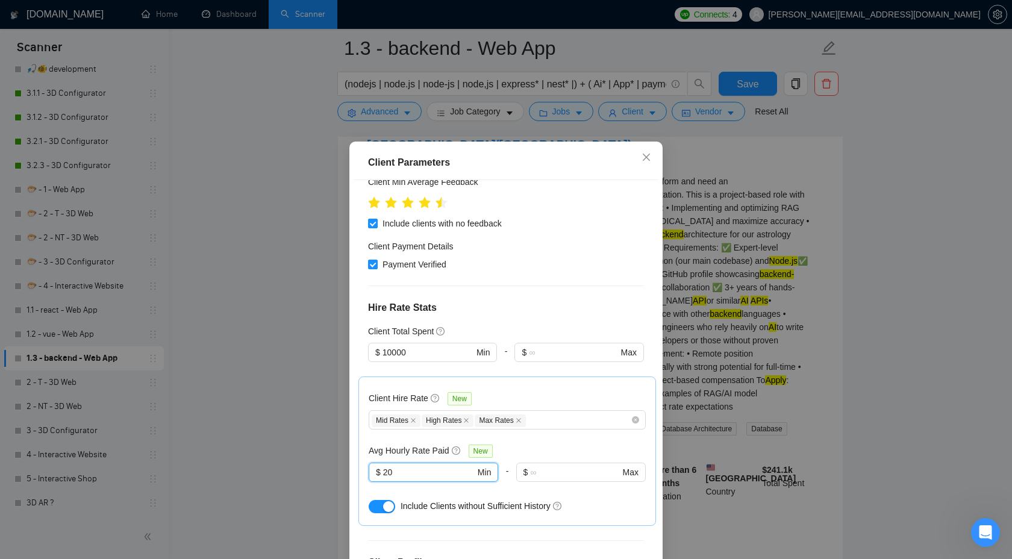
drag, startPoint x: 411, startPoint y: 435, endPoint x: 350, endPoint y: 435, distance: 61.4
click at [350, 435] on div "Client Parameters Client Location Include Client Countries Select Exclude Clien…" at bounding box center [505, 376] width 313 height 469
click at [566, 501] on div "Client Location Include Client Countries Select Exclude Client Countries [GEOGR…" at bounding box center [506, 375] width 305 height 391
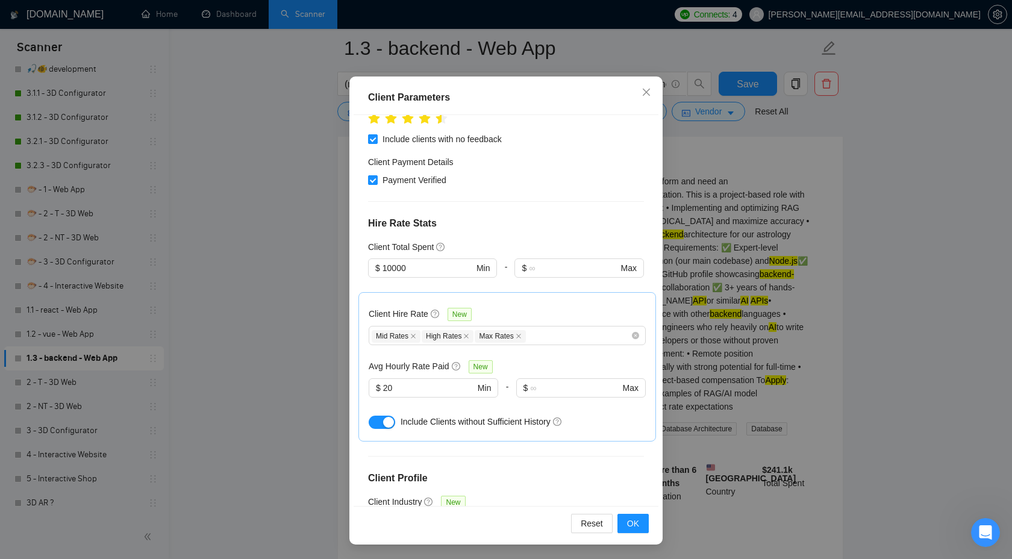
scroll to position [231, 0]
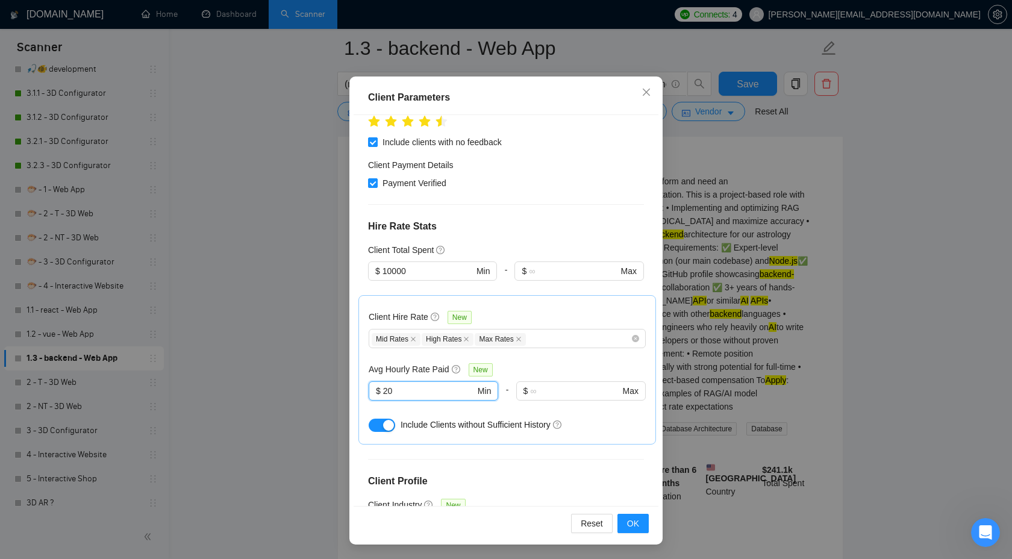
drag, startPoint x: 405, startPoint y: 360, endPoint x: 363, endPoint y: 360, distance: 42.2
click at [363, 360] on div "Client Hire Rate New Mid Rates High Rates Max Rates Avg Hourly Rate Paid New 20…" at bounding box center [507, 369] width 298 height 149
drag, startPoint x: 416, startPoint y: 234, endPoint x: 339, endPoint y: 235, distance: 76.5
click at [337, 235] on div "Client Parameters Client Location Include Client Countries Select Exclude Clien…" at bounding box center [506, 279] width 1012 height 559
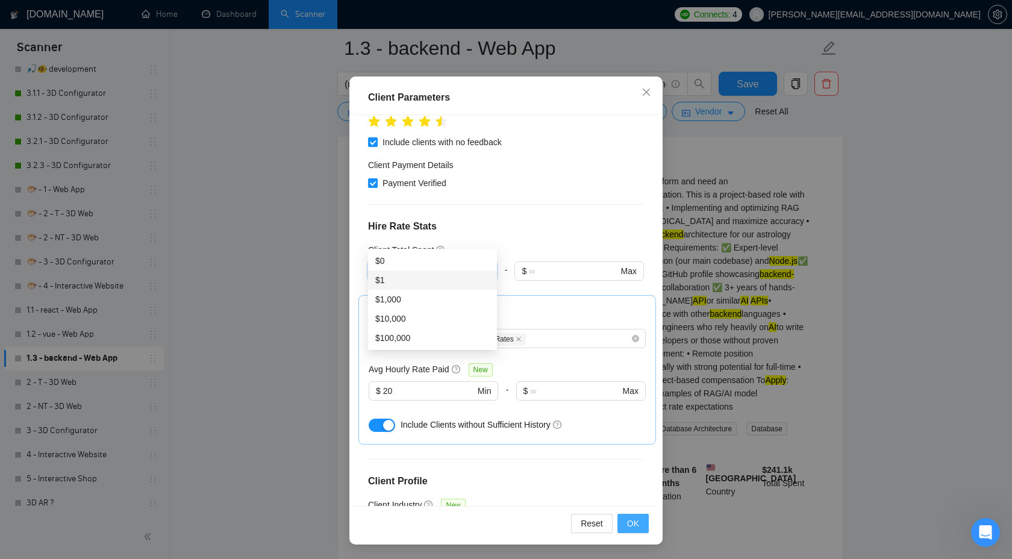
click at [631, 526] on span "OK" at bounding box center [633, 523] width 12 height 13
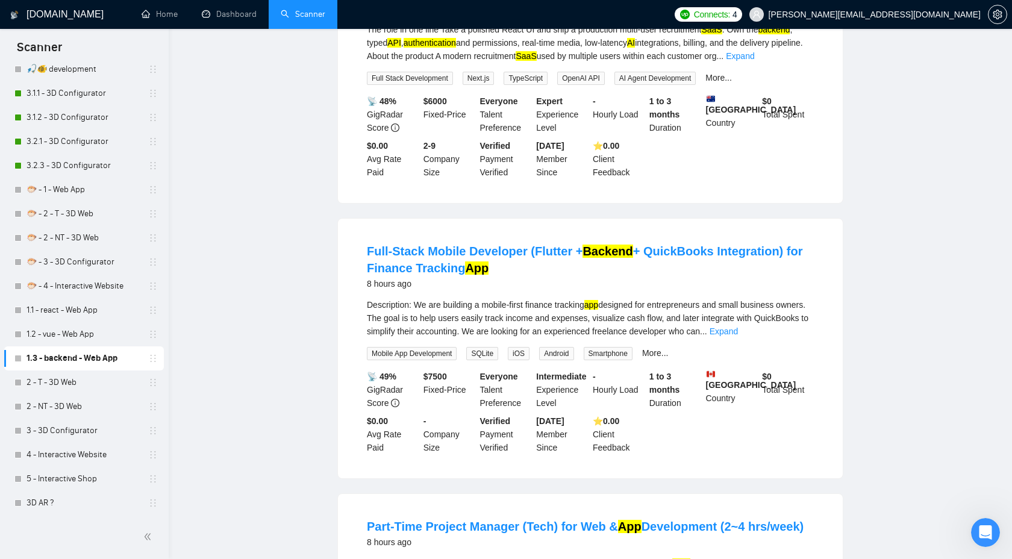
scroll to position [0, 0]
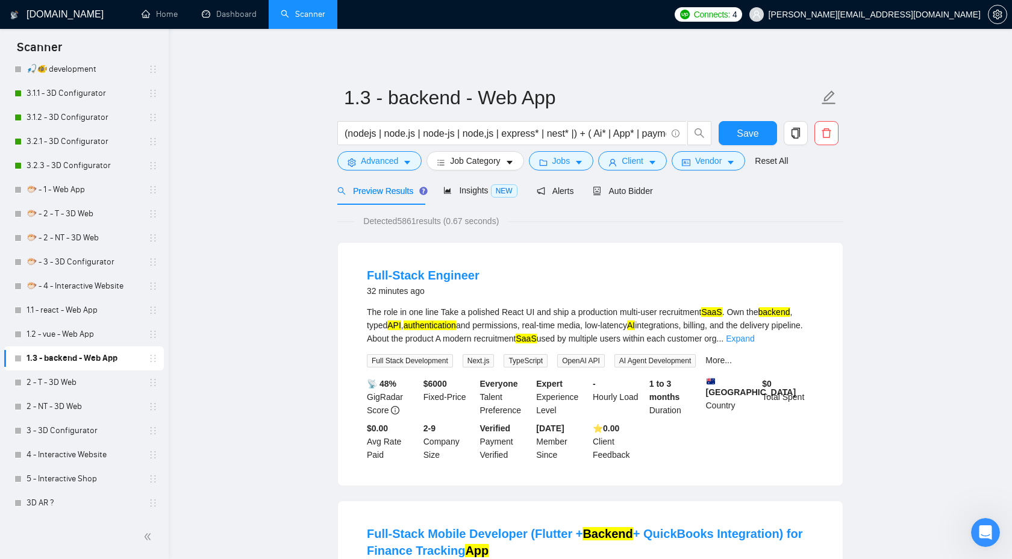
drag, startPoint x: 403, startPoint y: 225, endPoint x: 420, endPoint y: 223, distance: 17.6
click at [420, 223] on span "Detected 5861 results (0.67 seconds)" at bounding box center [431, 220] width 152 height 13
drag, startPoint x: 402, startPoint y: 223, endPoint x: 422, endPoint y: 222, distance: 19.9
click at [422, 222] on span "Detected 5861 results (0.67 seconds)" at bounding box center [431, 220] width 152 height 13
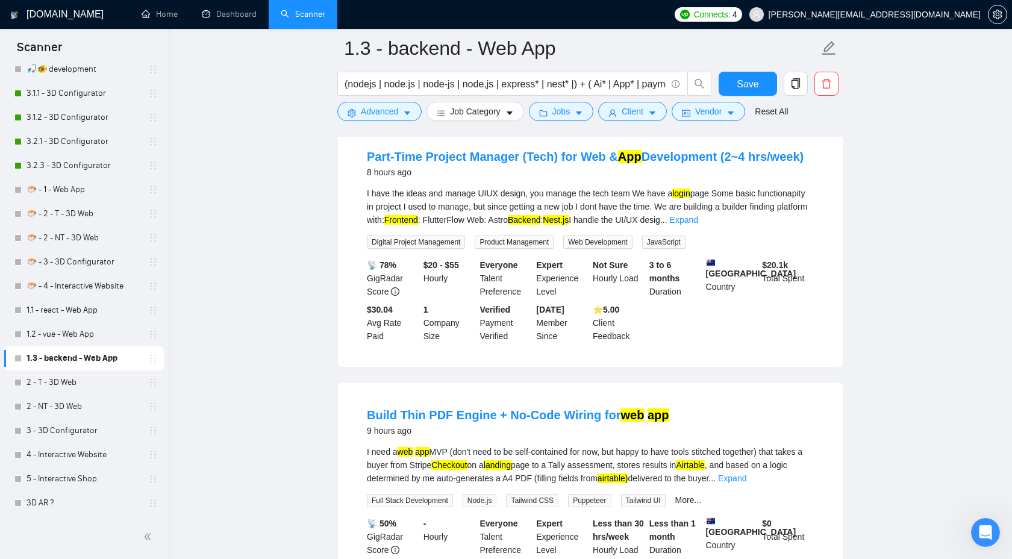
scroll to position [740, 0]
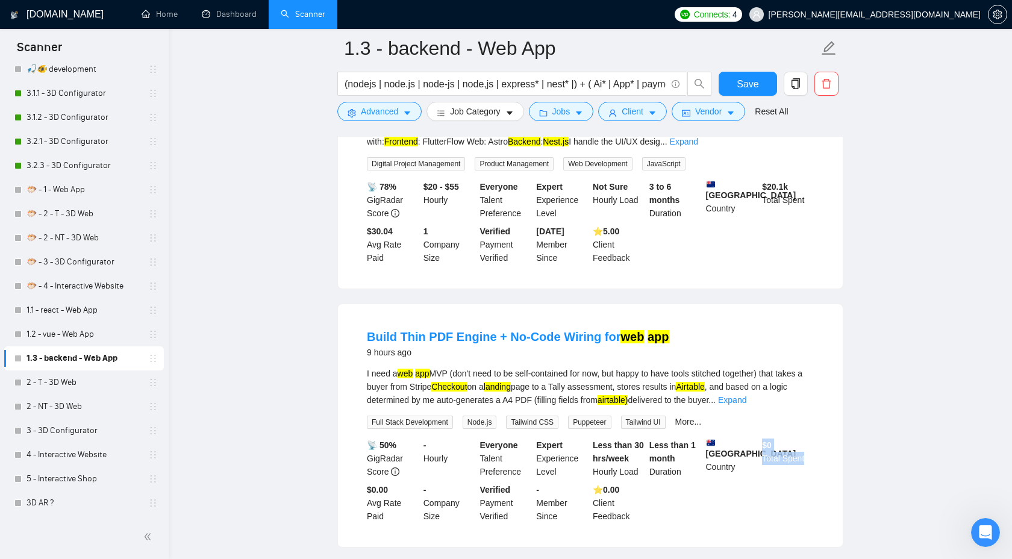
drag, startPoint x: 764, startPoint y: 452, endPoint x: 806, endPoint y: 462, distance: 43.4
click at [806, 463] on div "$ 0 Total Spent" at bounding box center [787, 458] width 57 height 40
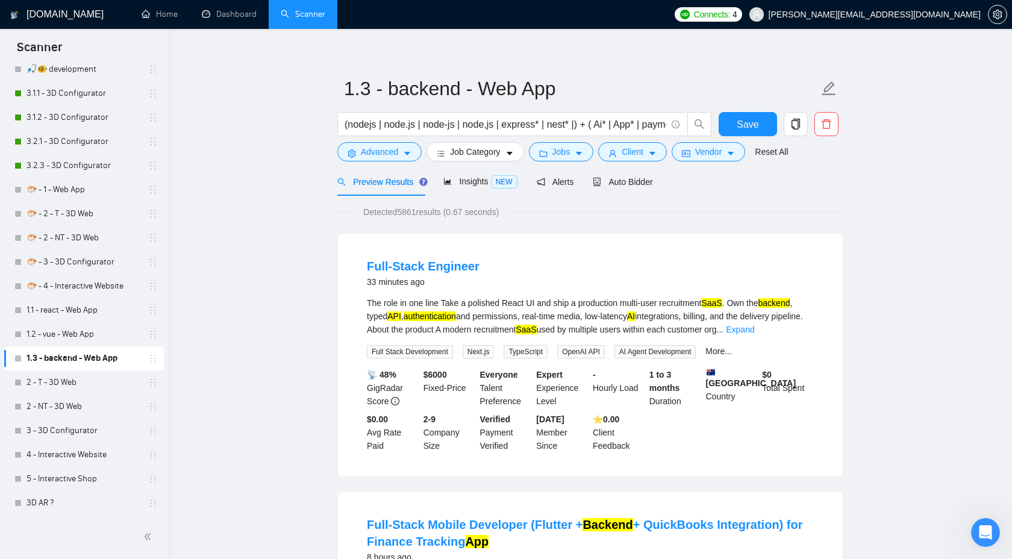
scroll to position [8, 0]
click at [796, 324] on div "The role in one line Take a polished React UI and ship a production multi-user …" at bounding box center [590, 318] width 447 height 40
click at [754, 327] on link "Expand" at bounding box center [740, 331] width 28 height 10
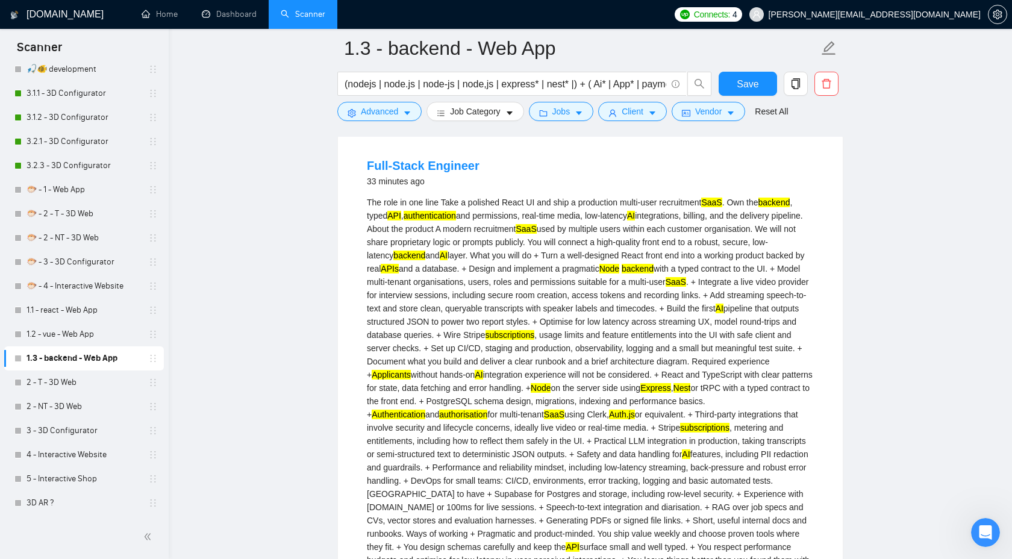
scroll to position [120, 0]
click at [794, 391] on div "The role in one line Take a polished React UI and ship a production multi-user …" at bounding box center [590, 387] width 447 height 384
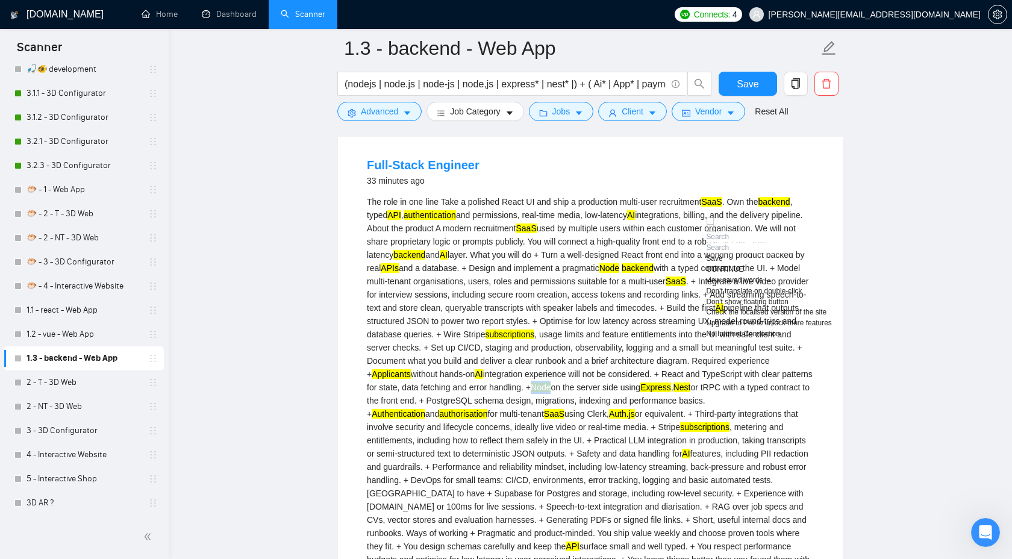
click at [831, 487] on div "Full-Stack Engineer 33 minutes ago The role in one line Take a polished React U…" at bounding box center [590, 426] width 505 height 587
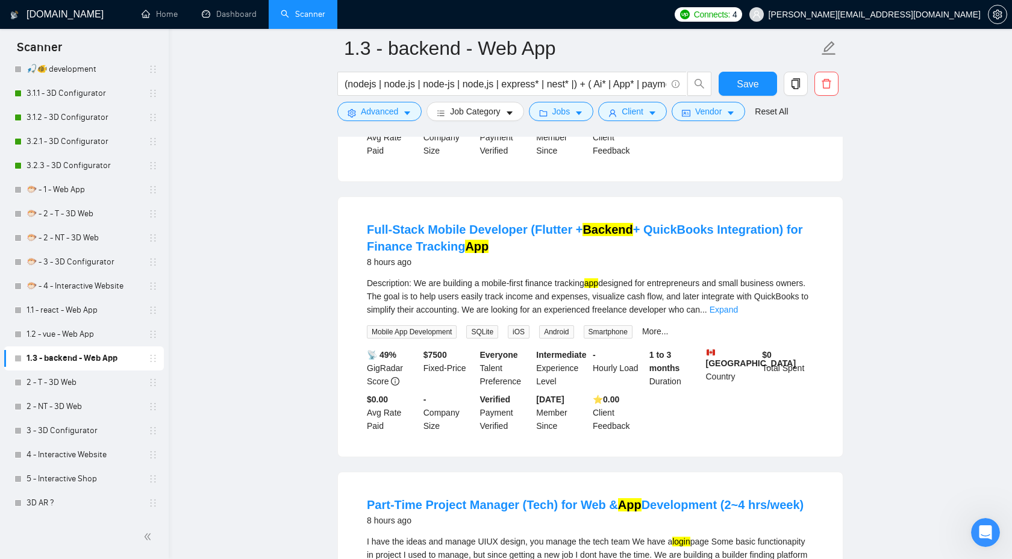
scroll to position [672, 0]
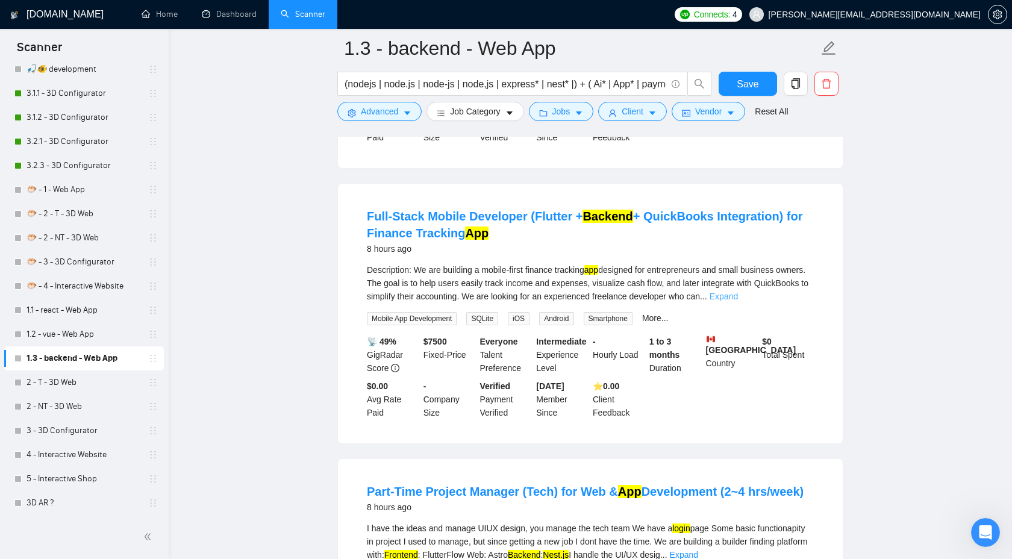
click at [738, 301] on link "Expand" at bounding box center [723, 297] width 28 height 10
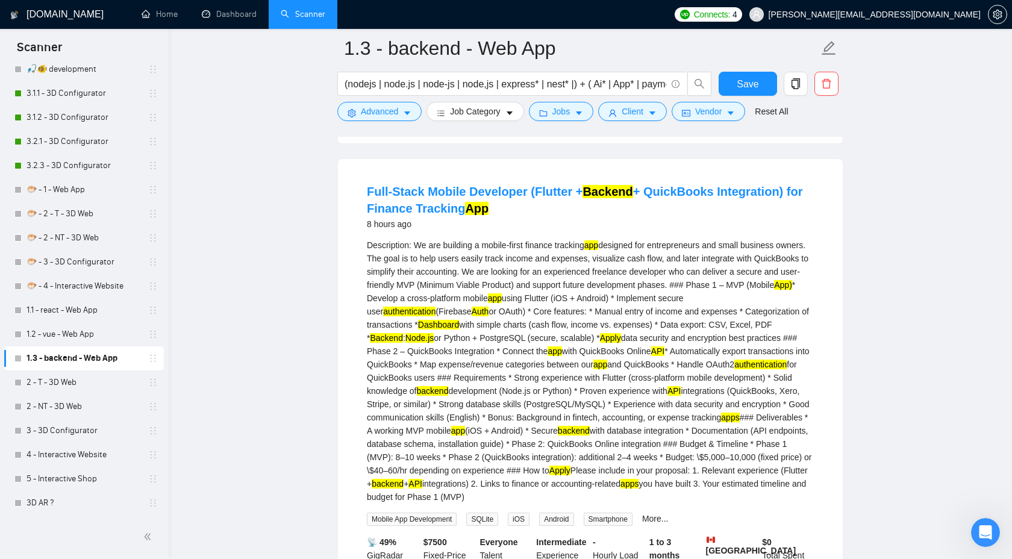
scroll to position [699, 0]
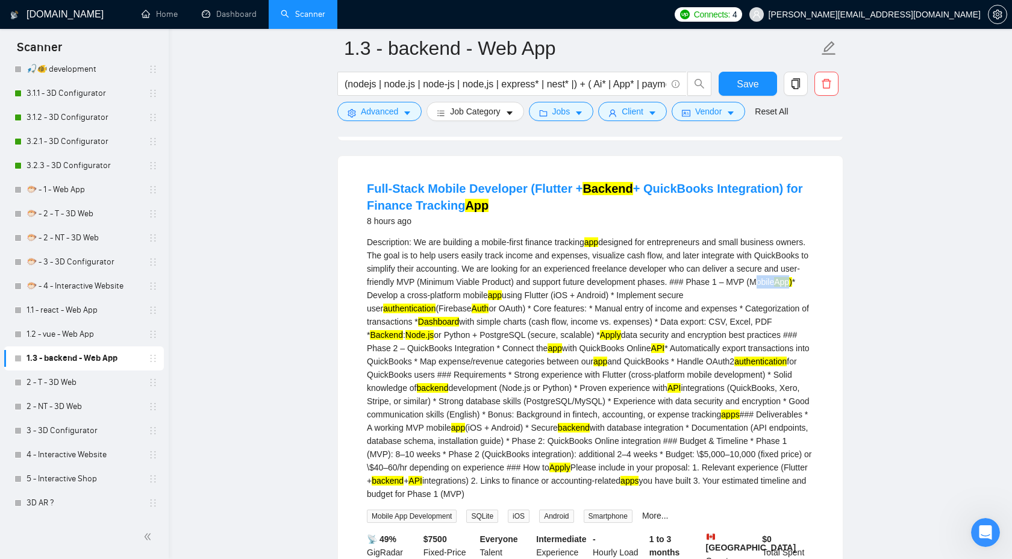
drag, startPoint x: 391, startPoint y: 309, endPoint x: 435, endPoint y: 308, distance: 44.0
click at [435, 308] on div "Description: We are building a mobile-first finance tracking app designed for e…" at bounding box center [590, 367] width 447 height 265
click at [390, 119] on button "Advanced" at bounding box center [379, 111] width 84 height 19
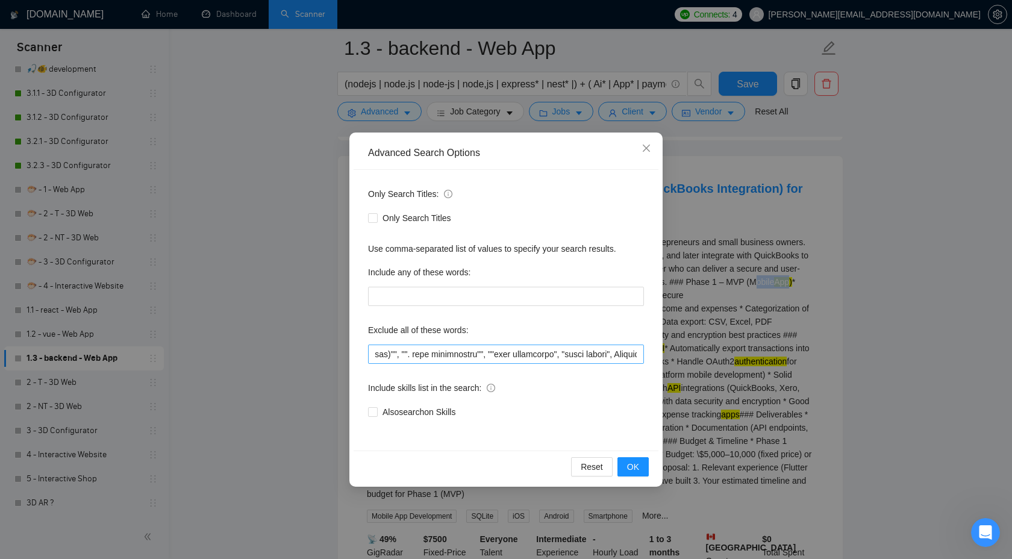
scroll to position [0, 3748]
click at [637, 351] on input "text" at bounding box center [506, 354] width 276 height 19
type input """"low budget"", ""(low budget"", ""low budget)"", ""(low budget)"", ""low buge…"
click at [628, 468] on span "OK" at bounding box center [633, 466] width 12 height 13
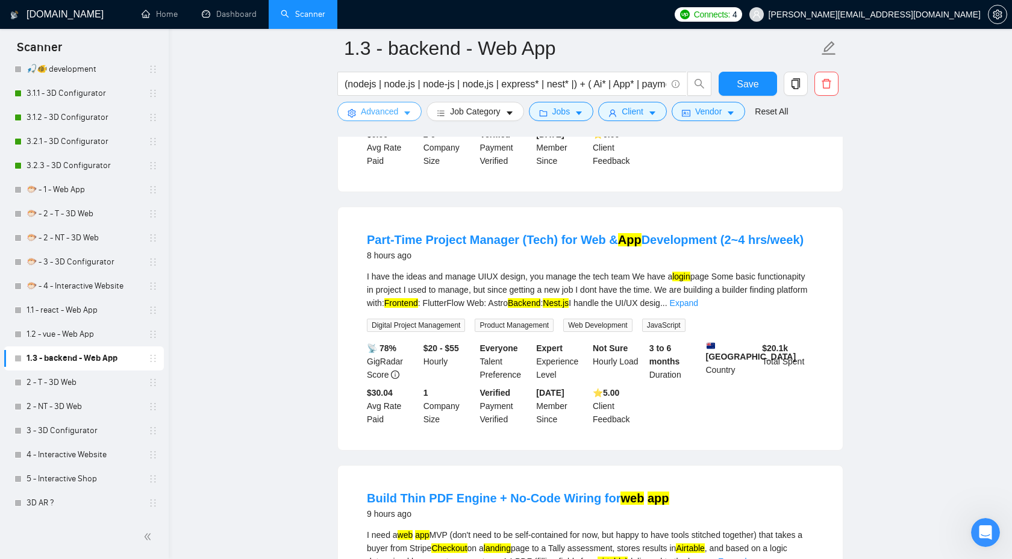
scroll to position [317, 0]
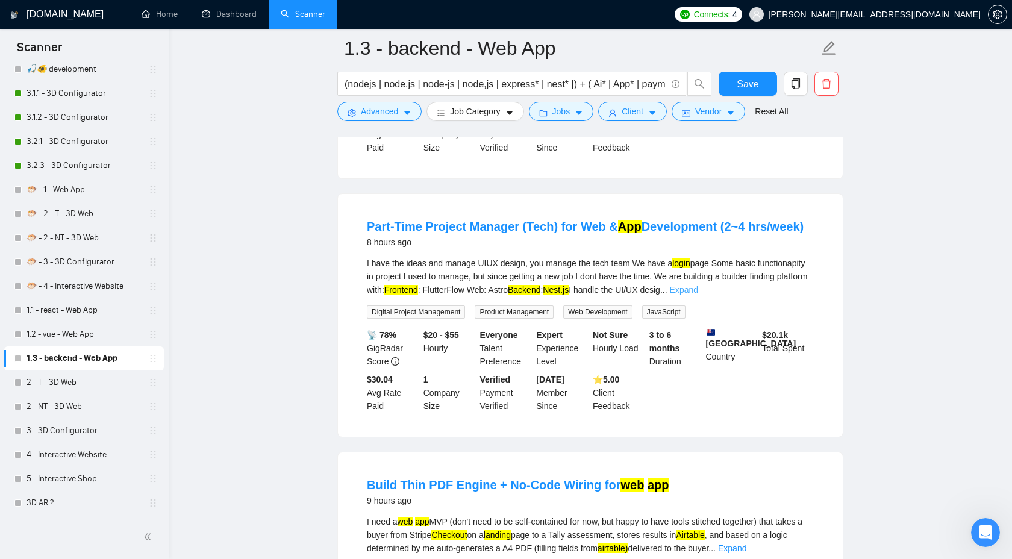
click at [698, 287] on link "Expand" at bounding box center [684, 290] width 28 height 10
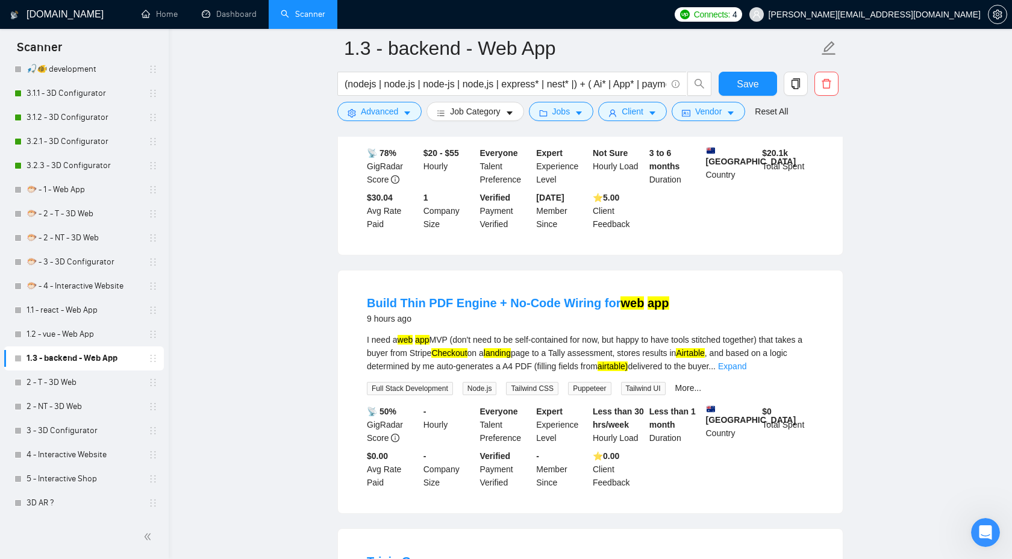
scroll to position [587, 0]
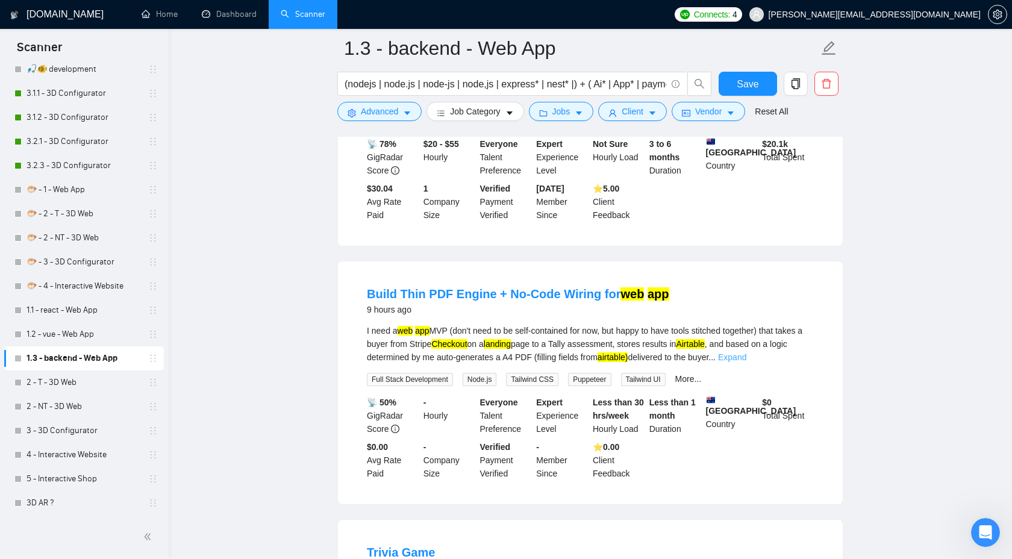
click at [746, 361] on link "Expand" at bounding box center [732, 357] width 28 height 10
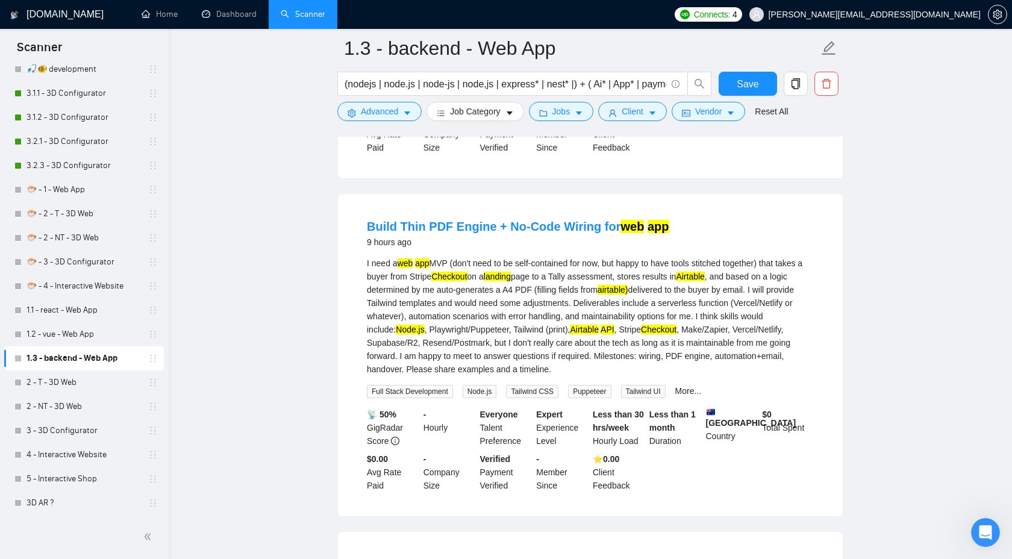
scroll to position [657, 0]
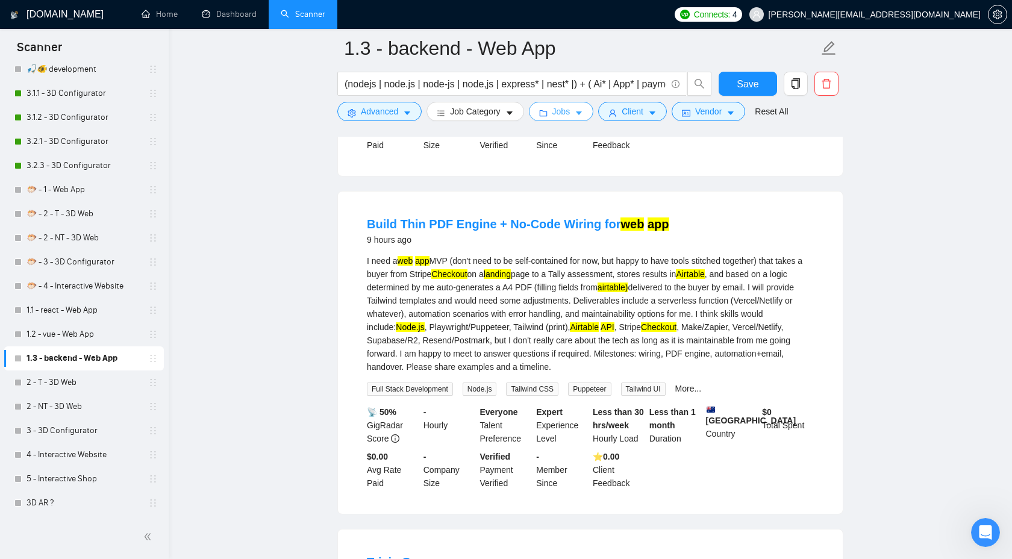
click at [570, 114] on span "Jobs" at bounding box center [561, 111] width 18 height 13
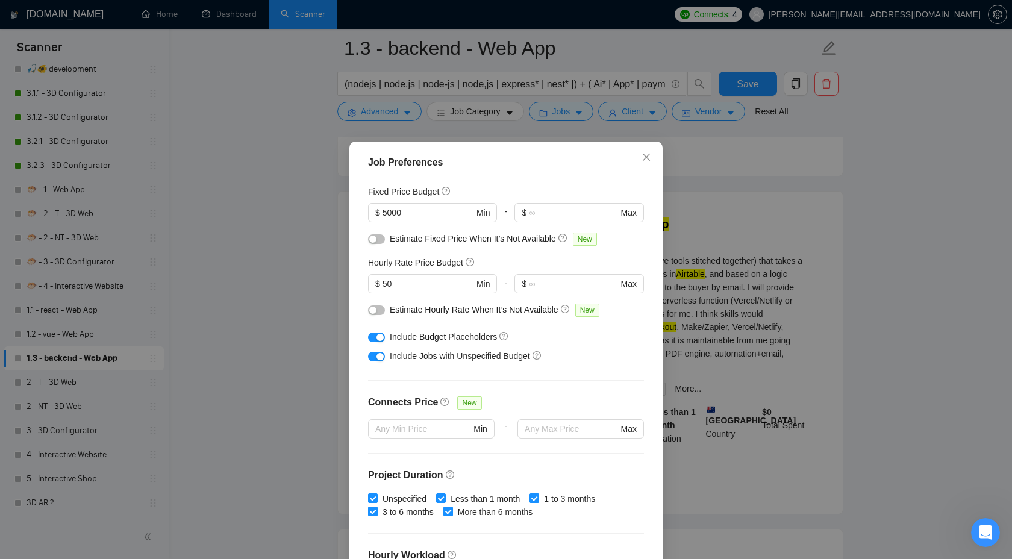
click at [721, 223] on div "Job Preferences Budget Project Type All Fixed Price Hourly Rate Fixed Price Bud…" at bounding box center [506, 279] width 1012 height 559
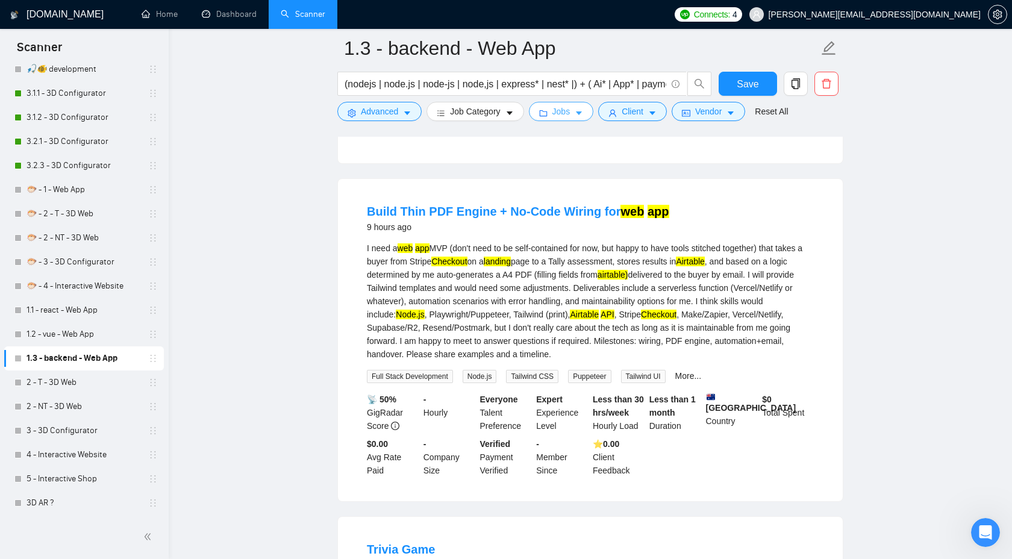
scroll to position [670, 0]
click at [402, 117] on button "Advanced" at bounding box center [379, 111] width 84 height 19
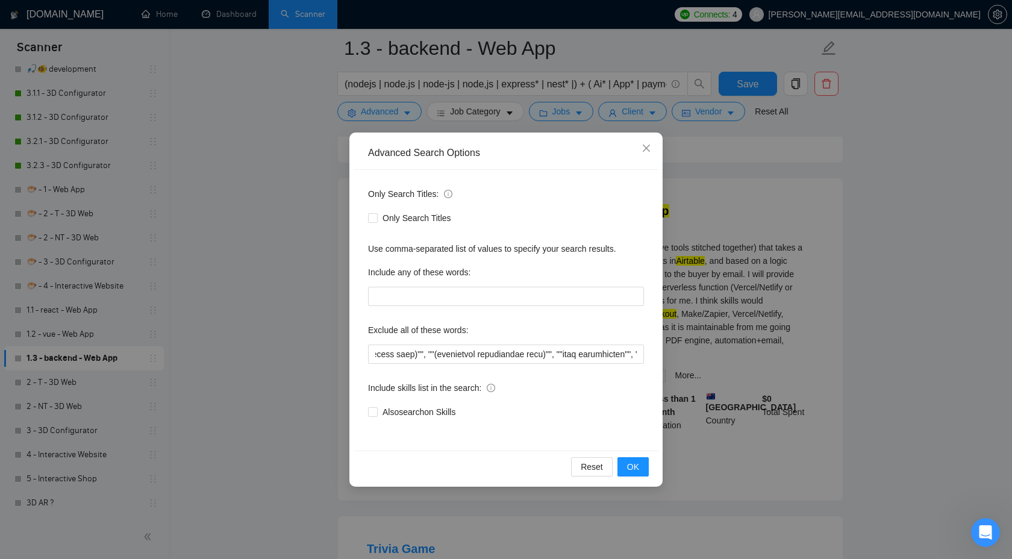
scroll to position [0, 3012]
click at [762, 202] on div "Advanced Search Options Only Search Titles: Only Search Titles Use comma-separa…" at bounding box center [506, 279] width 1012 height 559
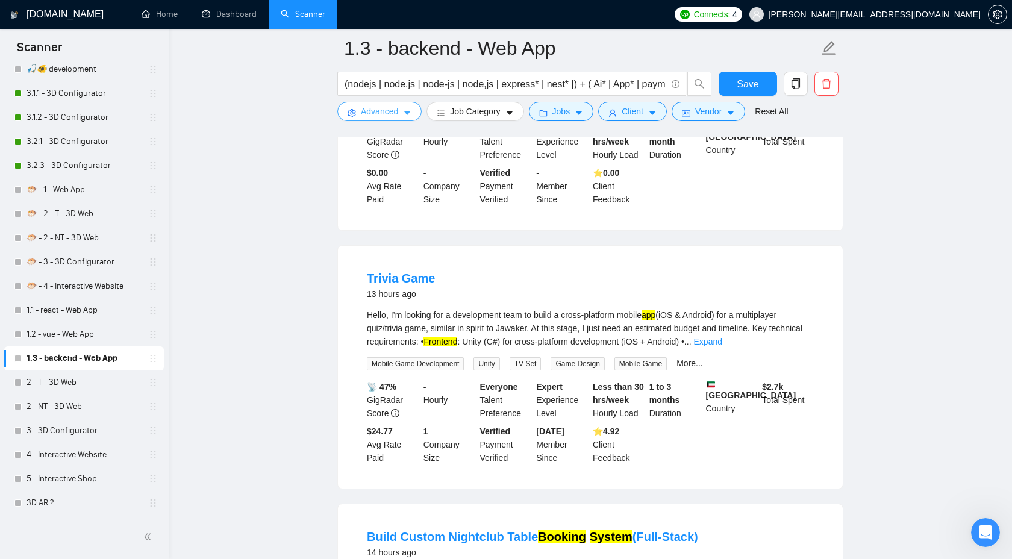
scroll to position [942, 0]
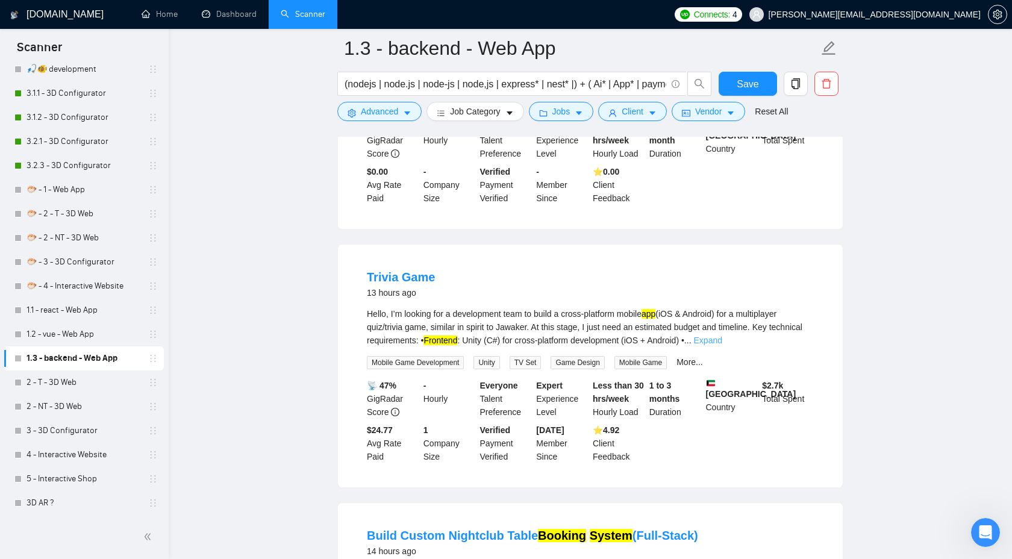
click at [722, 345] on link "Expand" at bounding box center [708, 340] width 28 height 10
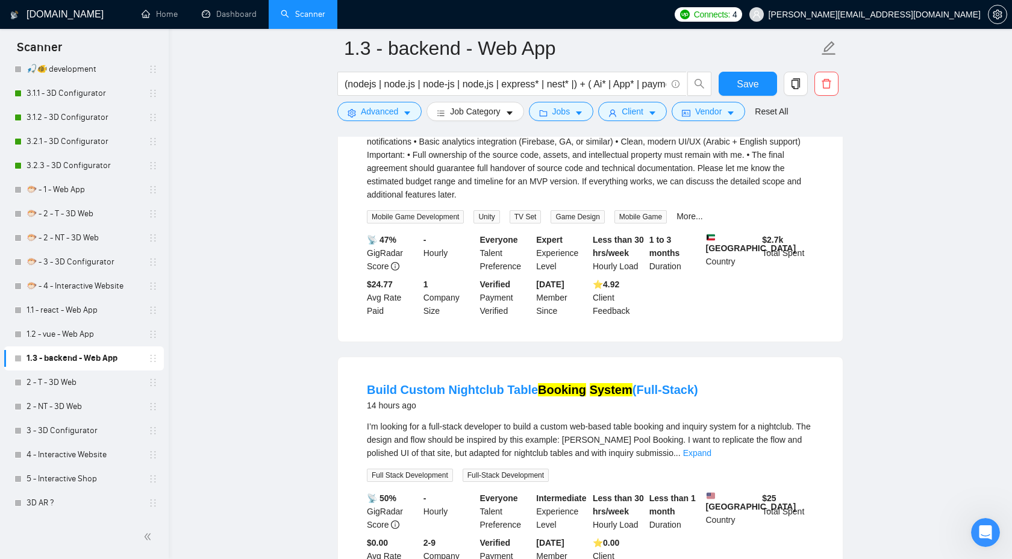
scroll to position [1199, 0]
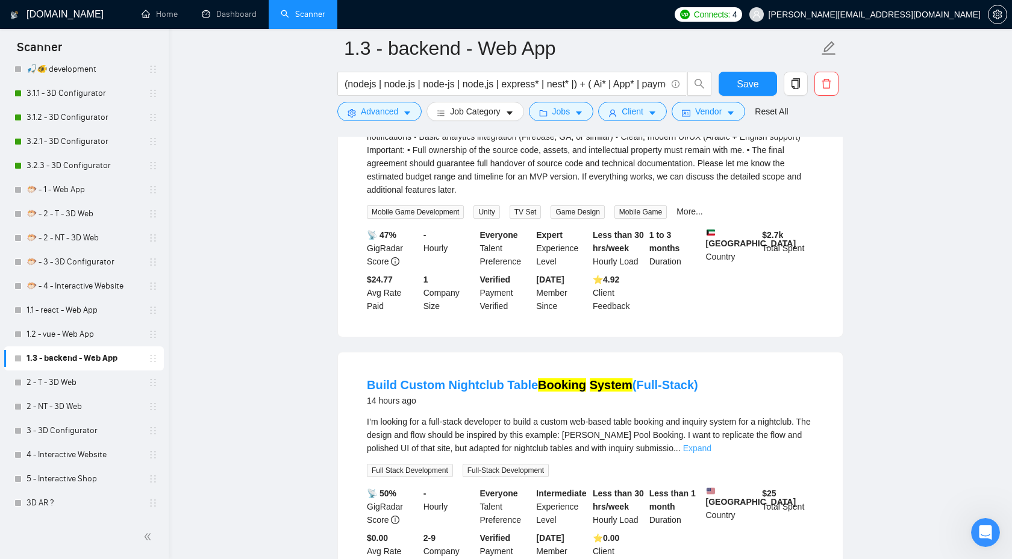
click at [711, 453] on link "Expand" at bounding box center [697, 448] width 28 height 10
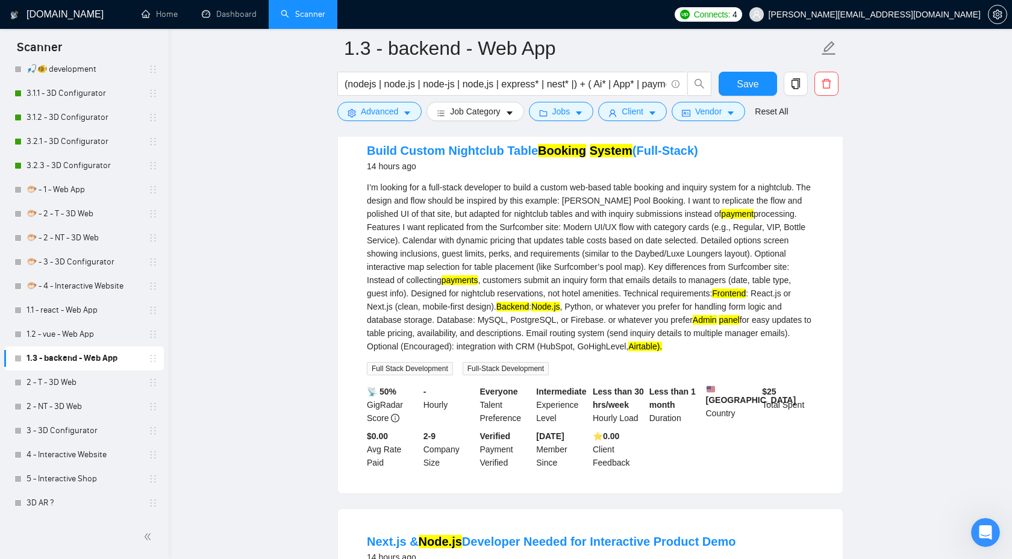
scroll to position [1432, 0]
click at [629, 108] on span "Client" at bounding box center [633, 111] width 22 height 13
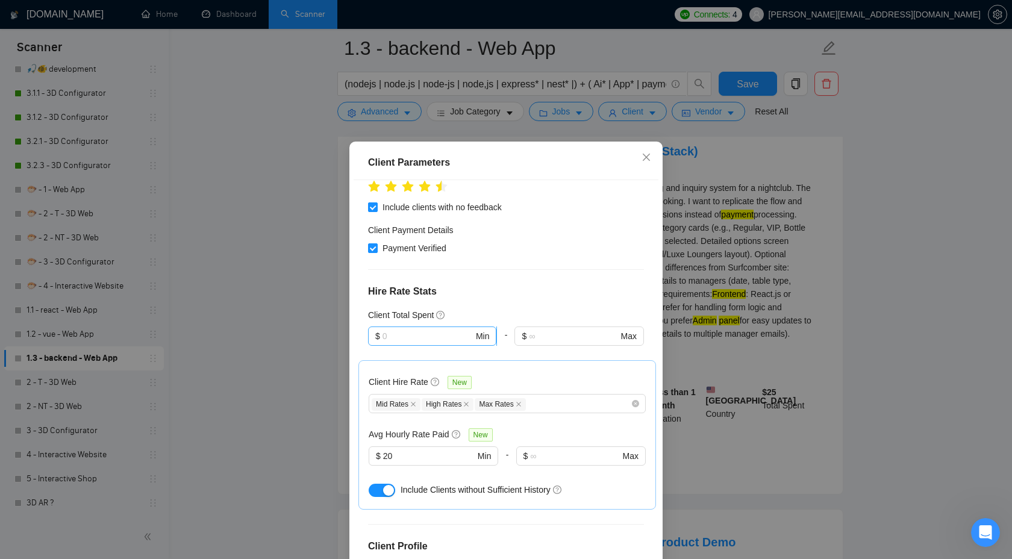
click at [450, 326] on span "$ Min" at bounding box center [432, 335] width 128 height 19
type input "4"
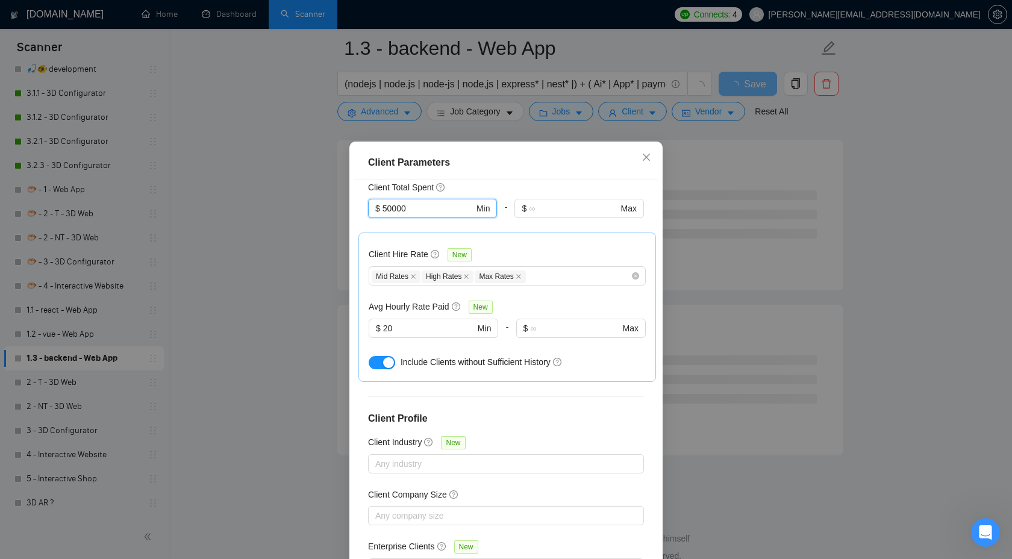
scroll to position [65, 0]
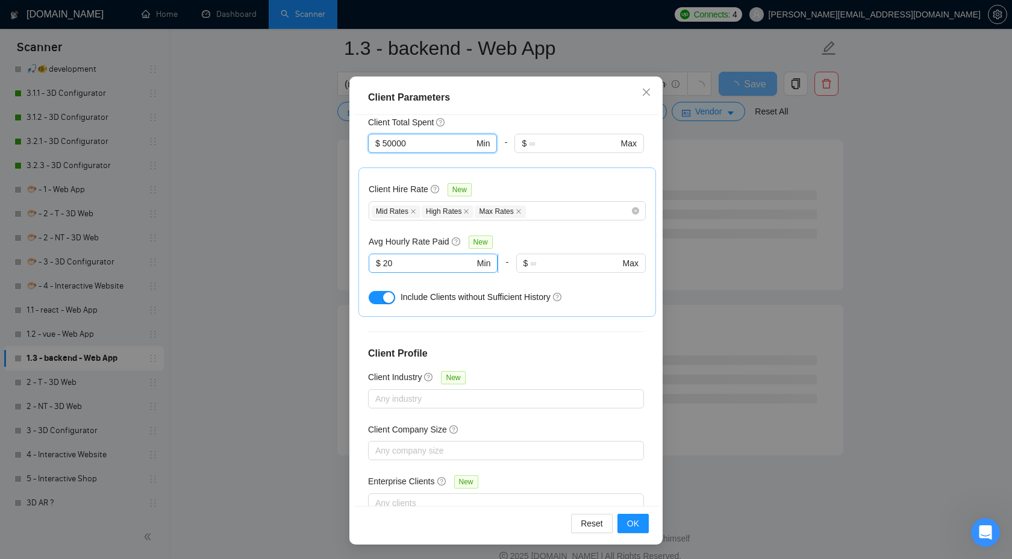
type input "50000"
click at [395, 257] on input "20" at bounding box center [429, 263] width 92 height 13
type input "25"
click at [641, 524] on button "OK" at bounding box center [632, 523] width 31 height 19
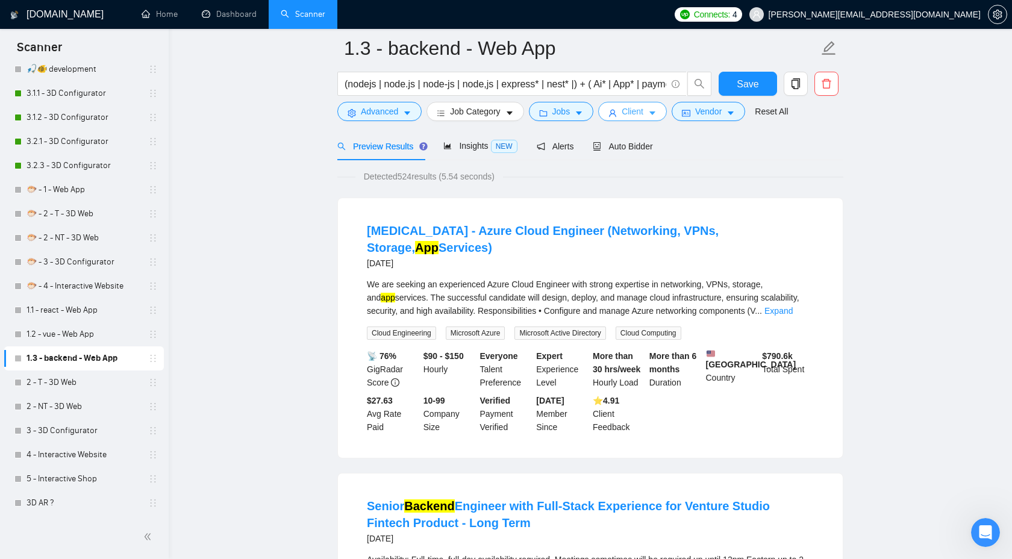
scroll to position [73, 0]
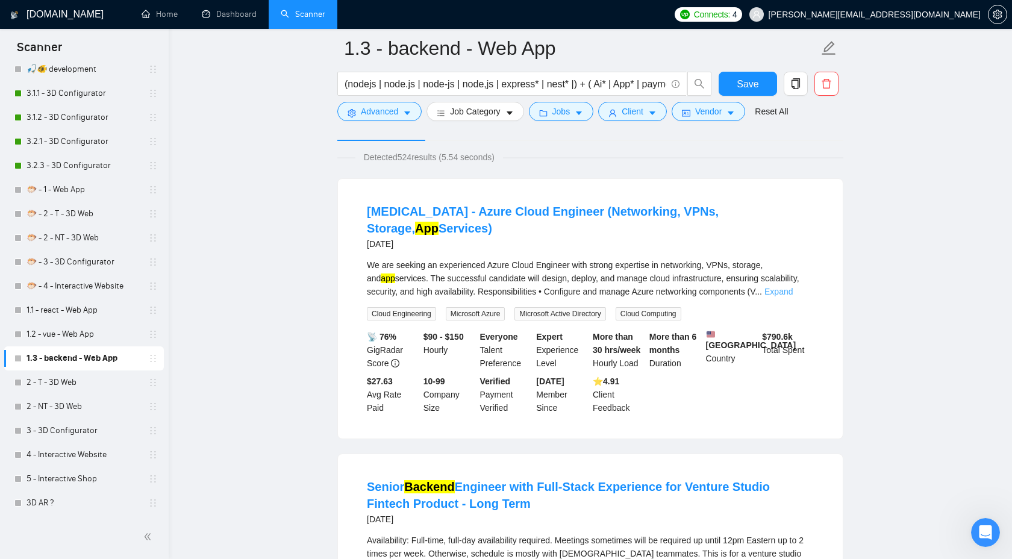
click at [793, 287] on link "Expand" at bounding box center [778, 292] width 28 height 10
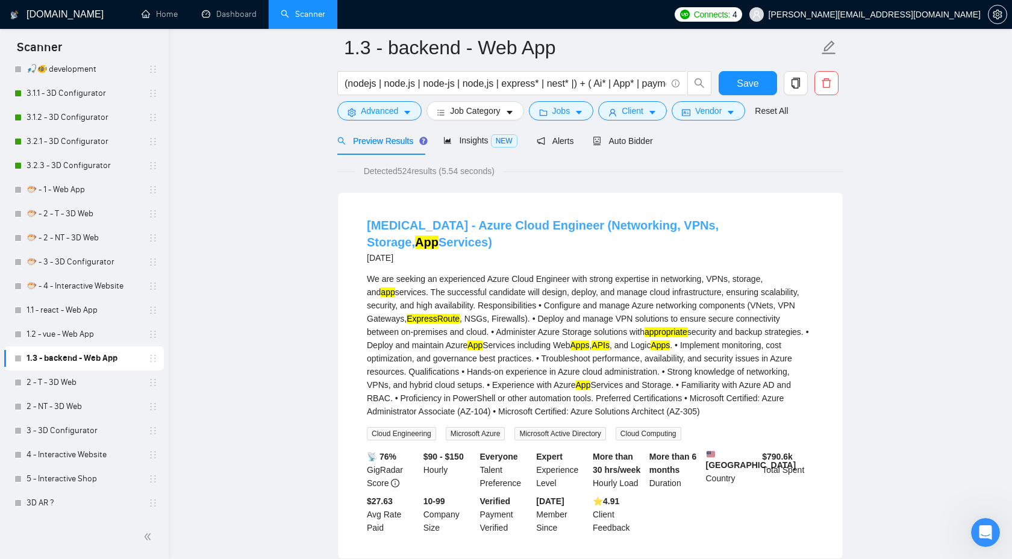
scroll to position [0, 0]
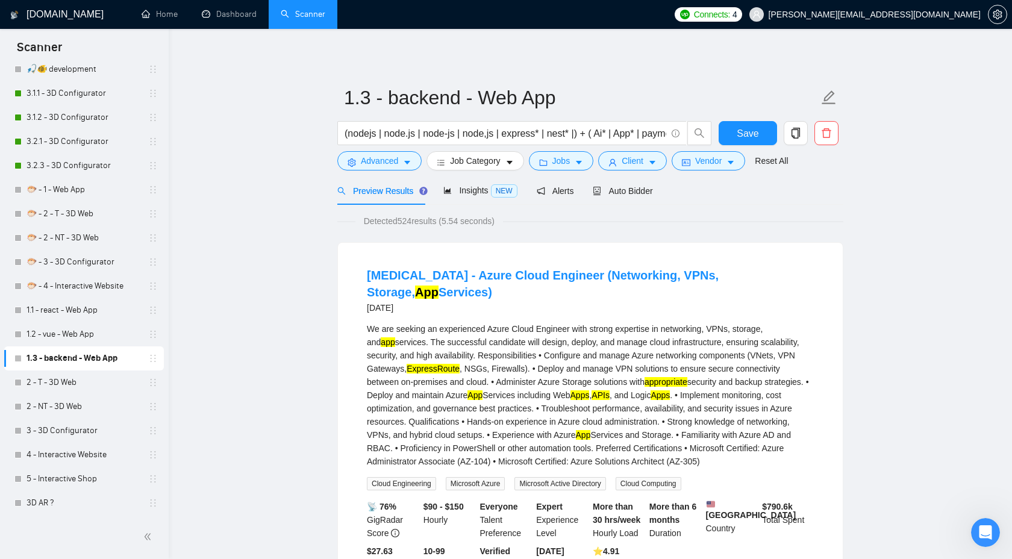
click at [403, 222] on span "Detected 524 results (5.54 seconds)" at bounding box center [429, 220] width 148 height 13
click at [402, 223] on span "Detected 524 results (5.54 seconds)" at bounding box center [429, 220] width 148 height 13
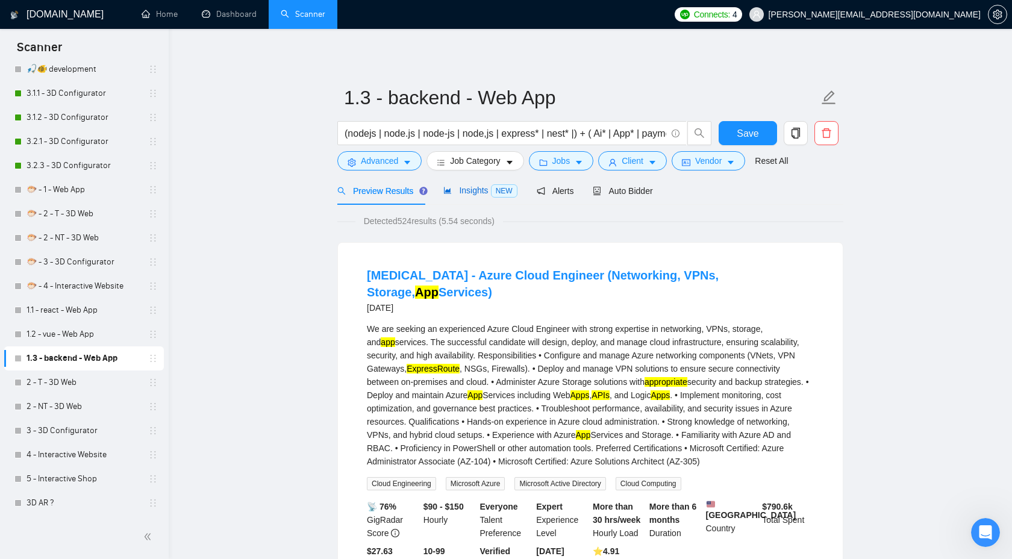
click at [452, 192] on span "Insights NEW" at bounding box center [479, 191] width 73 height 10
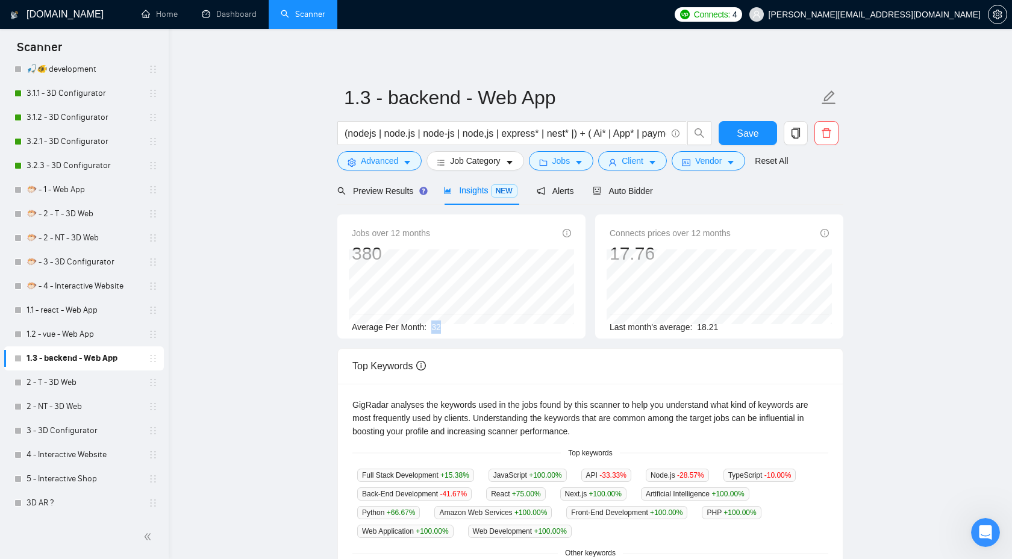
drag, startPoint x: 434, startPoint y: 325, endPoint x: 443, endPoint y: 325, distance: 9.0
click at [441, 325] on span "32" at bounding box center [436, 327] width 10 height 10
click at [399, 191] on span "Preview Results" at bounding box center [380, 191] width 87 height 10
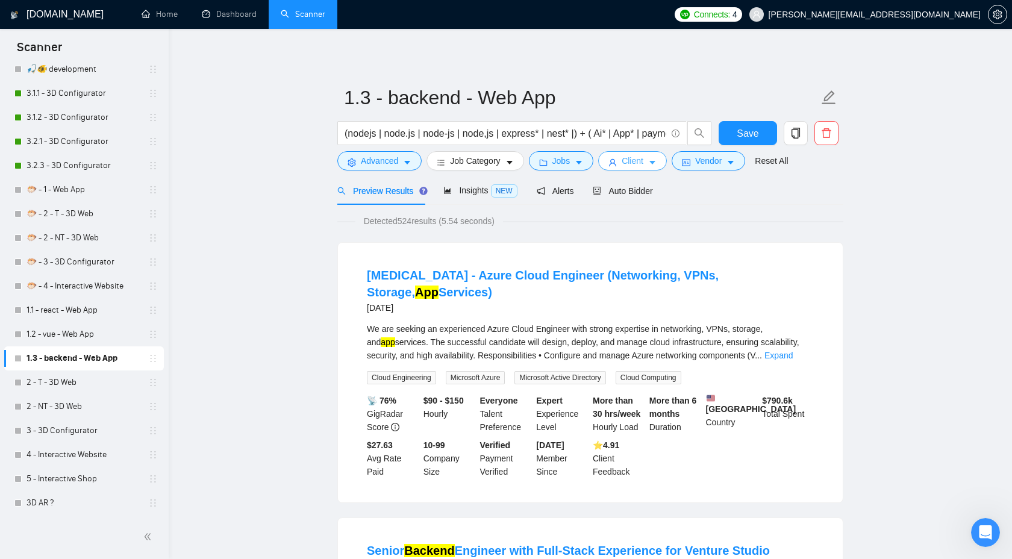
click at [643, 163] on span "Client" at bounding box center [633, 160] width 22 height 13
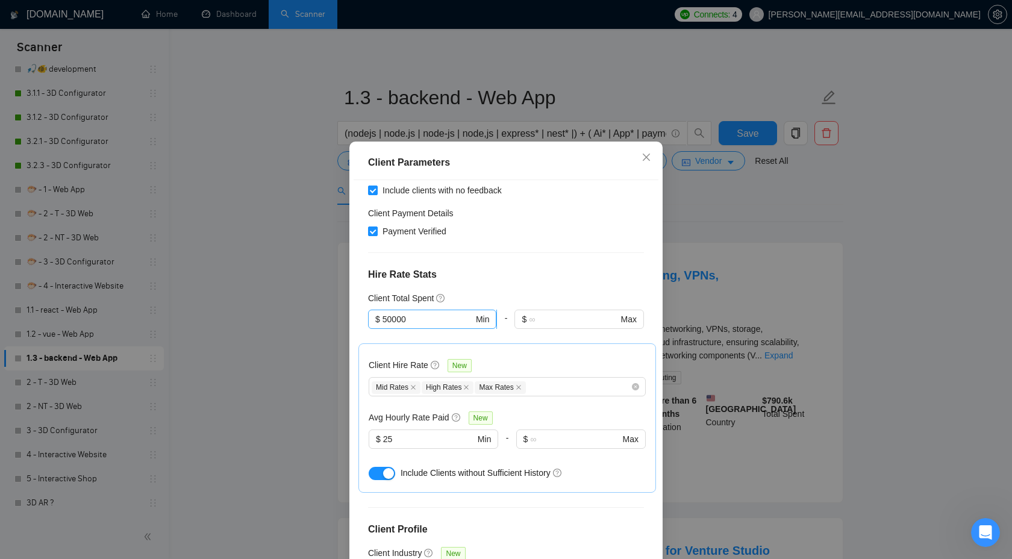
scroll to position [245, 0]
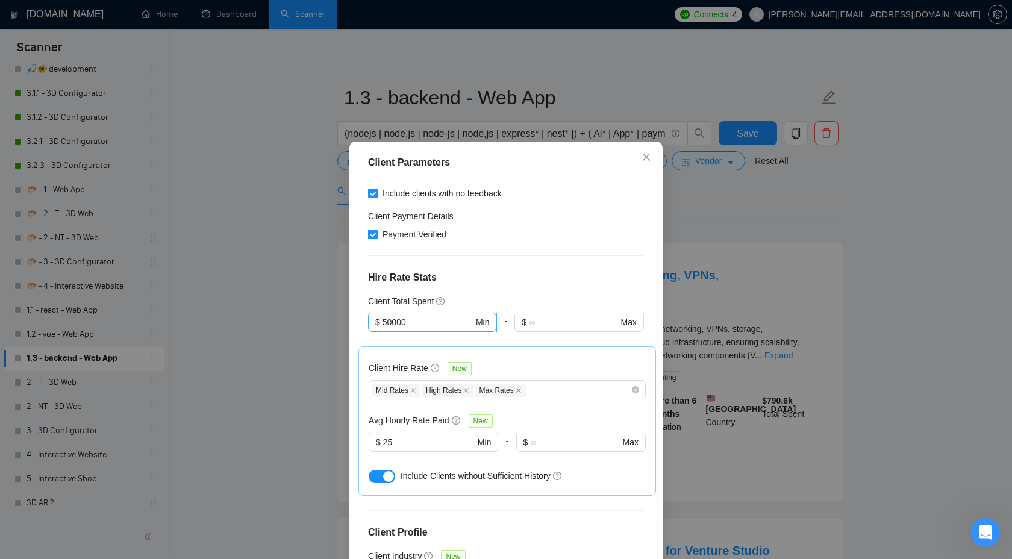
click at [411, 316] on input "50000" at bounding box center [427, 322] width 91 height 13
click at [773, 218] on div "Client Parameters Client Location Include Client Countries Select Exclude Clien…" at bounding box center [506, 279] width 1012 height 559
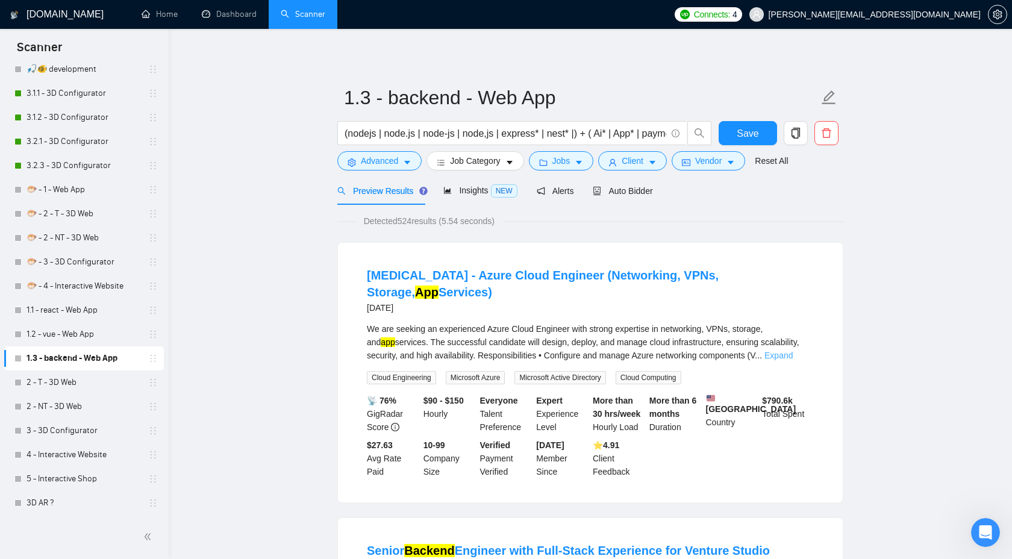
click at [793, 351] on link "Expand" at bounding box center [778, 356] width 28 height 10
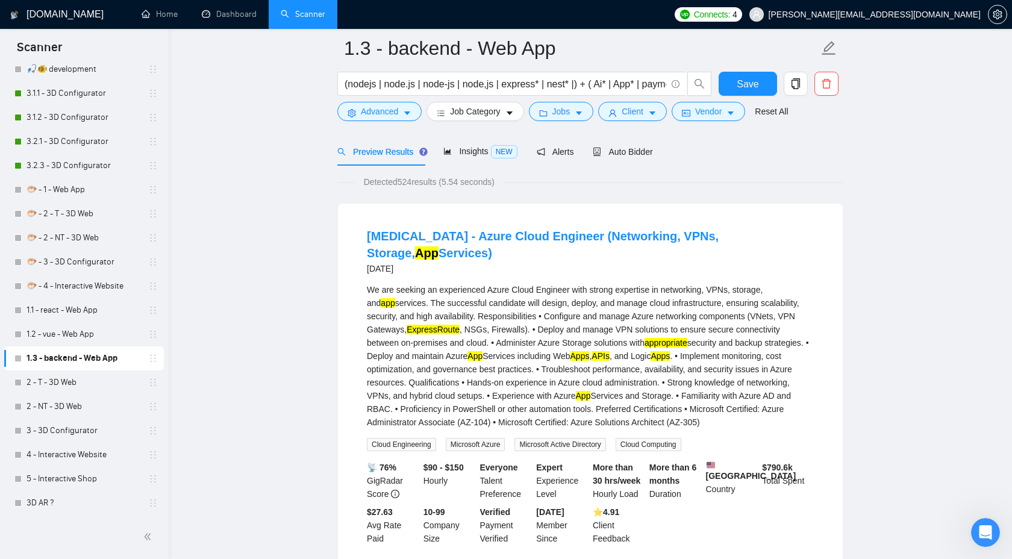
scroll to position [51, 0]
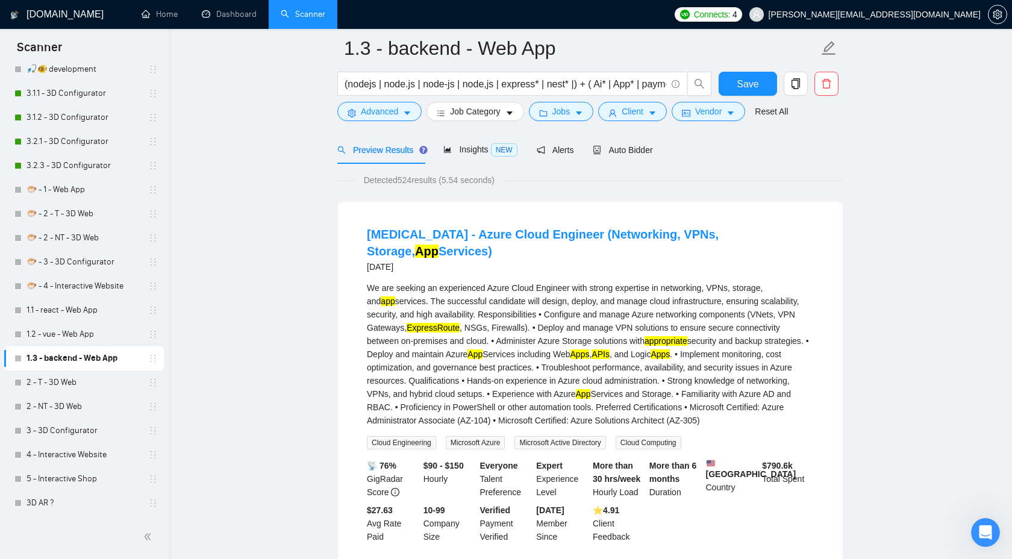
click at [432, 323] on mark "ExpressRoute" at bounding box center [433, 328] width 53 height 10
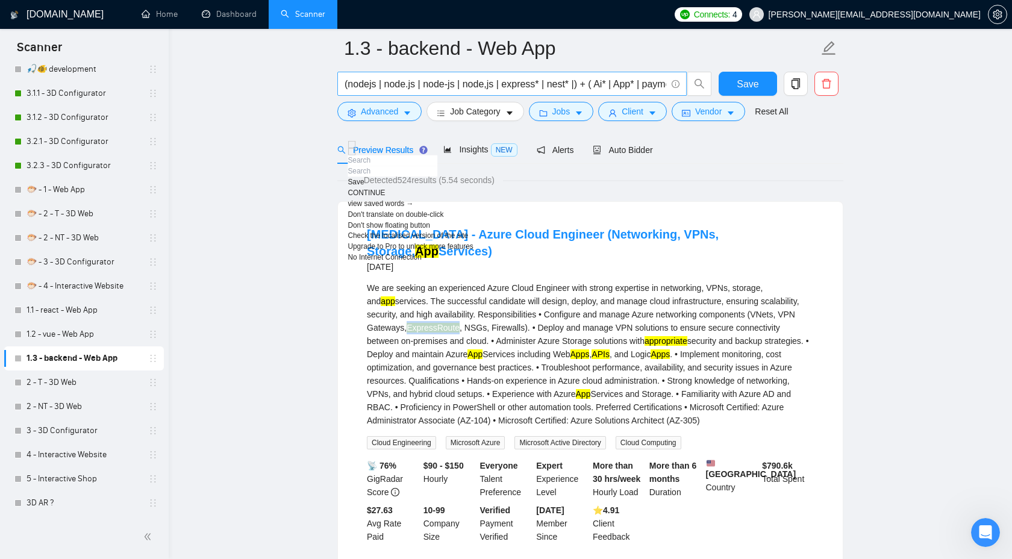
click at [526, 86] on input "(nodejs | node.js | node-js | node,js | express* | nest* |) + ( Ai* | App* | pa…" at bounding box center [506, 83] width 322 height 15
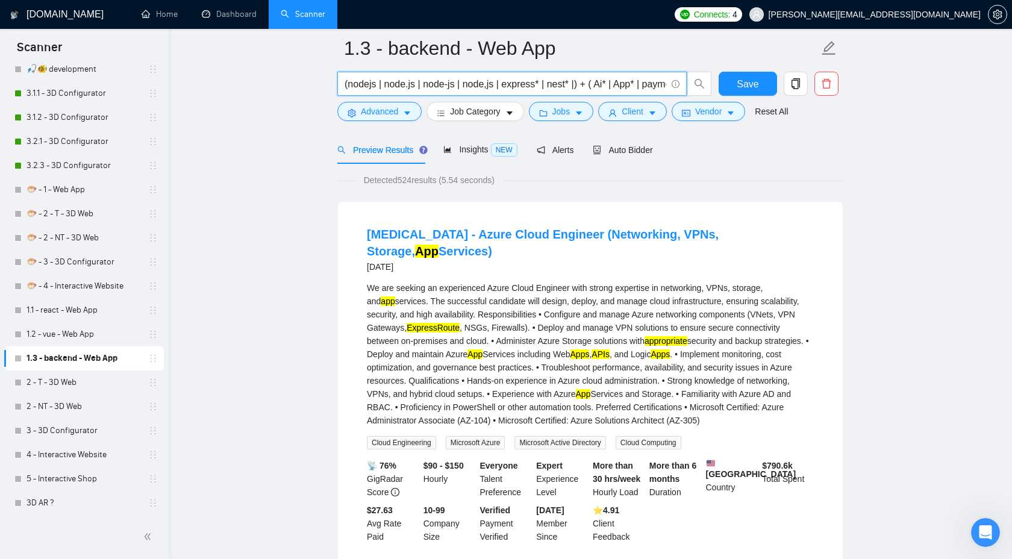
click at [526, 86] on input "(nodejs | node.js | node-js | node,js | express* | nest* |) + ( Ai* | App* | pa…" at bounding box center [506, 83] width 322 height 15
click at [541, 83] on input "(nodejs | node.js | node-js | node,js | express* | nest* |) + ( Ai* | App* | pa…" at bounding box center [506, 83] width 322 height 15
click at [540, 83] on input "(nodejs | node.js | node-js | node,js | express* | nest* |) + ( Ai* | App* | pa…" at bounding box center [506, 83] width 322 height 15
drag, startPoint x: 384, startPoint y: 86, endPoint x: 414, endPoint y: 85, distance: 30.1
click at [414, 85] on input "(nodejs | node.js | node-js | node,js | express* | nest* |) + ( Ai* | App* | pa…" at bounding box center [506, 83] width 322 height 15
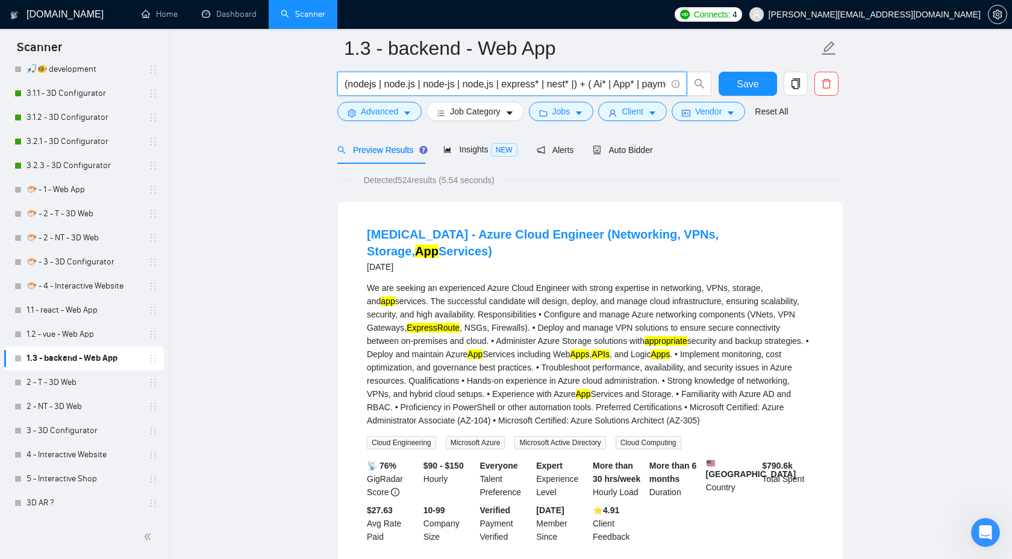
click at [541, 82] on input "(nodejs | node.js | node-js | node,js | express* | nest* |) + ( Ai* | App* | pa…" at bounding box center [506, 83] width 322 height 15
paste input "node.js"
click at [540, 83] on input "(nodejs | node.js | node-js | node,js | express* | node.js | nest* |) + ( Ai* |…" at bounding box center [506, 83] width 322 height 15
click at [527, 87] on input "(nodejs | node.js | node-js | node,js | express | node.js | nest* |) + ( Ai* | …" at bounding box center [506, 83] width 322 height 15
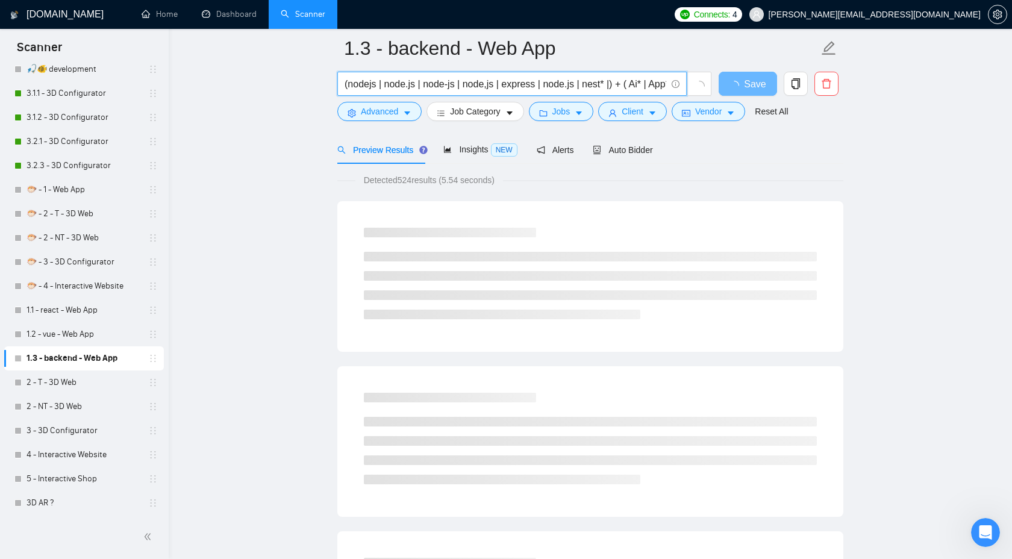
click at [527, 87] on input "(nodejs | node.js | node-js | node,js | express | node.js | nest* |) + ( Ai* | …" at bounding box center [506, 83] width 322 height 15
click at [555, 84] on input "(nodejs | node.js | node-js | node,js | express | node.js | nest* |) + ( Ai* | …" at bounding box center [506, 83] width 322 height 15
paste input "express"
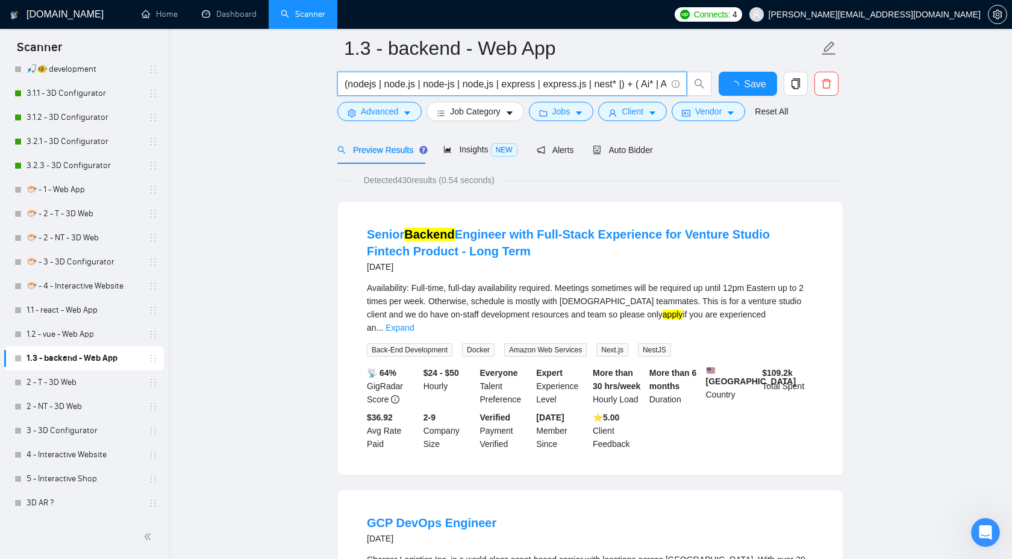
click at [593, 83] on input "(nodejs | node.js | node-js | node,js | express | express.js | nest* |) + ( Ai*…" at bounding box center [506, 83] width 322 height 15
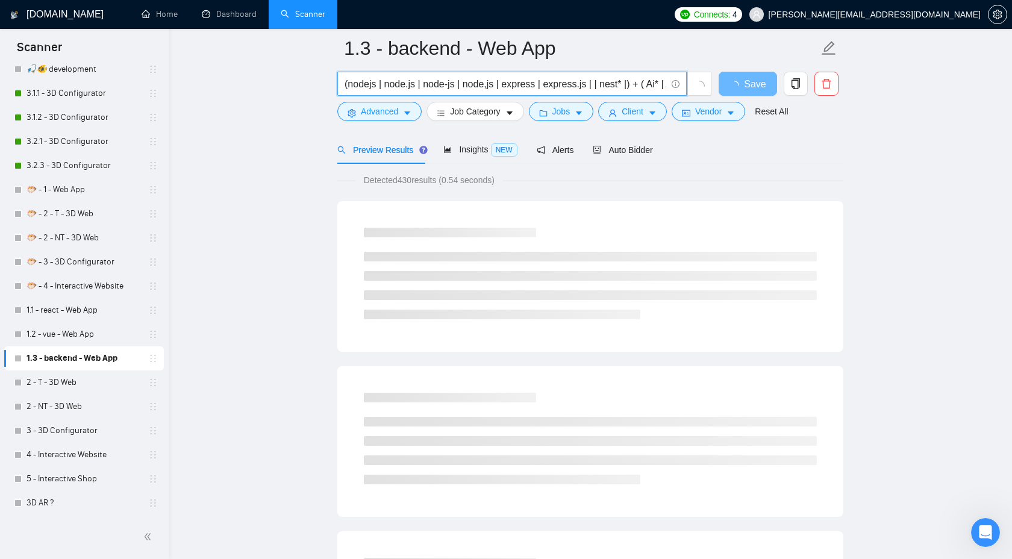
paste input "express"
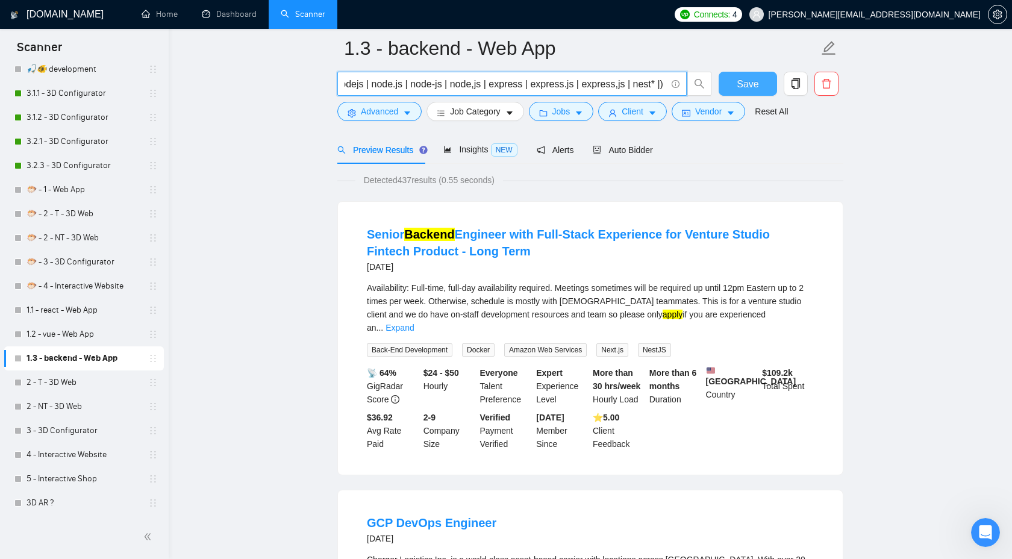
type input "(nodejs | node.js | node-js | node,js | express | express.js | express,js | nes…"
click at [750, 86] on span "Save" at bounding box center [748, 83] width 22 height 15
click at [414, 323] on link "Expand" at bounding box center [399, 328] width 28 height 10
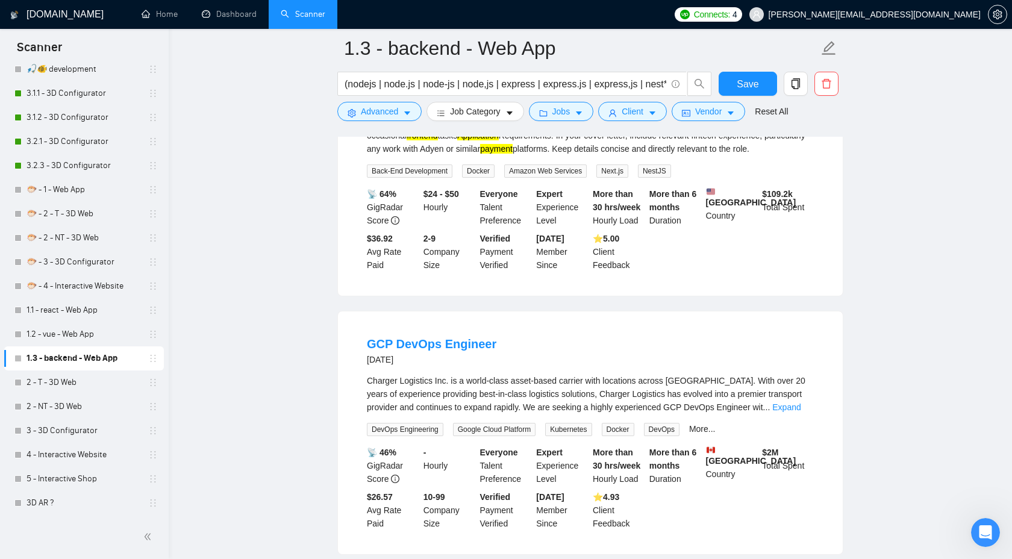
scroll to position [315, 0]
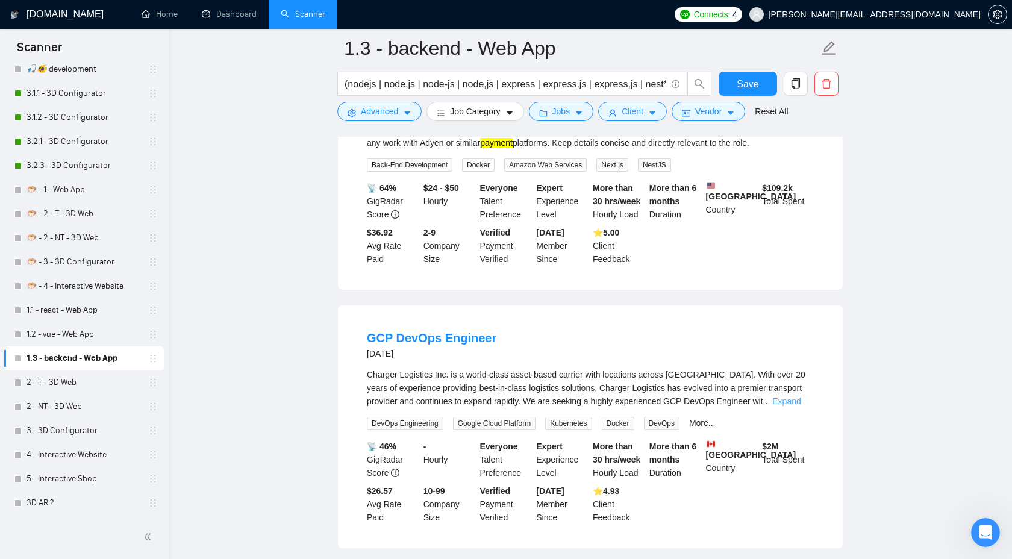
click at [796, 406] on link "Expand" at bounding box center [786, 401] width 28 height 10
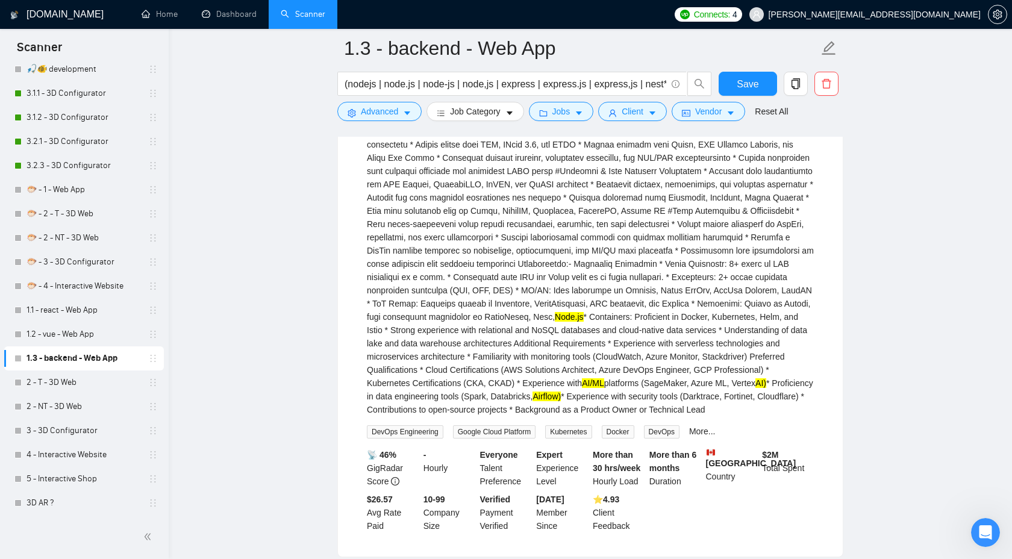
scroll to position [900, 0]
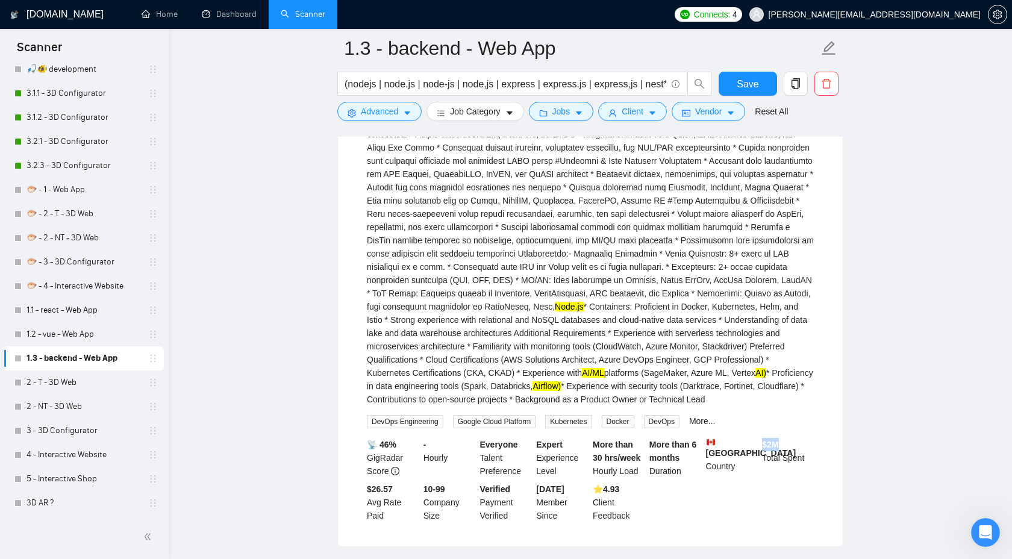
drag, startPoint x: 762, startPoint y: 491, endPoint x: 807, endPoint y: 491, distance: 45.2
click at [807, 478] on div "$ 2M Total Spent" at bounding box center [787, 458] width 57 height 40
click at [794, 428] on div "applications using Docker and Kubernetes * Implement service mesh solutions wit…" at bounding box center [590, 105] width 447 height 645
drag, startPoint x: 604, startPoint y: 318, endPoint x: 623, endPoint y: 317, distance: 19.3
click at [623, 317] on div "applications using Docker and Kubernetes * Implement service mesh solutions wit…" at bounding box center [590, 94] width 447 height 623
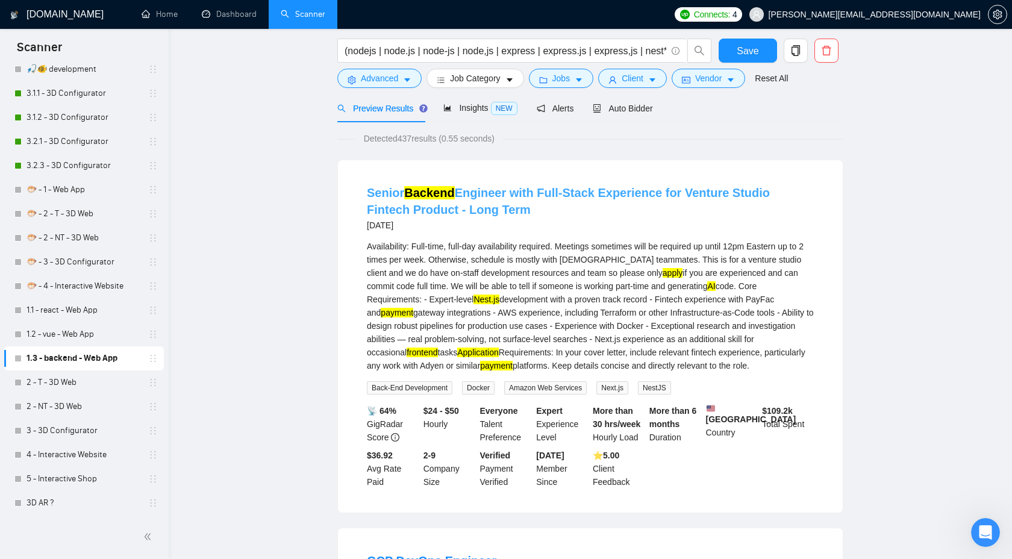
scroll to position [0, 0]
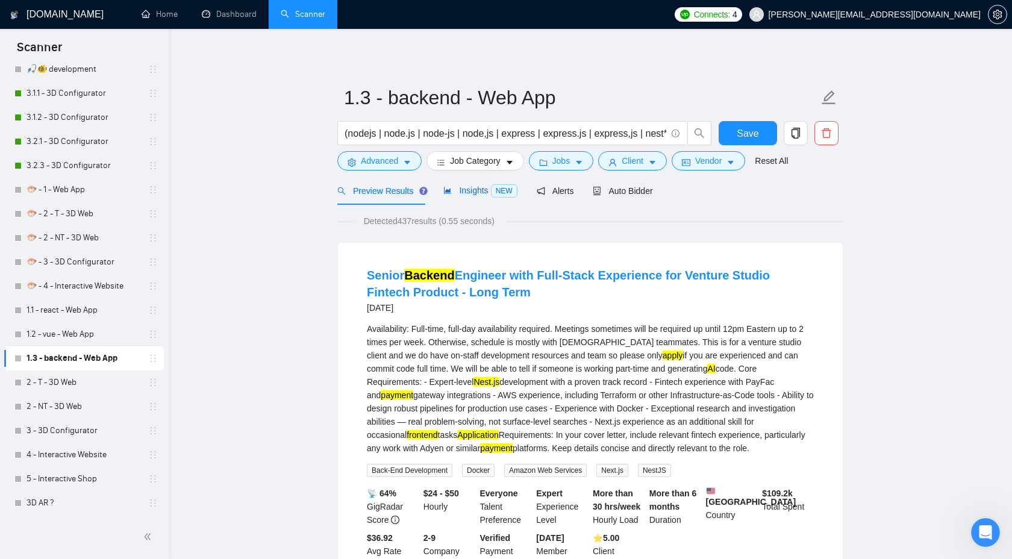
click at [471, 189] on span "Insights NEW" at bounding box center [479, 191] width 73 height 10
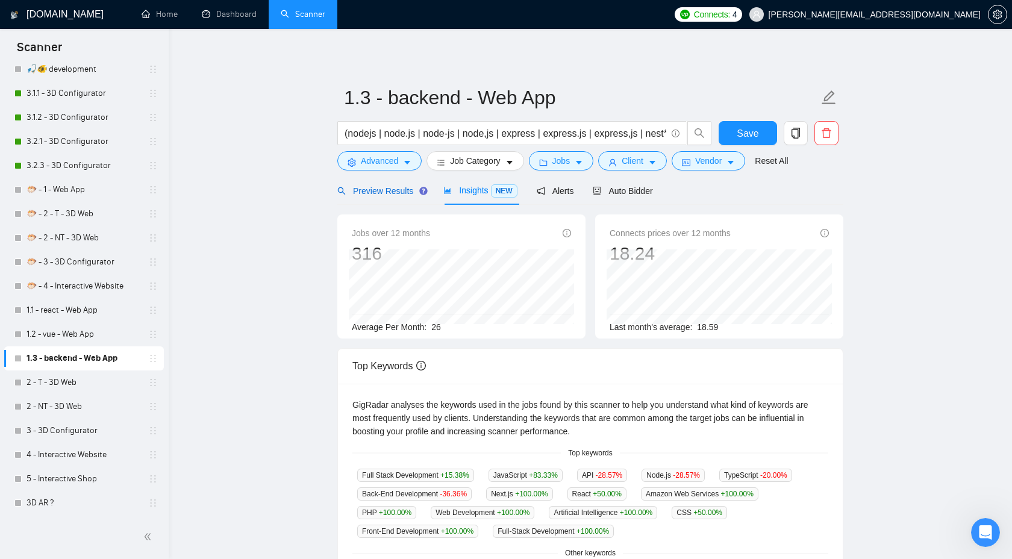
click at [388, 196] on div "Preview Results" at bounding box center [380, 190] width 87 height 13
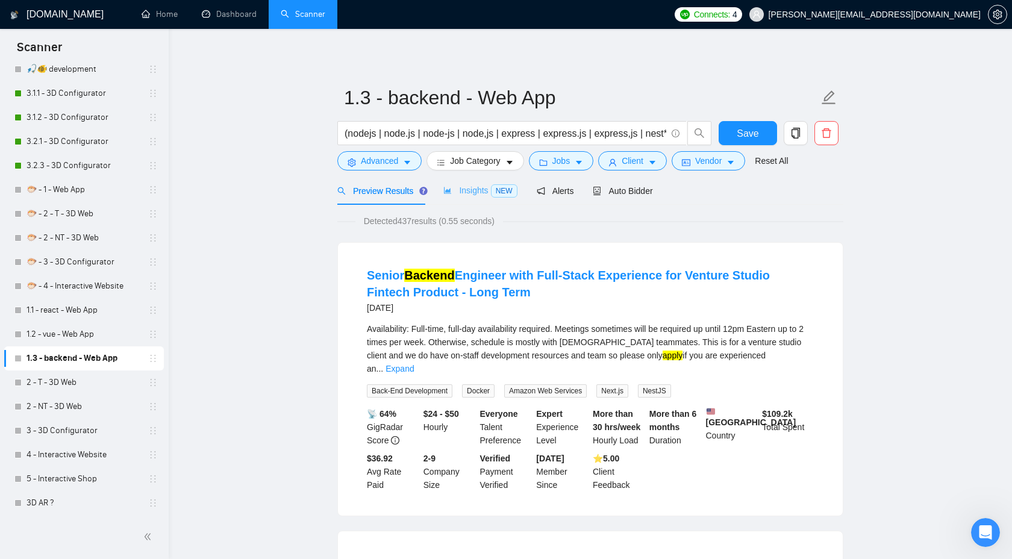
click at [467, 200] on div "Insights NEW" at bounding box center [479, 190] width 73 height 28
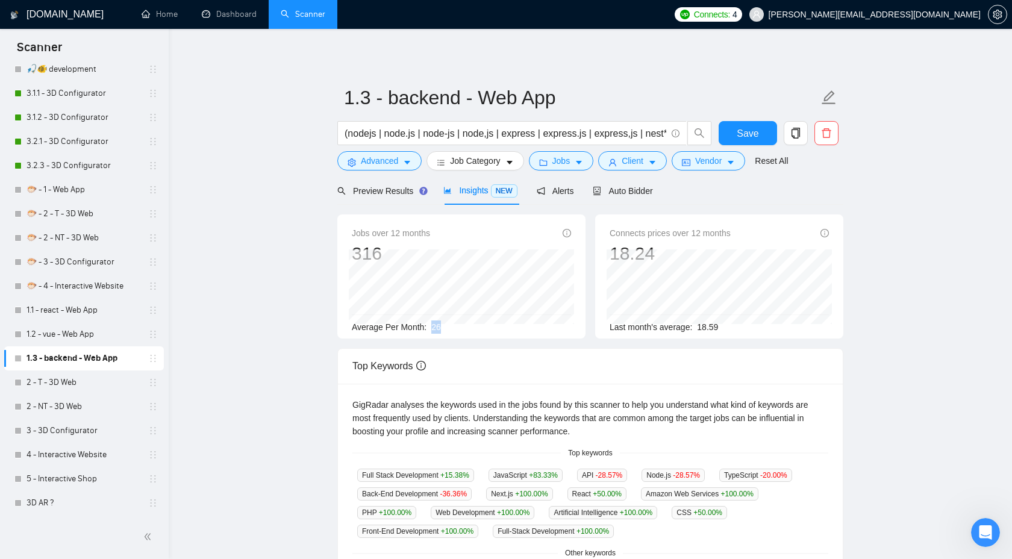
drag, startPoint x: 432, startPoint y: 326, endPoint x: 467, endPoint y: 326, distance: 34.9
click at [467, 326] on div "Average Per Month: 26" at bounding box center [461, 326] width 219 height 13
click at [385, 196] on div "Preview Results" at bounding box center [380, 190] width 87 height 13
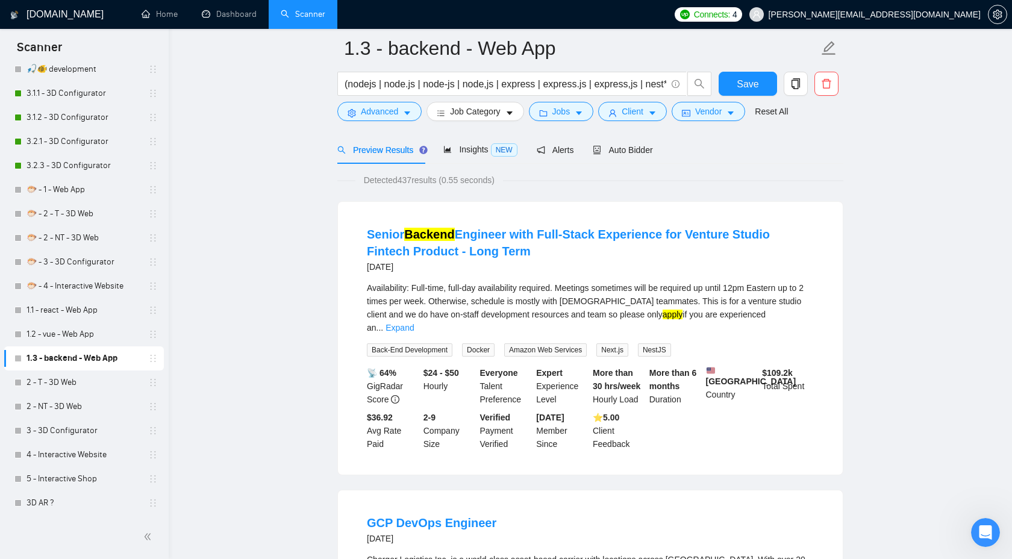
scroll to position [55, 0]
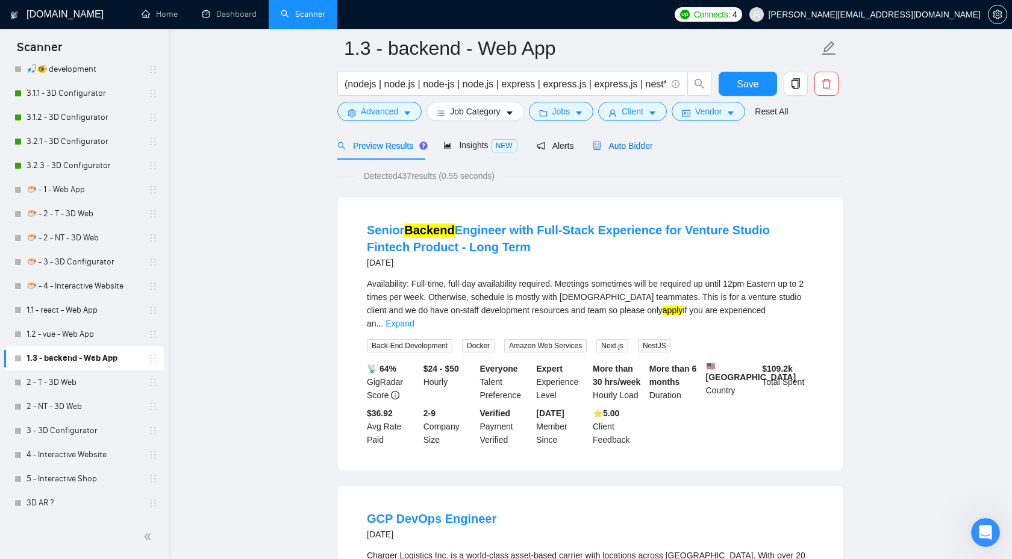
click at [620, 149] on span "Auto Bidder" at bounding box center [623, 146] width 60 height 10
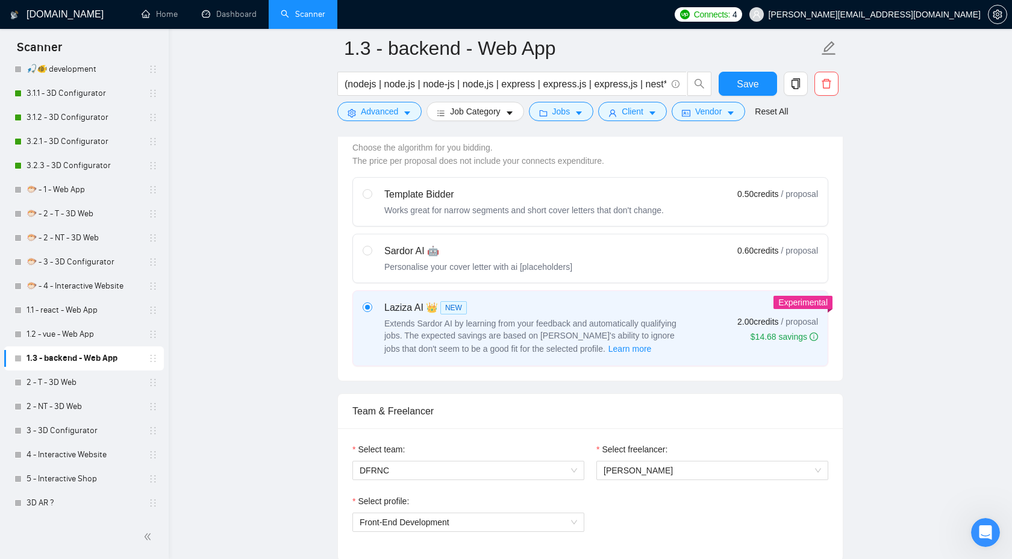
scroll to position [463, 0]
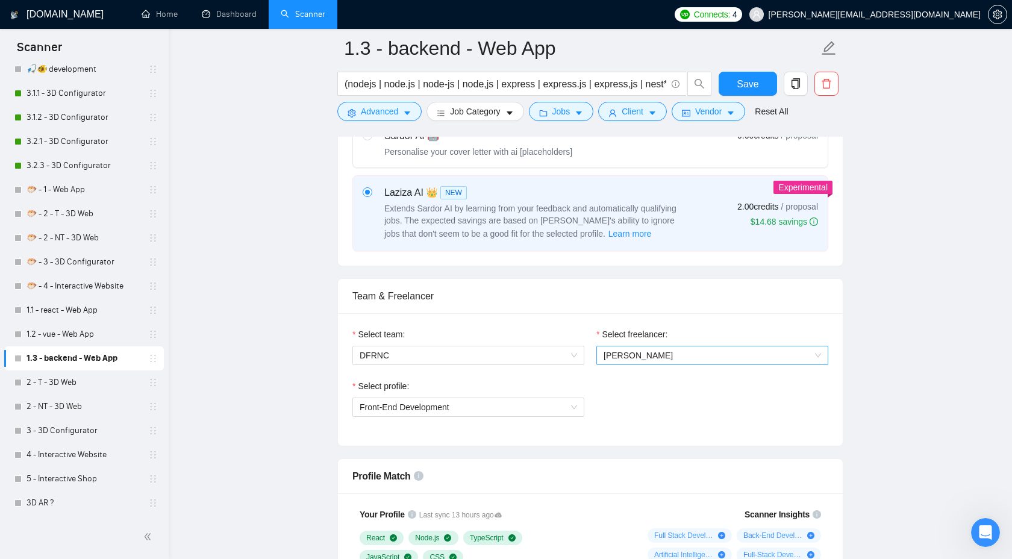
click at [700, 349] on span "[PERSON_NAME]" at bounding box center [711, 355] width 217 height 18
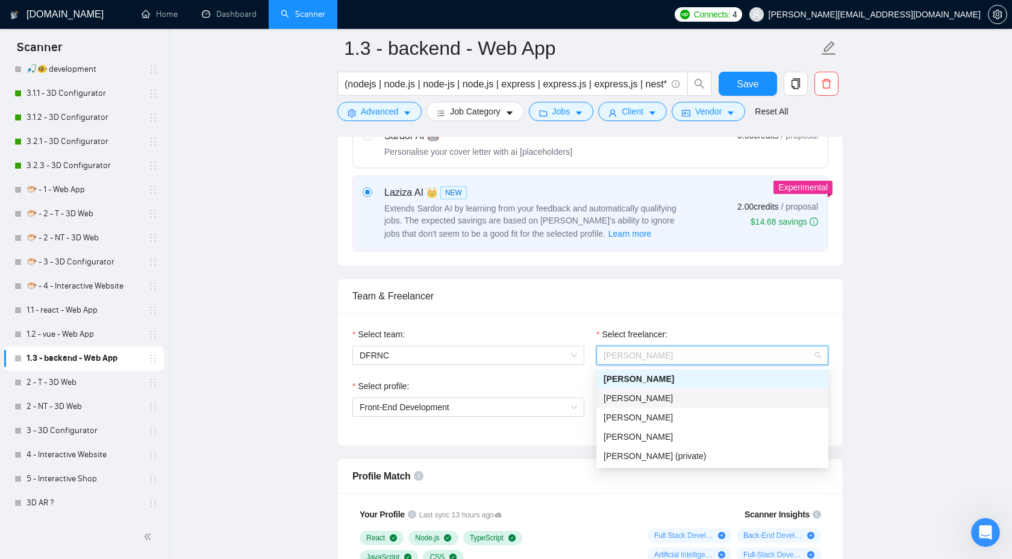
click at [654, 392] on div "[PERSON_NAME]" at bounding box center [711, 397] width 217 height 13
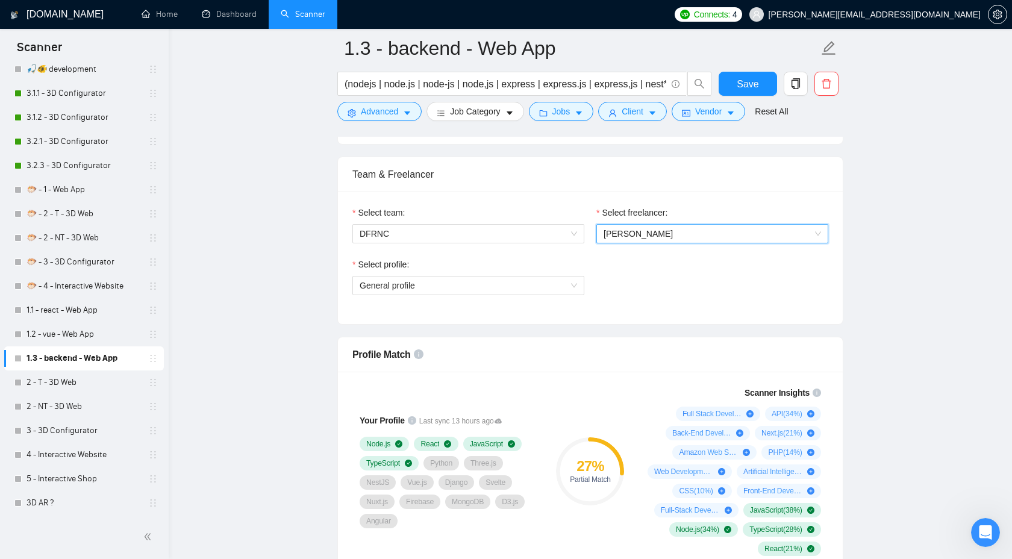
scroll to position [646, 0]
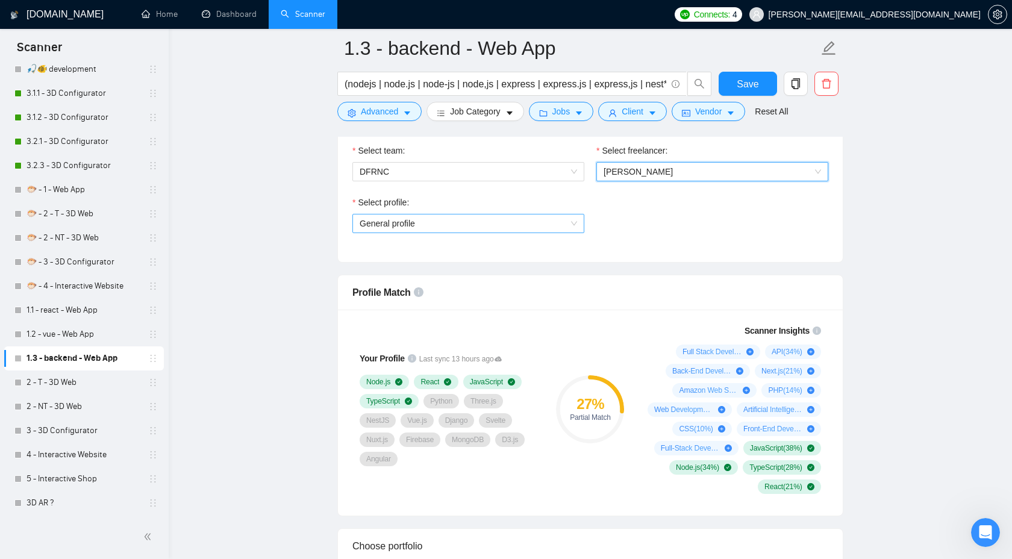
click at [526, 224] on span "General profile" at bounding box center [468, 223] width 217 height 18
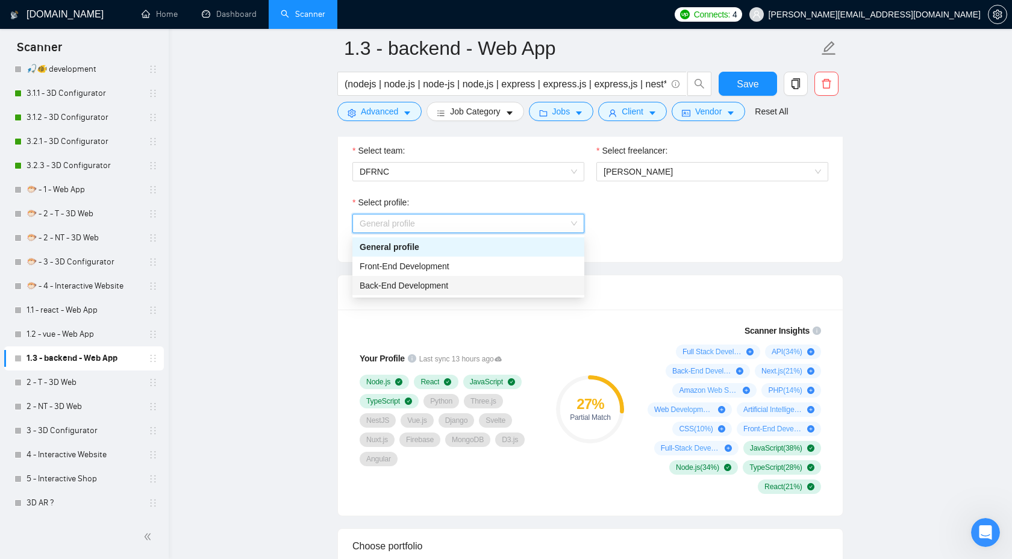
click at [443, 281] on span "Back-End Development" at bounding box center [404, 286] width 89 height 10
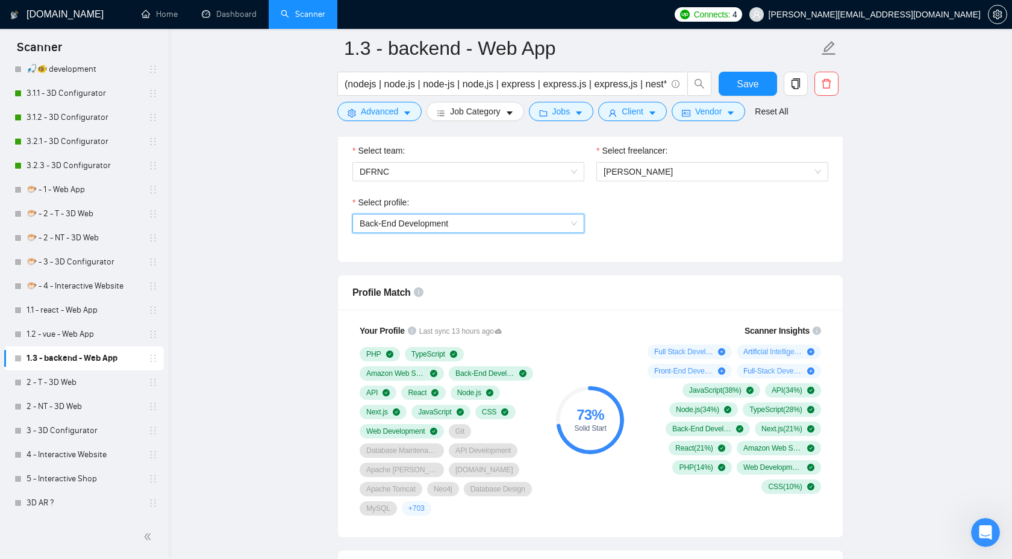
click at [440, 219] on span "Back-End Development" at bounding box center [404, 224] width 89 height 10
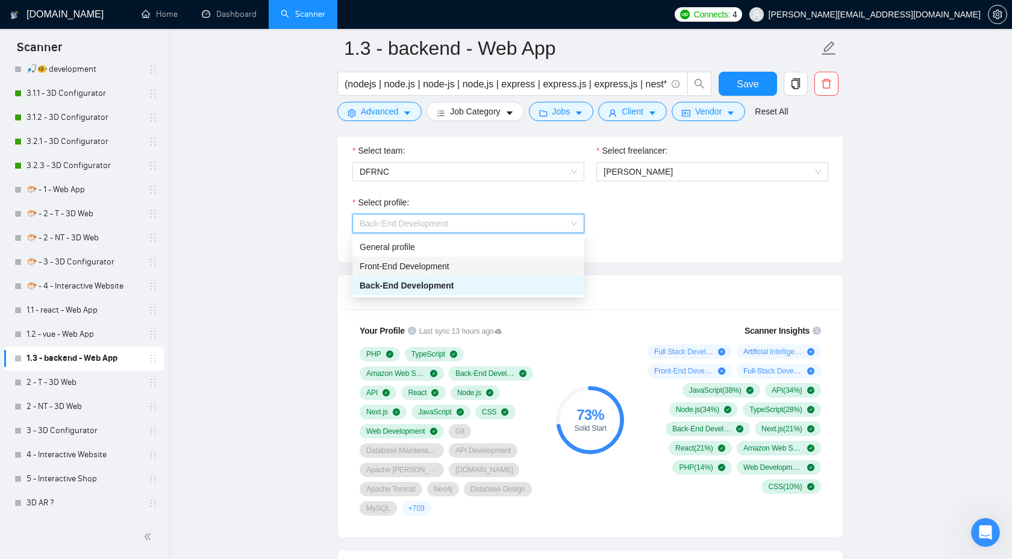
click at [432, 269] on span "Front-End Development" at bounding box center [405, 266] width 90 height 10
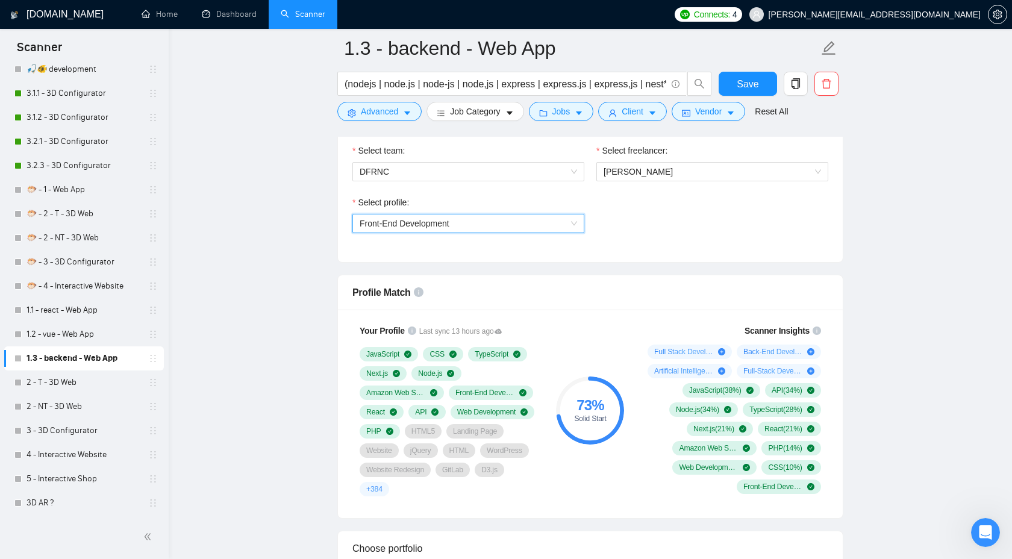
click at [449, 223] on span "Front-End Development" at bounding box center [405, 224] width 90 height 10
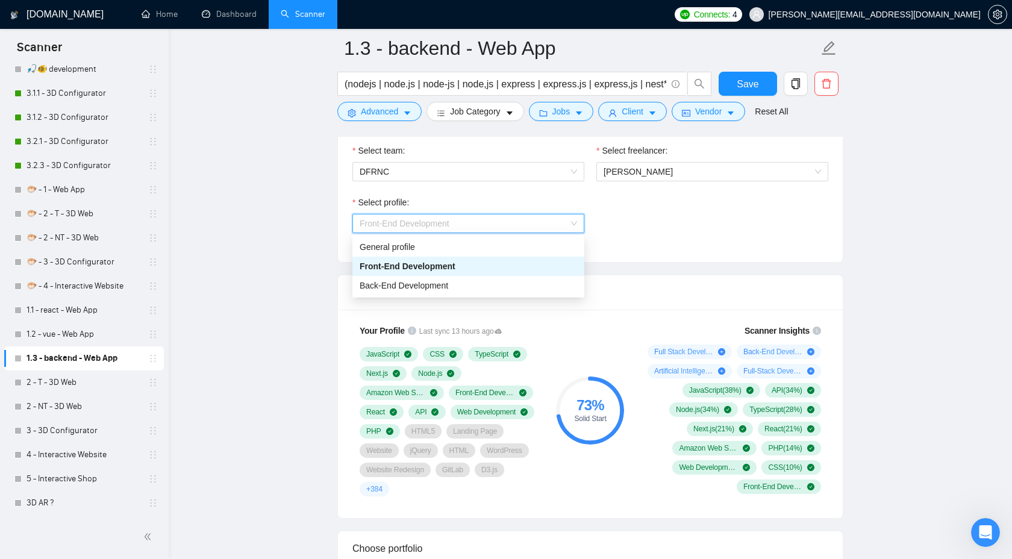
click at [643, 237] on div "Select profile: Front-End Development" at bounding box center [590, 222] width 488 height 52
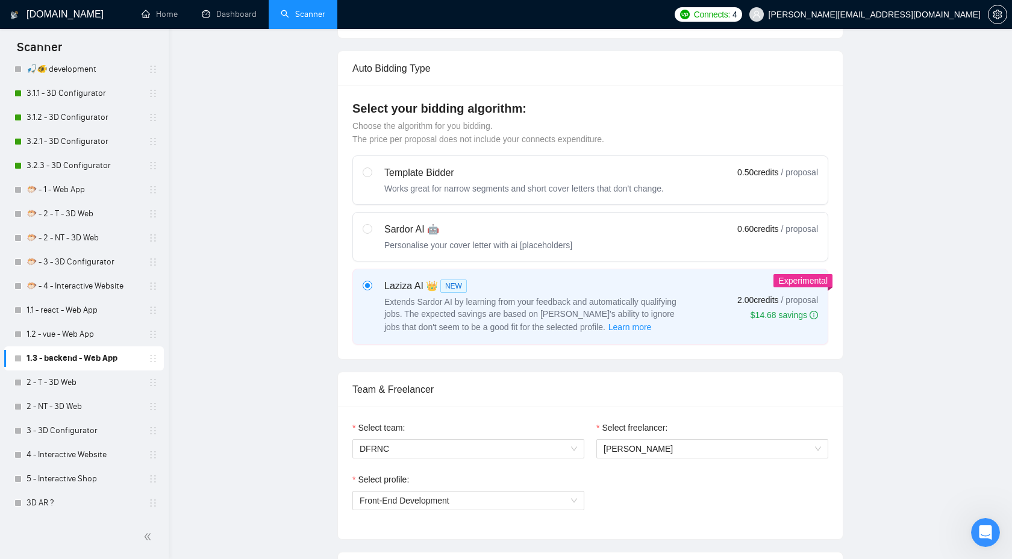
scroll to position [0, 0]
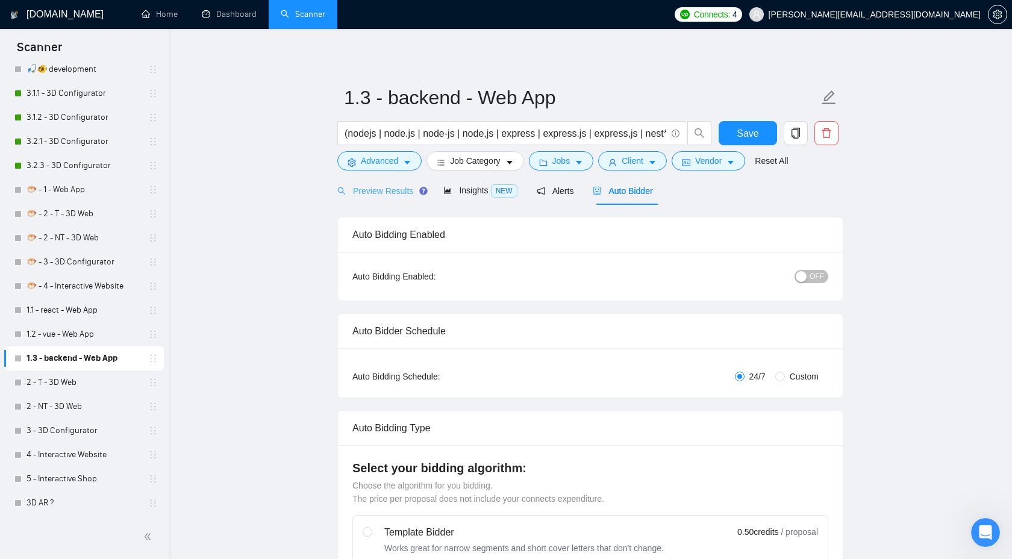
click at [392, 199] on div "Preview Results" at bounding box center [380, 190] width 87 height 28
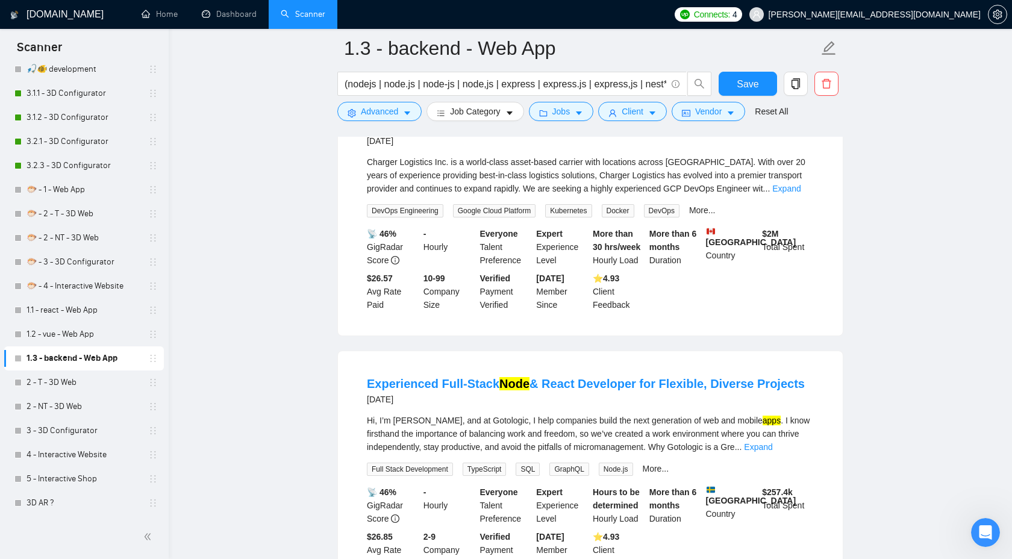
scroll to position [451, 0]
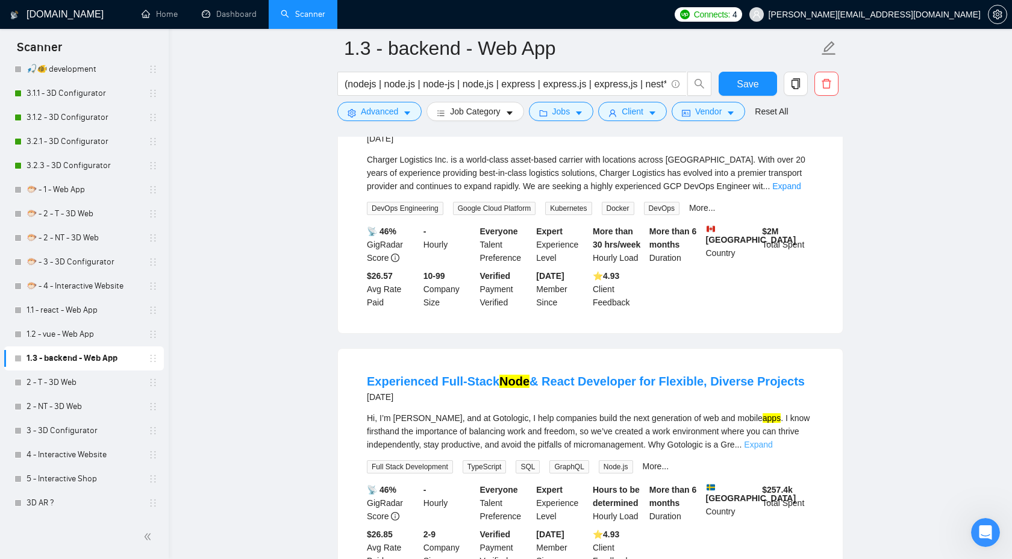
click at [772, 440] on link "Expand" at bounding box center [758, 445] width 28 height 10
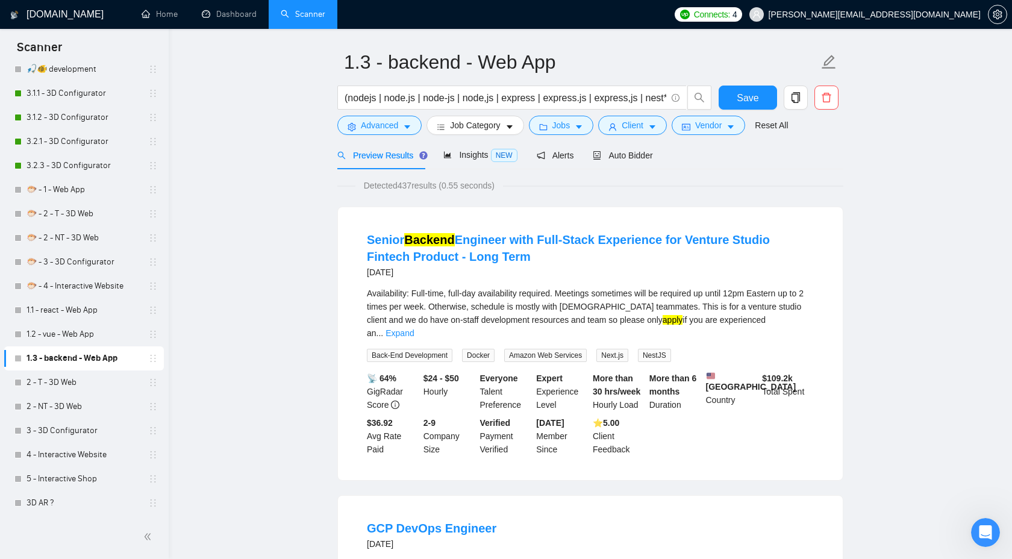
scroll to position [0, 0]
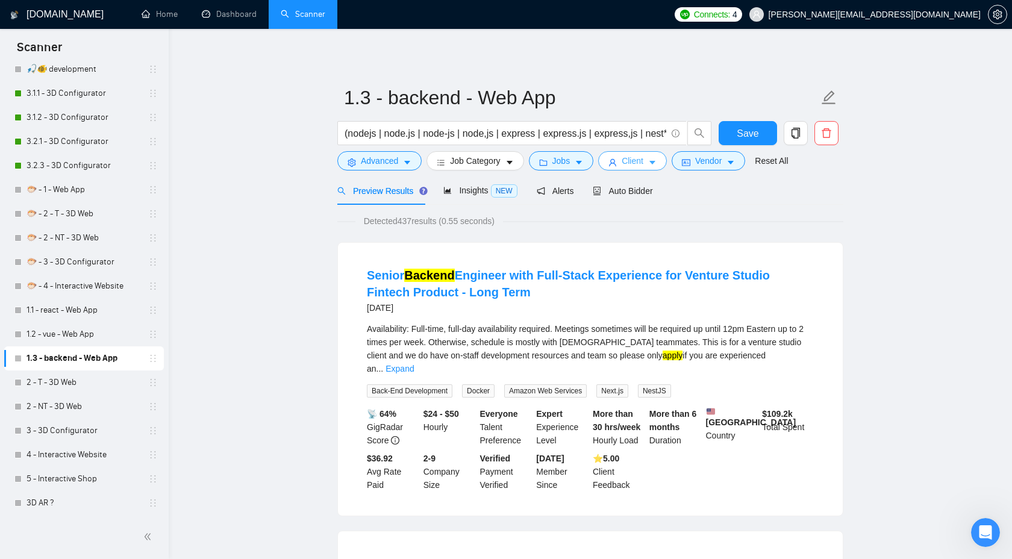
click at [632, 163] on span "Client" at bounding box center [633, 160] width 22 height 13
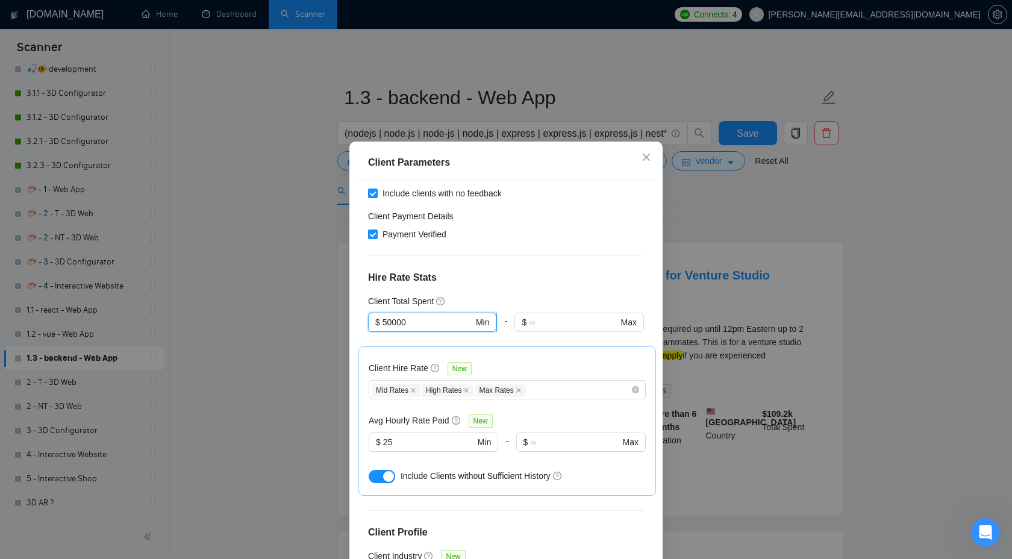
drag, startPoint x: 407, startPoint y: 287, endPoint x: 384, endPoint y: 287, distance: 22.9
click at [384, 316] on input "50000" at bounding box center [427, 322] width 91 height 13
click at [390, 316] on input "50000" at bounding box center [427, 322] width 91 height 13
drag, startPoint x: 419, startPoint y: 293, endPoint x: 361, endPoint y: 292, distance: 57.8
click at [361, 292] on div "Client Location Include Client Countries Select Exclude Client Countries [GEOGR…" at bounding box center [506, 375] width 305 height 391
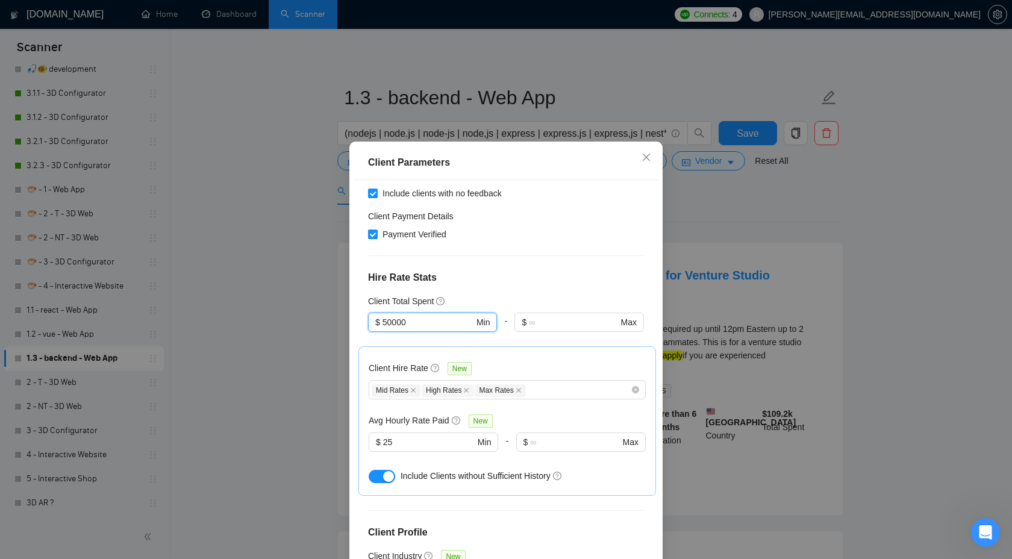
type input "1"
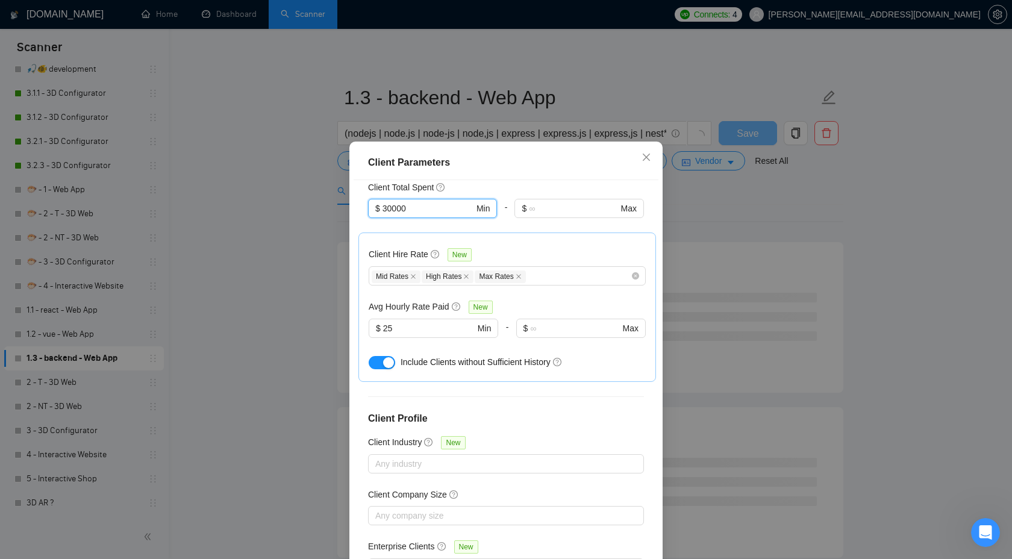
scroll to position [65, 0]
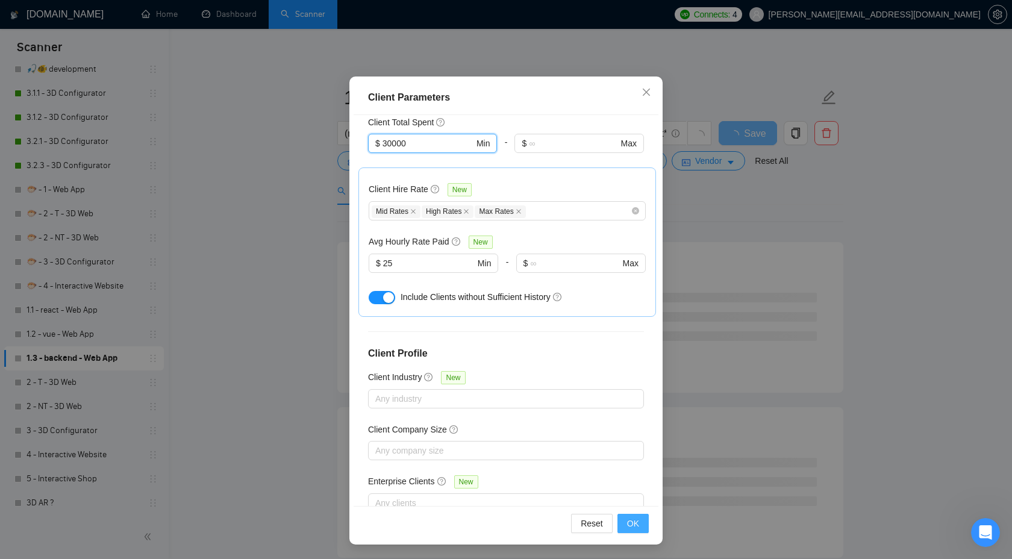
type input "30000"
click at [633, 517] on span "OK" at bounding box center [633, 523] width 12 height 13
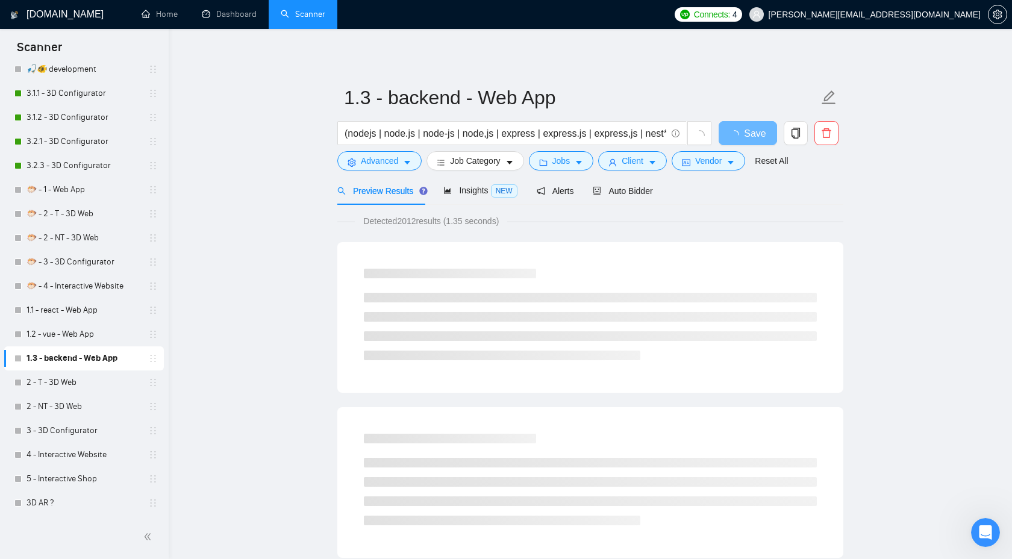
scroll to position [0, 0]
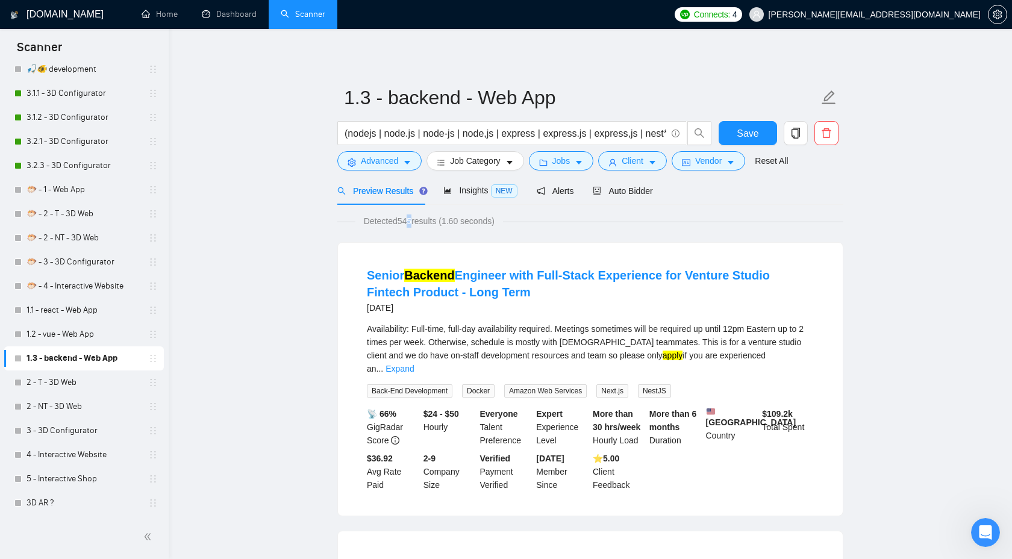
drag, startPoint x: 404, startPoint y: 222, endPoint x: 413, endPoint y: 221, distance: 9.7
click at [413, 221] on span "Detected 545 results (1.60 seconds)" at bounding box center [429, 220] width 148 height 13
click at [639, 165] on span "Client" at bounding box center [633, 160] width 22 height 13
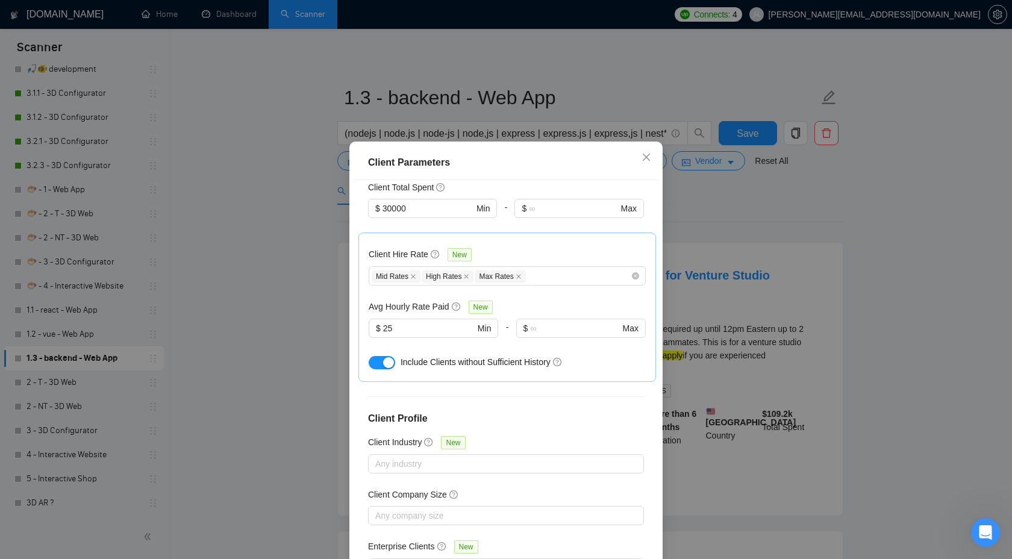
scroll to position [299, 0]
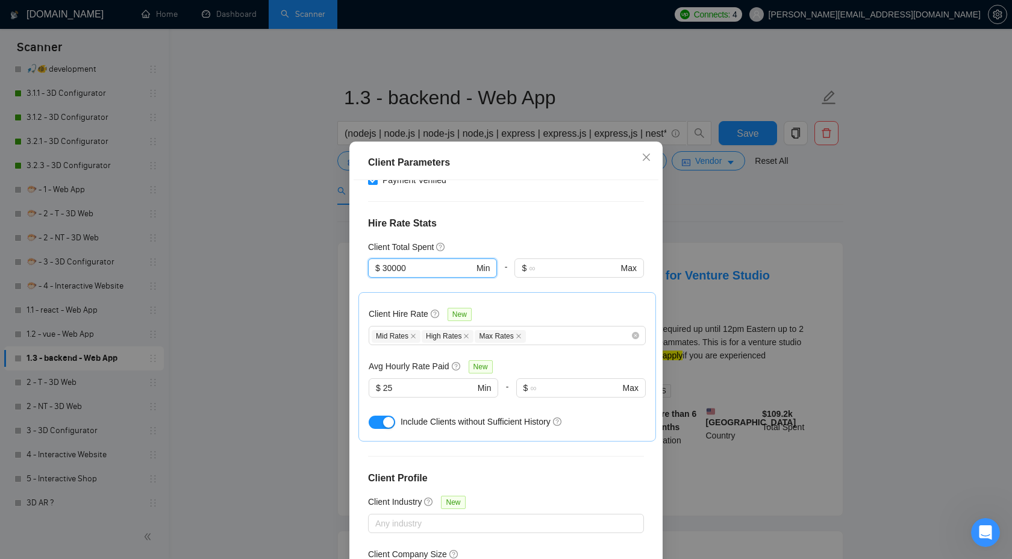
drag, startPoint x: 432, startPoint y: 231, endPoint x: 354, endPoint y: 231, distance: 78.3
click at [354, 231] on div "Client Location Include Client Countries Select Exclude Client Countries [GEOGR…" at bounding box center [506, 375] width 305 height 391
click at [412, 276] on div "$1,000" at bounding box center [432, 276] width 114 height 13
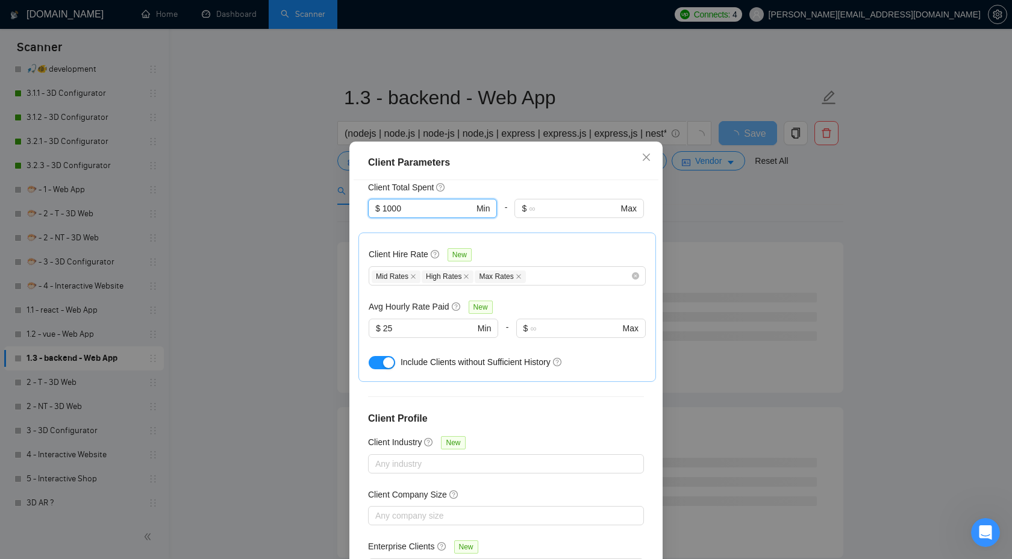
scroll to position [65, 0]
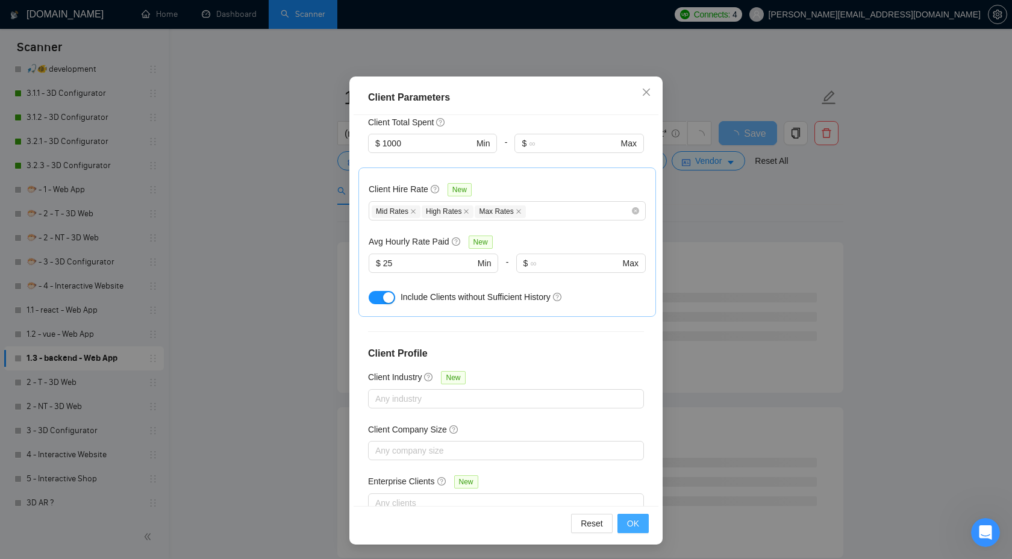
click at [633, 523] on span "OK" at bounding box center [633, 523] width 12 height 13
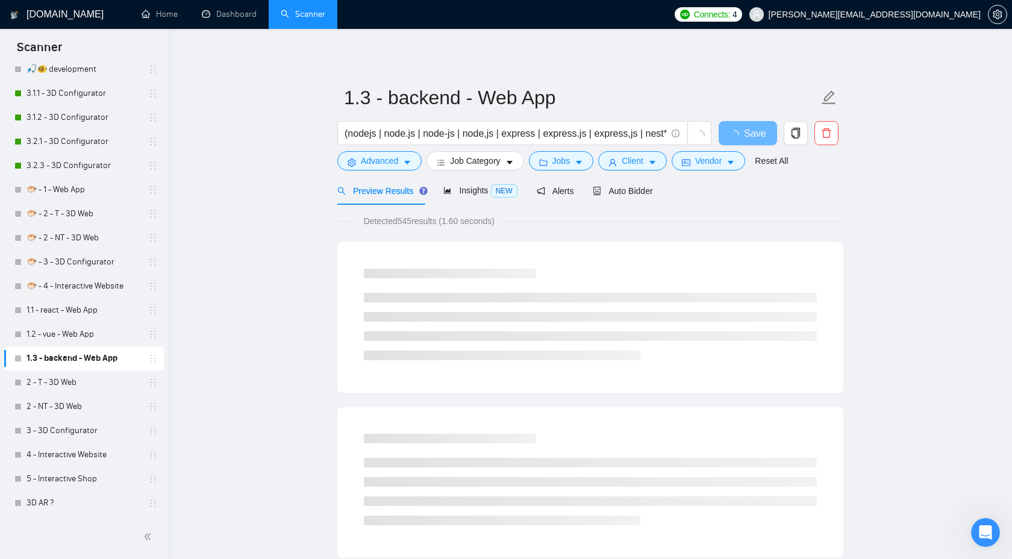
scroll to position [0, 0]
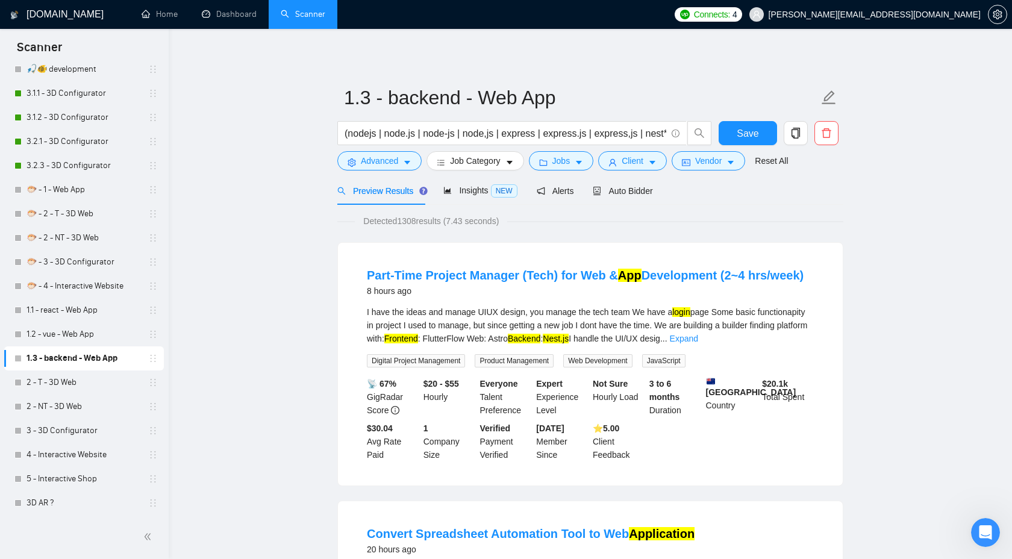
drag, startPoint x: 402, startPoint y: 223, endPoint x: 421, endPoint y: 222, distance: 18.7
click at [422, 222] on span "Detected 1308 results (7.43 seconds)" at bounding box center [431, 220] width 152 height 13
click at [467, 188] on span "Insights NEW" at bounding box center [479, 191] width 73 height 10
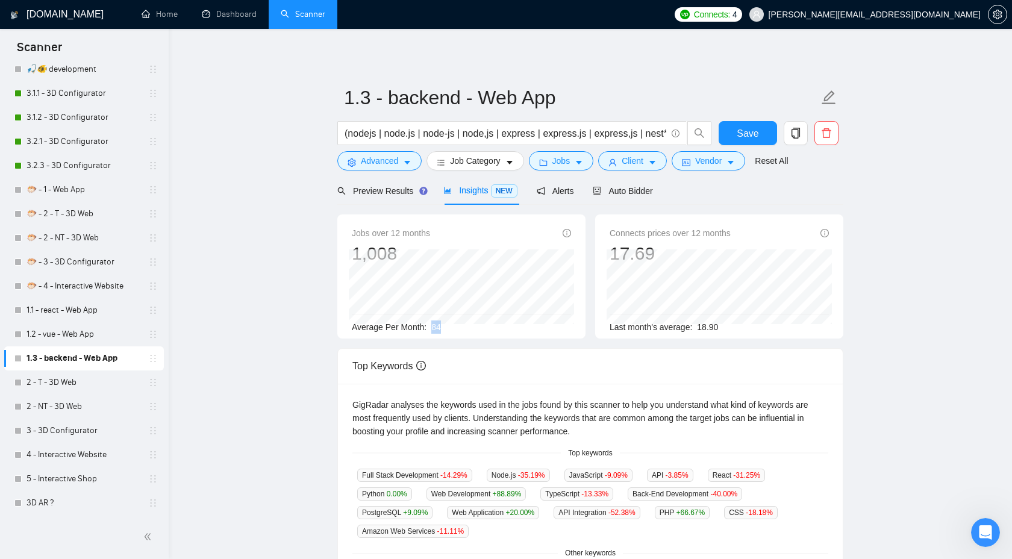
drag, startPoint x: 433, startPoint y: 327, endPoint x: 464, endPoint y: 327, distance: 31.3
click at [464, 327] on div "Average Per Month: 84" at bounding box center [461, 326] width 219 height 13
click at [401, 193] on span "Preview Results" at bounding box center [380, 191] width 87 height 10
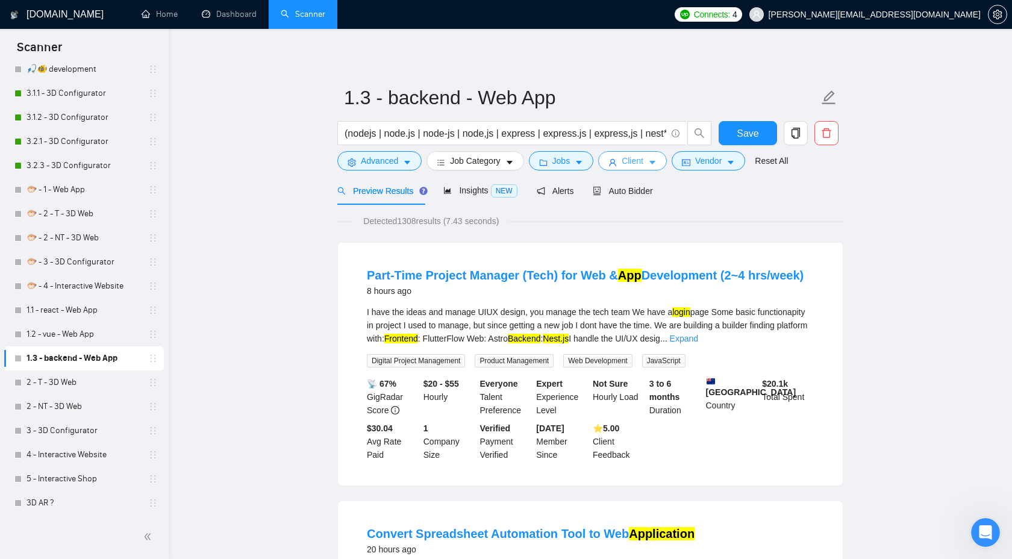
click at [625, 167] on button "Client" at bounding box center [632, 160] width 69 height 19
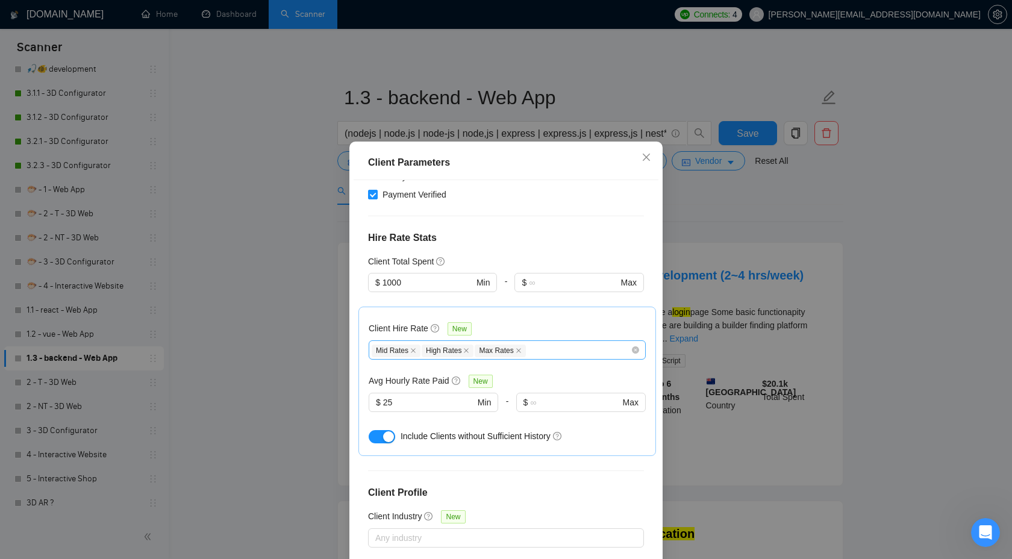
scroll to position [281, 0]
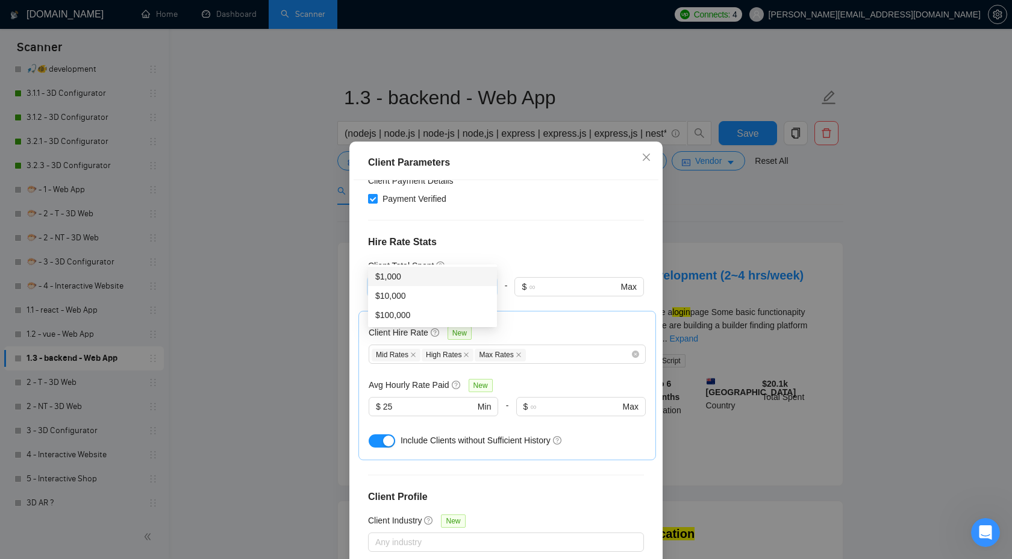
drag, startPoint x: 434, startPoint y: 252, endPoint x: 388, endPoint y: 255, distance: 46.5
click at [388, 280] on input "1000" at bounding box center [427, 286] width 91 height 13
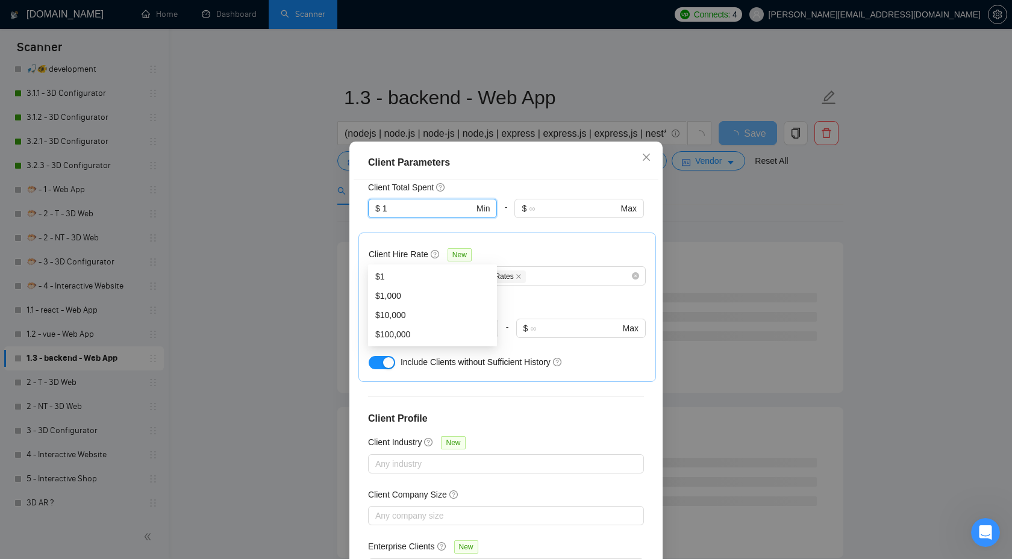
scroll to position [65, 0]
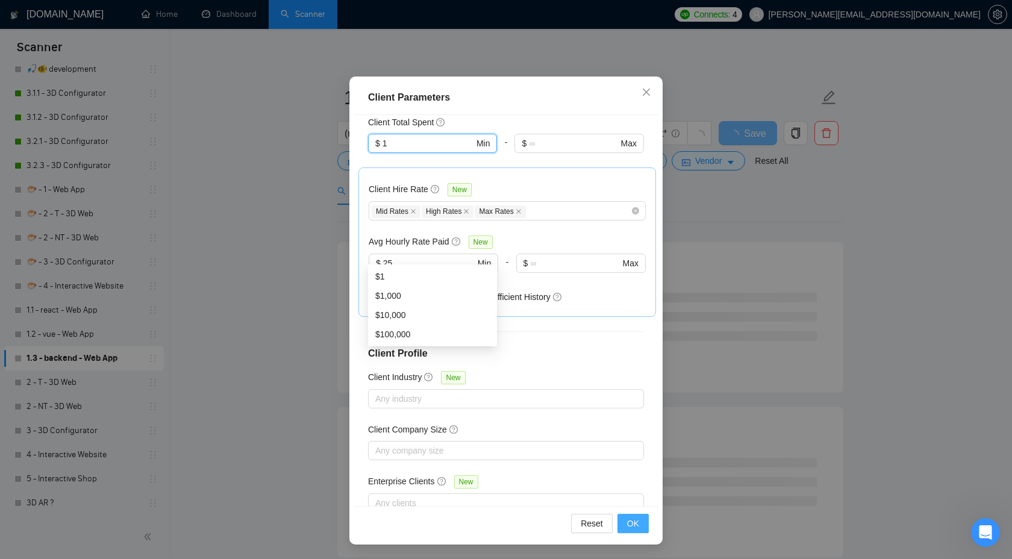
type input "1"
click at [632, 522] on span "OK" at bounding box center [633, 523] width 12 height 13
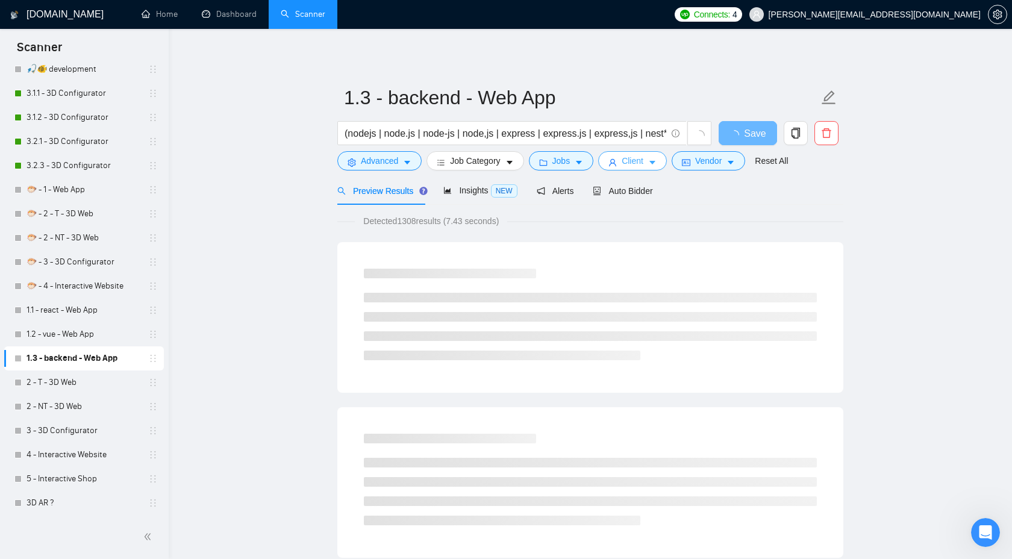
scroll to position [0, 0]
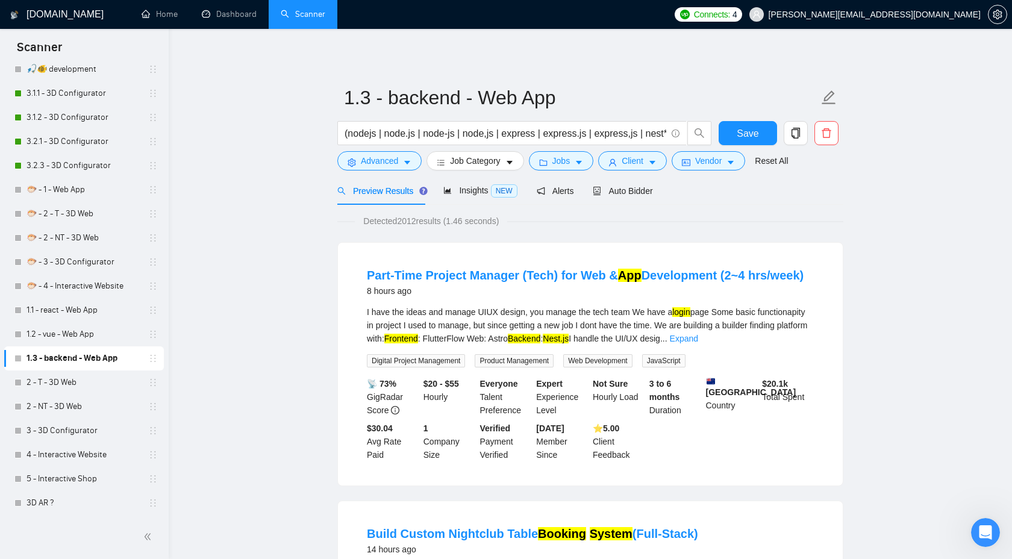
drag, startPoint x: 401, startPoint y: 222, endPoint x: 422, endPoint y: 223, distance: 20.5
click at [422, 223] on span "Detected 2012 results (1.46 seconds)" at bounding box center [431, 220] width 152 height 13
click at [471, 189] on span "Insights NEW" at bounding box center [479, 191] width 73 height 10
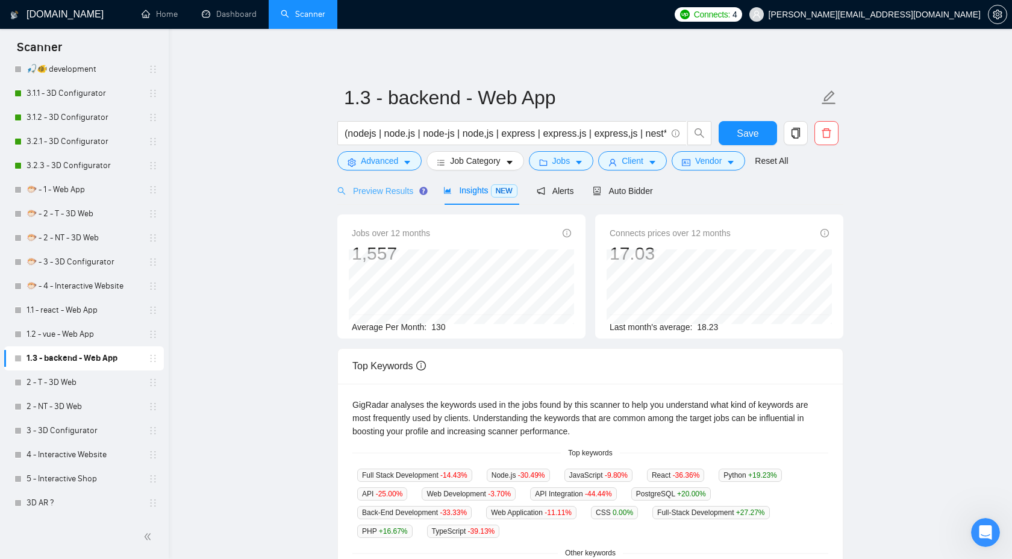
click at [393, 202] on div "Preview Results" at bounding box center [380, 190] width 87 height 28
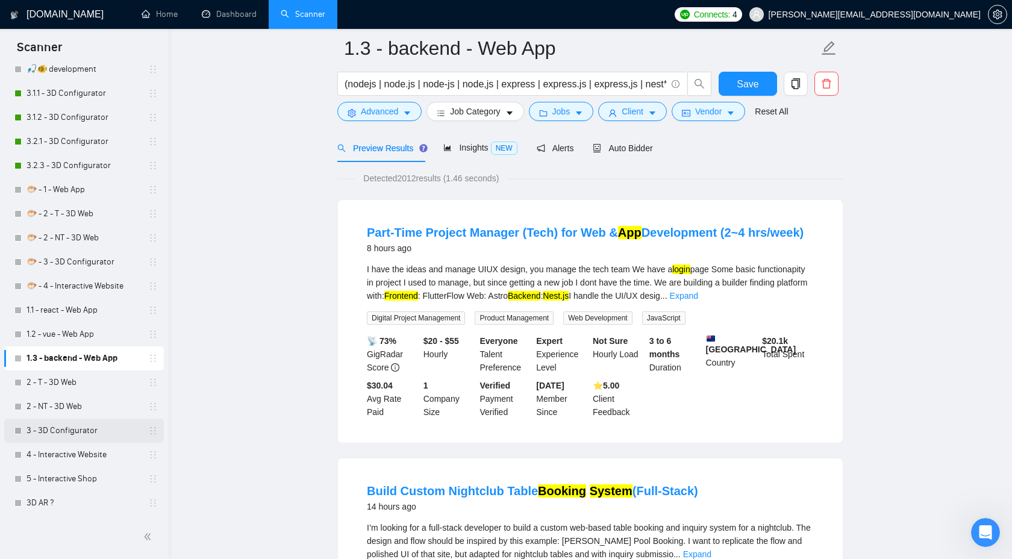
scroll to position [67, 0]
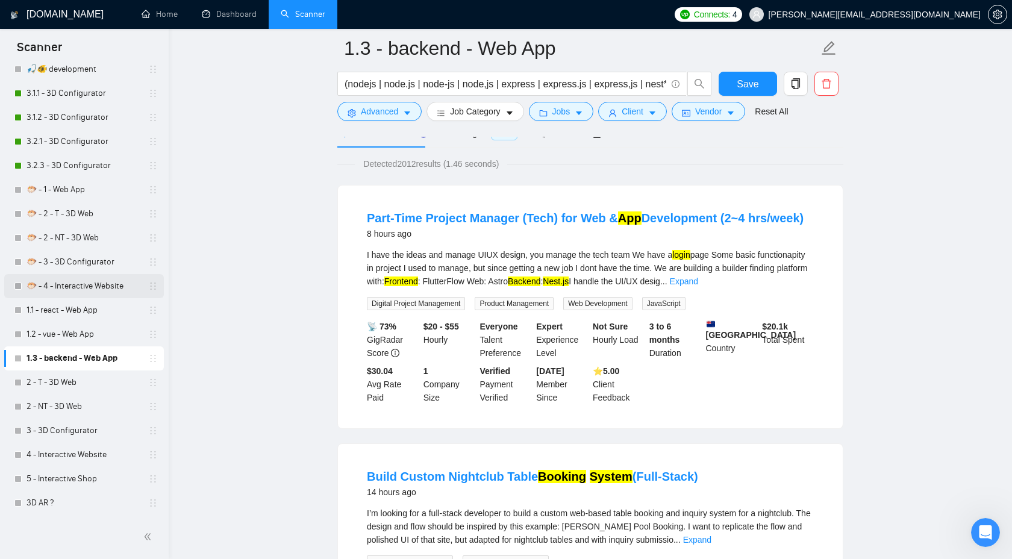
click at [64, 283] on link "🐡 - 4 - Interactive Website" at bounding box center [84, 286] width 114 height 24
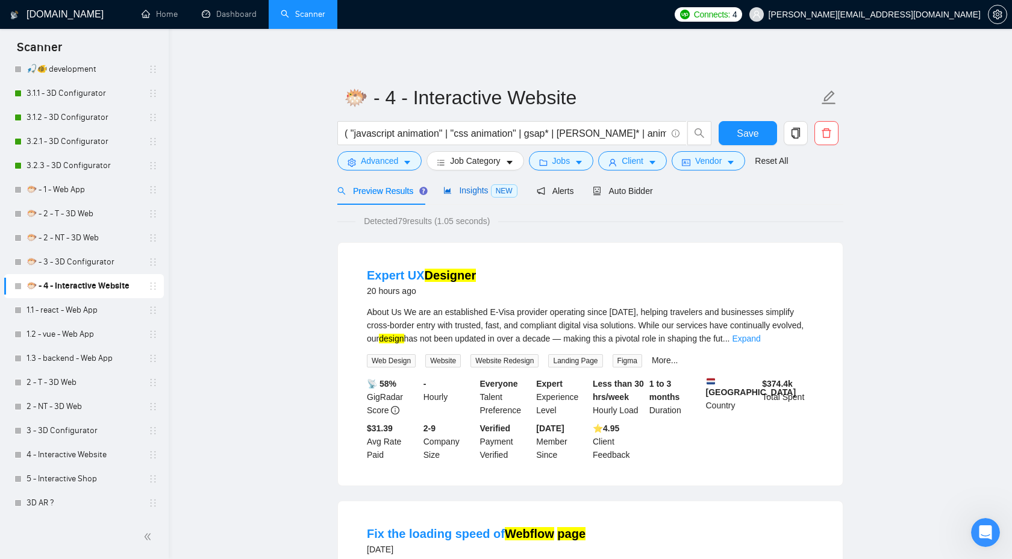
click at [469, 196] on div "Insights NEW" at bounding box center [479, 191] width 73 height 14
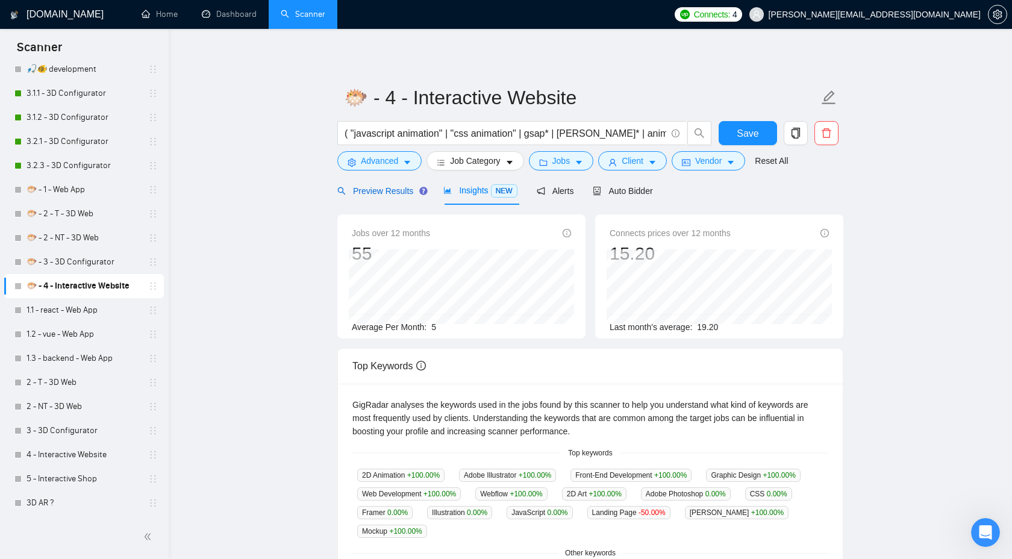
click at [380, 195] on span "Preview Results" at bounding box center [380, 191] width 87 height 10
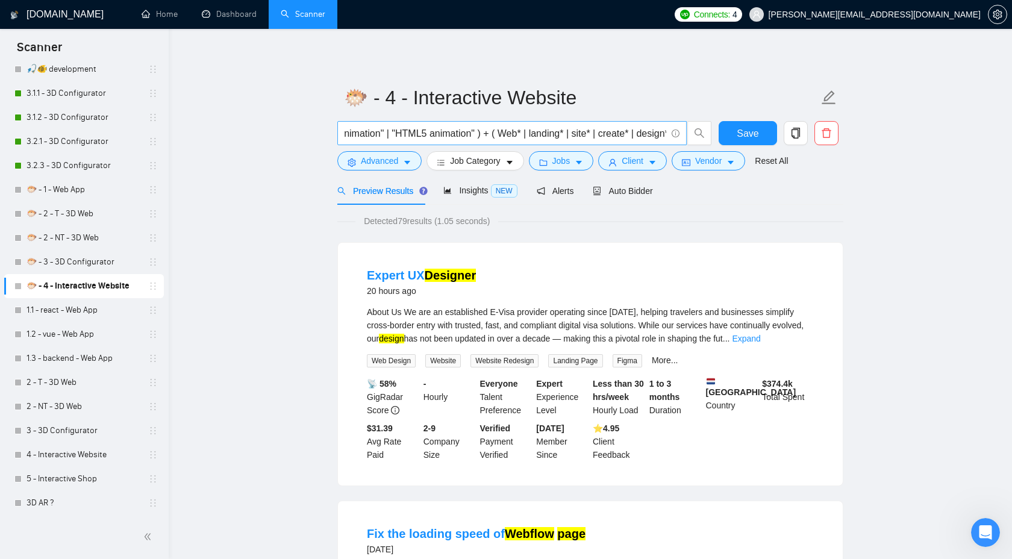
scroll to position [0, 1919]
click at [373, 134] on input "( "javascript animation" | "css animation" | gsap* | [PERSON_NAME]* | animejs* …" at bounding box center [506, 133] width 322 height 15
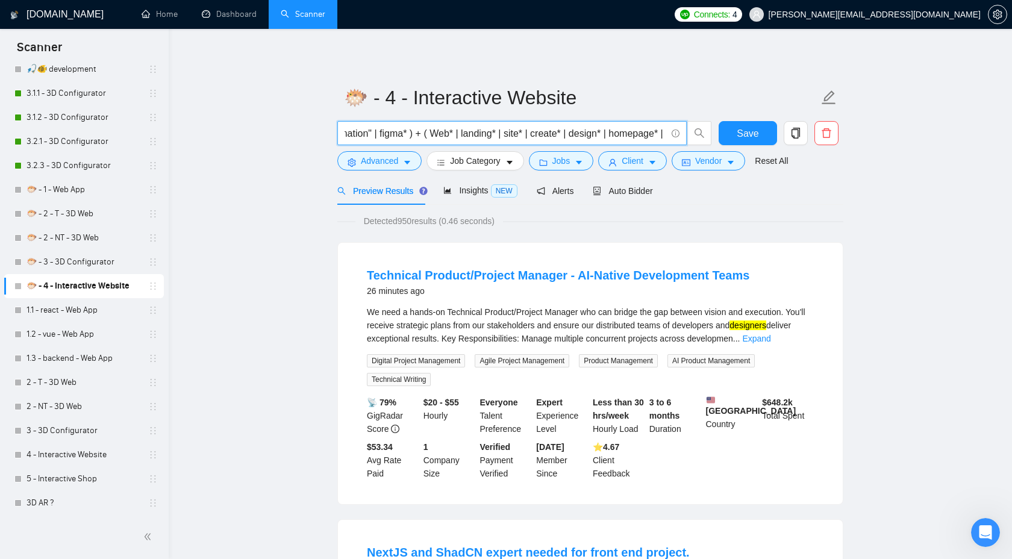
type input "( "javascript animation" | "css animation" | gsap* | [PERSON_NAME]* | animejs* …"
drag, startPoint x: 403, startPoint y: 222, endPoint x: 417, endPoint y: 221, distance: 14.5
click at [417, 221] on span "Detected 950 results (0.46 seconds)" at bounding box center [429, 220] width 148 height 13
click at [464, 196] on div "Insights NEW" at bounding box center [479, 191] width 73 height 14
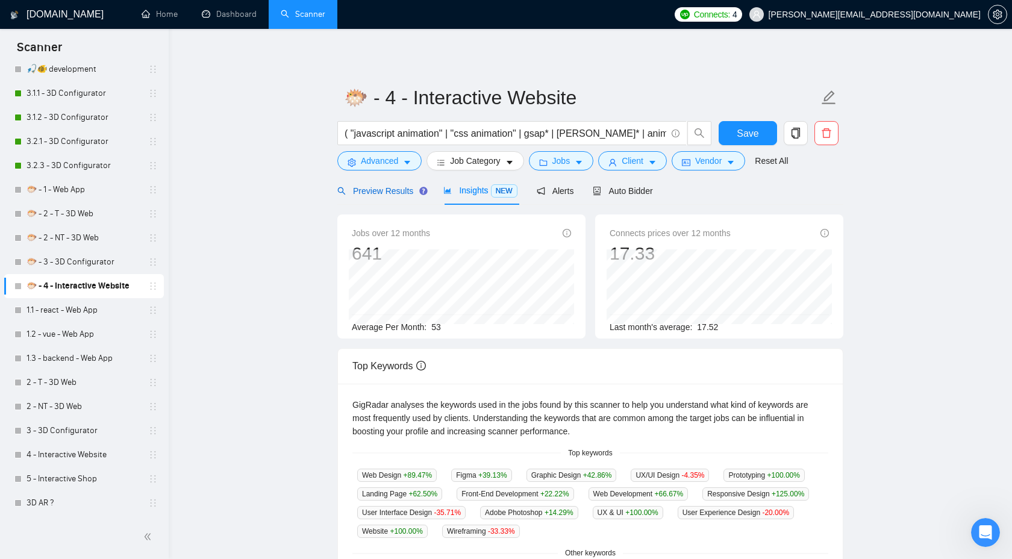
click at [411, 190] on span "Preview Results" at bounding box center [380, 191] width 87 height 10
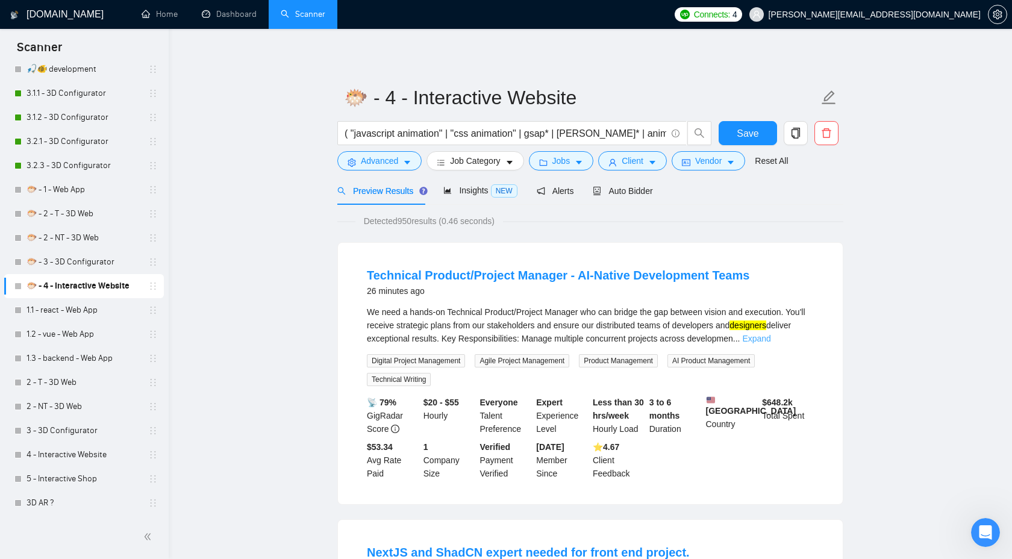
click at [770, 340] on link "Expand" at bounding box center [756, 339] width 28 height 10
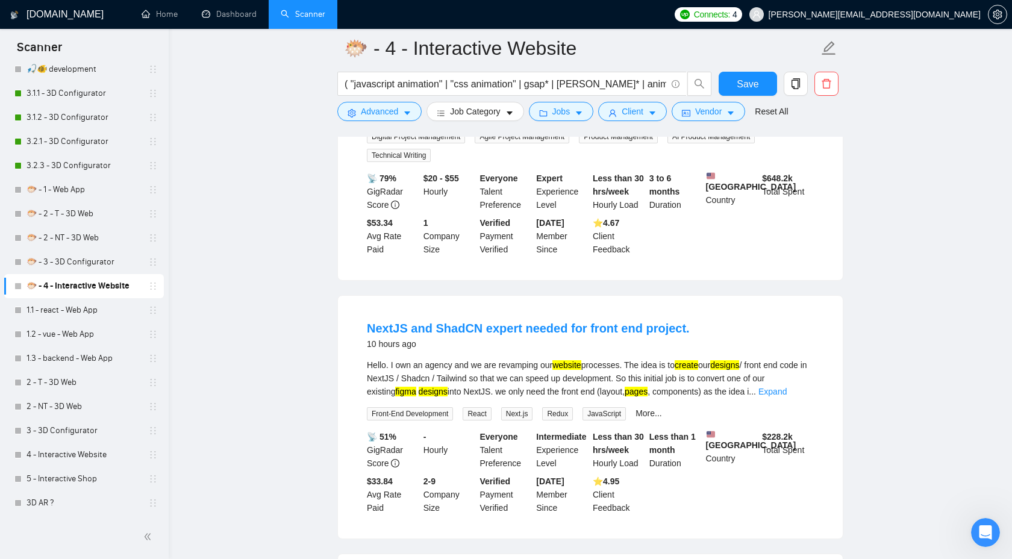
scroll to position [411, 0]
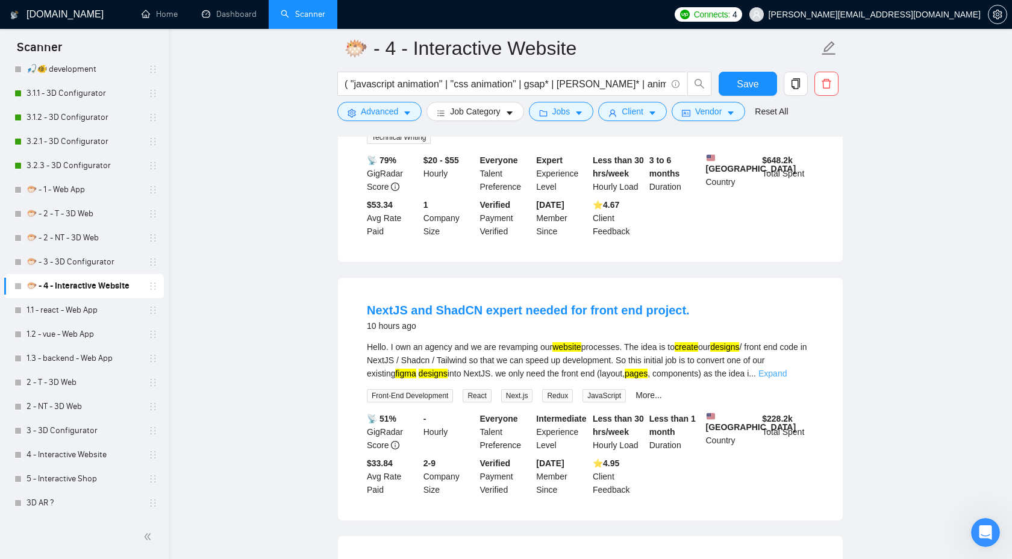
click at [787, 376] on link "Expand" at bounding box center [772, 374] width 28 height 10
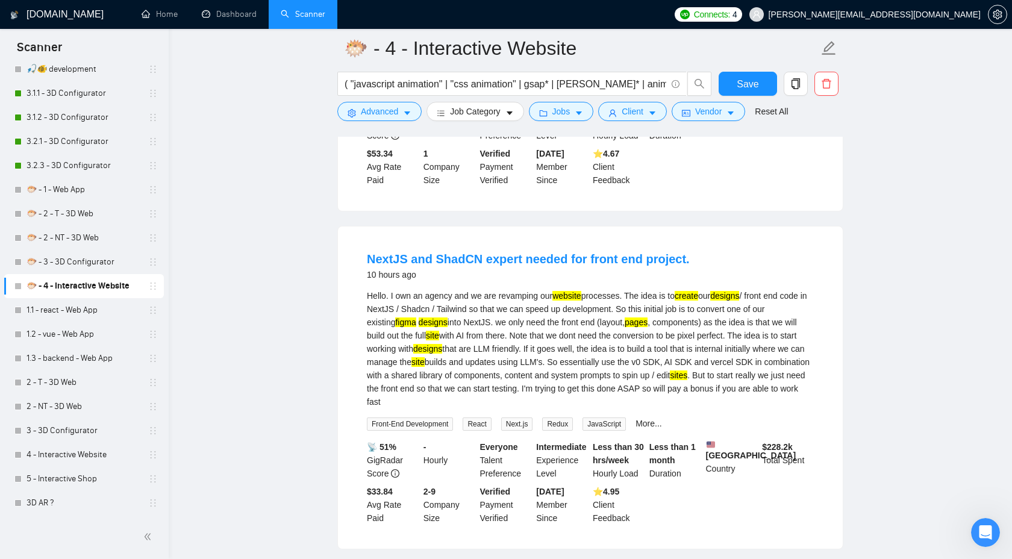
scroll to position [462, 0]
drag, startPoint x: 762, startPoint y: 459, endPoint x: 811, endPoint y: 466, distance: 49.2
click at [811, 466] on div "$ 228.2k Total Spent" at bounding box center [787, 460] width 57 height 40
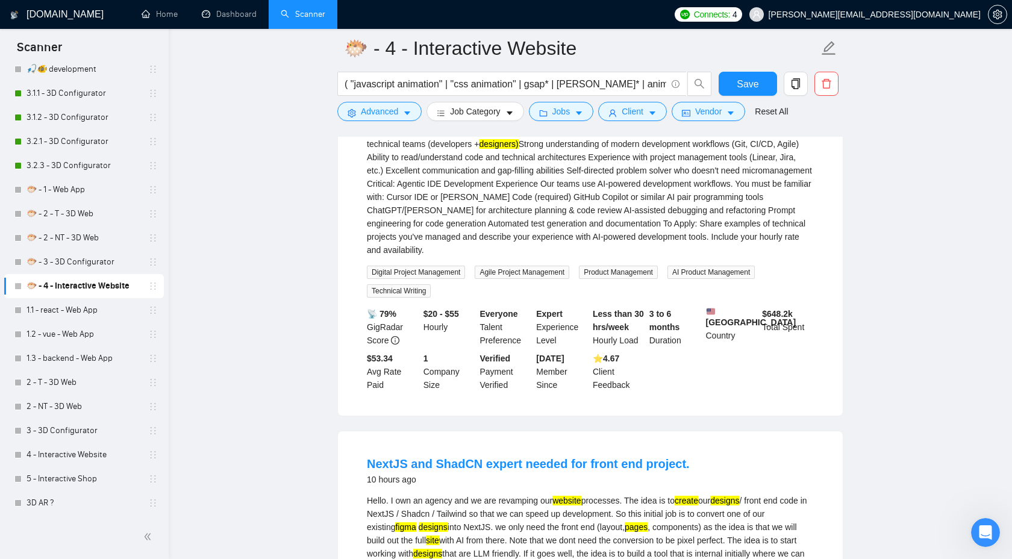
scroll to position [199, 0]
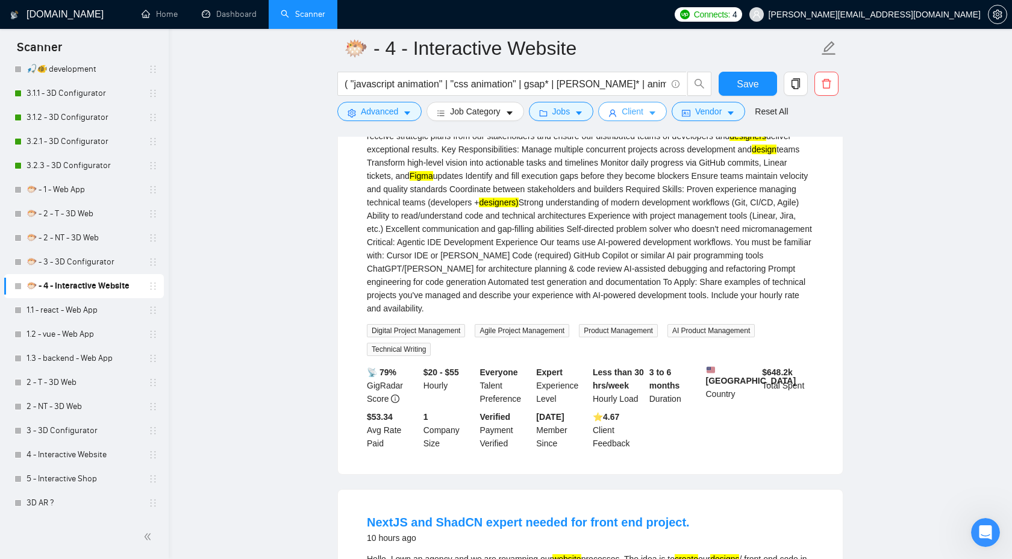
click at [638, 112] on span "Client" at bounding box center [633, 111] width 22 height 13
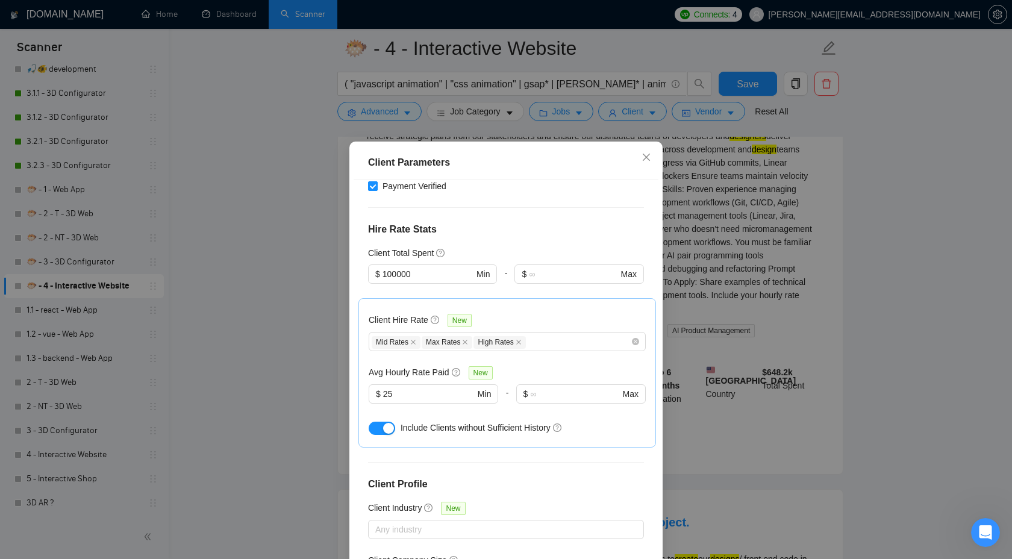
scroll to position [294, 0]
drag, startPoint x: 417, startPoint y: 356, endPoint x: 361, endPoint y: 356, distance: 55.4
click at [360, 356] on div "Client Hire Rate New Mid Rates Max Rates High Rates Avg Hourly Rate Paid New 25…" at bounding box center [507, 372] width 298 height 149
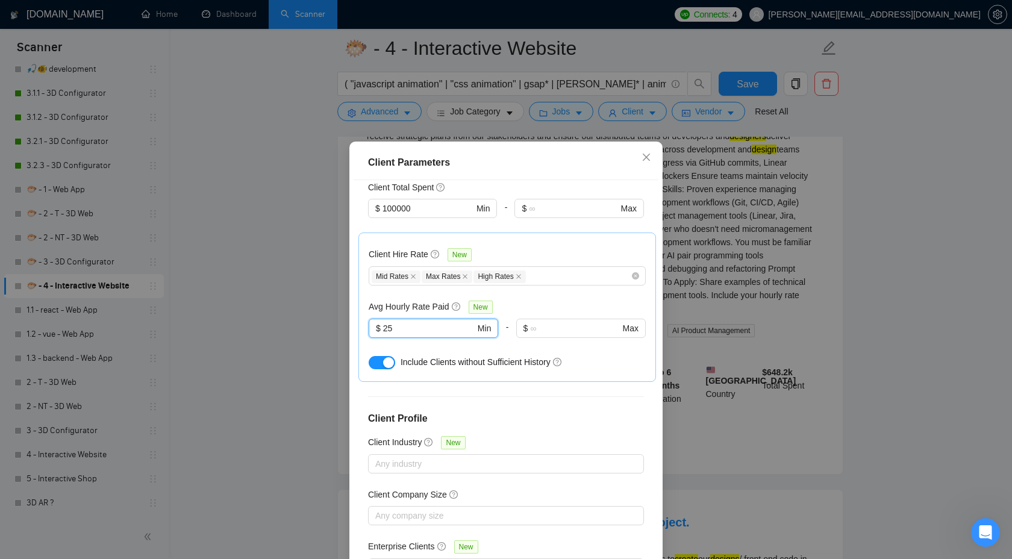
scroll to position [65, 0]
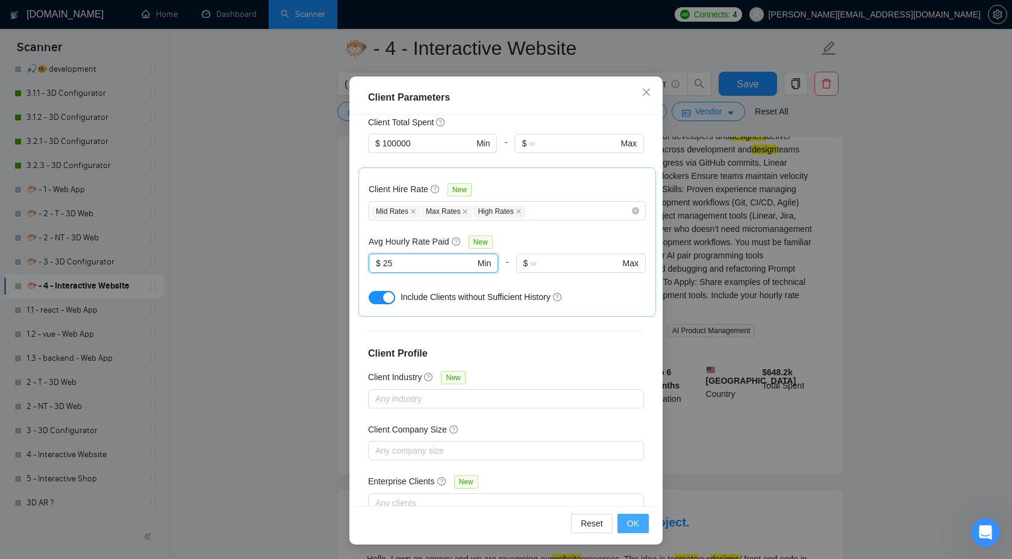
click at [630, 519] on span "OK" at bounding box center [633, 523] width 12 height 13
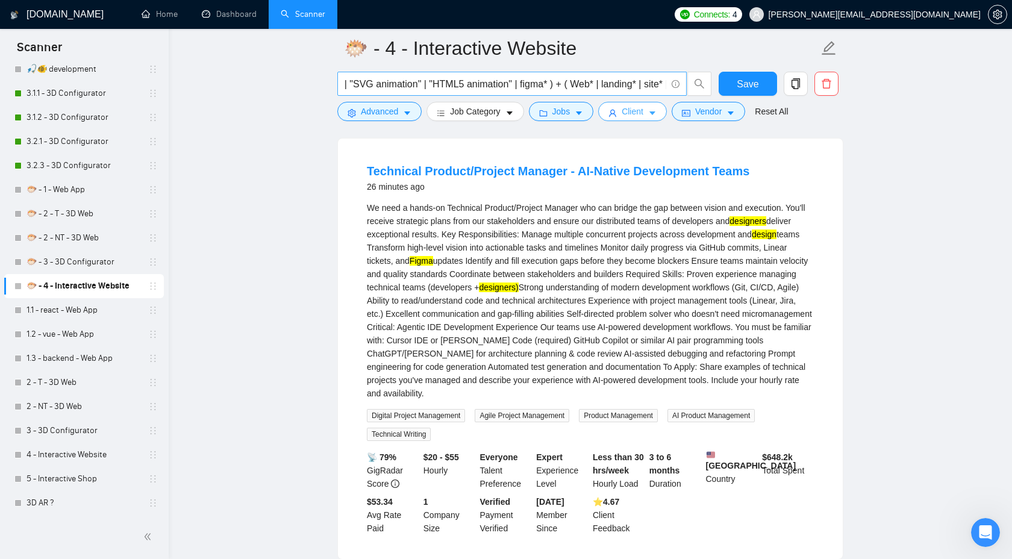
scroll to position [0, 1956]
drag, startPoint x: 390, startPoint y: 85, endPoint x: 760, endPoint y: 96, distance: 370.0
click at [760, 96] on div "( "javascript animation" | "css animation" | gsap* | [PERSON_NAME]* | animejs* …" at bounding box center [588, 87] width 506 height 30
click at [445, 84] on input "( "javascript animation" | "css animation" | gsap* | [PERSON_NAME]* | animejs* …" at bounding box center [506, 83] width 322 height 15
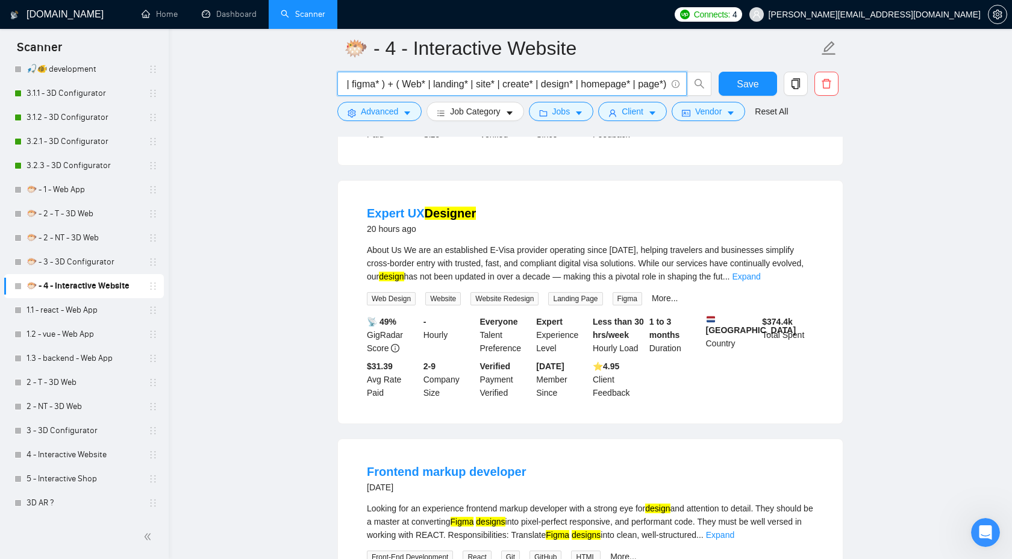
scroll to position [849, 0]
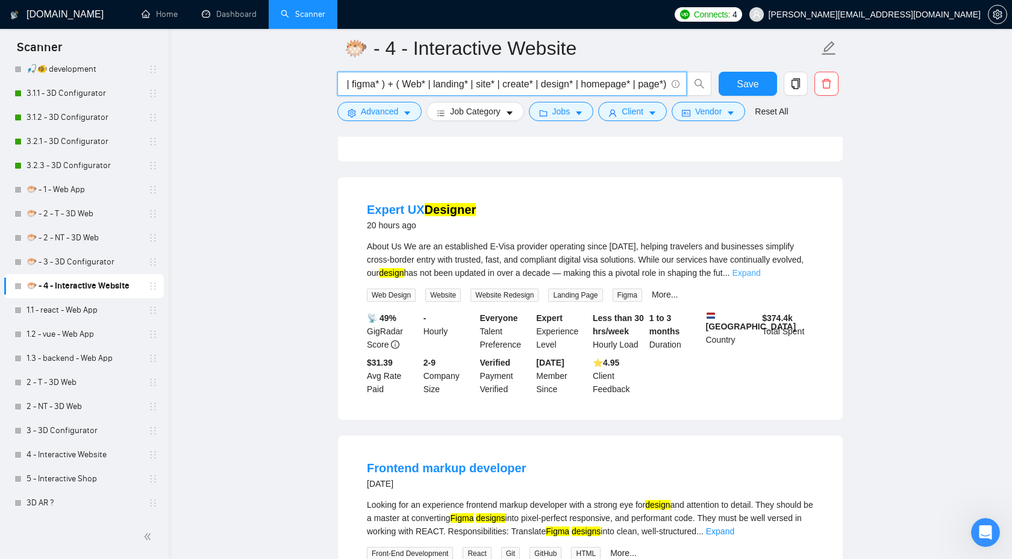
click at [760, 278] on link "Expand" at bounding box center [746, 273] width 28 height 10
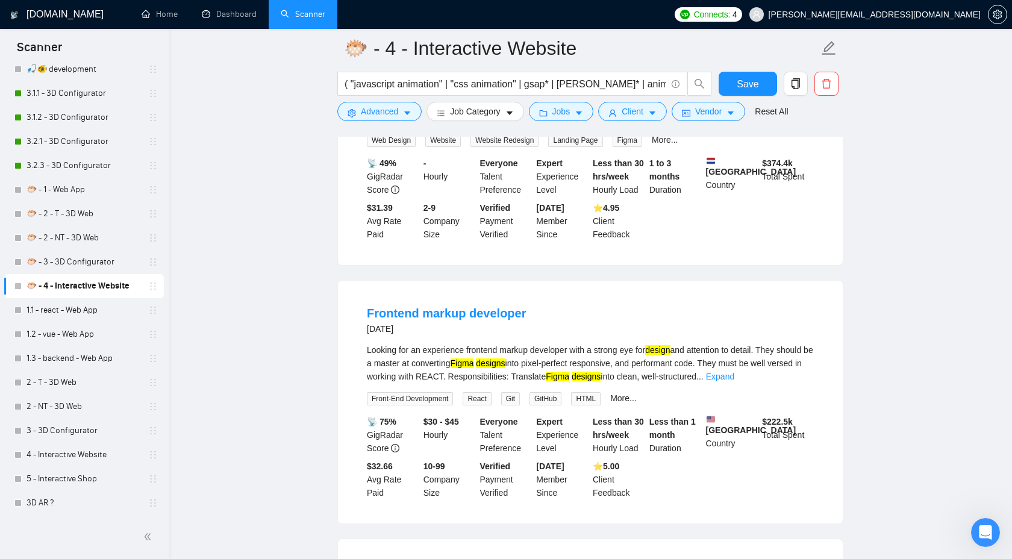
scroll to position [1326, 0]
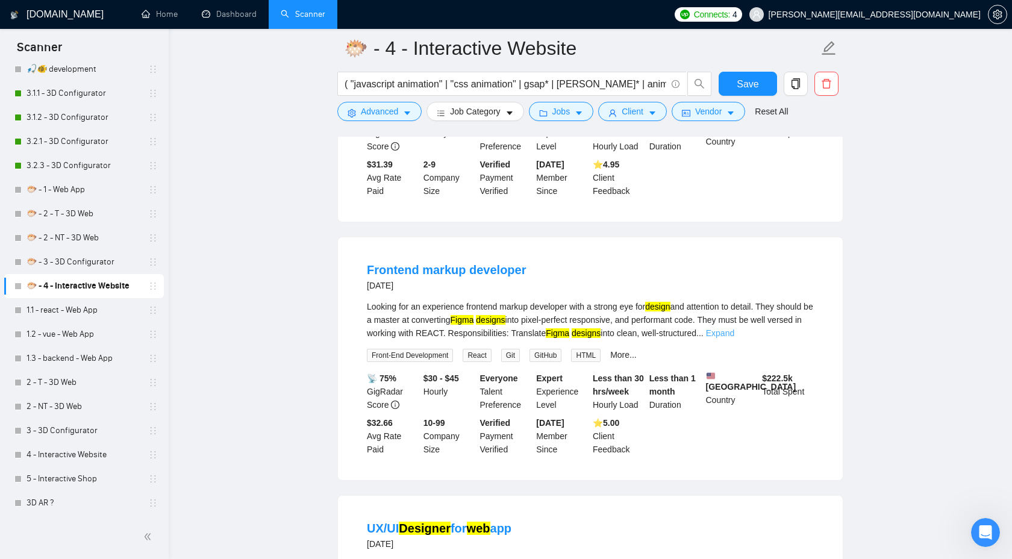
click at [734, 338] on link "Expand" at bounding box center [720, 333] width 28 height 10
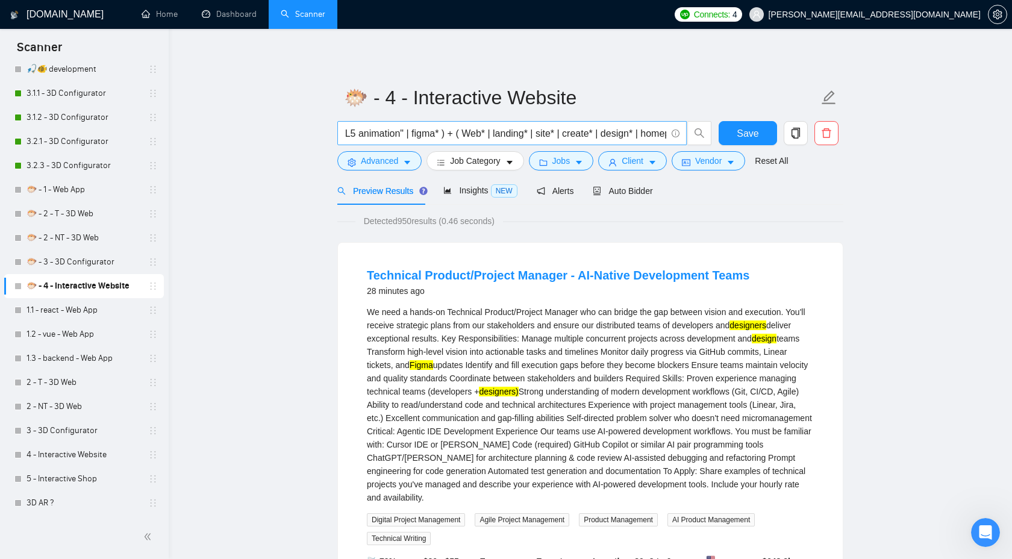
scroll to position [0, 1891]
click at [565, 160] on span "Jobs" at bounding box center [561, 160] width 18 height 13
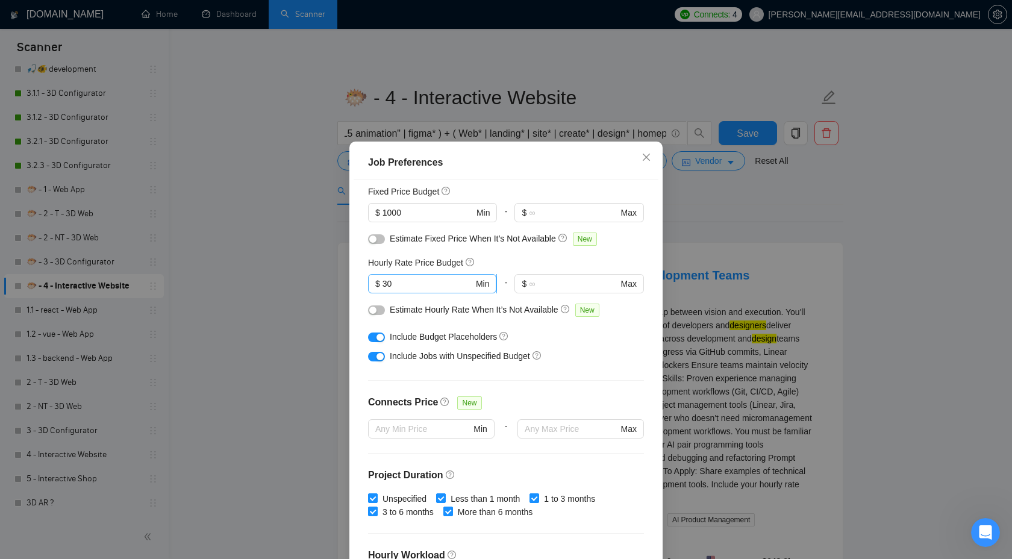
click at [425, 283] on input "30" at bounding box center [427, 283] width 91 height 13
click at [729, 210] on div "Job Preferences Budget Project Type All Fixed Price Hourly Rate Fixed Price Bud…" at bounding box center [506, 279] width 1012 height 559
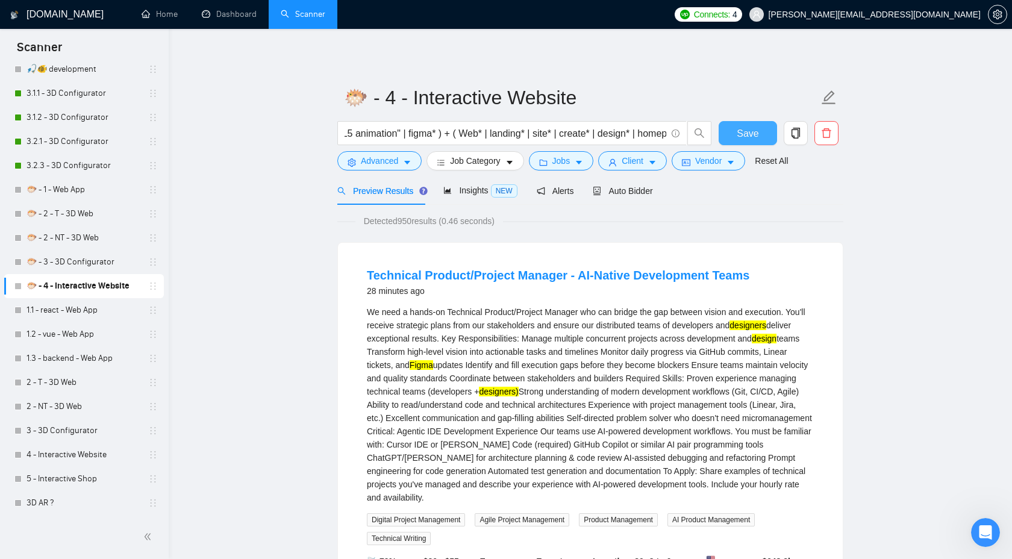
click at [738, 133] on span "Save" at bounding box center [748, 133] width 22 height 15
click at [568, 157] on span "Jobs" at bounding box center [561, 160] width 18 height 13
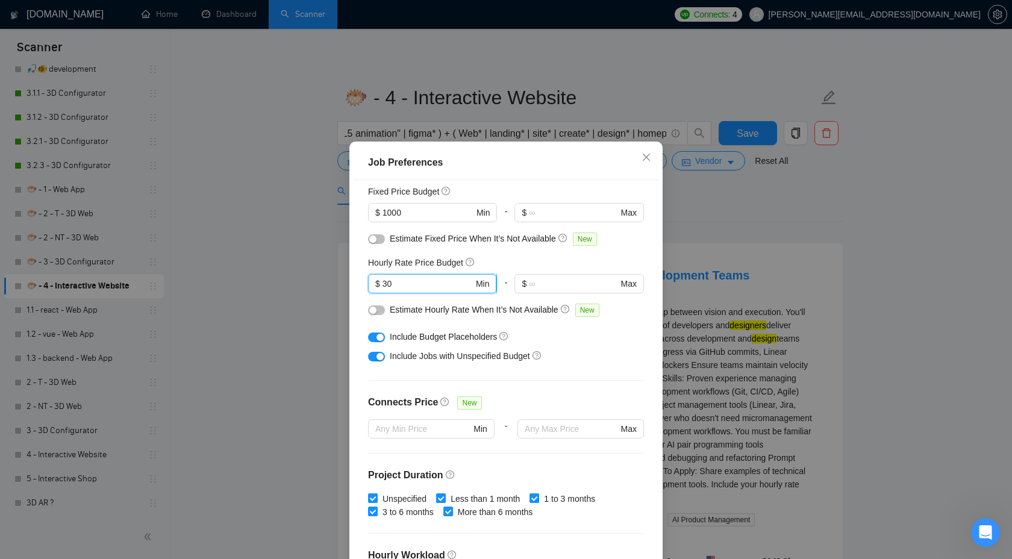
drag, startPoint x: 401, startPoint y: 284, endPoint x: 373, endPoint y: 283, distance: 27.7
click at [373, 283] on span "$ 30 Min" at bounding box center [432, 283] width 128 height 19
click at [768, 224] on div "Job Preferences Budget Project Type All Fixed Price Hourly Rate Fixed Price Bud…" at bounding box center [506, 279] width 1012 height 559
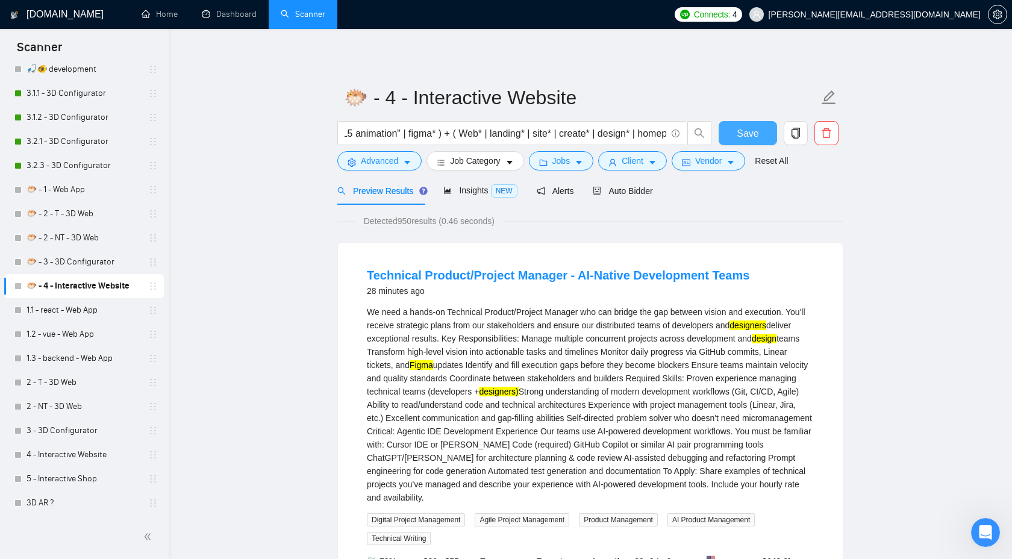
click at [740, 139] on span "Save" at bounding box center [748, 133] width 22 height 15
click at [72, 307] on link "1.1 - react - Web App" at bounding box center [84, 310] width 114 height 24
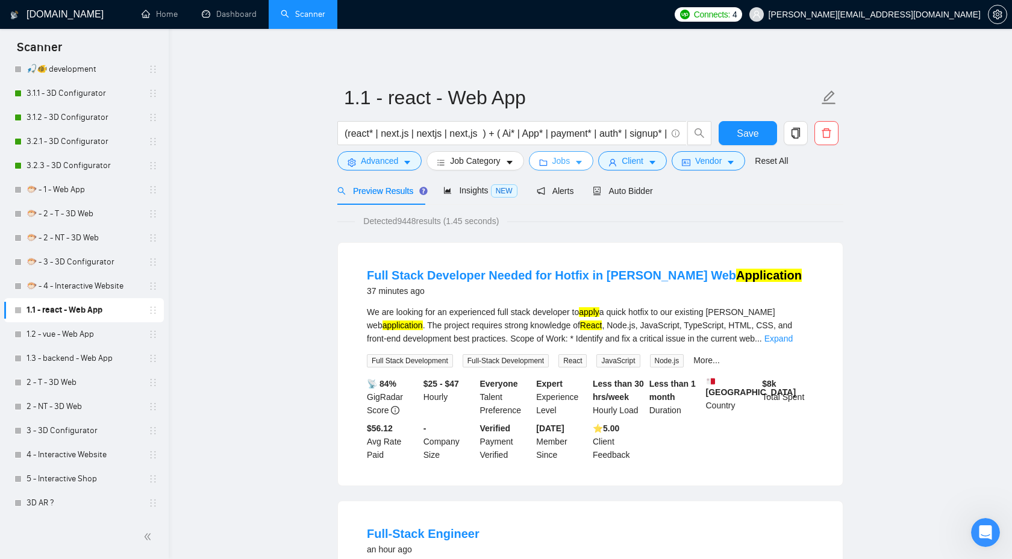
click at [570, 168] on button "Jobs" at bounding box center [561, 160] width 65 height 19
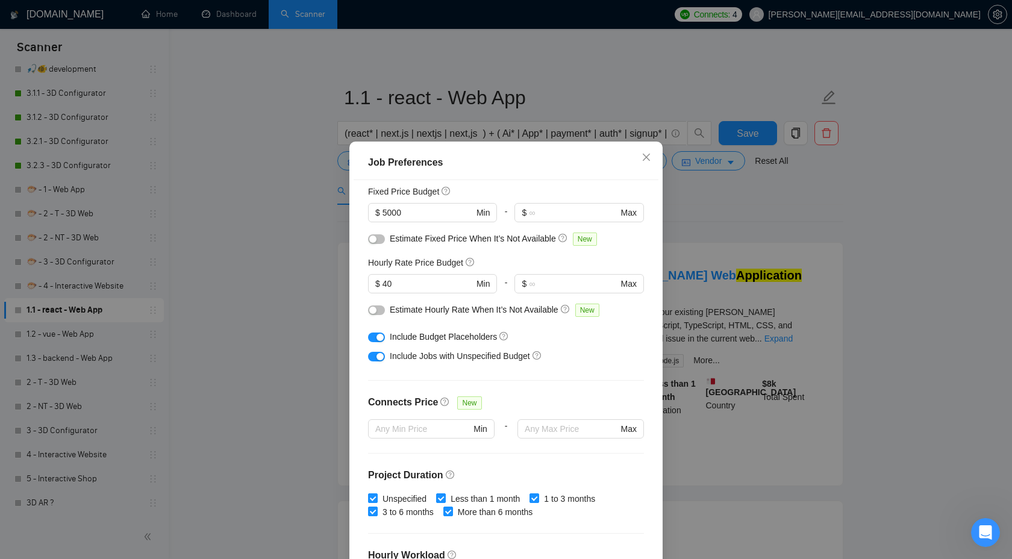
click at [773, 239] on div "Job Preferences Budget Project Type All Fixed Price Hourly Rate Fixed Price Bud…" at bounding box center [506, 279] width 1012 height 559
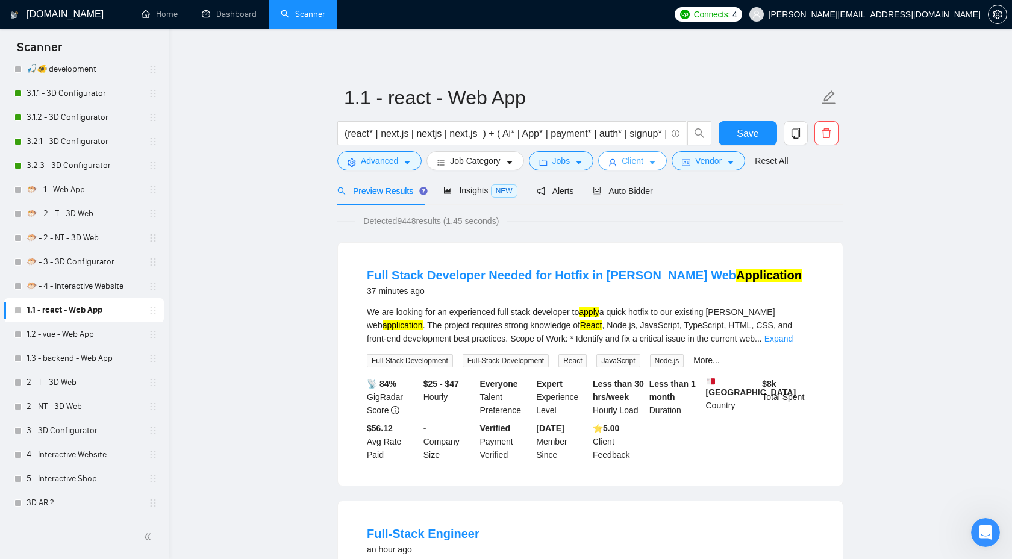
click at [637, 163] on span "Client" at bounding box center [633, 160] width 22 height 13
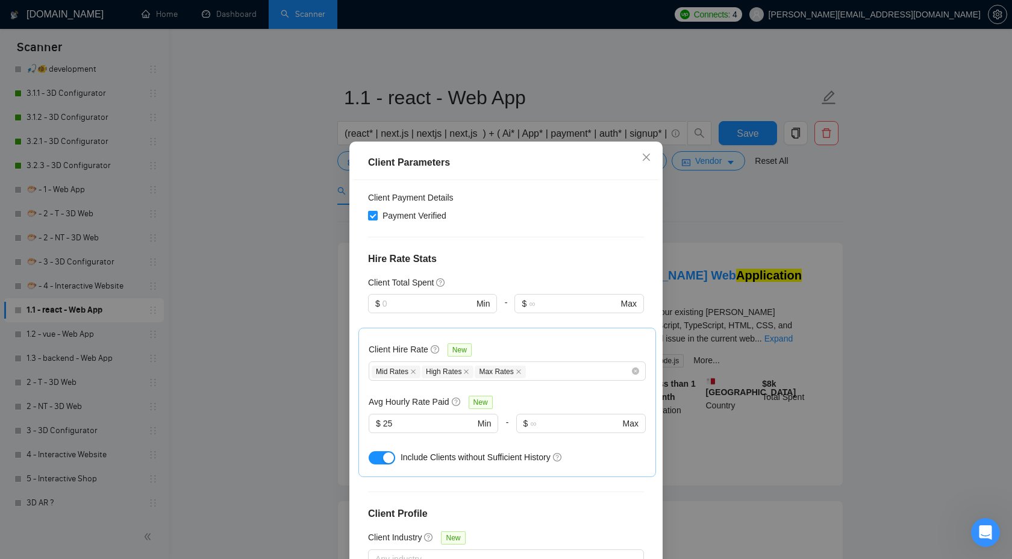
scroll to position [359, 0]
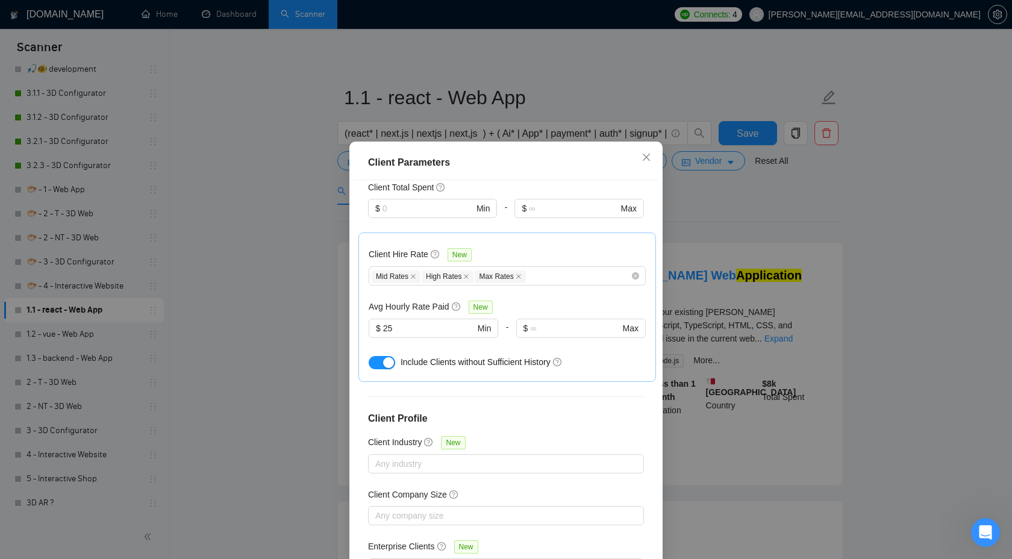
click at [772, 217] on div "Client Parameters Client Location Include Client Countries Select Exclude Clien…" at bounding box center [506, 279] width 1012 height 559
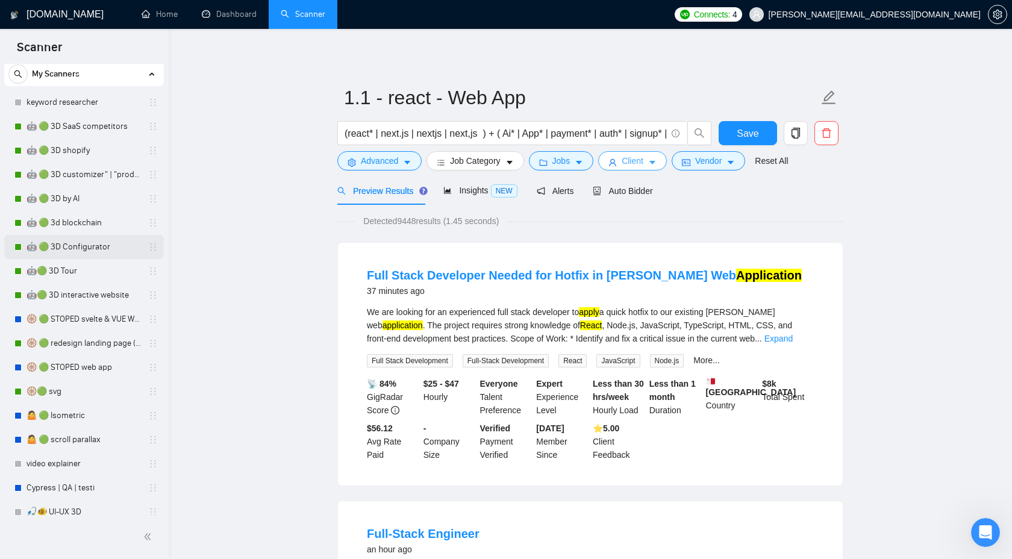
scroll to position [0, 0]
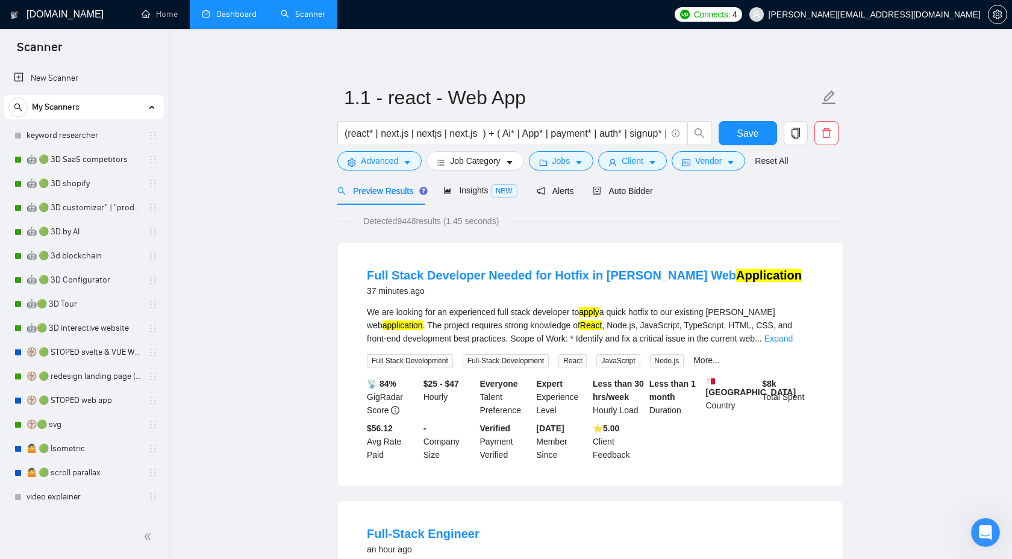
click at [220, 16] on link "Dashboard" at bounding box center [229, 14] width 55 height 10
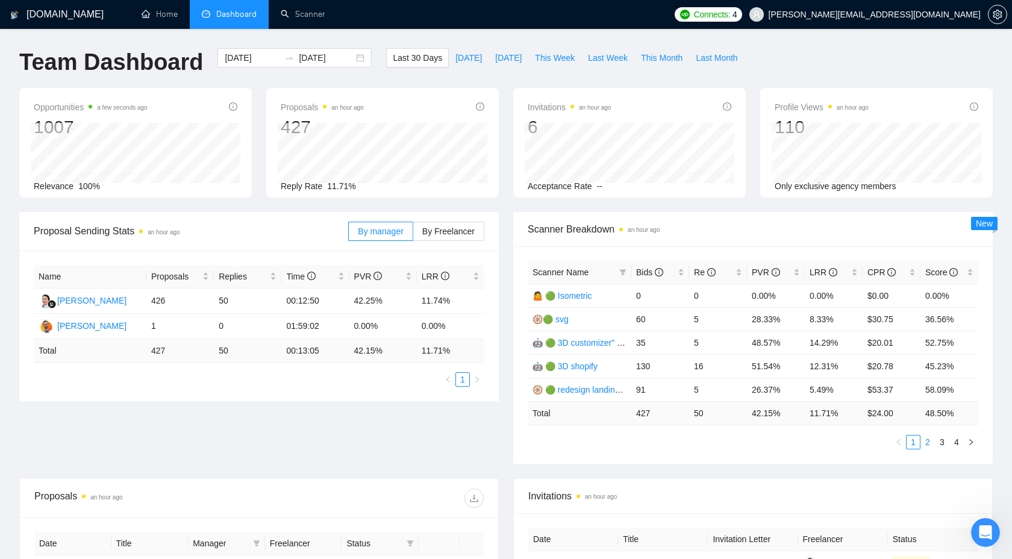
click at [928, 443] on link "2" at bounding box center [927, 441] width 13 height 13
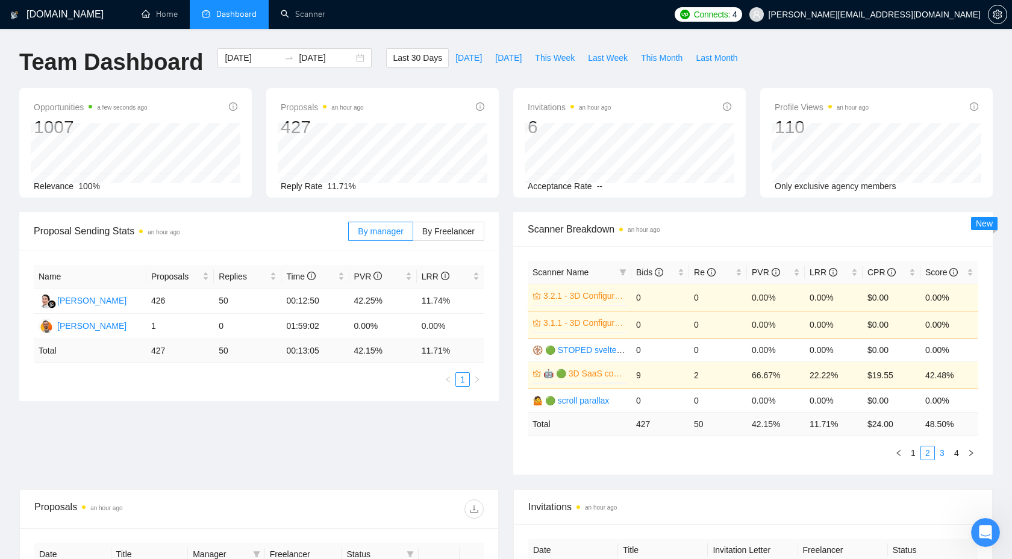
click at [943, 452] on link "3" at bounding box center [941, 452] width 13 height 13
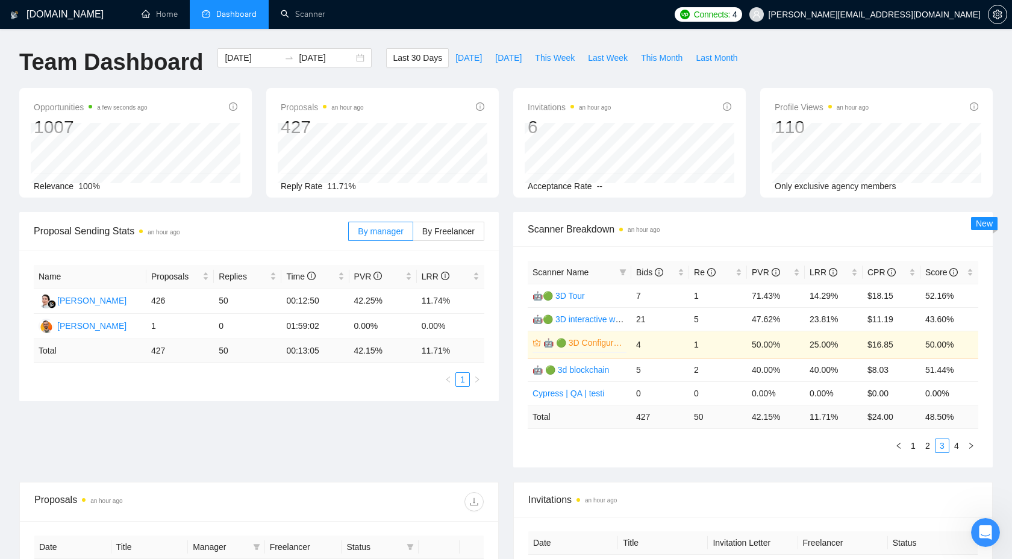
click at [959, 446] on link "4" at bounding box center [956, 445] width 13 height 13
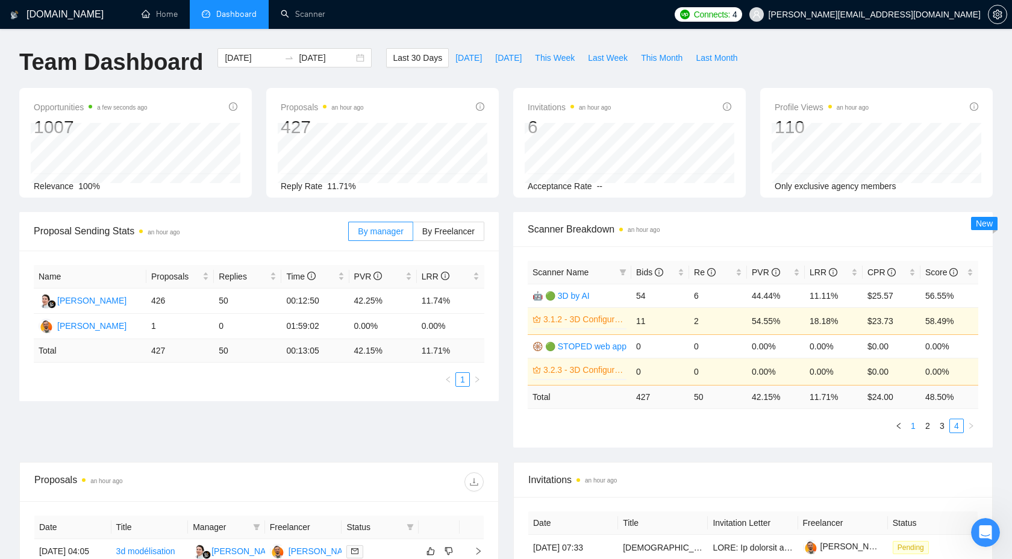
click at [913, 425] on link "1" at bounding box center [912, 425] width 13 height 13
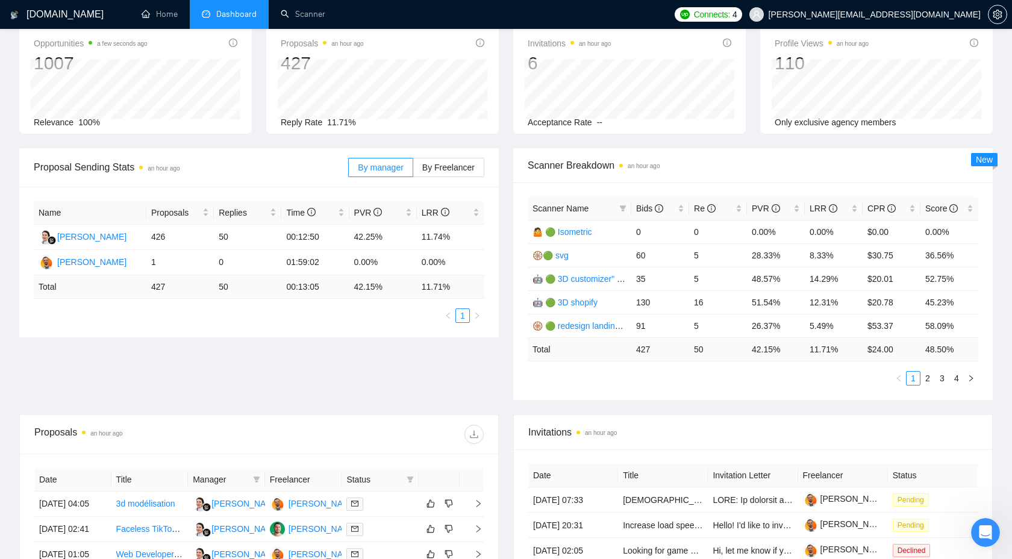
scroll to position [224, 0]
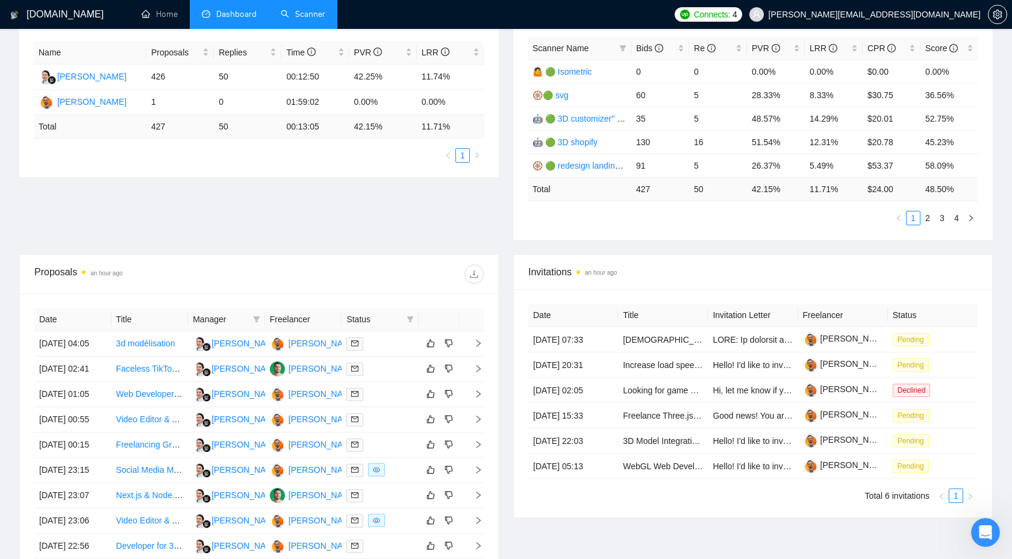
click at [313, 16] on link "Scanner" at bounding box center [303, 14] width 45 height 10
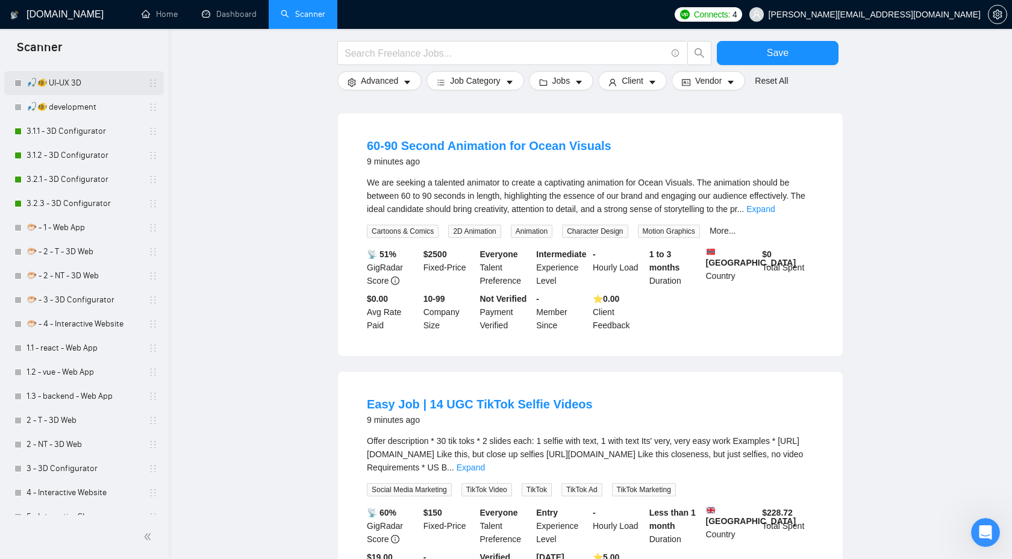
scroll to position [500, 0]
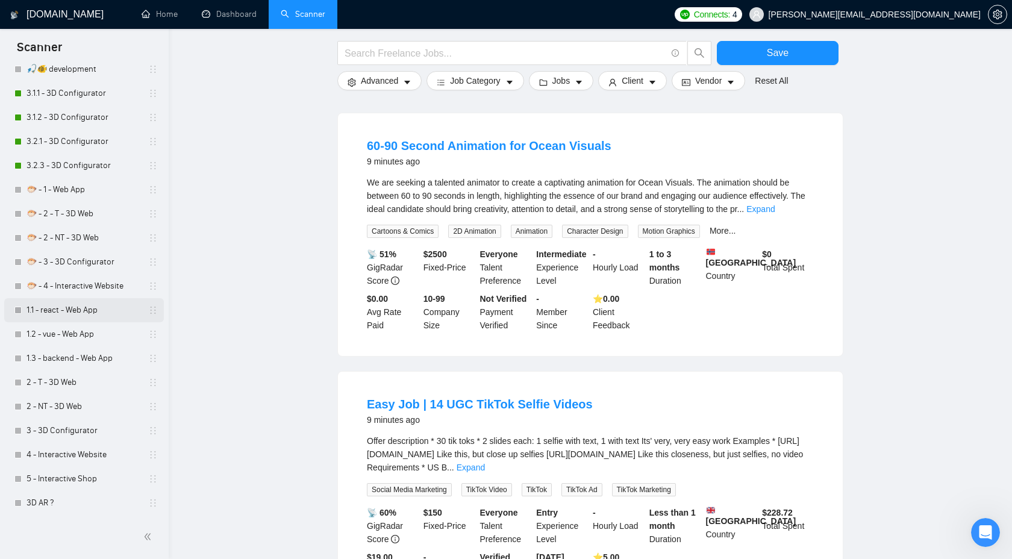
click at [74, 310] on link "1.1 - react - Web App" at bounding box center [84, 310] width 114 height 24
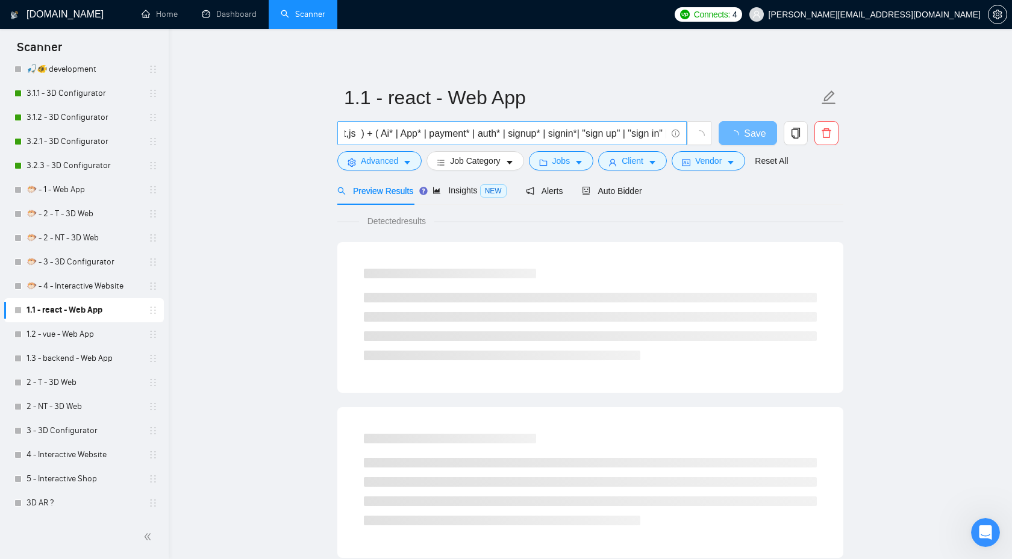
scroll to position [0, 122]
click at [560, 160] on span "Jobs" at bounding box center [561, 160] width 18 height 13
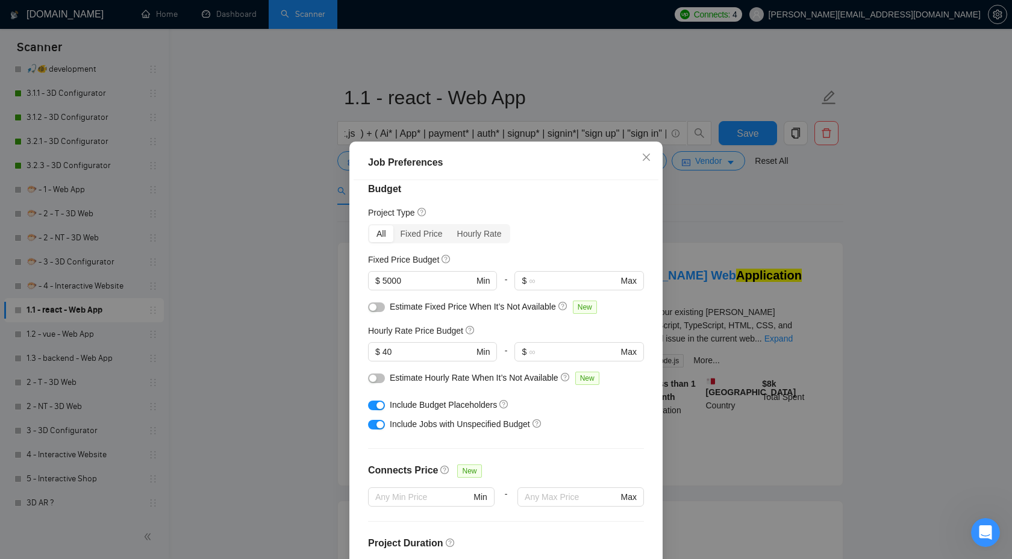
scroll to position [15, 0]
click at [683, 240] on div "Job Preferences Budget Project Type All Fixed Price Hourly Rate Fixed Price Bud…" at bounding box center [506, 279] width 1012 height 559
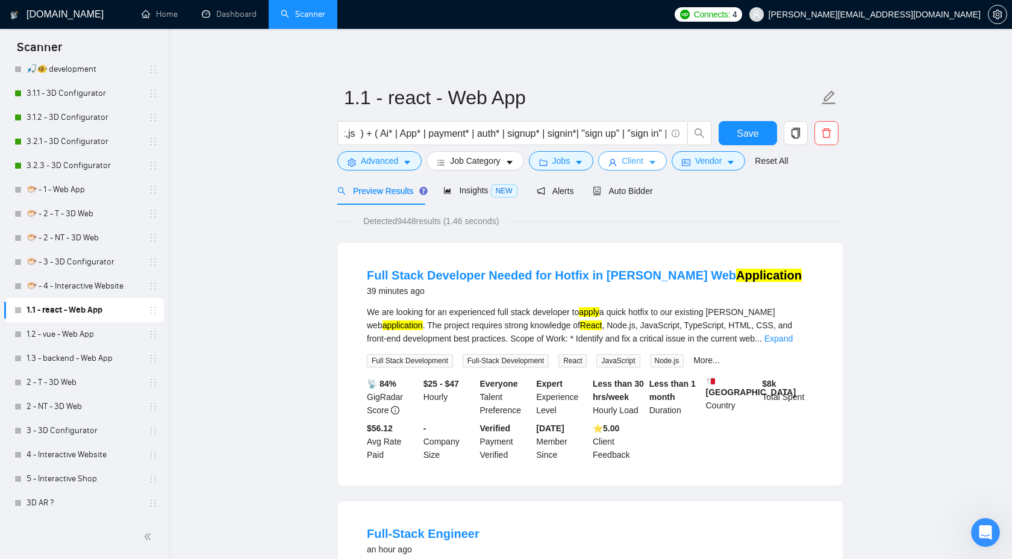
click at [632, 163] on span "Client" at bounding box center [633, 160] width 22 height 13
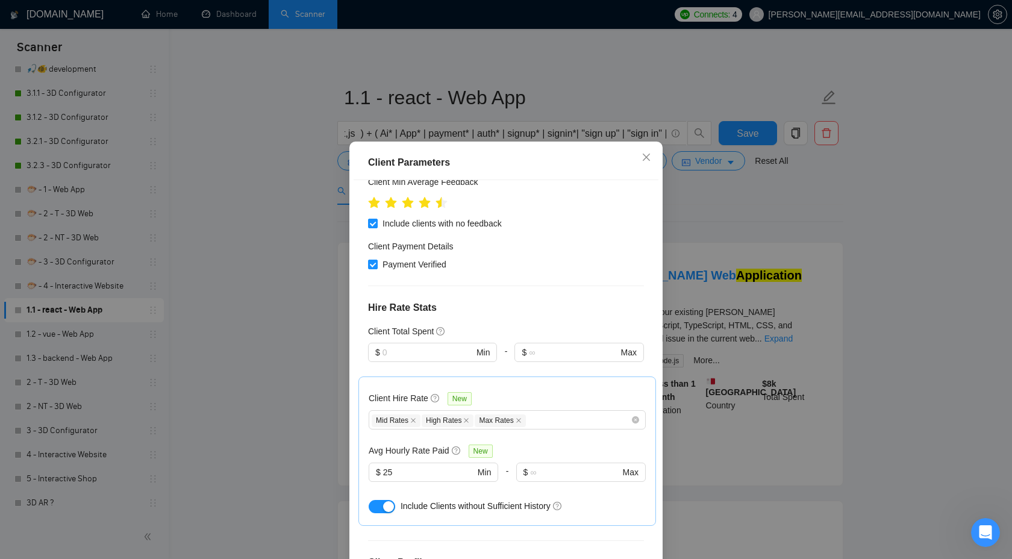
scroll to position [216, 0]
click at [752, 198] on div "Client Parameters Client Location Include Client Countries Select Exclude Clien…" at bounding box center [506, 279] width 1012 height 559
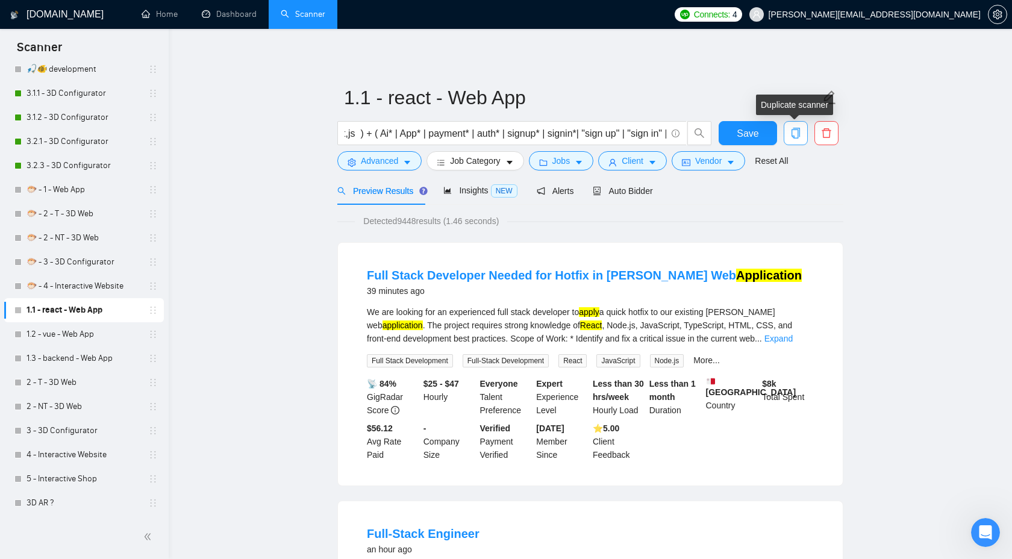
click at [794, 133] on icon "copy" at bounding box center [795, 133] width 11 height 11
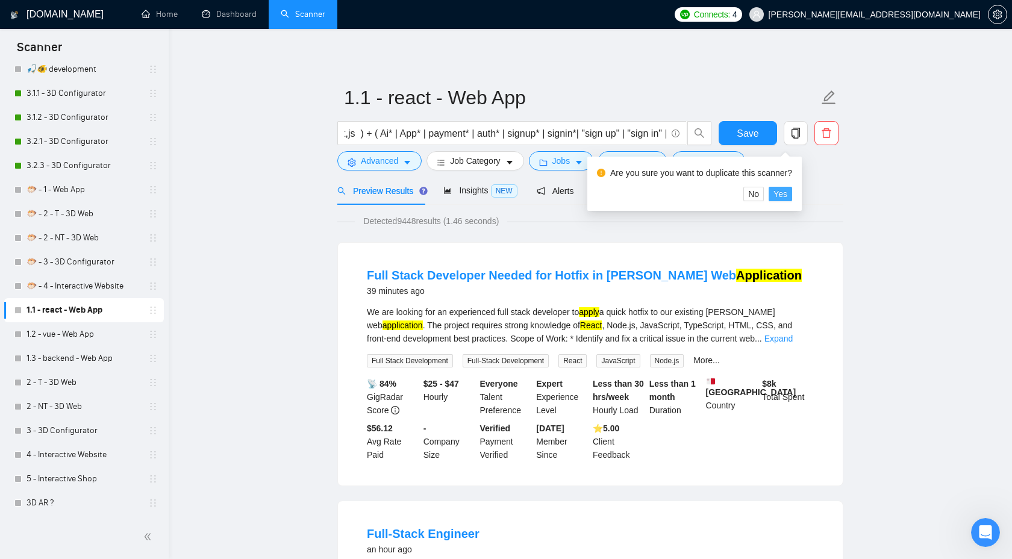
click at [787, 193] on span "Yes" at bounding box center [780, 193] width 14 height 13
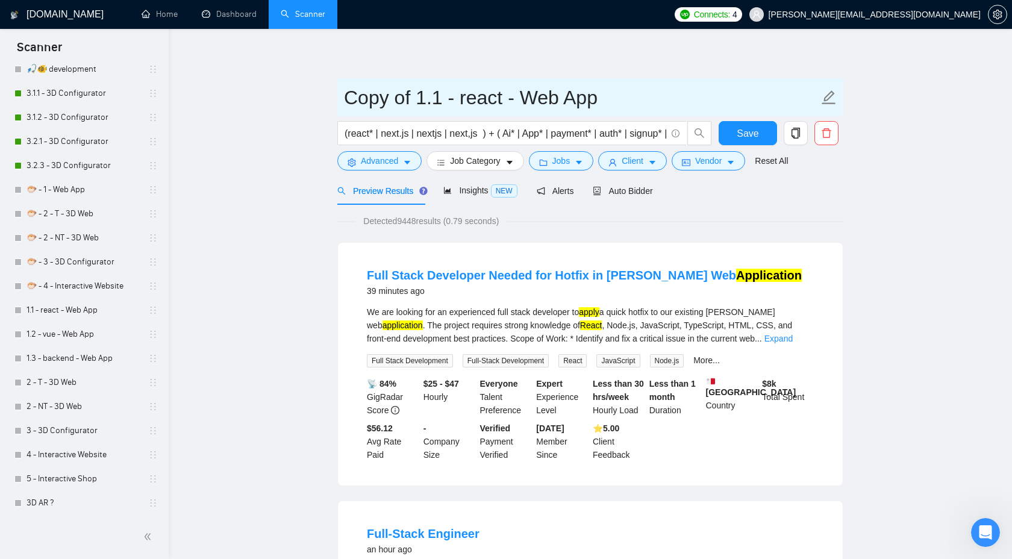
drag, startPoint x: 407, startPoint y: 95, endPoint x: 332, endPoint y: 94, distance: 75.3
type input "Andrii - 1.1 - react - Web App"
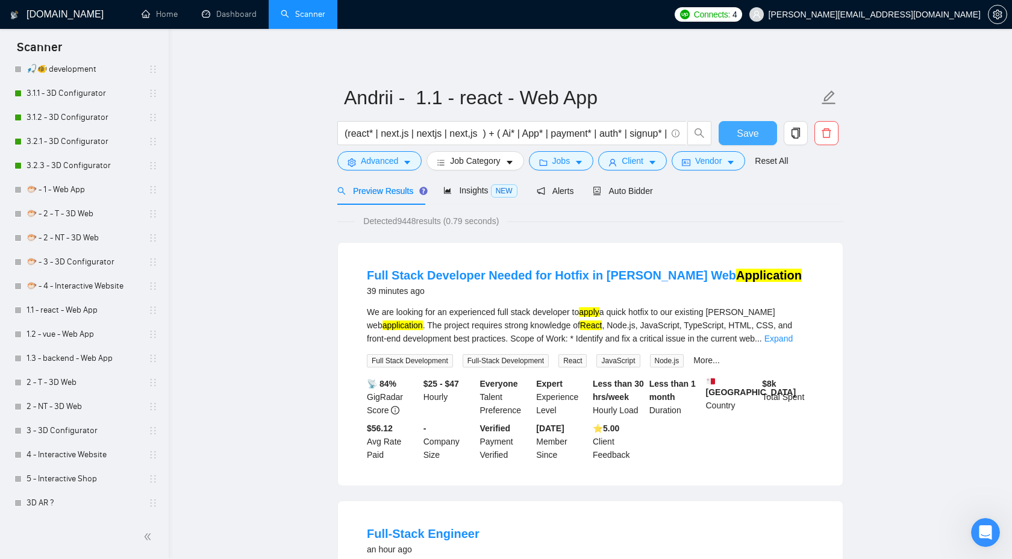
click at [756, 139] on span "Save" at bounding box center [748, 133] width 22 height 15
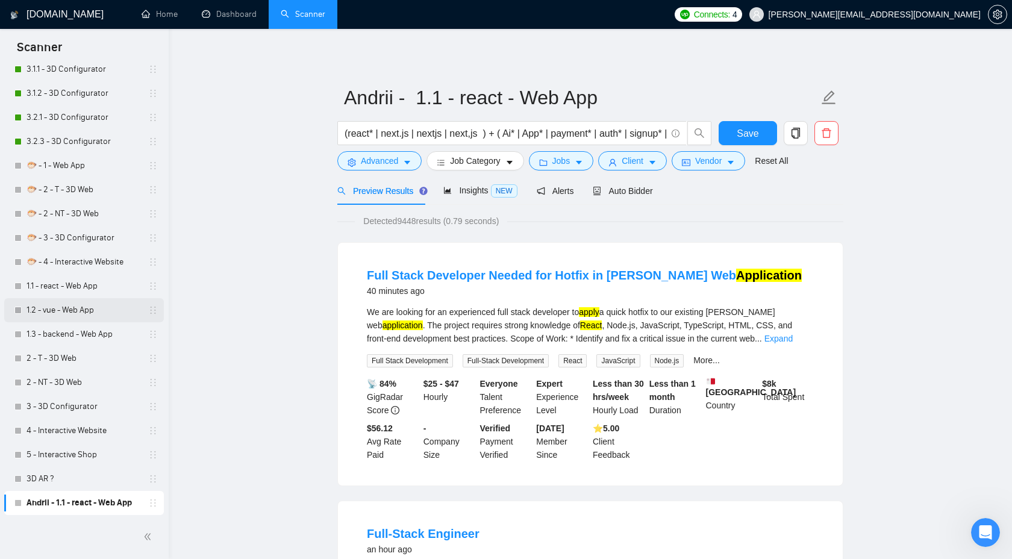
click at [69, 312] on link "1.2 - vue - Web App" at bounding box center [84, 310] width 114 height 24
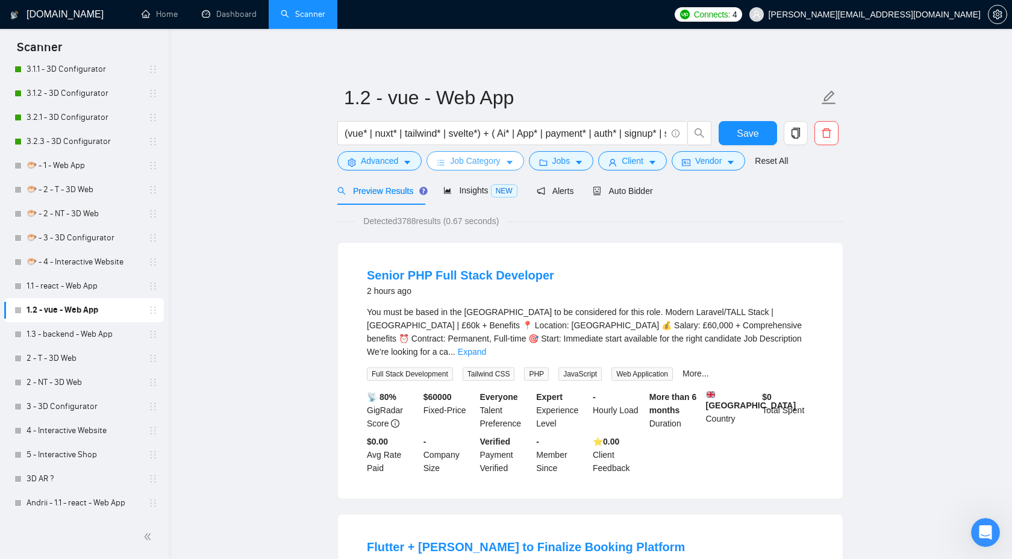
click at [492, 167] on span "Job Category" at bounding box center [475, 160] width 50 height 13
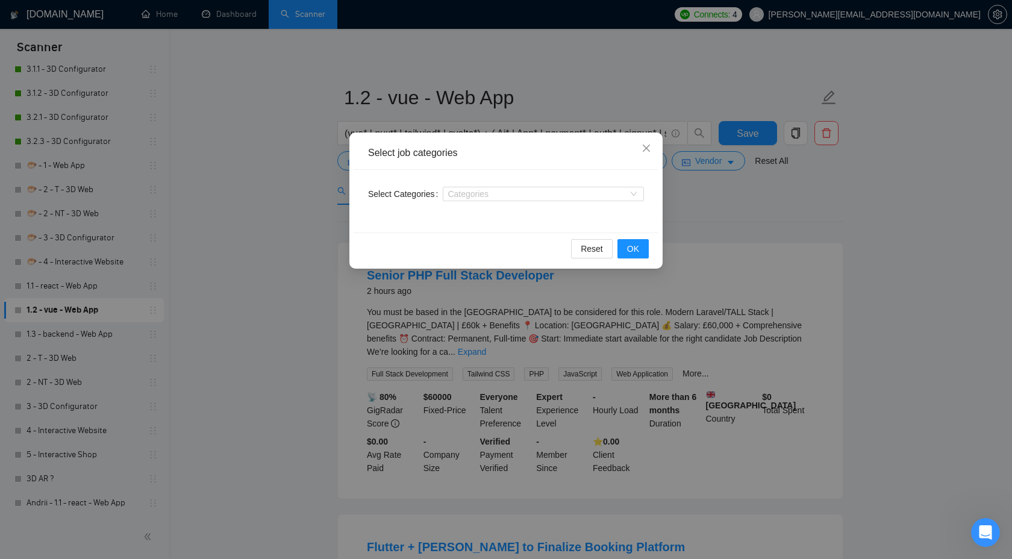
click at [724, 204] on div "Select job categories Select Categories Categories Reset OK" at bounding box center [506, 279] width 1012 height 559
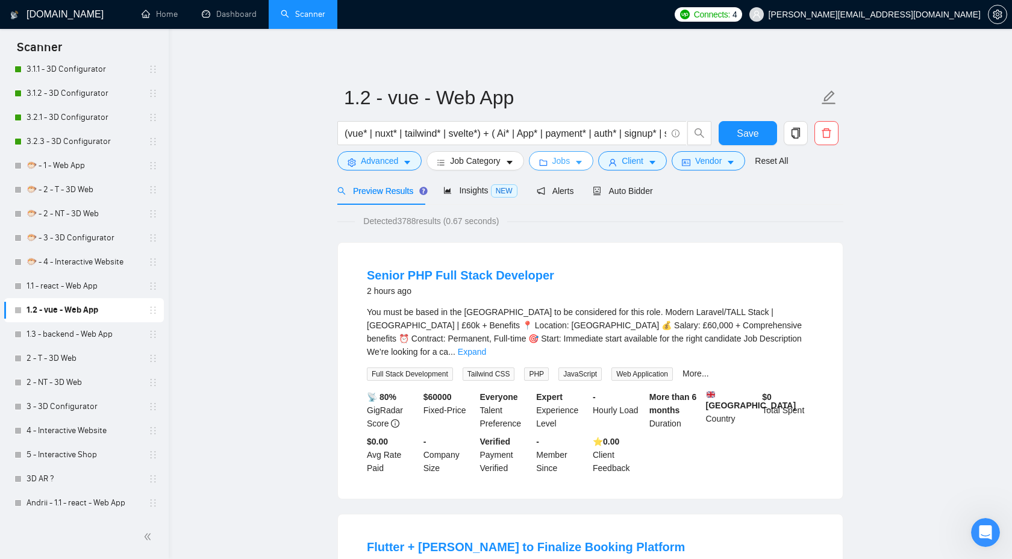
click at [551, 158] on button "Jobs" at bounding box center [561, 160] width 65 height 19
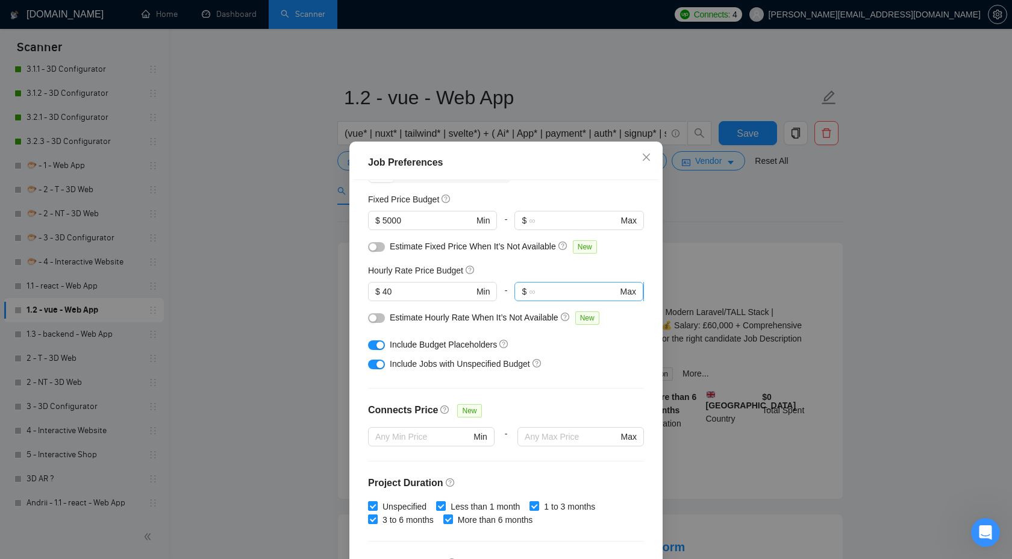
scroll to position [79, 0]
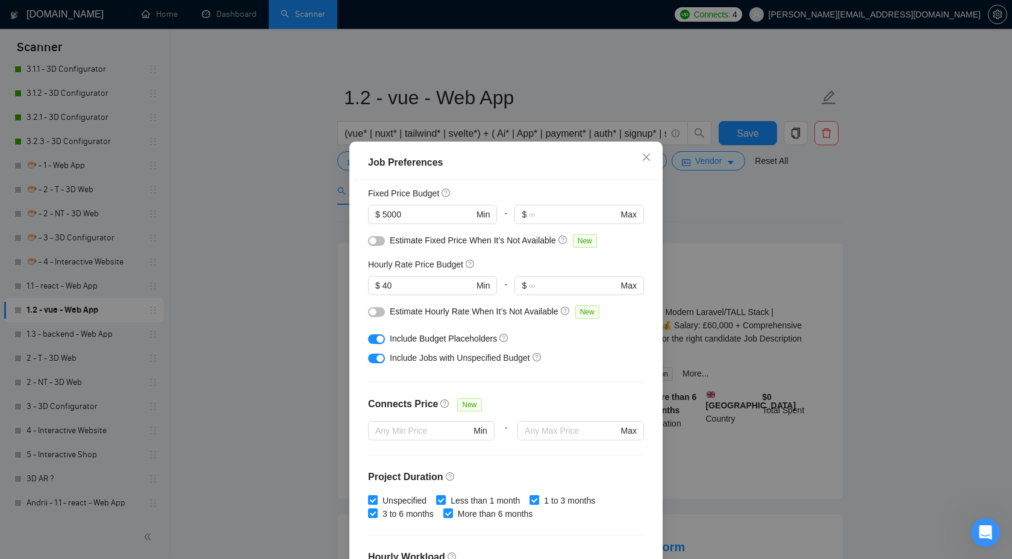
click at [772, 287] on div "Job Preferences Budget Project Type All Fixed Price Hourly Rate Fixed Price Bud…" at bounding box center [506, 279] width 1012 height 559
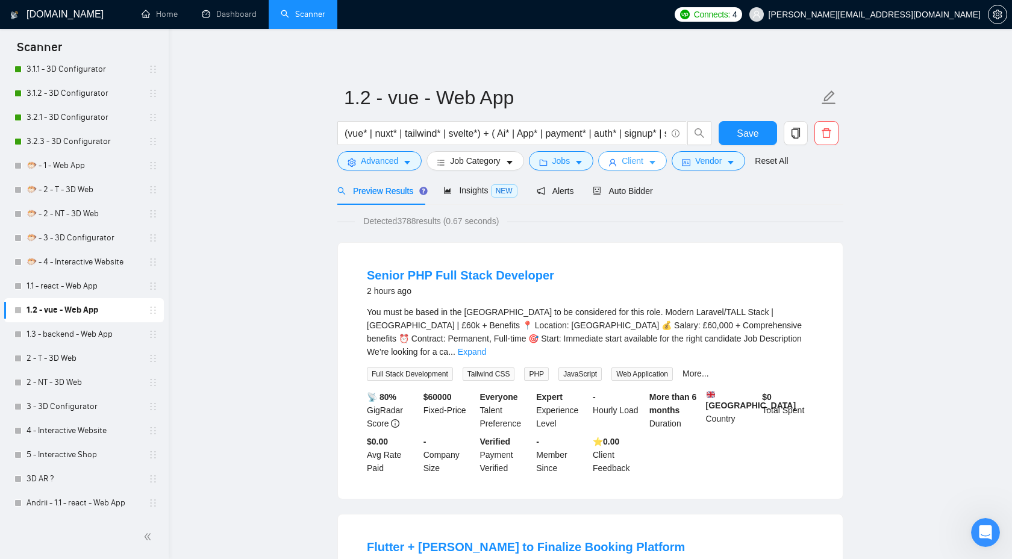
click at [629, 163] on span "Client" at bounding box center [633, 160] width 22 height 13
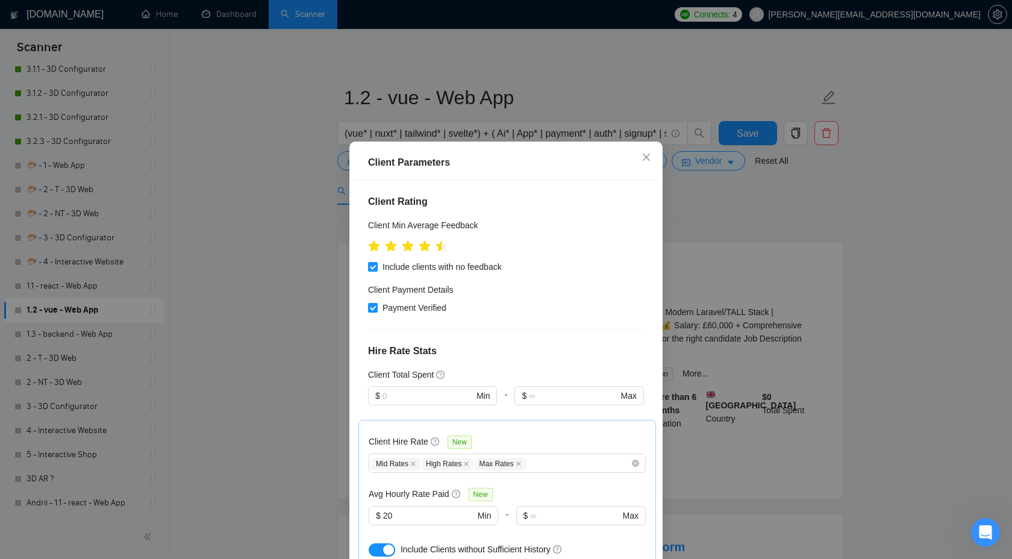
scroll to position [0, 0]
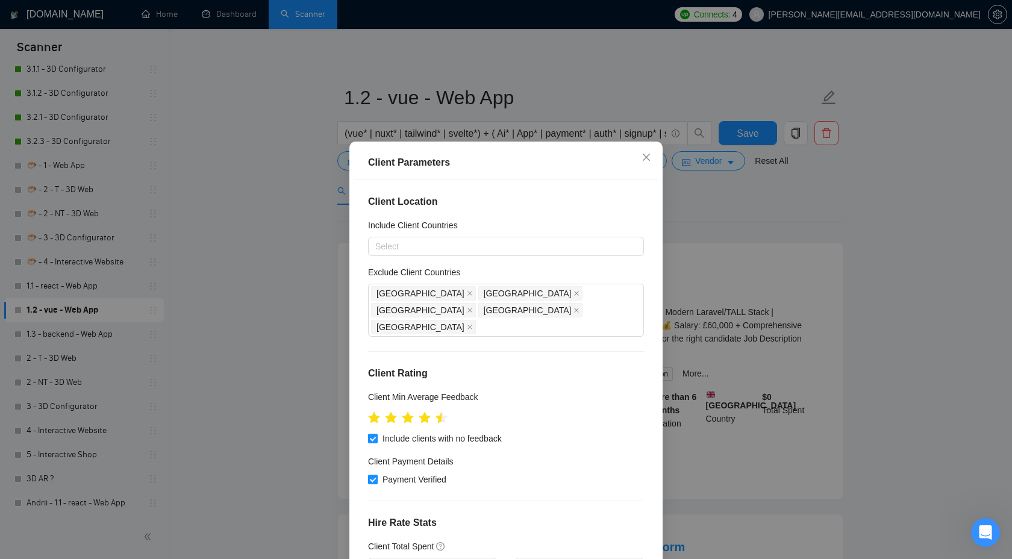
click at [773, 219] on div "Client Parameters Client Location Include Client Countries Select Exclude Clien…" at bounding box center [506, 279] width 1012 height 559
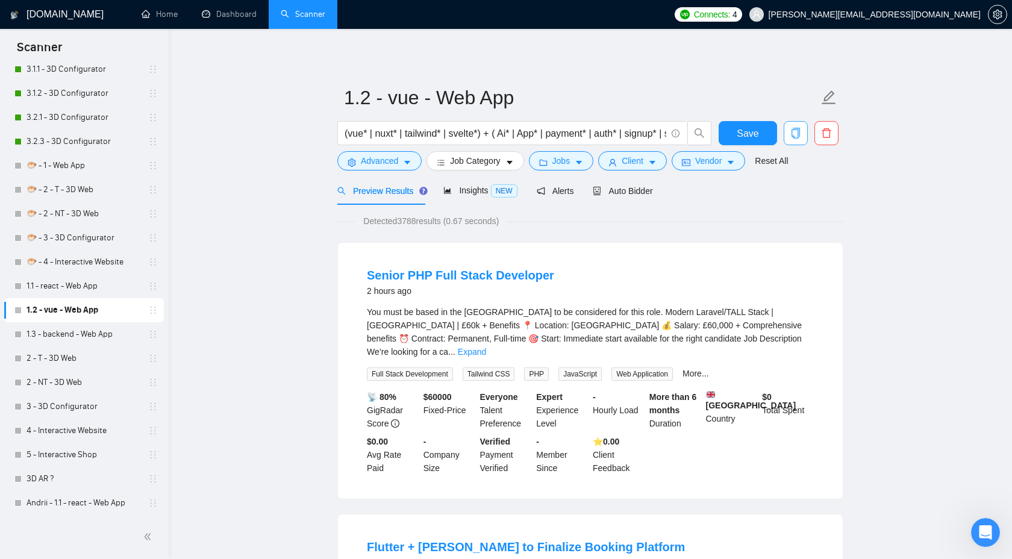
click at [795, 134] on icon "copy" at bounding box center [795, 133] width 11 height 11
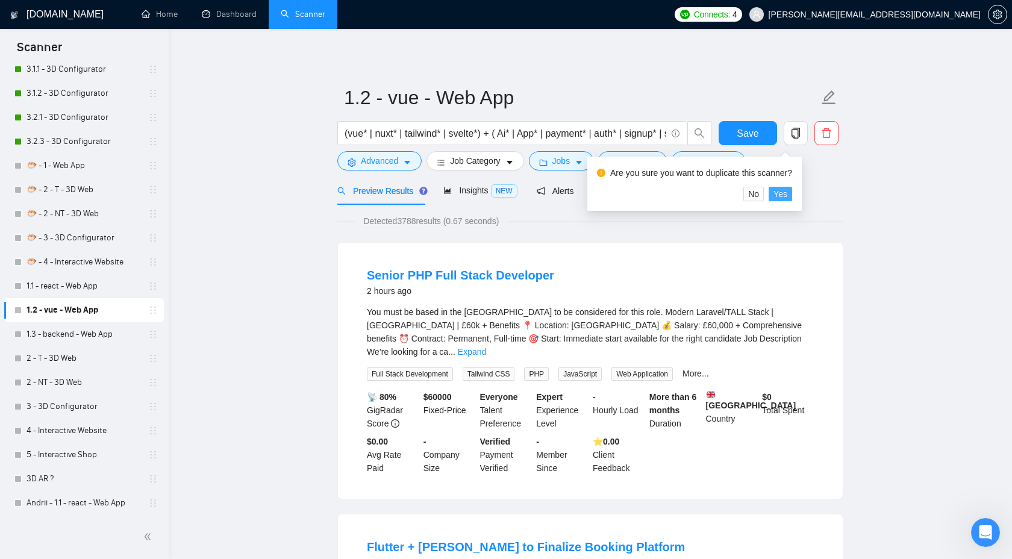
click at [784, 189] on span "Yes" at bounding box center [780, 193] width 14 height 13
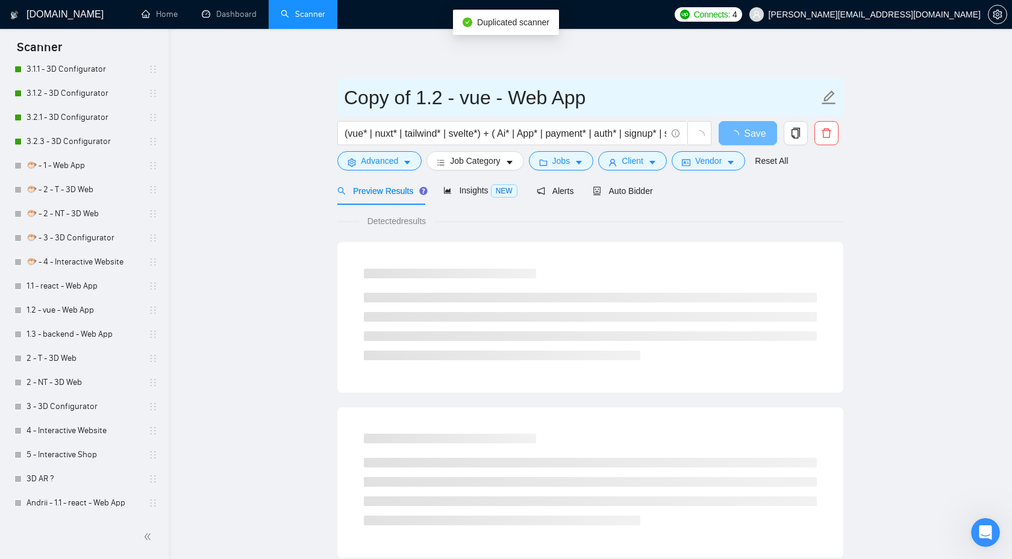
drag, startPoint x: 404, startPoint y: 96, endPoint x: 334, endPoint y: 95, distance: 70.5
click at [332, 95] on main "Copy of 1.2 - vue - Web App (vue* | nuxt* | tailwind* | svelte*) + ( Ai* | App*…" at bounding box center [590, 550] width 805 height 1005
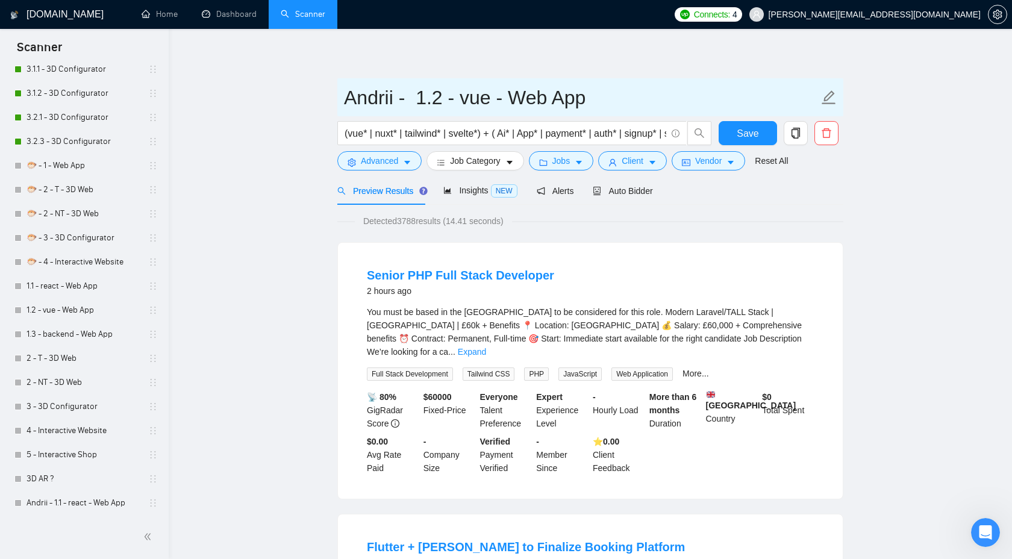
type input "Andrii - 1.2 - vue - Web App"
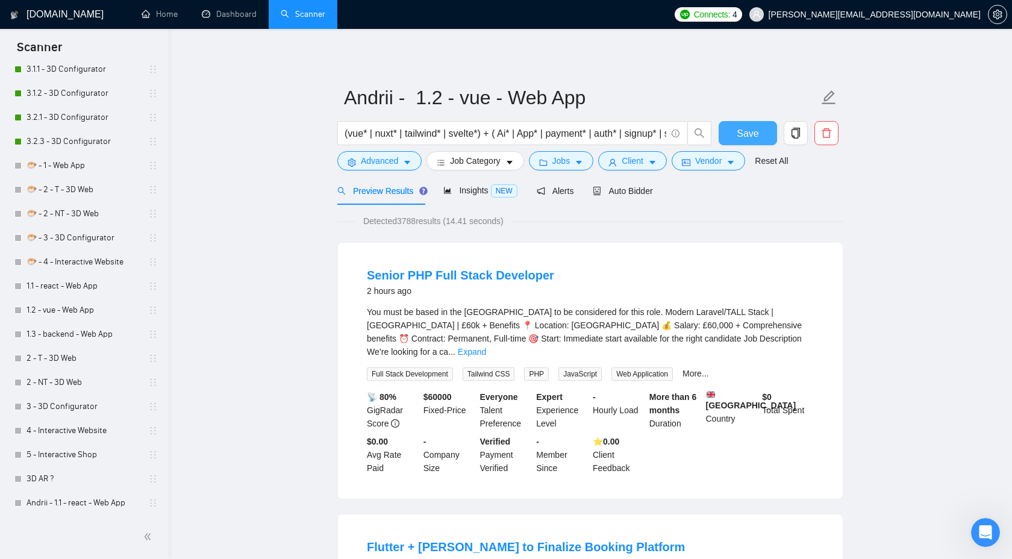
click at [739, 134] on span "Save" at bounding box center [748, 133] width 22 height 15
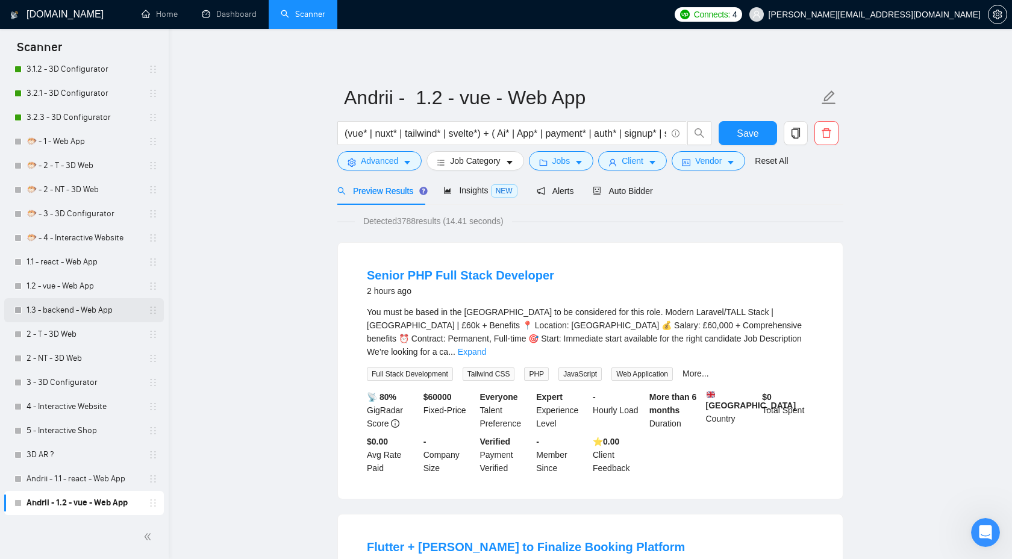
click at [73, 308] on link "1.3 - backend - Web App" at bounding box center [84, 310] width 114 height 24
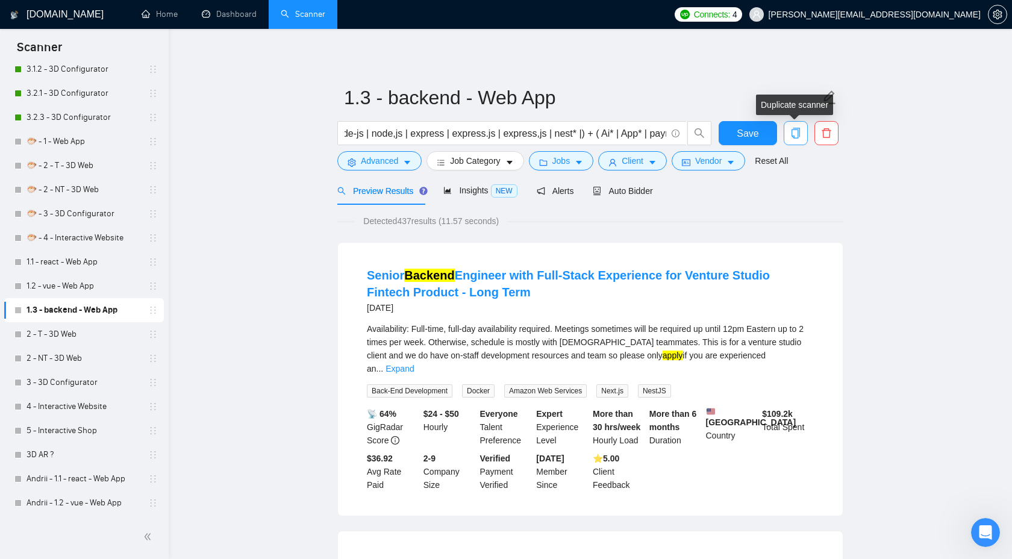
click at [793, 135] on icon "copy" at bounding box center [795, 133] width 11 height 11
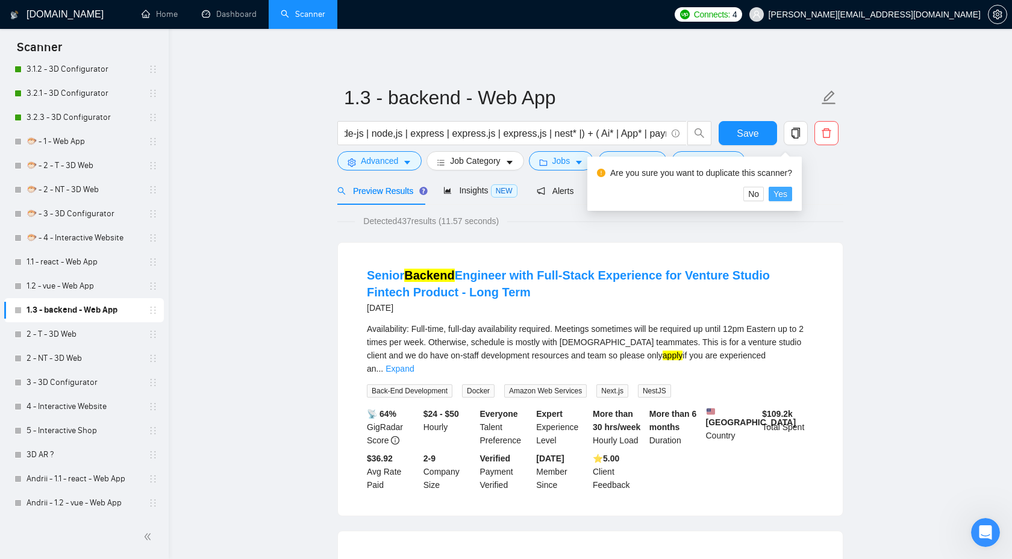
click at [785, 192] on span "Yes" at bounding box center [780, 193] width 14 height 13
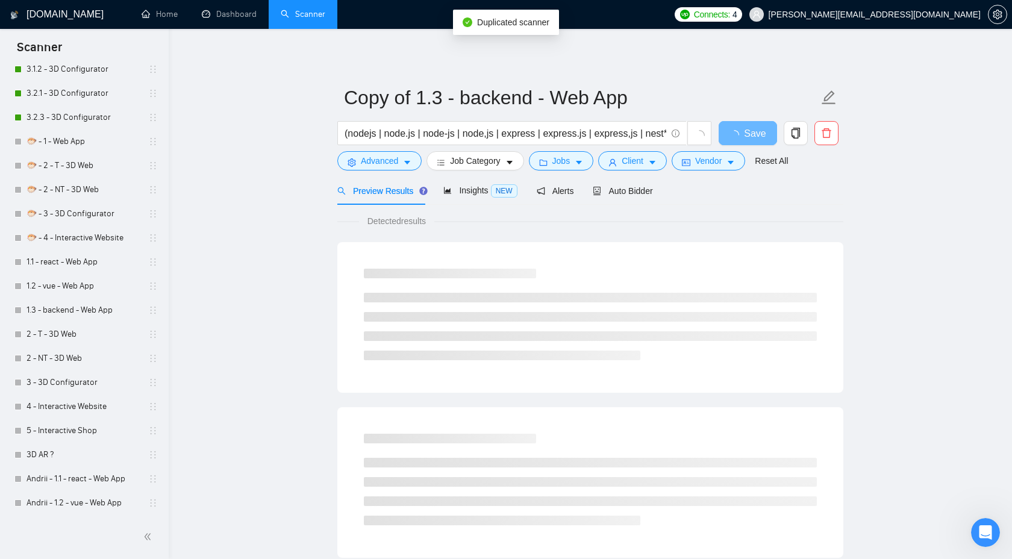
scroll to position [572, 0]
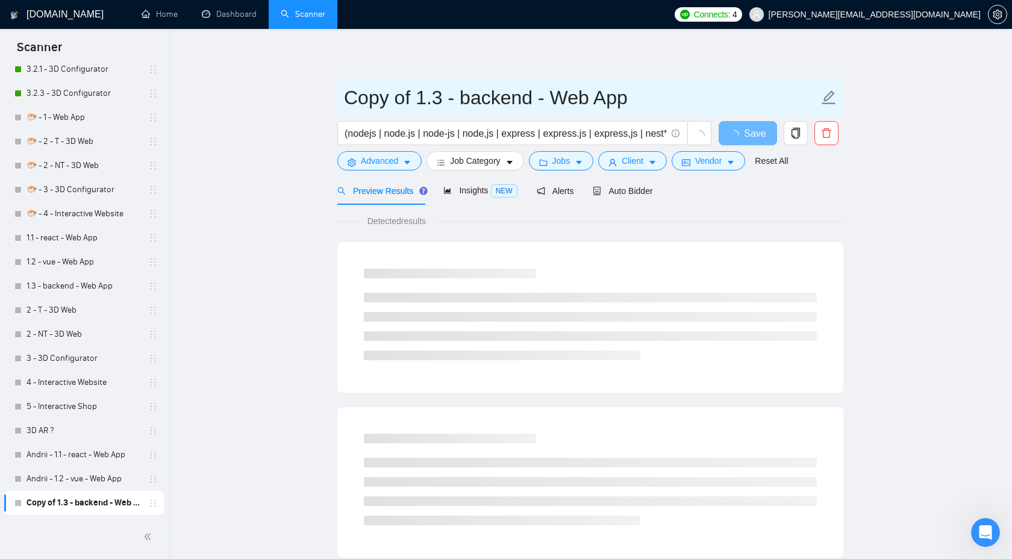
drag, startPoint x: 407, startPoint y: 96, endPoint x: 327, endPoint y: 95, distance: 80.1
click at [327, 96] on main "Copy of 1.3 - backend - Web App (nodejs | node.js | node-js | node,js | express…" at bounding box center [590, 550] width 805 height 1005
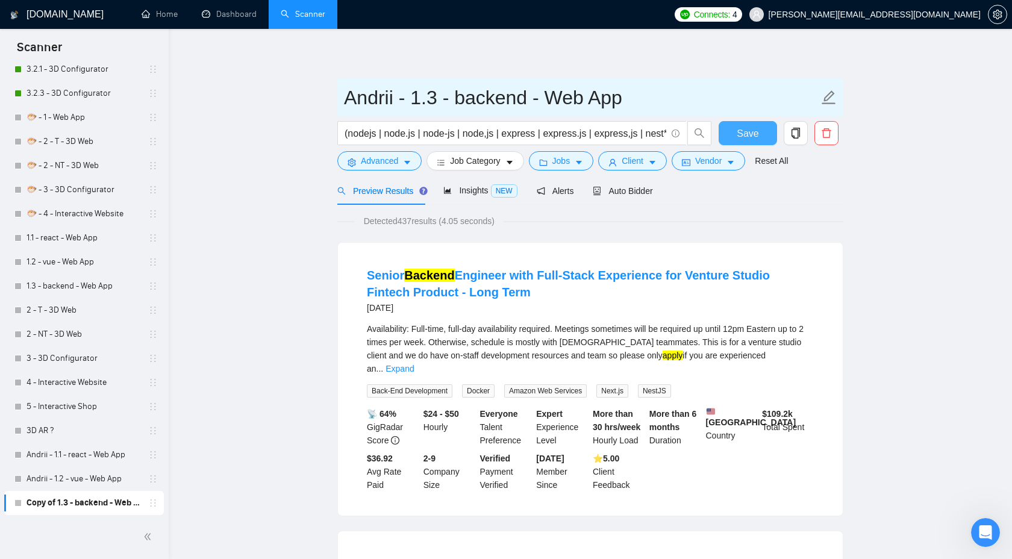
type input "Andrii - 1.3 - backend - Web App"
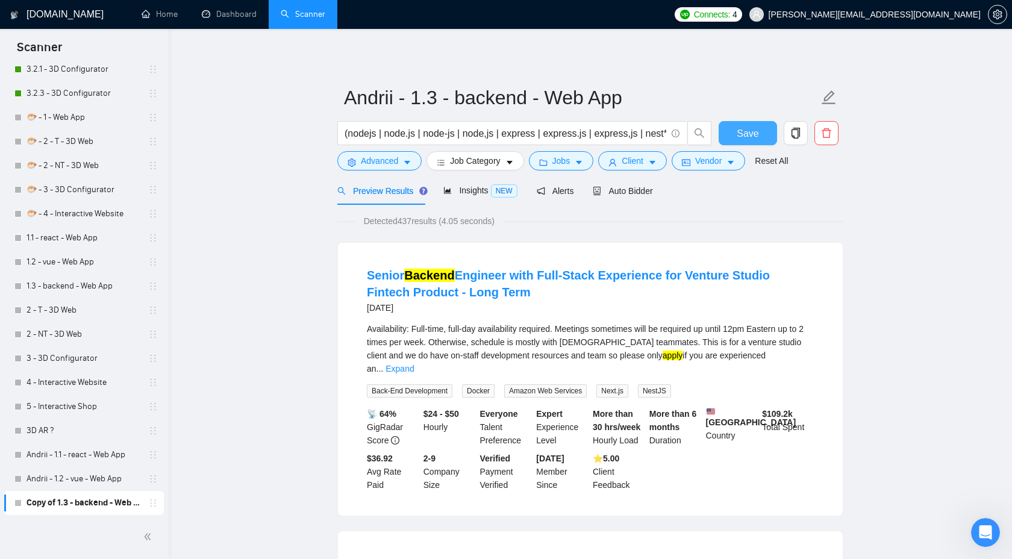
click at [725, 140] on button "Save" at bounding box center [748, 133] width 58 height 24
click at [78, 284] on link "1.3 - backend - Web App" at bounding box center [84, 286] width 114 height 24
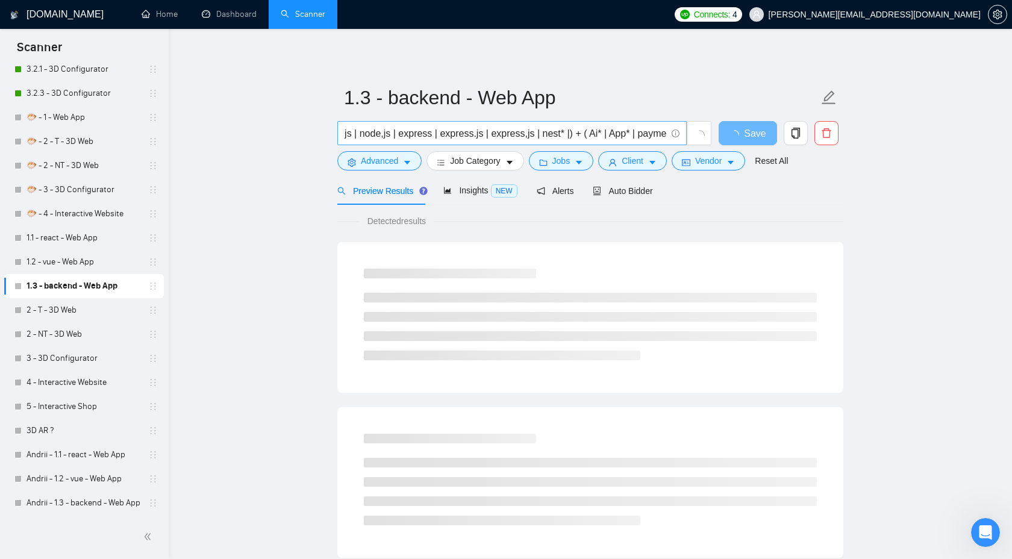
scroll to position [0, 106]
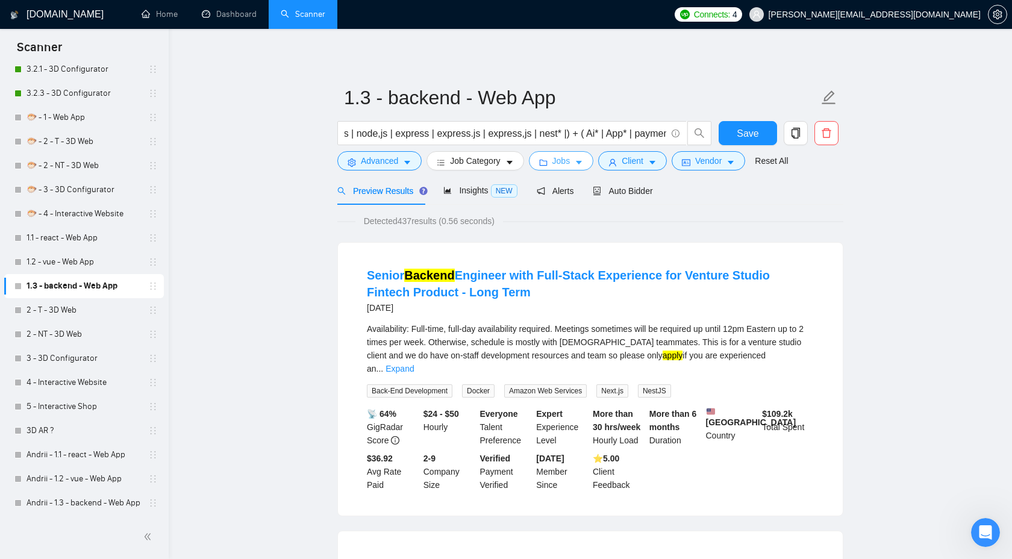
click at [560, 161] on span "Jobs" at bounding box center [561, 160] width 18 height 13
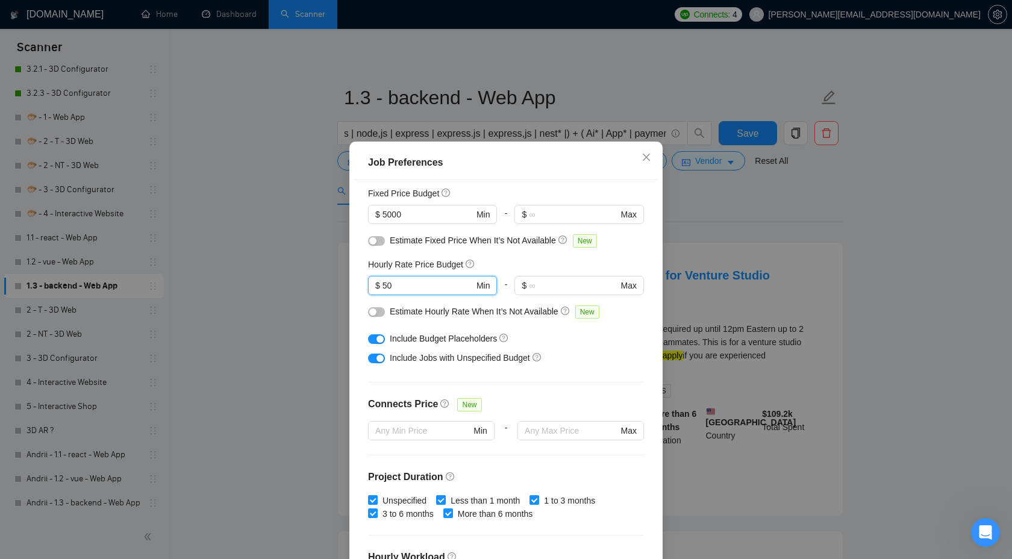
drag, startPoint x: 422, startPoint y: 284, endPoint x: 361, endPoint y: 284, distance: 60.8
click at [361, 284] on div "Budget Project Type All Fixed Price Hourly Rate Fixed Price Budget $ 5000 Min -…" at bounding box center [506, 375] width 305 height 391
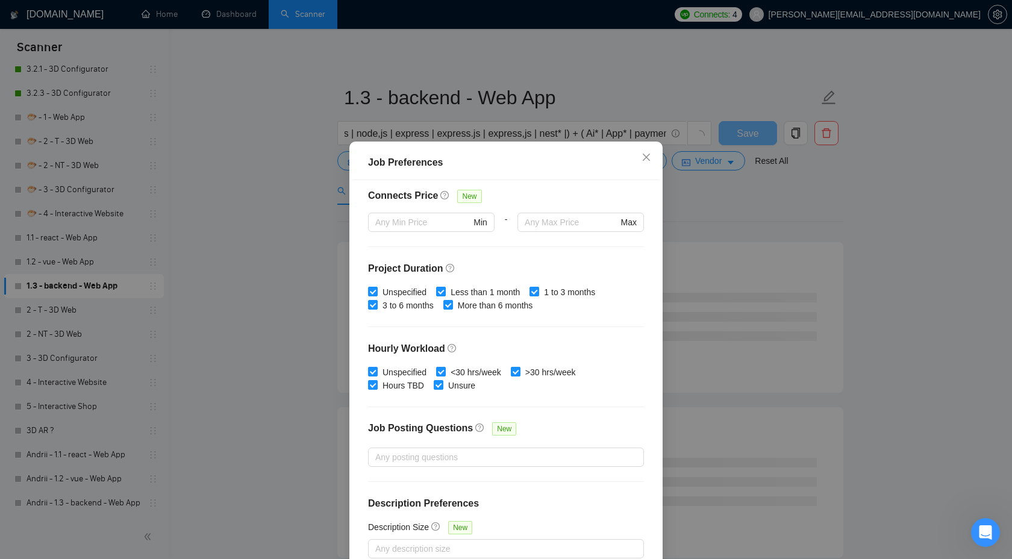
scroll to position [65, 0]
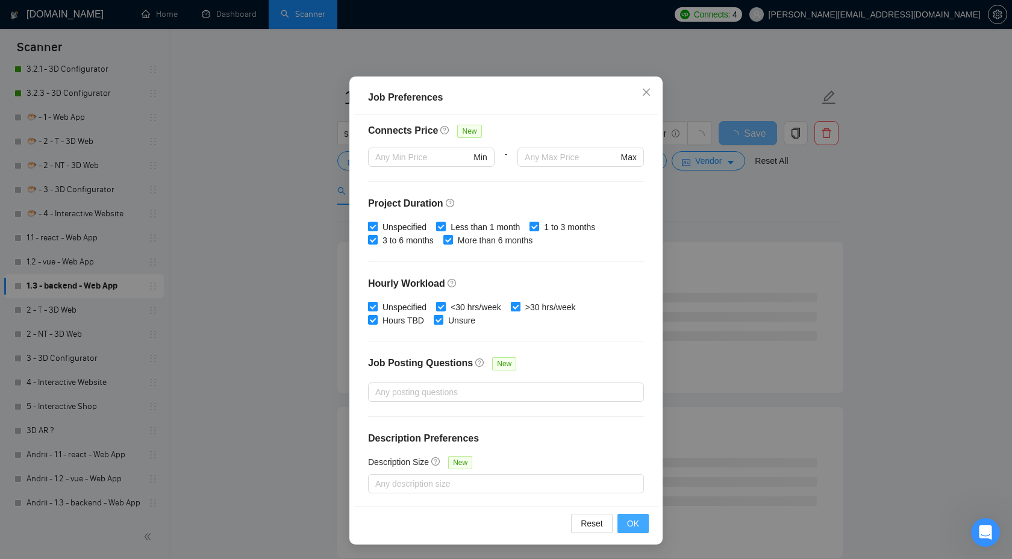
type input "40"
click at [629, 519] on span "OK" at bounding box center [633, 523] width 12 height 13
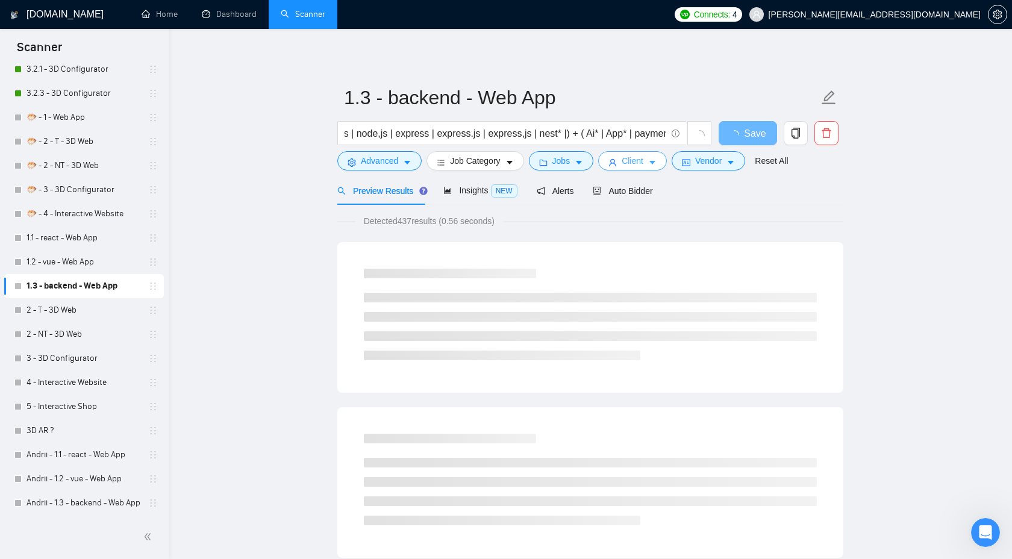
click at [638, 165] on span "Client" at bounding box center [633, 160] width 22 height 13
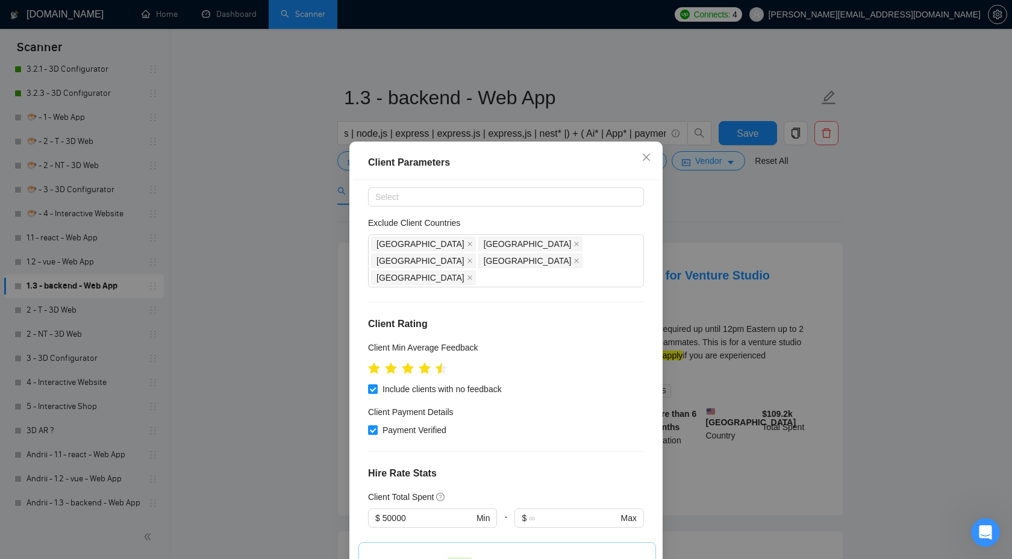
scroll to position [70, 0]
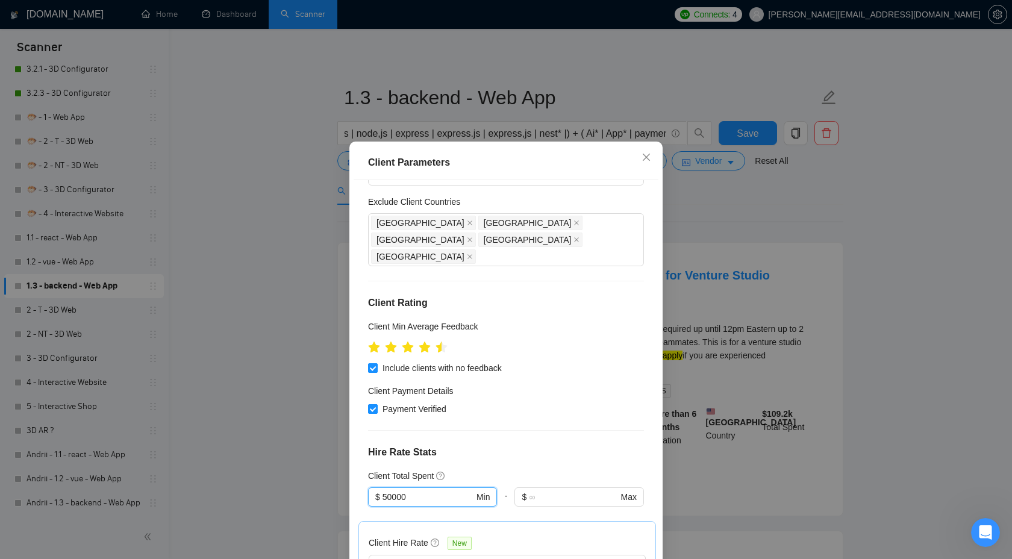
drag, startPoint x: 424, startPoint y: 463, endPoint x: 346, endPoint y: 463, distance: 78.3
click at [345, 463] on div "Client Parameters Client Location Include Client Countries Select Exclude Clien…" at bounding box center [506, 279] width 1012 height 559
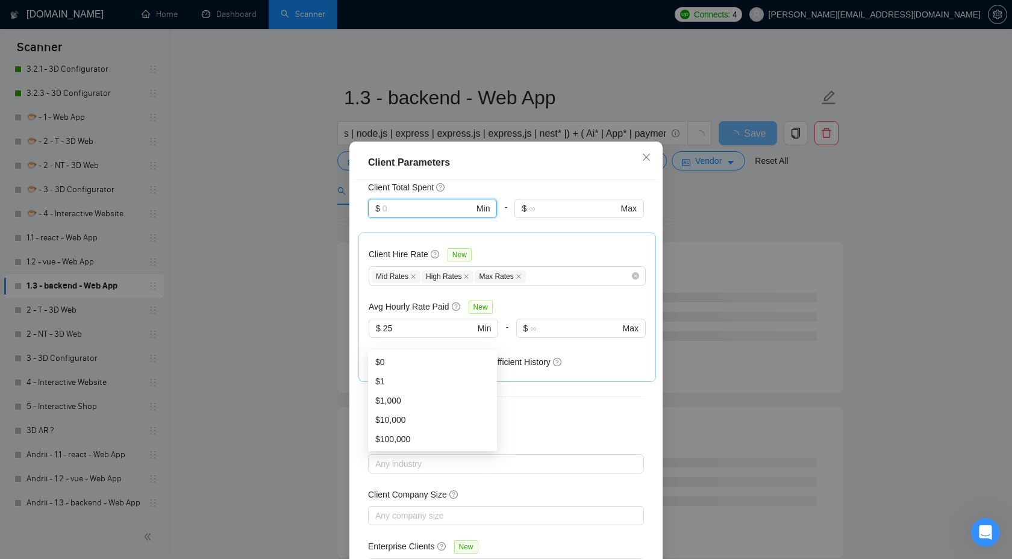
scroll to position [65, 0]
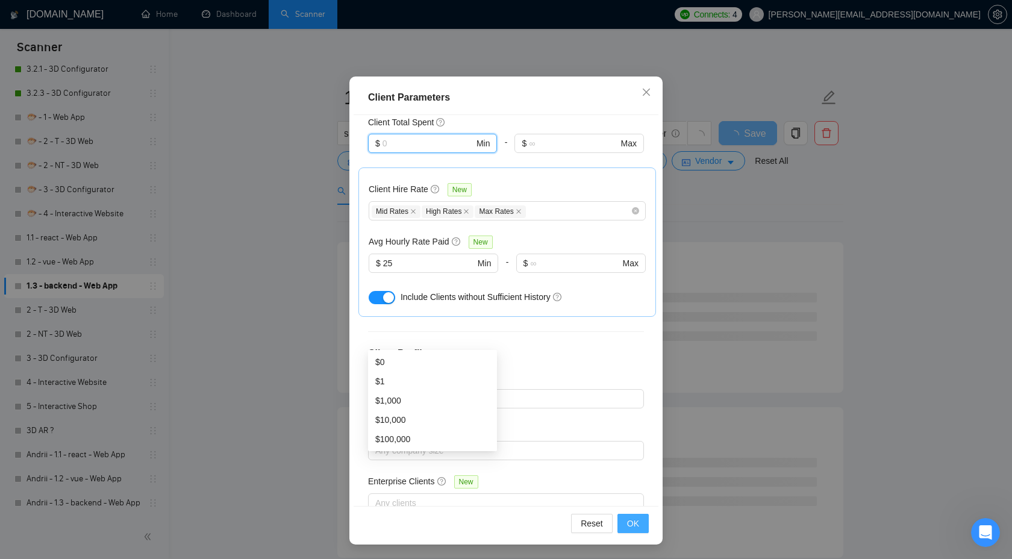
click at [632, 520] on span "OK" at bounding box center [633, 523] width 12 height 13
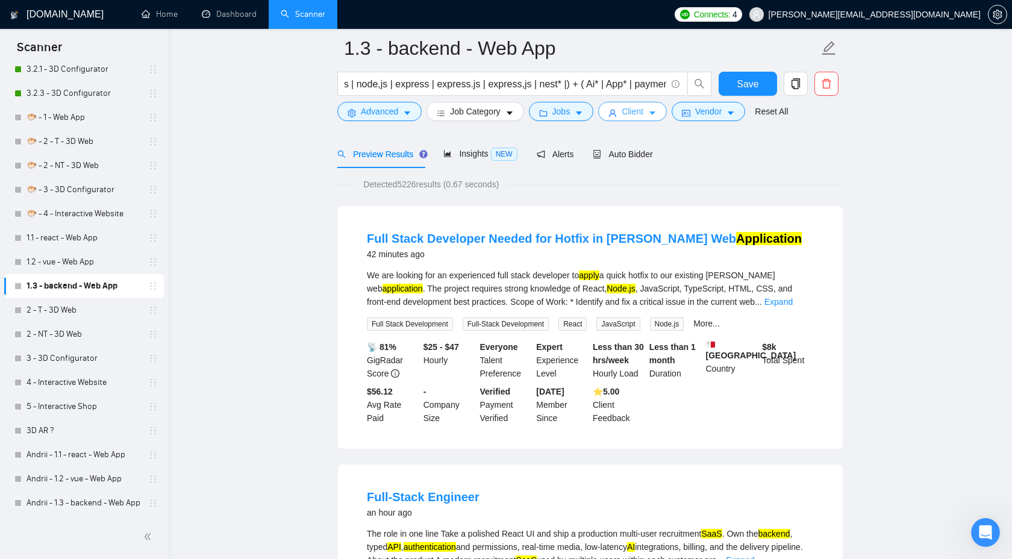
scroll to position [93, 0]
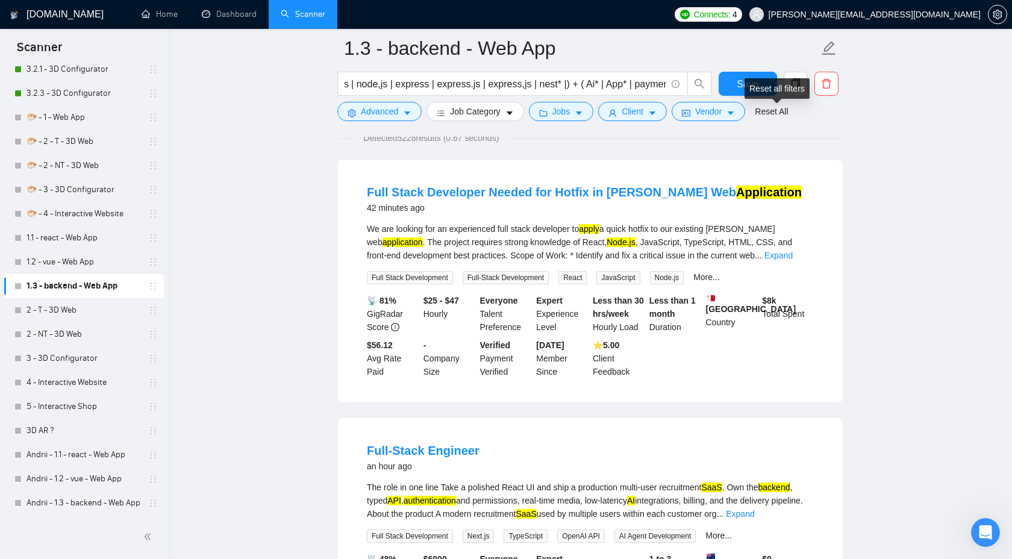
click at [749, 86] on div "Reset all filters" at bounding box center [776, 88] width 65 height 20
click at [733, 83] on button "Save" at bounding box center [748, 84] width 58 height 24
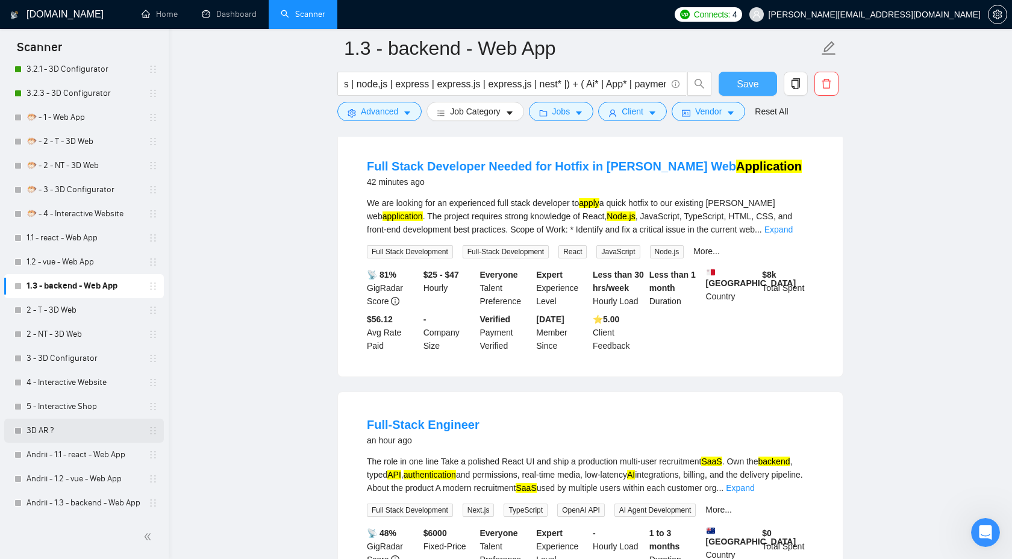
scroll to position [119, 0]
click at [92, 504] on link "Andrii - 1.3 - backend - Web App" at bounding box center [84, 503] width 114 height 24
